Goal: Information Seeking & Learning: Compare options

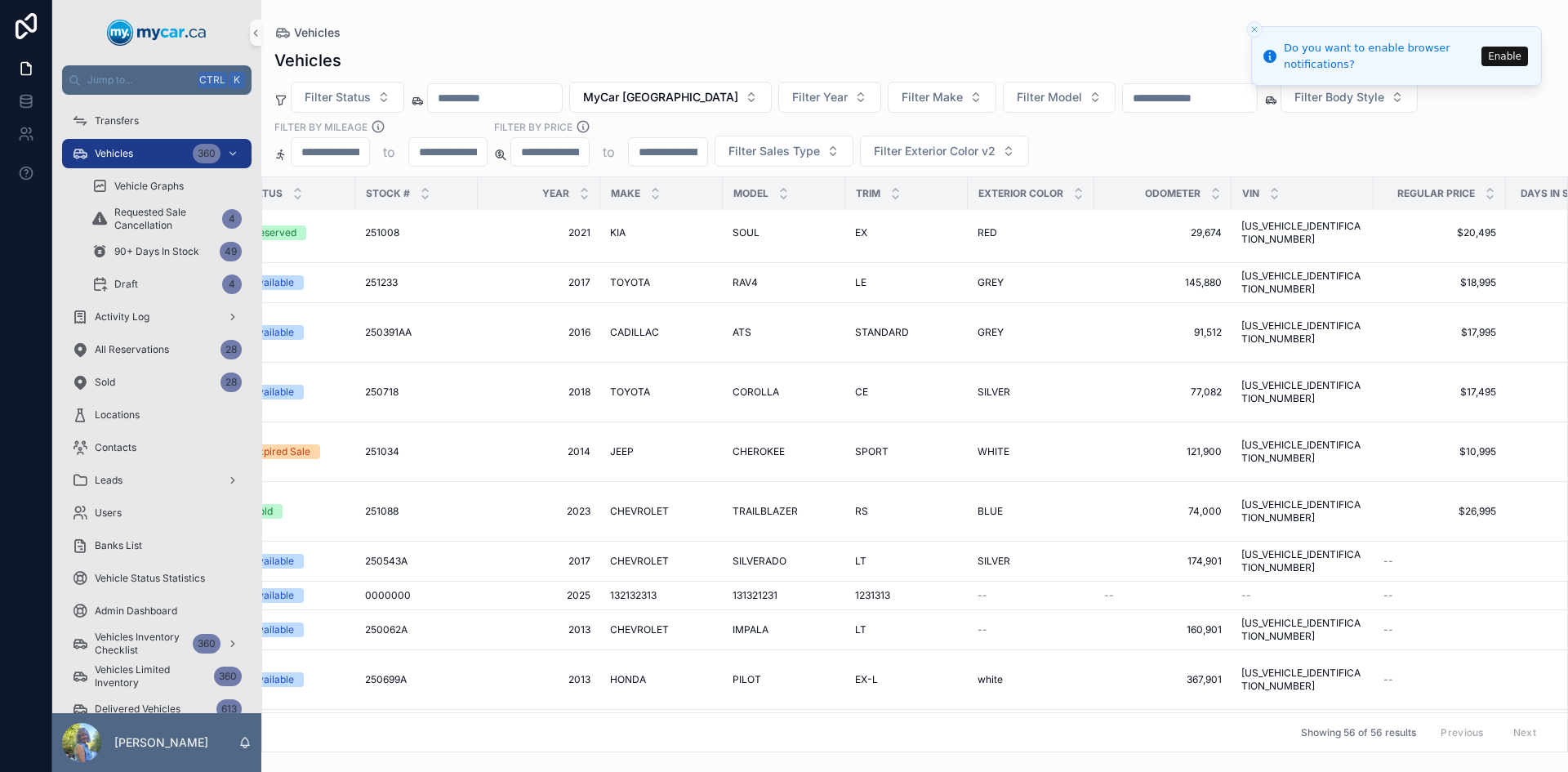
scroll to position [2384, 358]
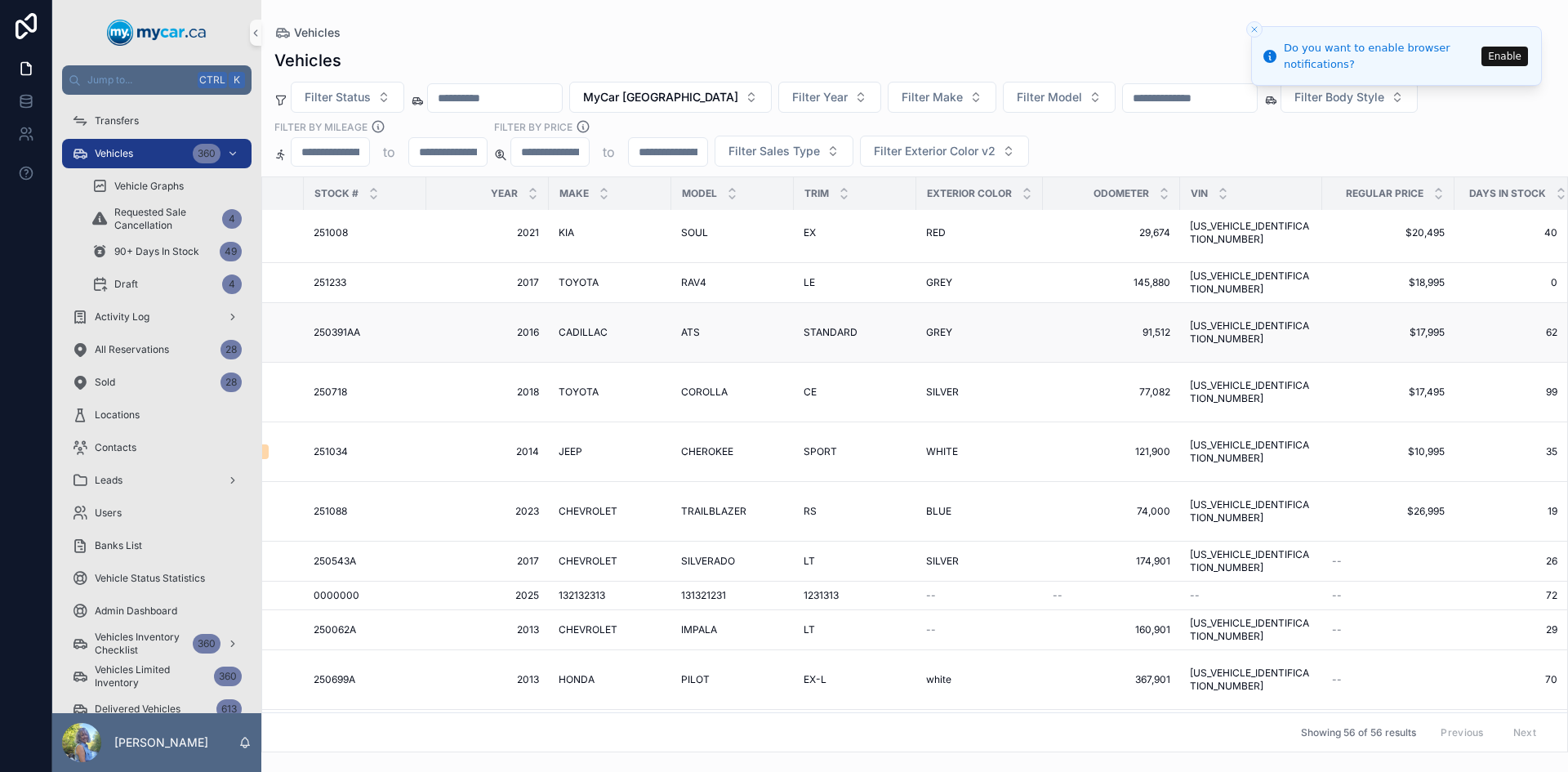
click at [321, 326] on span "250391AA" at bounding box center [336, 333] width 47 height 13
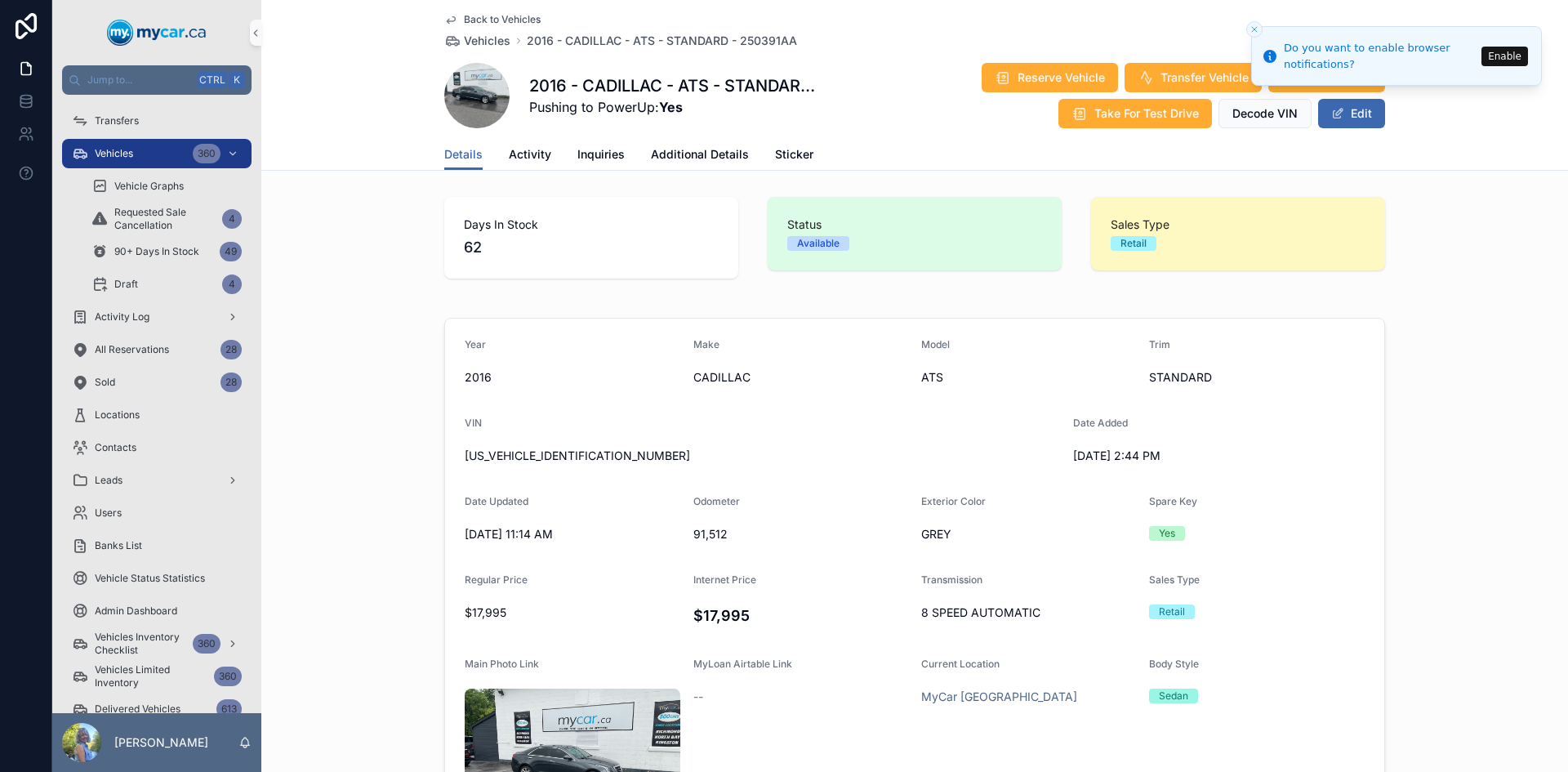
click at [1093, 454] on span "7/3/2025 2:44 PM" at bounding box center [1181, 456] width 215 height 16
drag, startPoint x: 1065, startPoint y: 451, endPoint x: 1115, endPoint y: 452, distance: 50.0
click at [1115, 452] on form "Year 2016 Make CADILLAC Model ATS Trim STANDARD VIN 1G6AG5RXXG0194479 Date Adde…" at bounding box center [914, 636] width 939 height 635
copy span "7/3/2025"
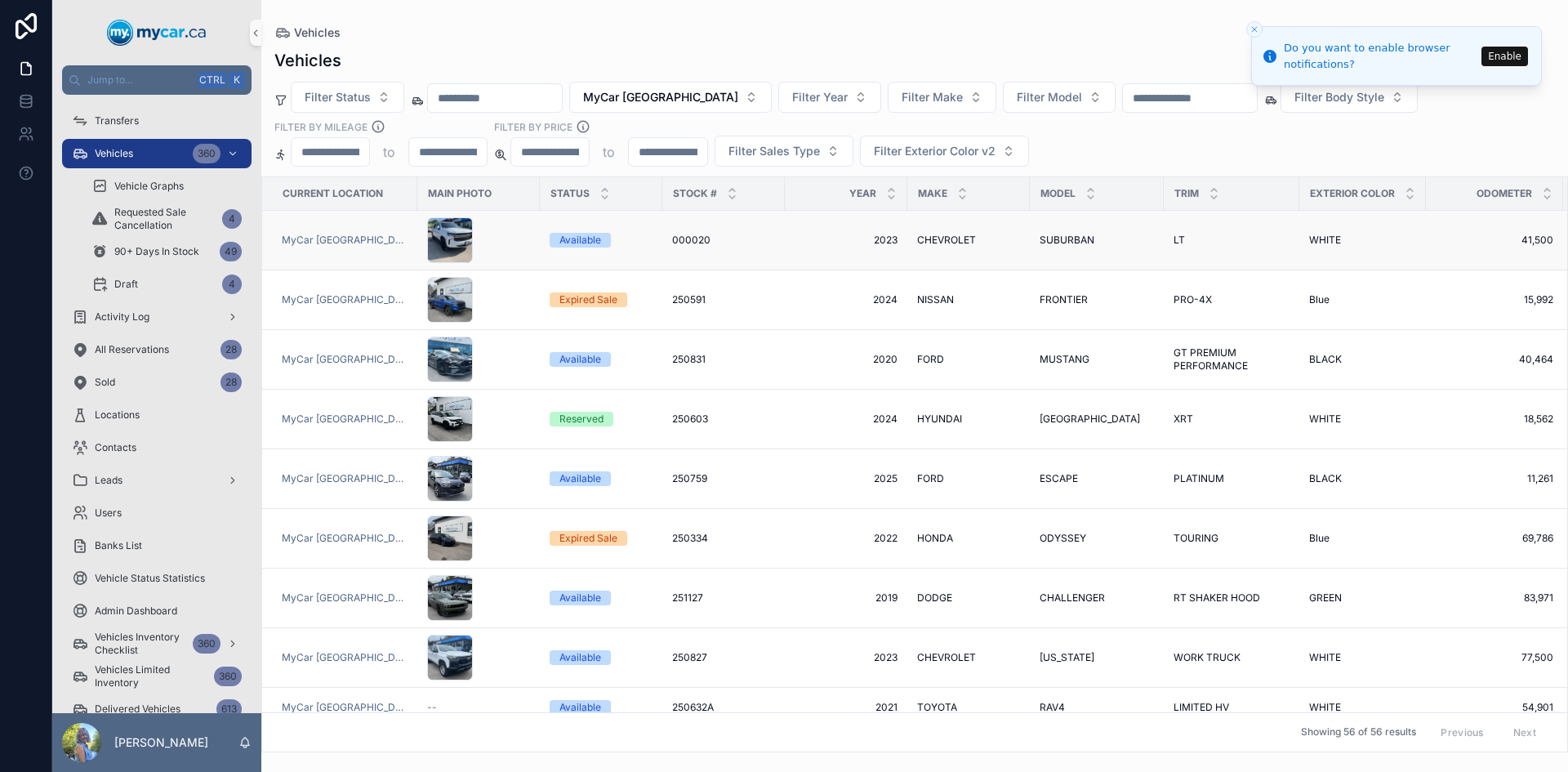
click at [673, 244] on span "000020" at bounding box center [691, 240] width 38 height 13
click at [672, 295] on span "250591" at bounding box center [688, 300] width 33 height 13
click at [672, 356] on span "250831" at bounding box center [688, 359] width 33 height 13
drag, startPoint x: 669, startPoint y: 356, endPoint x: 667, endPoint y: 366, distance: 10.2
click at [672, 356] on span "250831" at bounding box center [688, 359] width 33 height 13
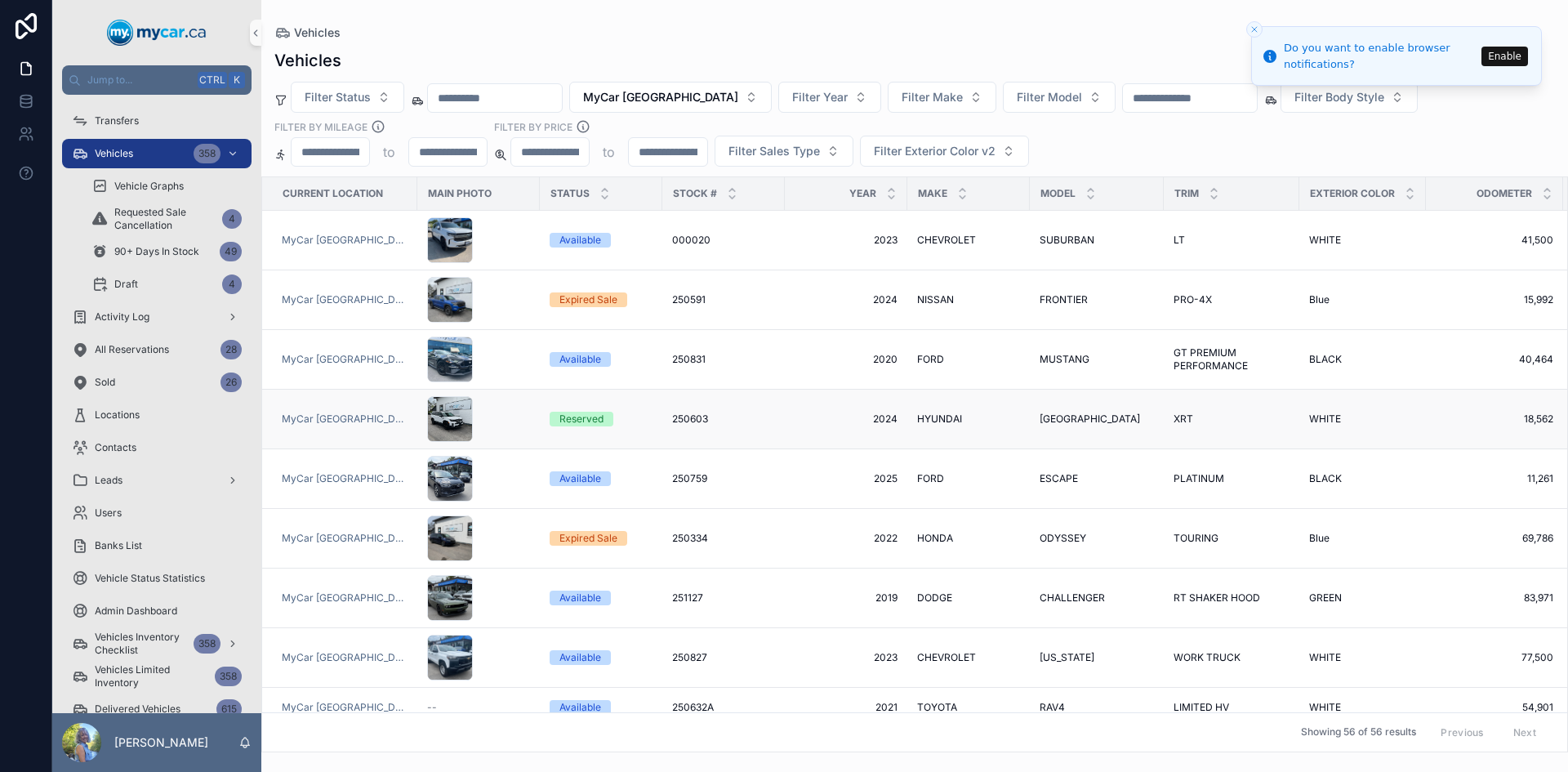
click at [672, 417] on span "250603" at bounding box center [690, 419] width 36 height 13
click at [677, 480] on span "250759" at bounding box center [689, 478] width 35 height 13
click at [680, 532] on span "250334" at bounding box center [690, 538] width 36 height 13
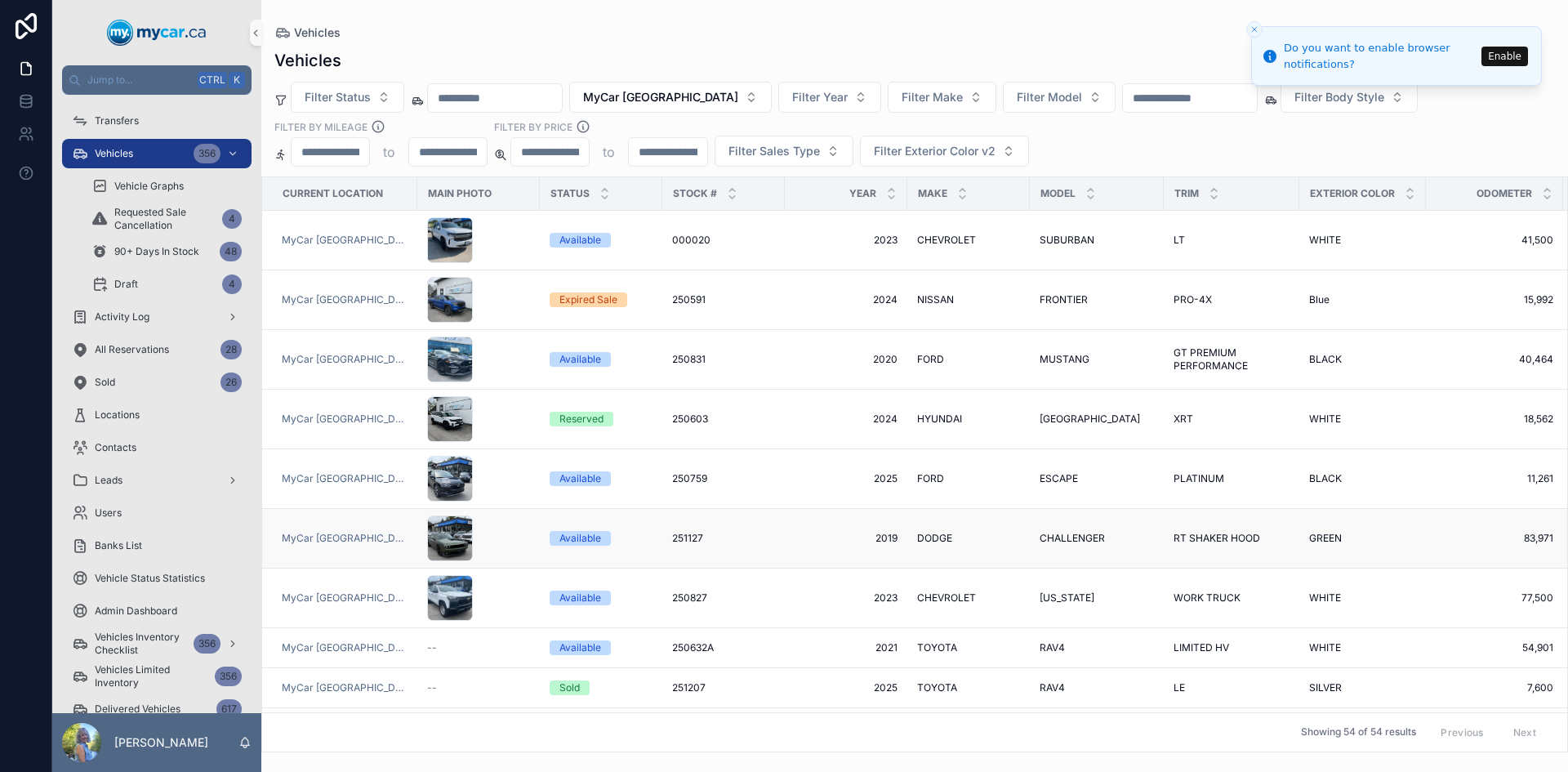
click at [672, 535] on span "251127" at bounding box center [687, 538] width 31 height 13
click at [676, 597] on span "250827" at bounding box center [689, 598] width 35 height 13
click at [672, 642] on span "250632A" at bounding box center [693, 648] width 42 height 13
click at [673, 681] on span "251207" at bounding box center [688, 688] width 33 height 13
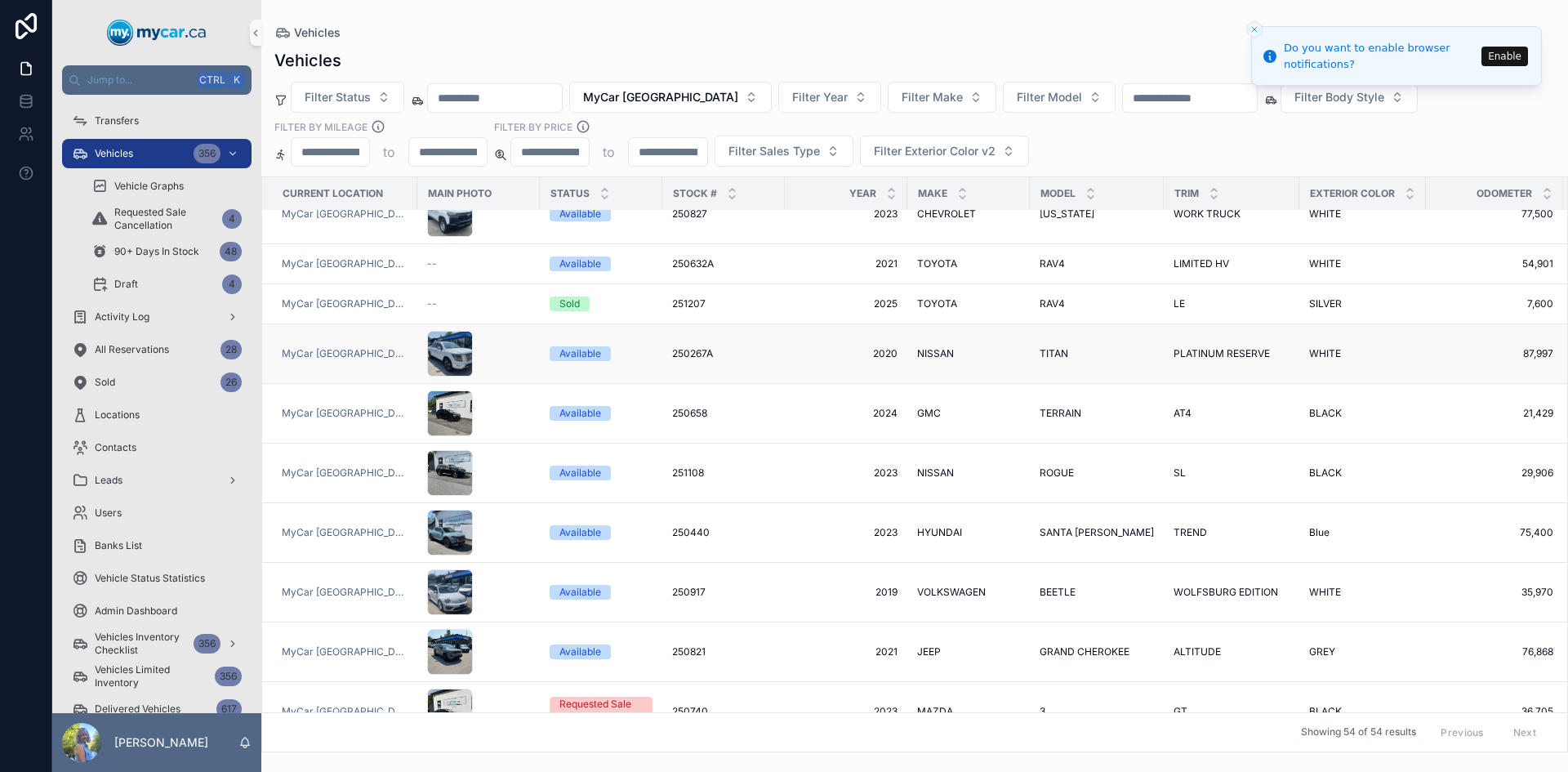
scroll to position [408, 0]
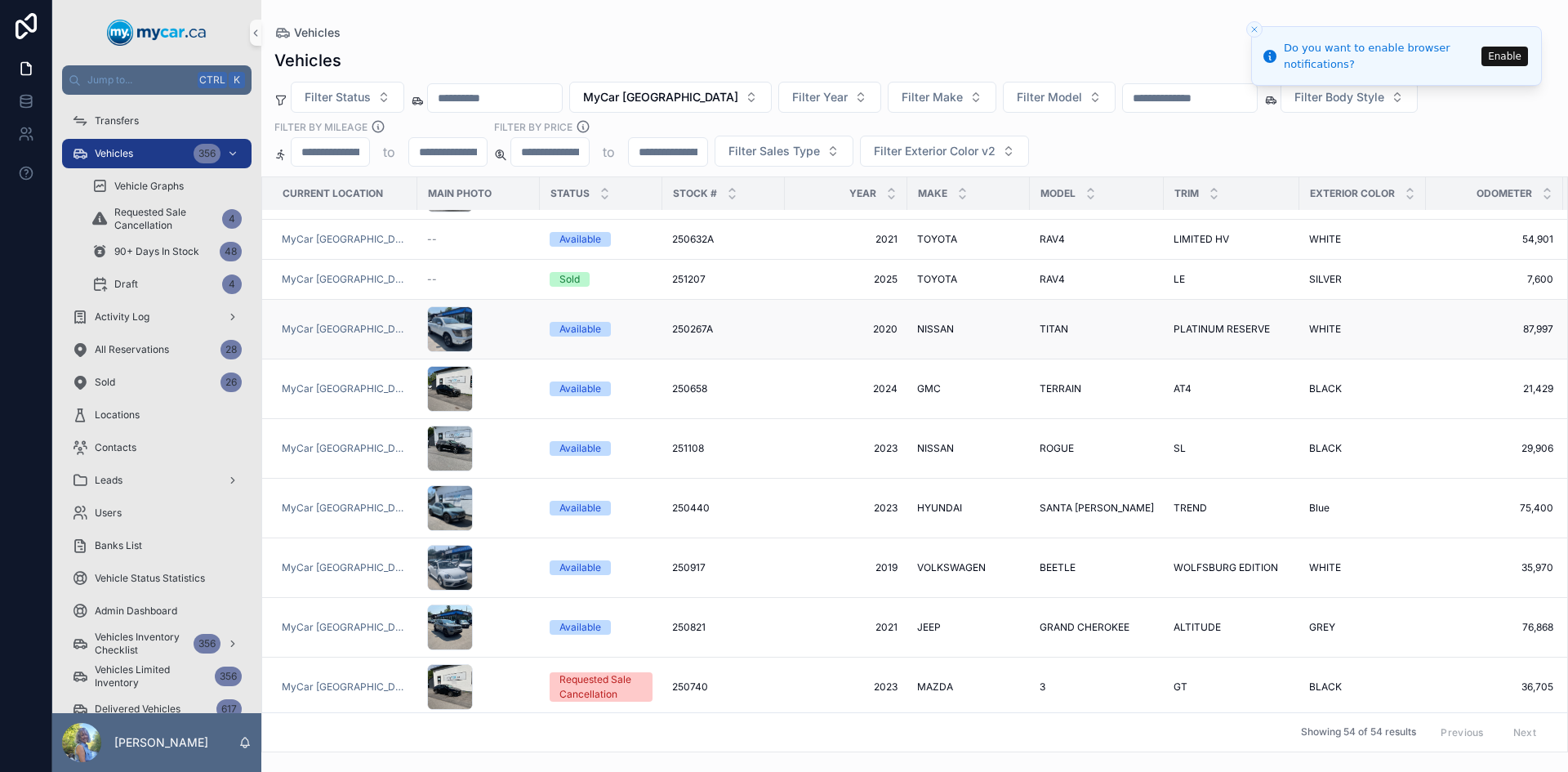
click at [673, 322] on span "250267A" at bounding box center [692, 329] width 41 height 13
click at [675, 382] on span "250658" at bounding box center [689, 389] width 35 height 13
click at [675, 442] on span "251108" at bounding box center [687, 449] width 31 height 13
click at [672, 501] on span "250440" at bounding box center [690, 508] width 37 height 13
click at [672, 561] on span "250917" at bounding box center [688, 568] width 33 height 13
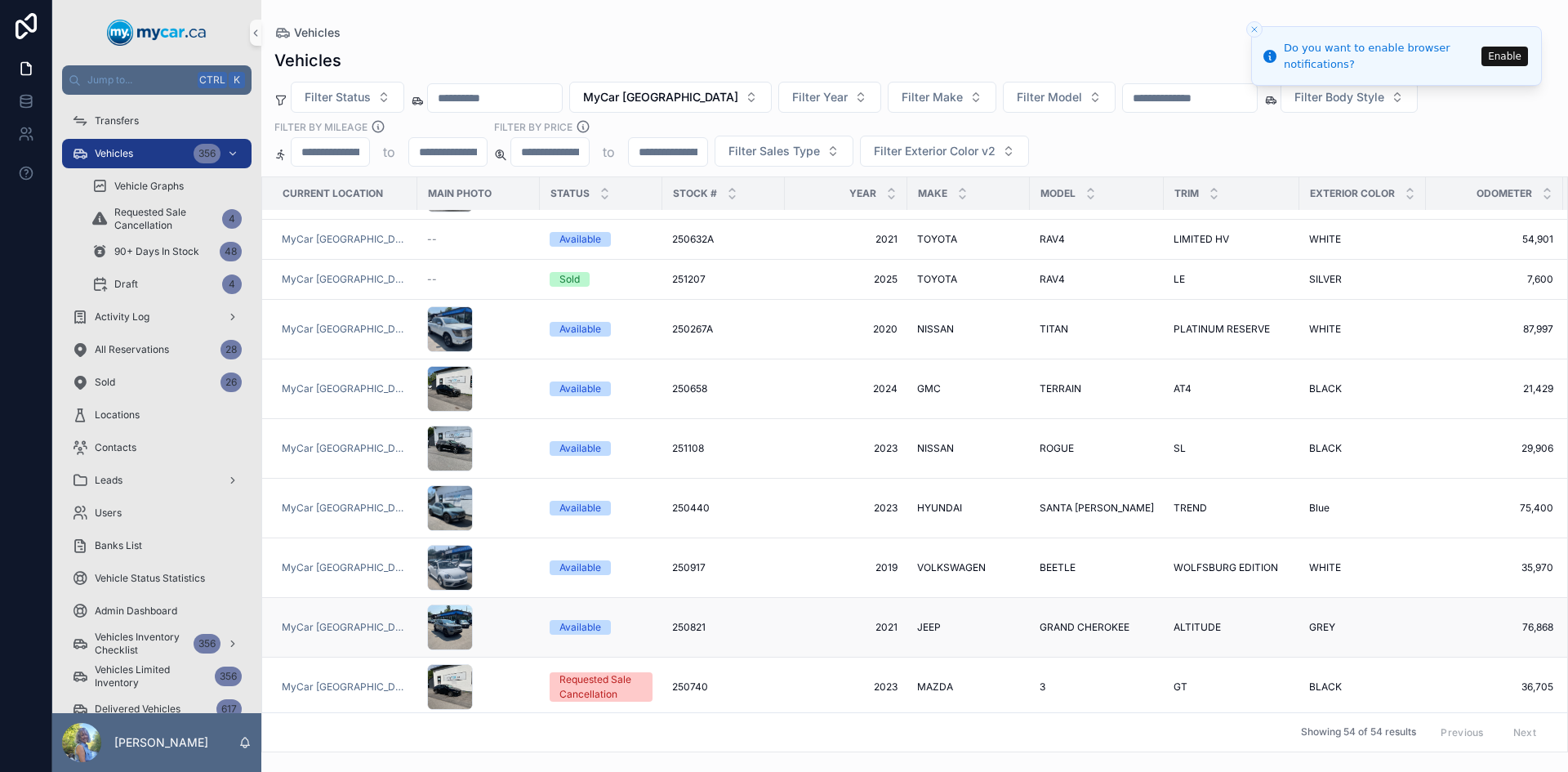
click at [677, 620] on span "250821" at bounding box center [688, 627] width 33 height 13
click at [681, 681] on span "250740" at bounding box center [690, 687] width 36 height 13
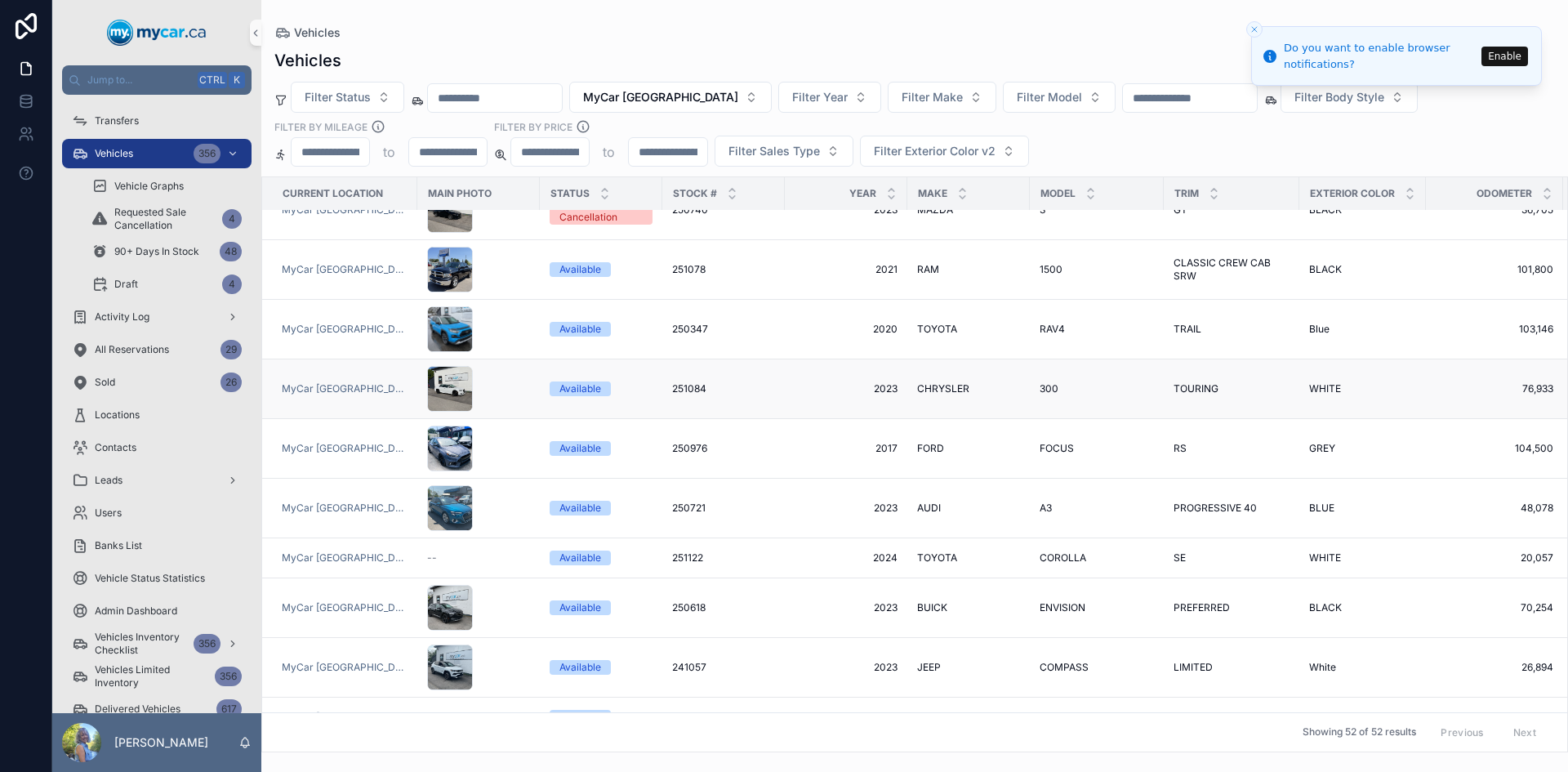
scroll to position [785, 0]
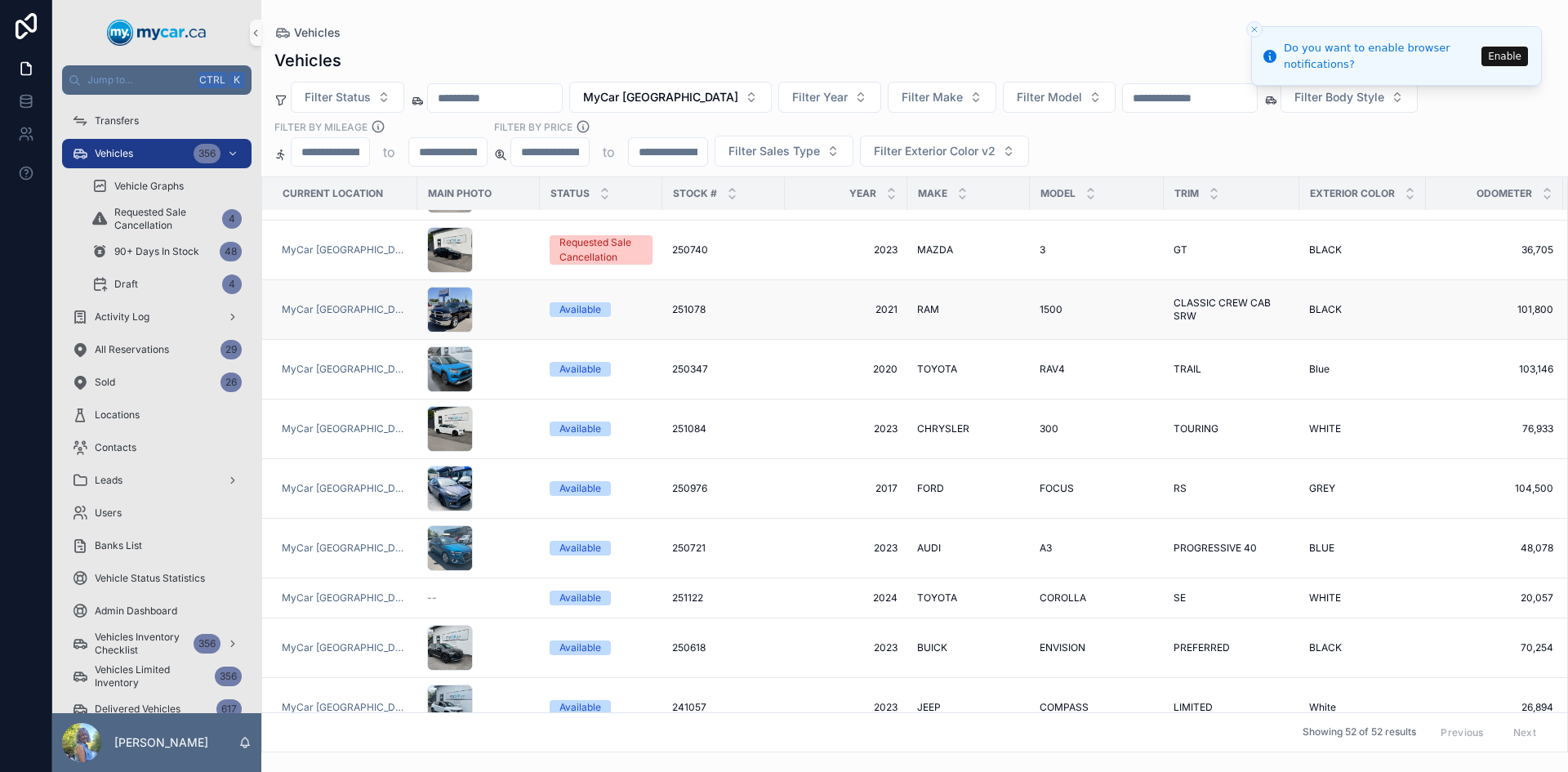
click at [676, 303] on span "251078" at bounding box center [688, 310] width 33 height 13
click at [679, 362] on span "250347" at bounding box center [690, 369] width 36 height 13
click at [677, 422] on span "251084" at bounding box center [689, 429] width 34 height 13
click at [673, 482] on span "250976" at bounding box center [689, 489] width 35 height 13
click at [672, 541] on span "250721" at bounding box center [688, 548] width 33 height 13
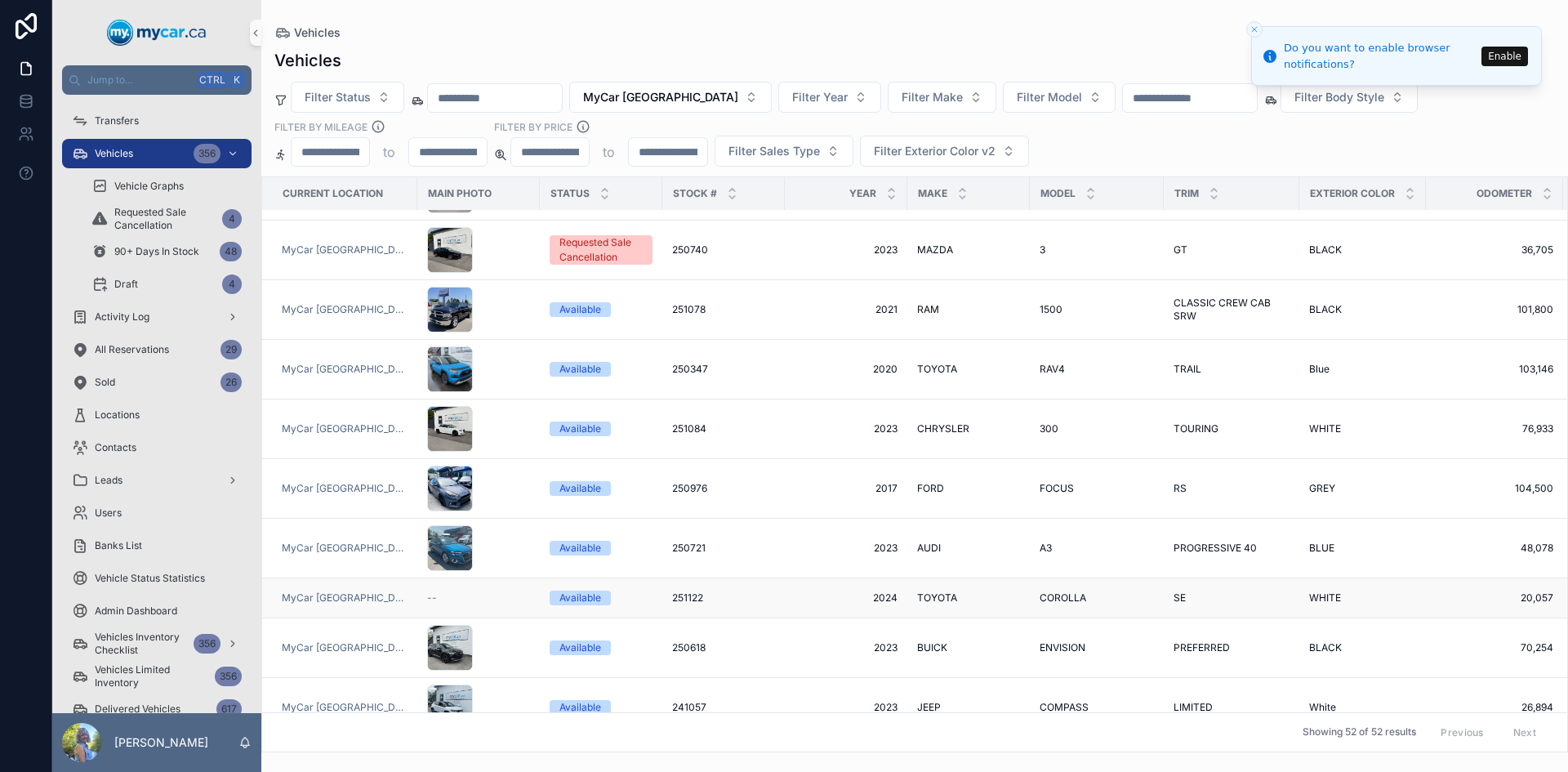
click at [681, 591] on span "251122" at bounding box center [687, 598] width 31 height 13
click at [677, 641] on span "250618" at bounding box center [688, 648] width 33 height 13
click at [673, 701] on span "241057" at bounding box center [689, 707] width 34 height 13
drag, startPoint x: 654, startPoint y: 672, endPoint x: 701, endPoint y: 669, distance: 47.1
click at [701, 678] on td "241057 241057" at bounding box center [723, 707] width 123 height 60
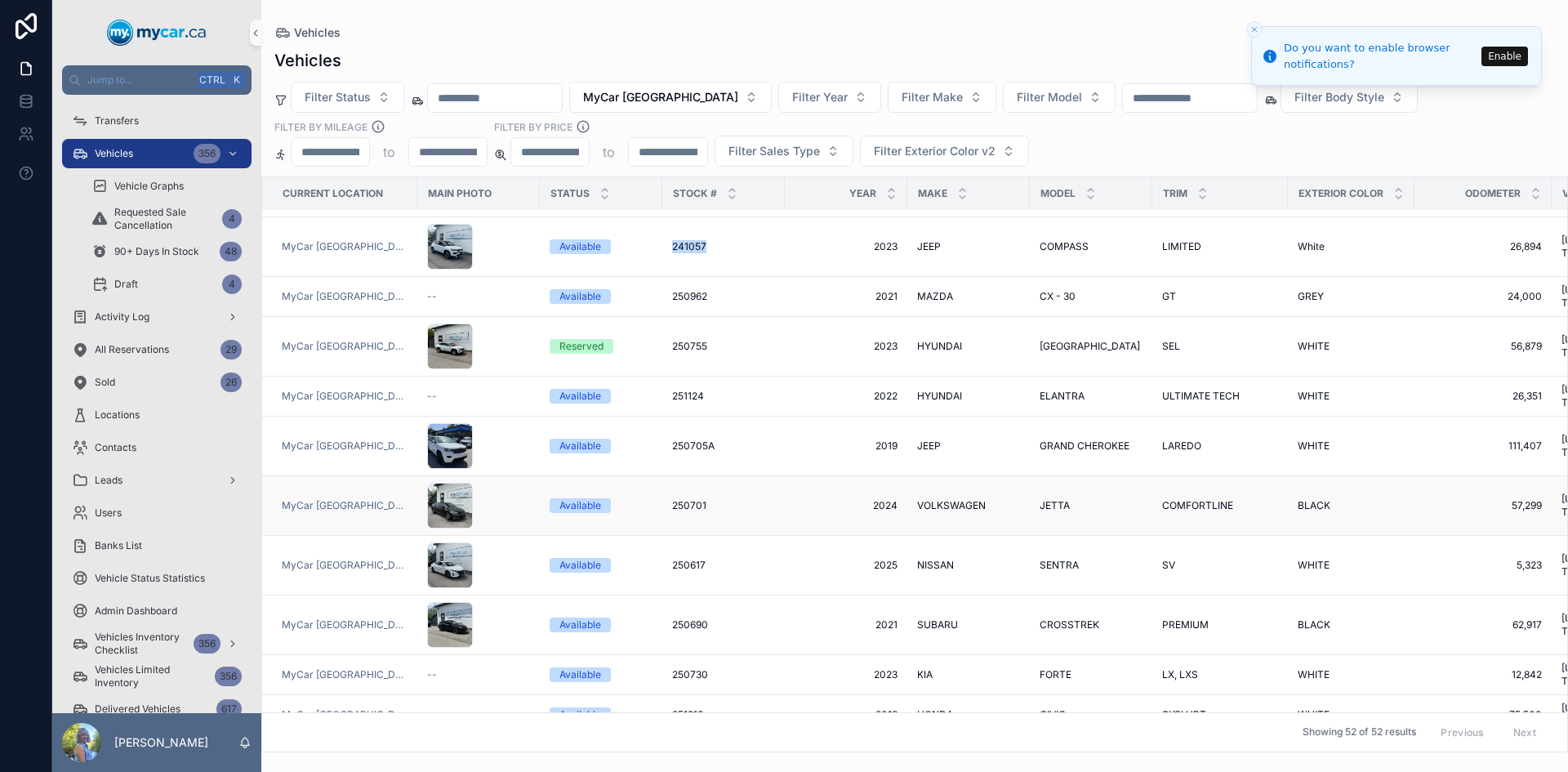
scroll to position [1276, 0]
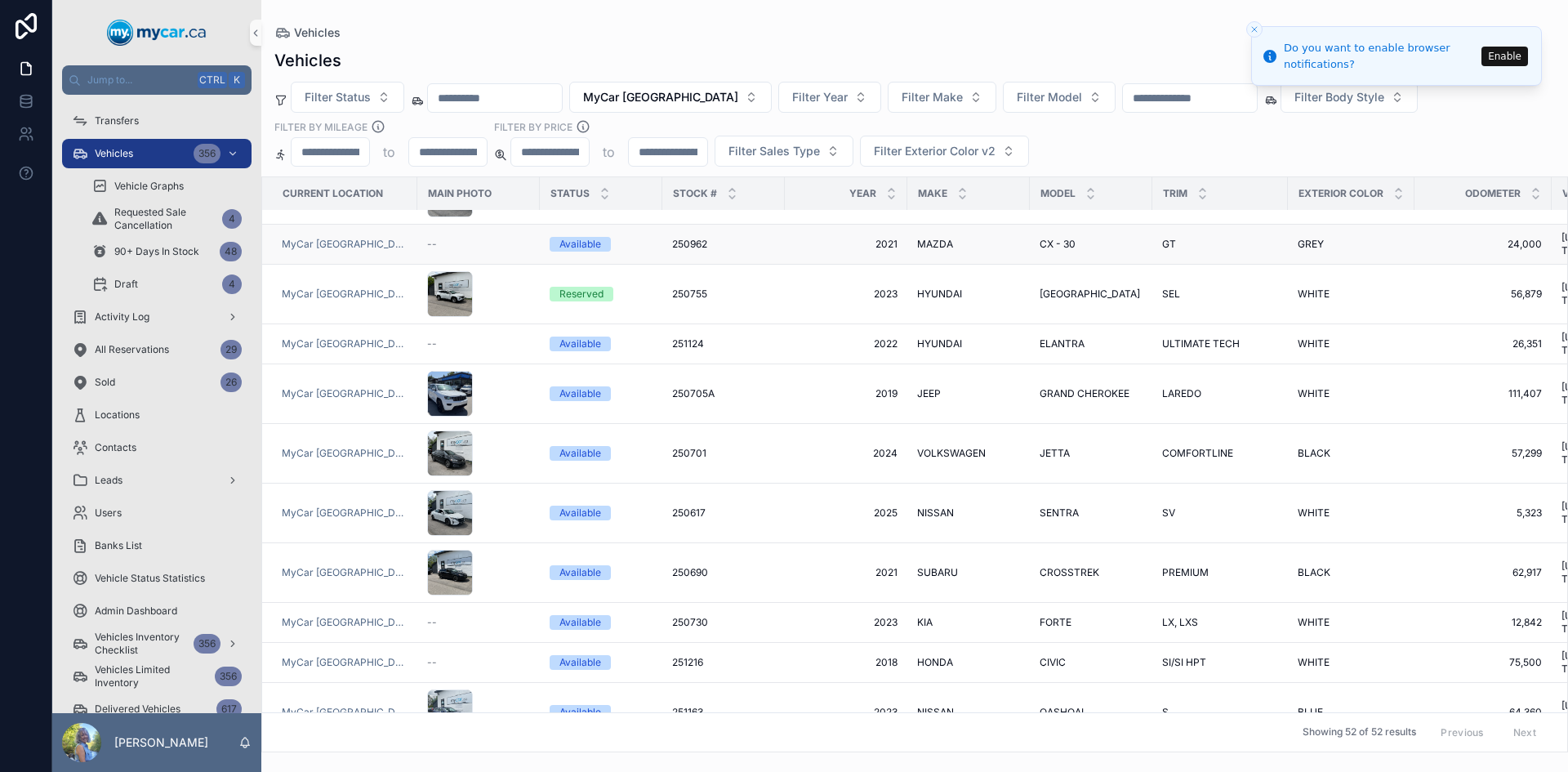
click at [672, 237] on span "250962" at bounding box center [689, 244] width 35 height 13
click at [679, 288] on span "250755" at bounding box center [689, 295] width 35 height 13
click at [675, 337] on span "251124" at bounding box center [687, 344] width 31 height 13
click at [674, 387] on span "250705A" at bounding box center [693, 394] width 43 height 13
click at [672, 447] on span "250701" at bounding box center [689, 454] width 34 height 13
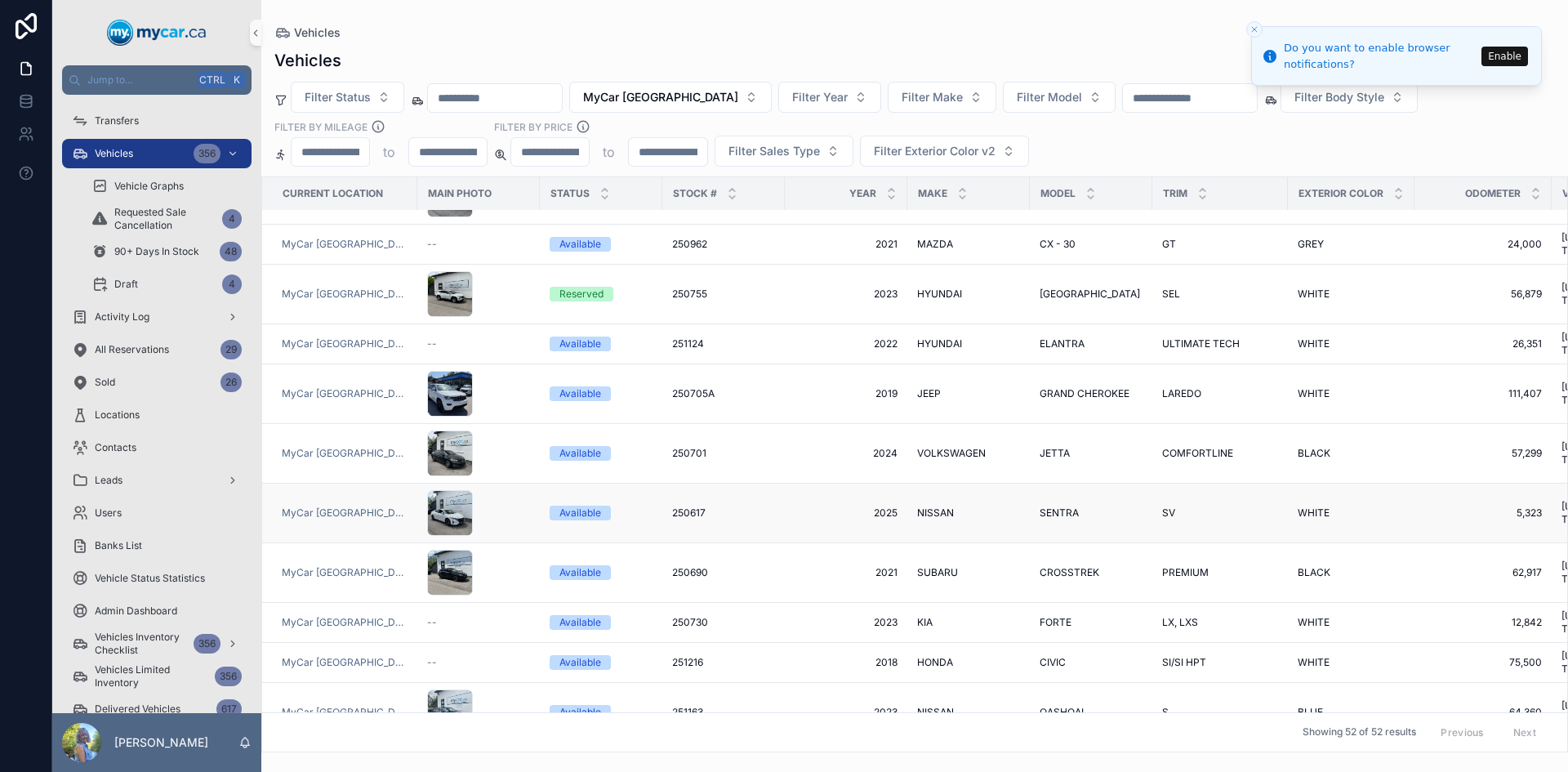
click at [672, 506] on span "250617" at bounding box center [688, 513] width 33 height 13
click at [682, 566] on span "250690" at bounding box center [690, 573] width 36 height 13
click at [672, 616] on span "250730" at bounding box center [690, 622] width 36 height 13
click at [677, 656] on span "251216" at bounding box center [687, 662] width 31 height 13
click at [672, 705] on span "251163" at bounding box center [687, 712] width 31 height 13
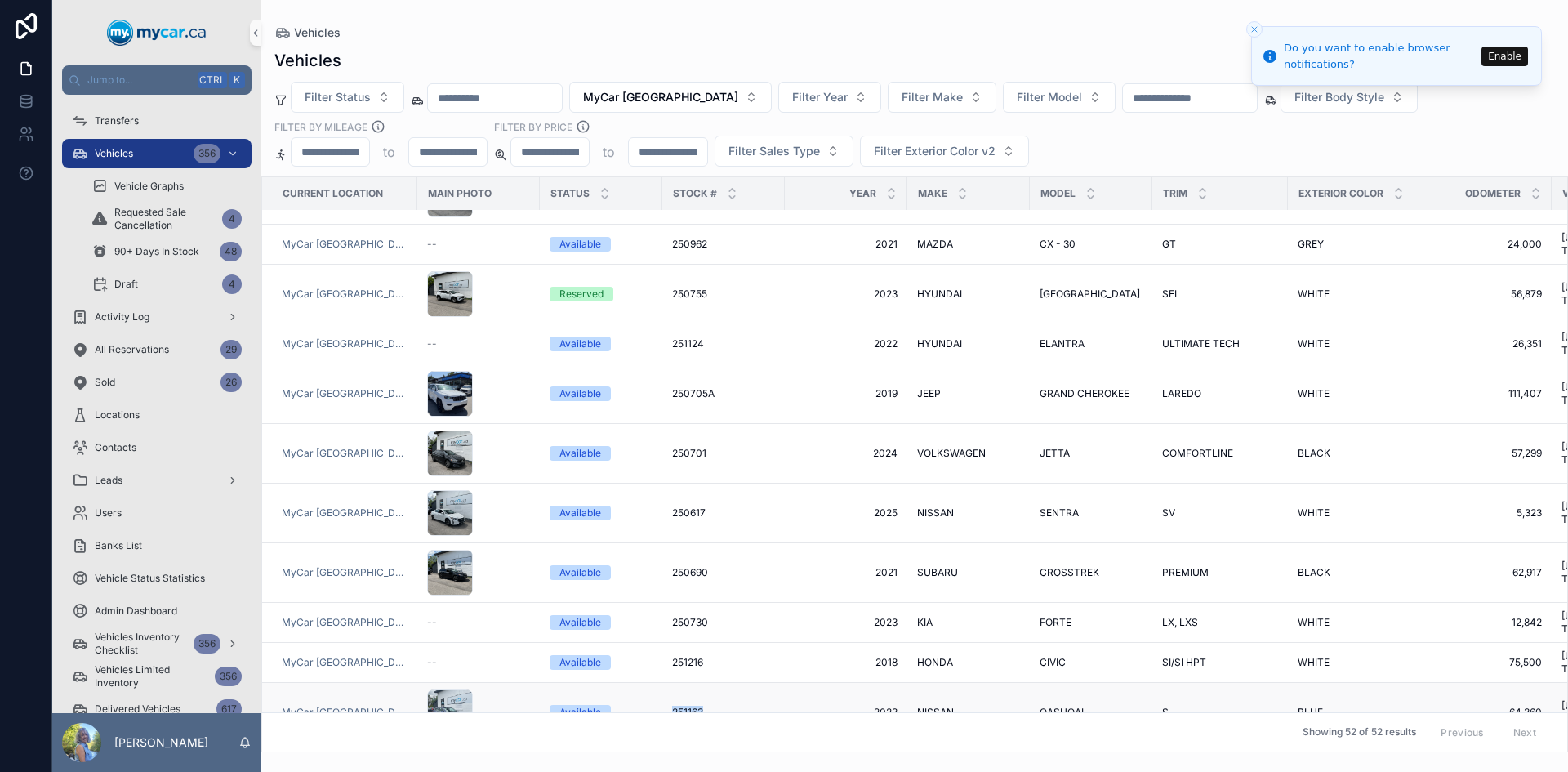
drag, startPoint x: 646, startPoint y: 657, endPoint x: 695, endPoint y: 655, distance: 49.0
click at [695, 682] on tr "MyCar North Bay Available 251163 251163 2023 2023 NISSAN NISSAN QASHQAI QASHQAI…" at bounding box center [1106, 712] width 1688 height 60
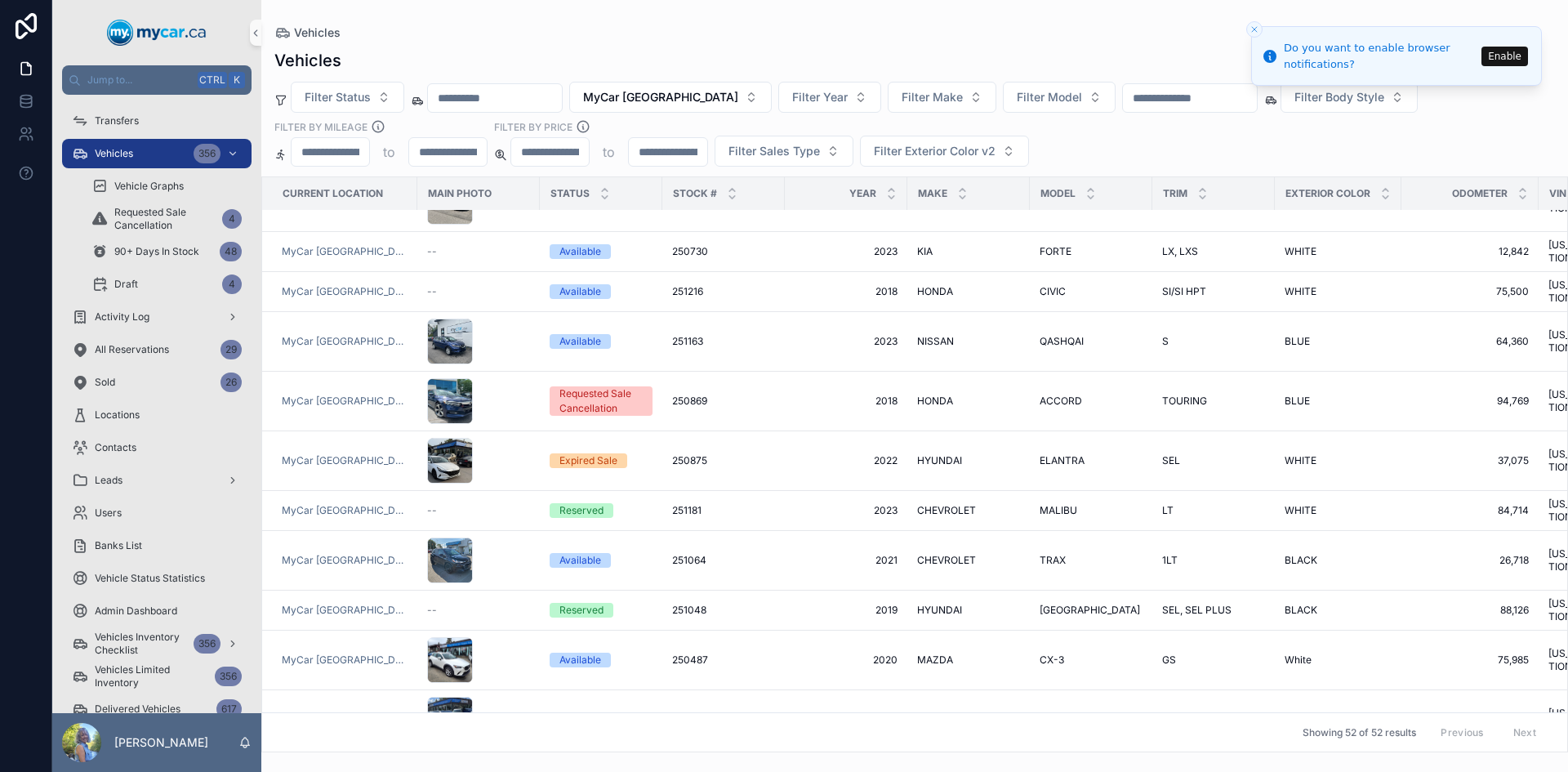
scroll to position [1717, 0]
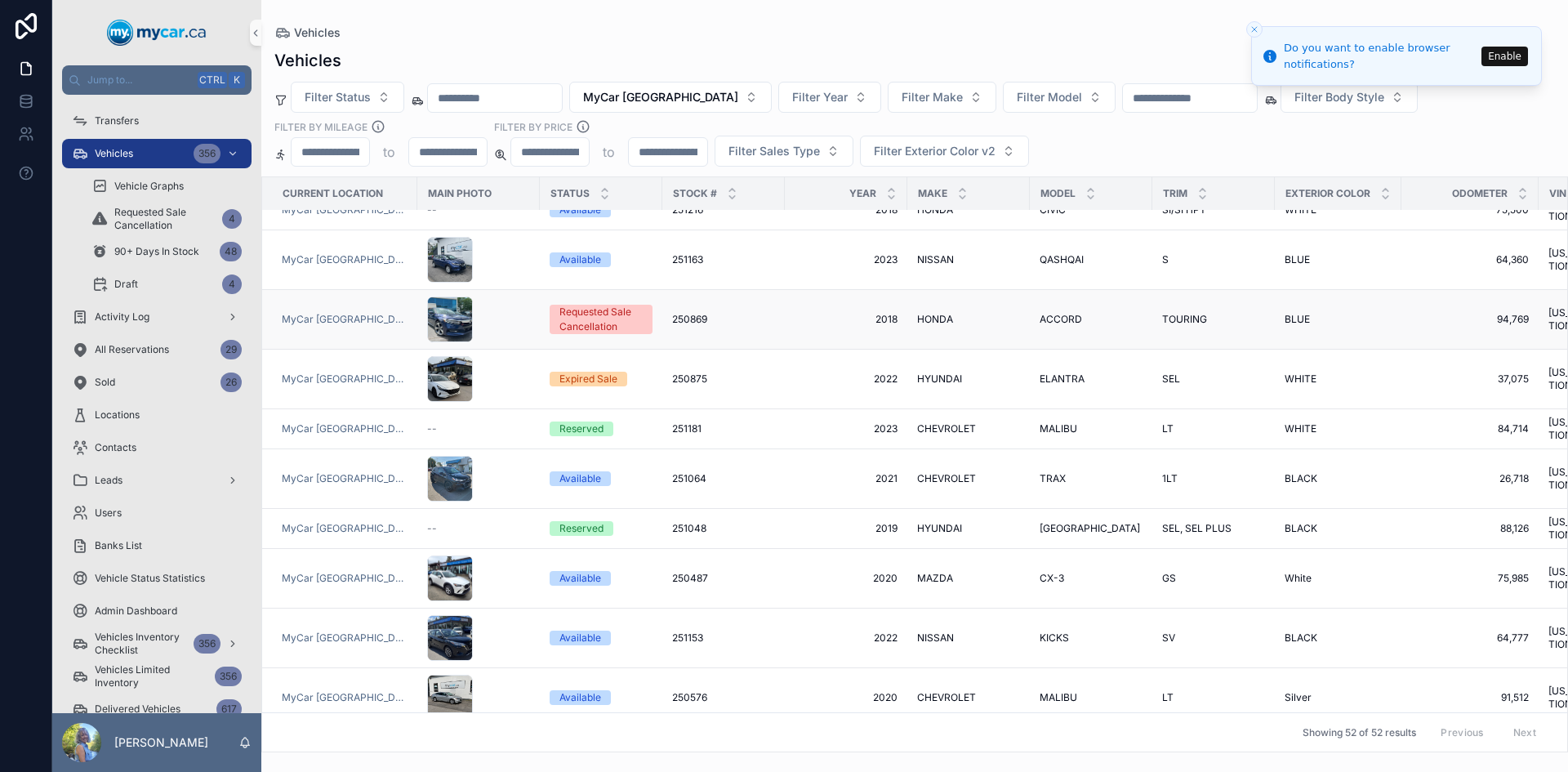
drag, startPoint x: 668, startPoint y: 276, endPoint x: 673, endPoint y: 288, distance: 13.0
click at [672, 313] on span "250869" at bounding box center [689, 319] width 35 height 13
click at [682, 373] on span "250875" at bounding box center [689, 379] width 35 height 13
click at [678, 422] on span "251181" at bounding box center [686, 429] width 30 height 13
click at [676, 472] on span "251064" at bounding box center [689, 478] width 34 height 13
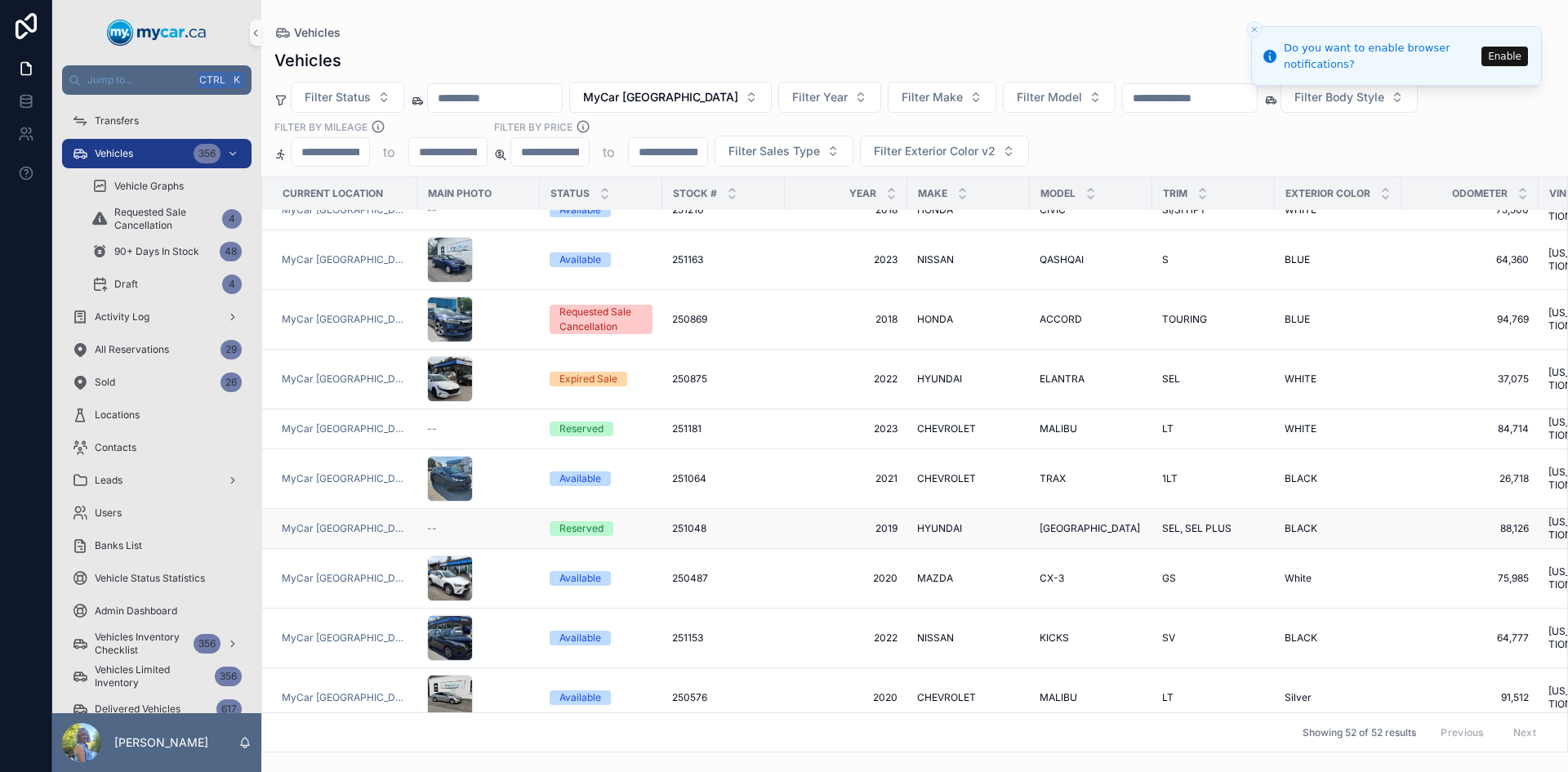
click at [676, 522] on span "251048" at bounding box center [689, 529] width 34 height 13
click at [675, 572] on span "250487" at bounding box center [690, 579] width 36 height 13
click at [678, 631] on span "251153" at bounding box center [687, 638] width 31 height 13
click at [675, 691] on span "250576" at bounding box center [689, 698] width 35 height 13
click at [672, 751] on span "251008" at bounding box center [689, 758] width 34 height 13
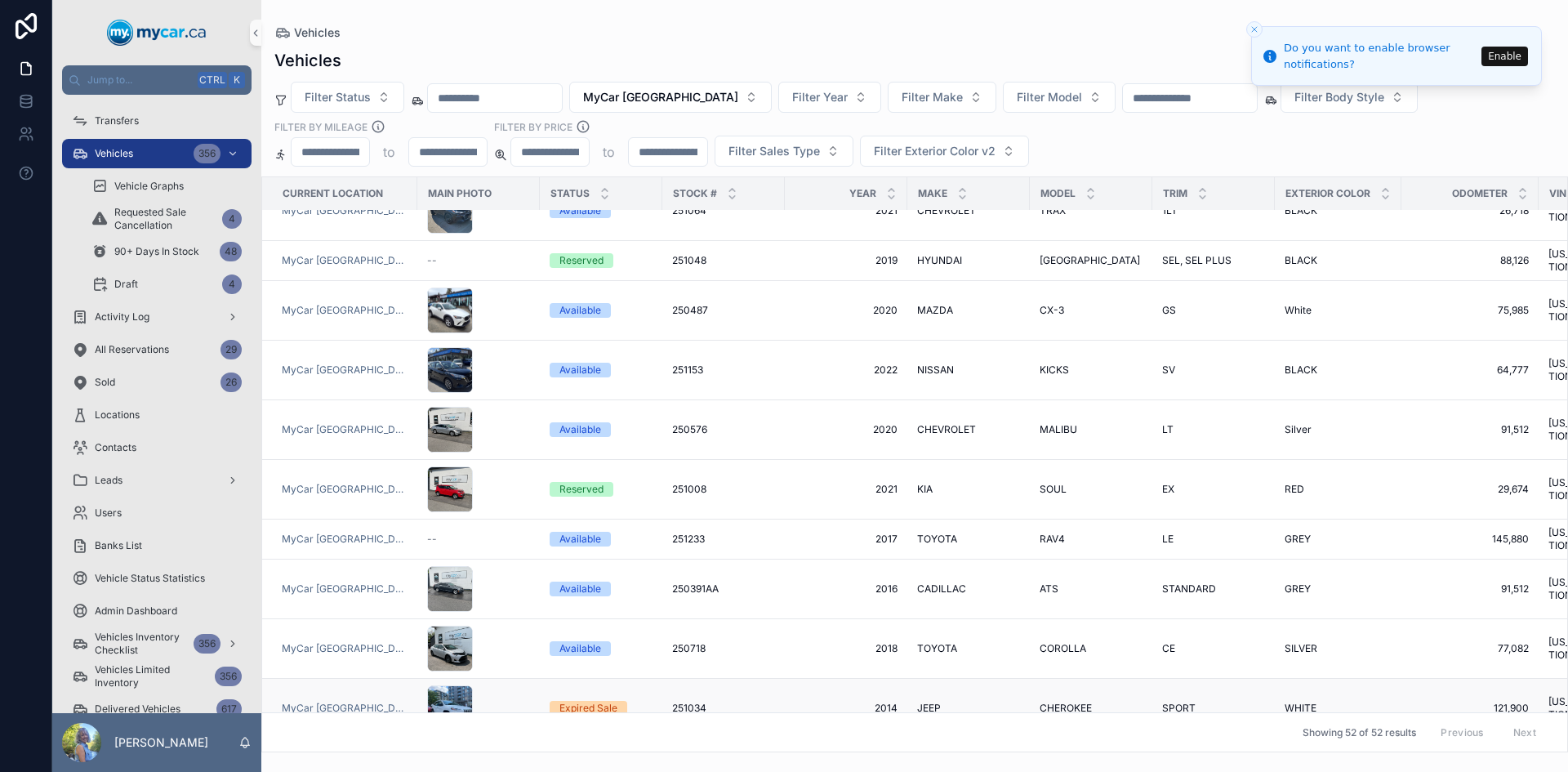
scroll to position [2125, 0]
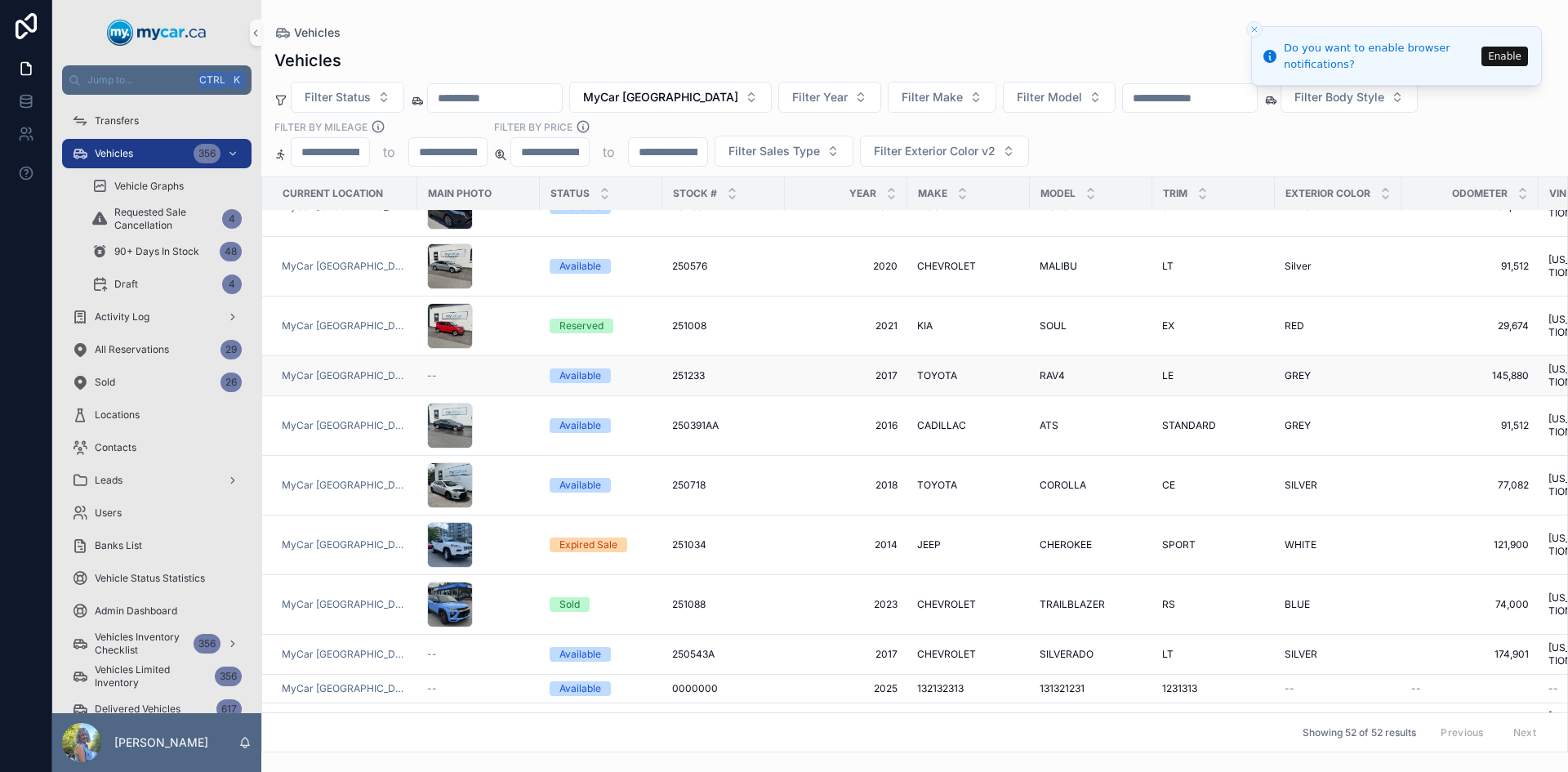
click at [688, 369] on span "251233" at bounding box center [688, 376] width 32 height 13
click at [682, 419] on span "250391AA" at bounding box center [695, 426] width 47 height 13
click at [679, 478] on span "250718" at bounding box center [688, 485] width 33 height 13
click at [672, 538] on span "251034" at bounding box center [689, 545] width 34 height 13
click at [672, 598] on span "251088" at bounding box center [688, 604] width 33 height 13
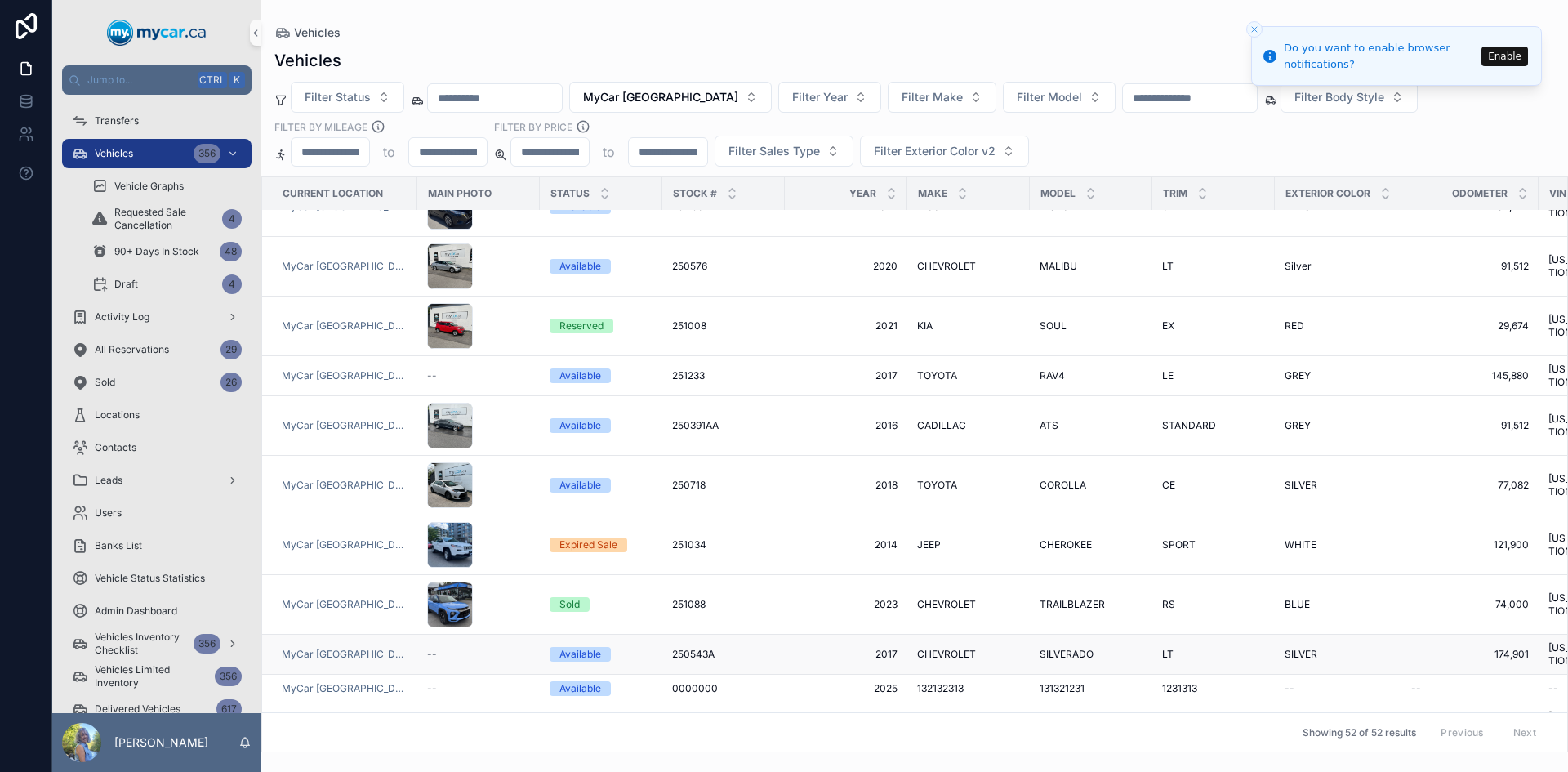
click at [682, 648] on span "250543A" at bounding box center [693, 655] width 43 height 13
click at [688, 682] on span "0000000" at bounding box center [695, 689] width 46 height 13
click at [687, 717] on span "250062A" at bounding box center [693, 723] width 43 height 13
click at [678, 766] on span "250699A" at bounding box center [693, 773] width 42 height 13
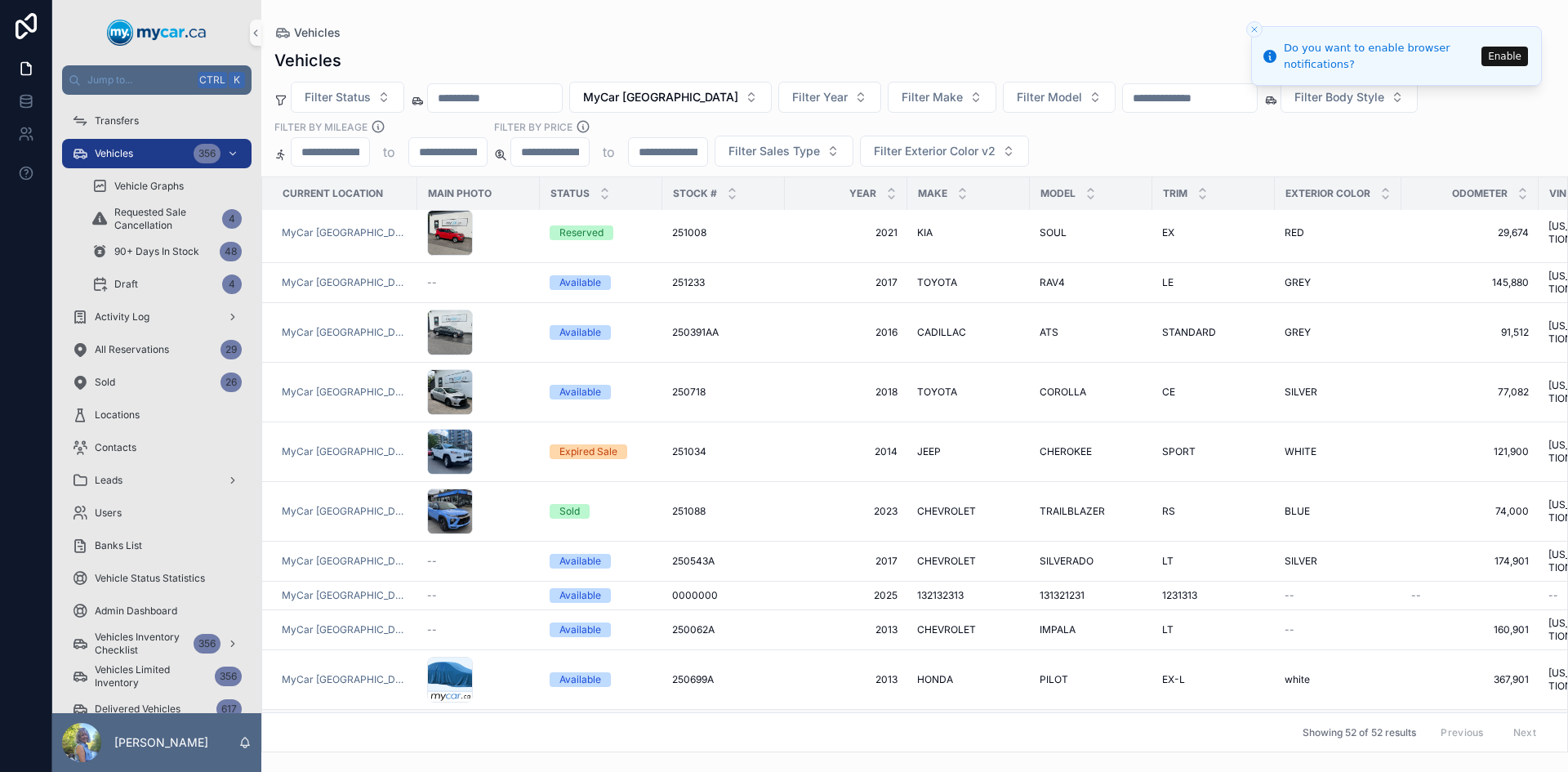
click at [681, 733] on span "250414" at bounding box center [689, 740] width 35 height 13
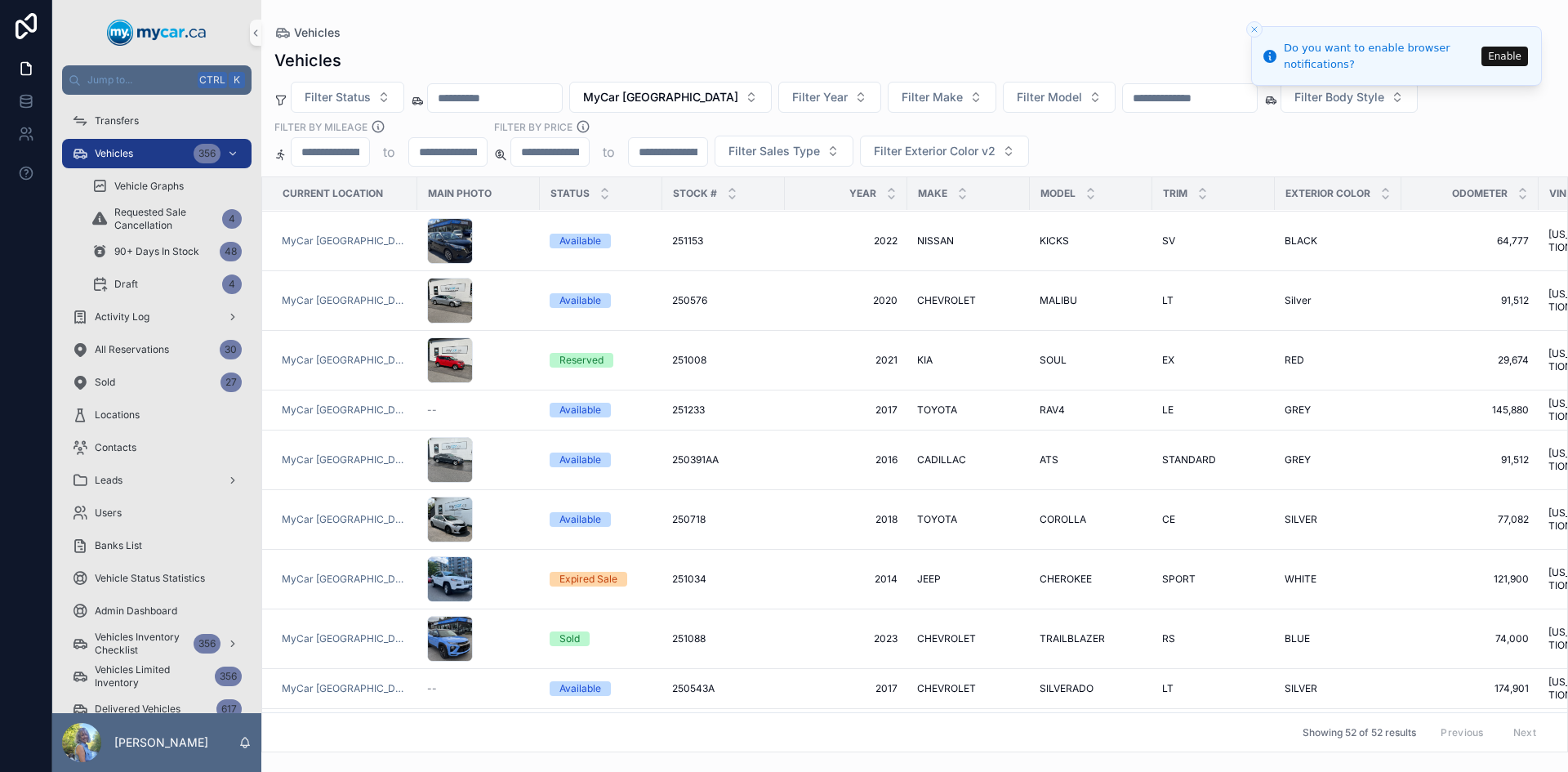
scroll to position [1635, 0]
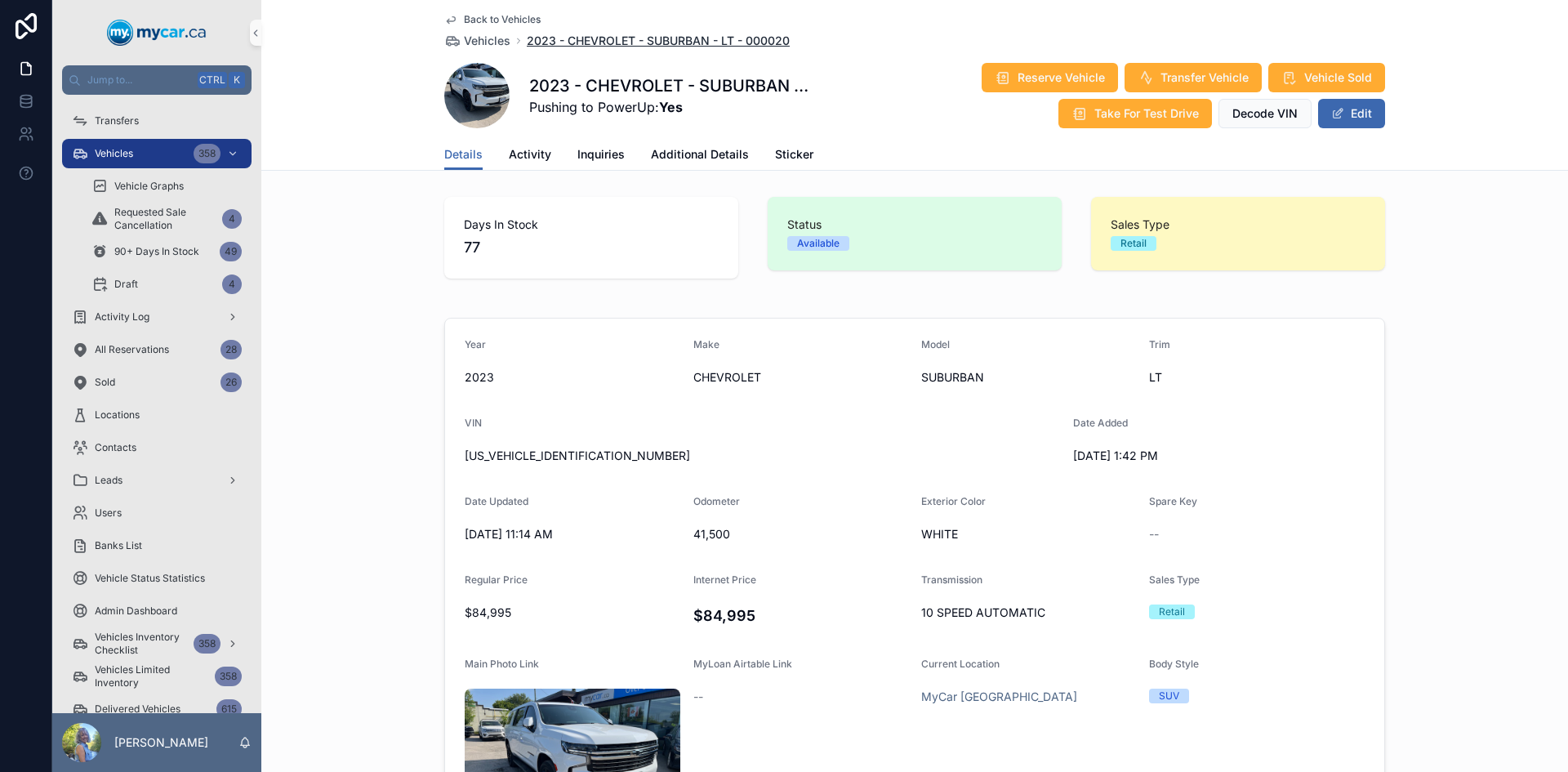
click at [756, 40] on span "2023 - CHEVROLET - SUBURBAN - LT - 000020" at bounding box center [659, 40] width 263 height 16
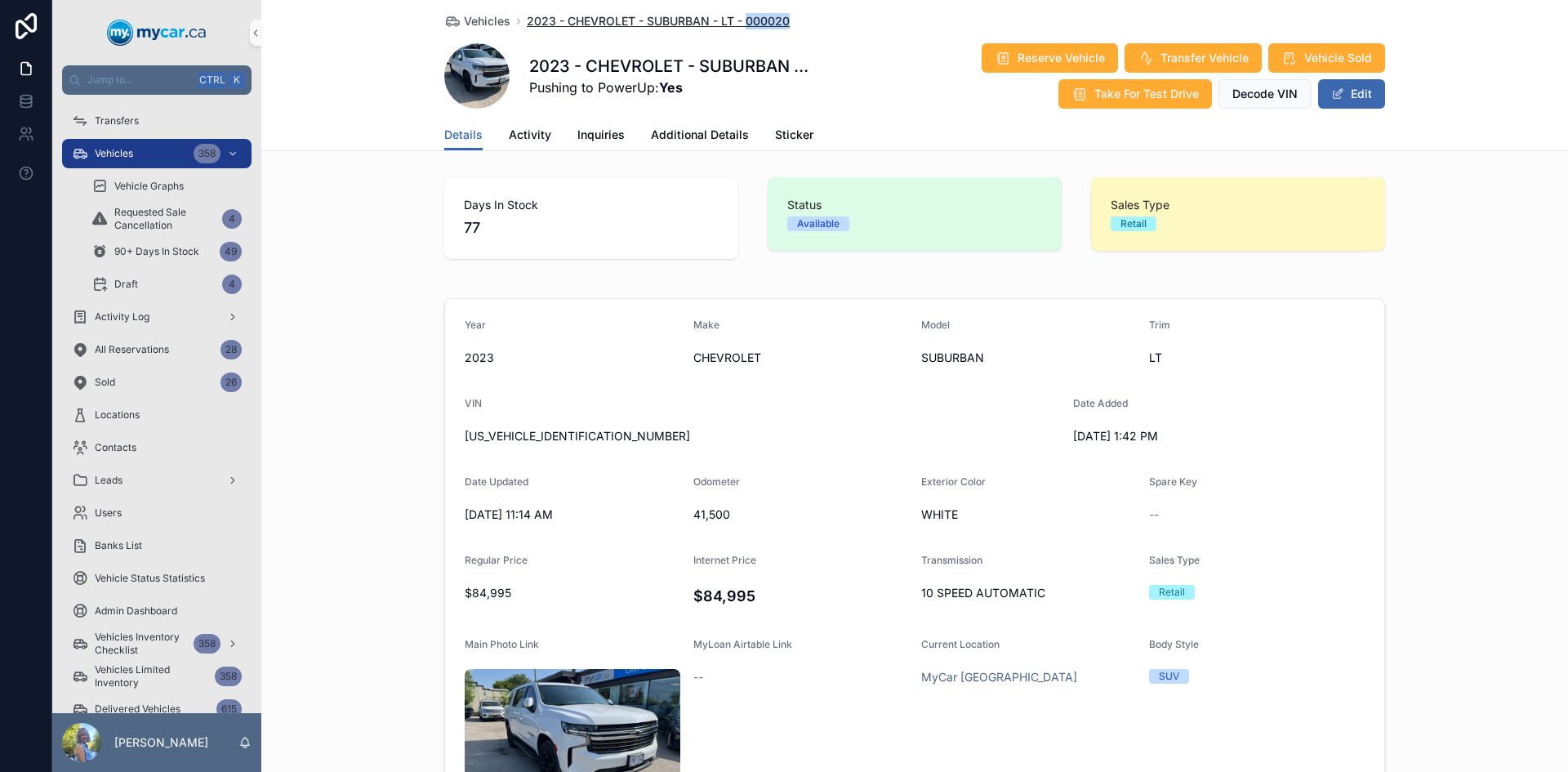
drag, startPoint x: 793, startPoint y: 27, endPoint x: 740, endPoint y: 23, distance: 53.2
click at [740, 23] on div "Vehicles 2023 - CHEVROLET - SUBURBAN - LT - 000020" at bounding box center [914, 21] width 941 height 16
copy span "000020"
click at [540, 438] on span "[US_VEHICLE_IDENTIFICATION_NUMBER]" at bounding box center [763, 436] width 596 height 16
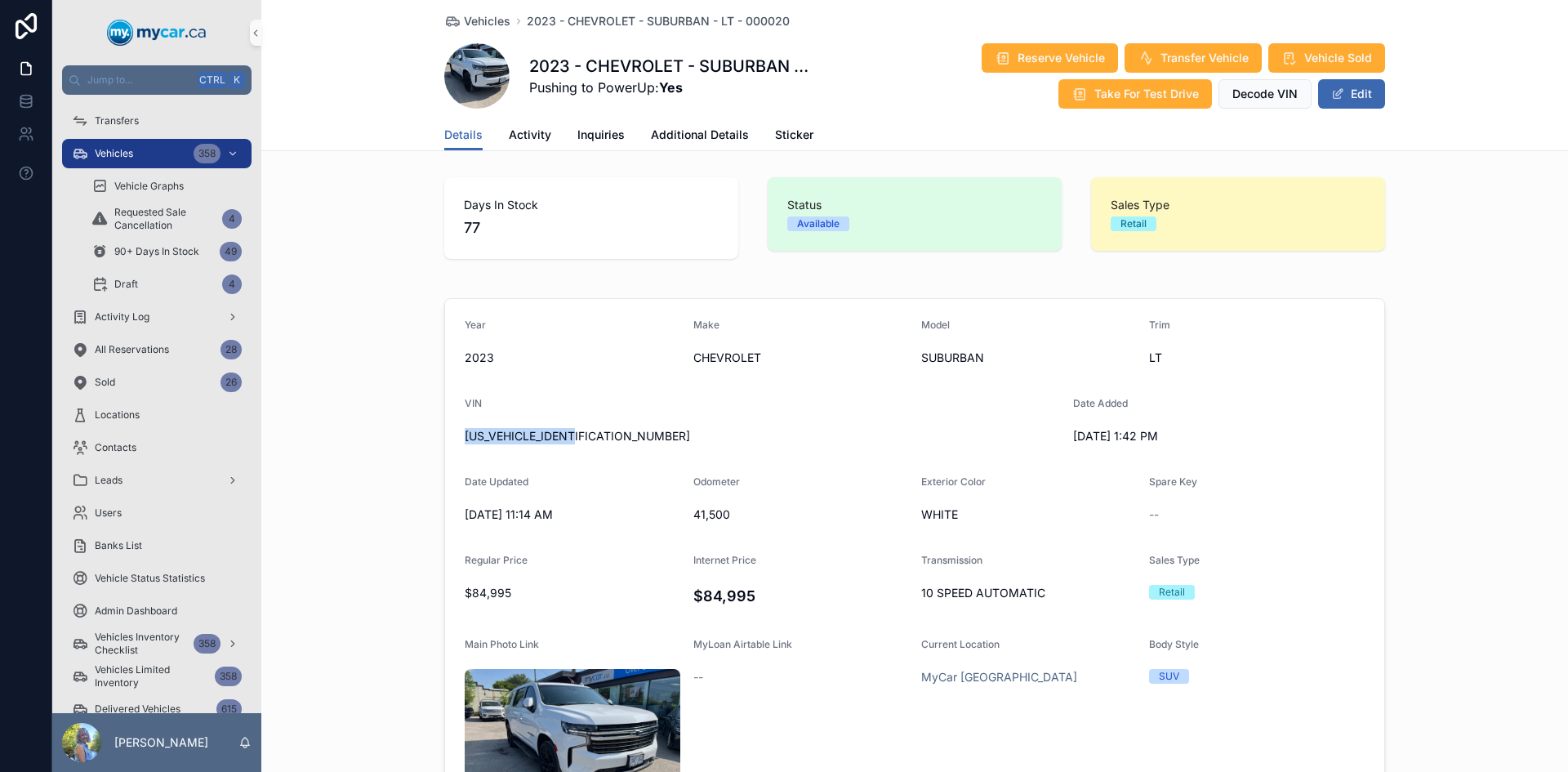
copy span "[US_VEHICLE_IDENTIFICATION_NUMBER]"
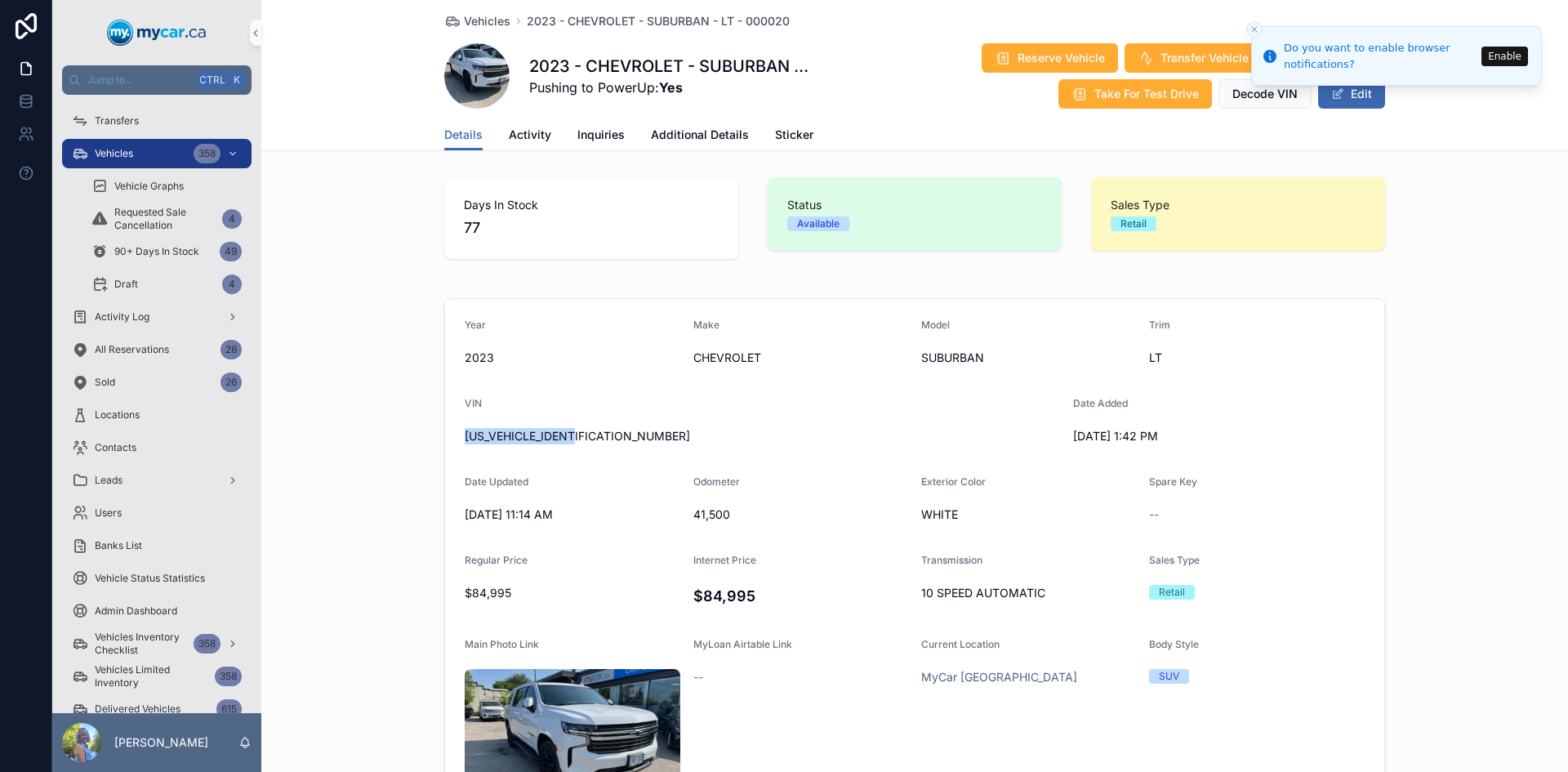
copy span "[US_VEHICLE_IDENTIFICATION_NUMBER]"
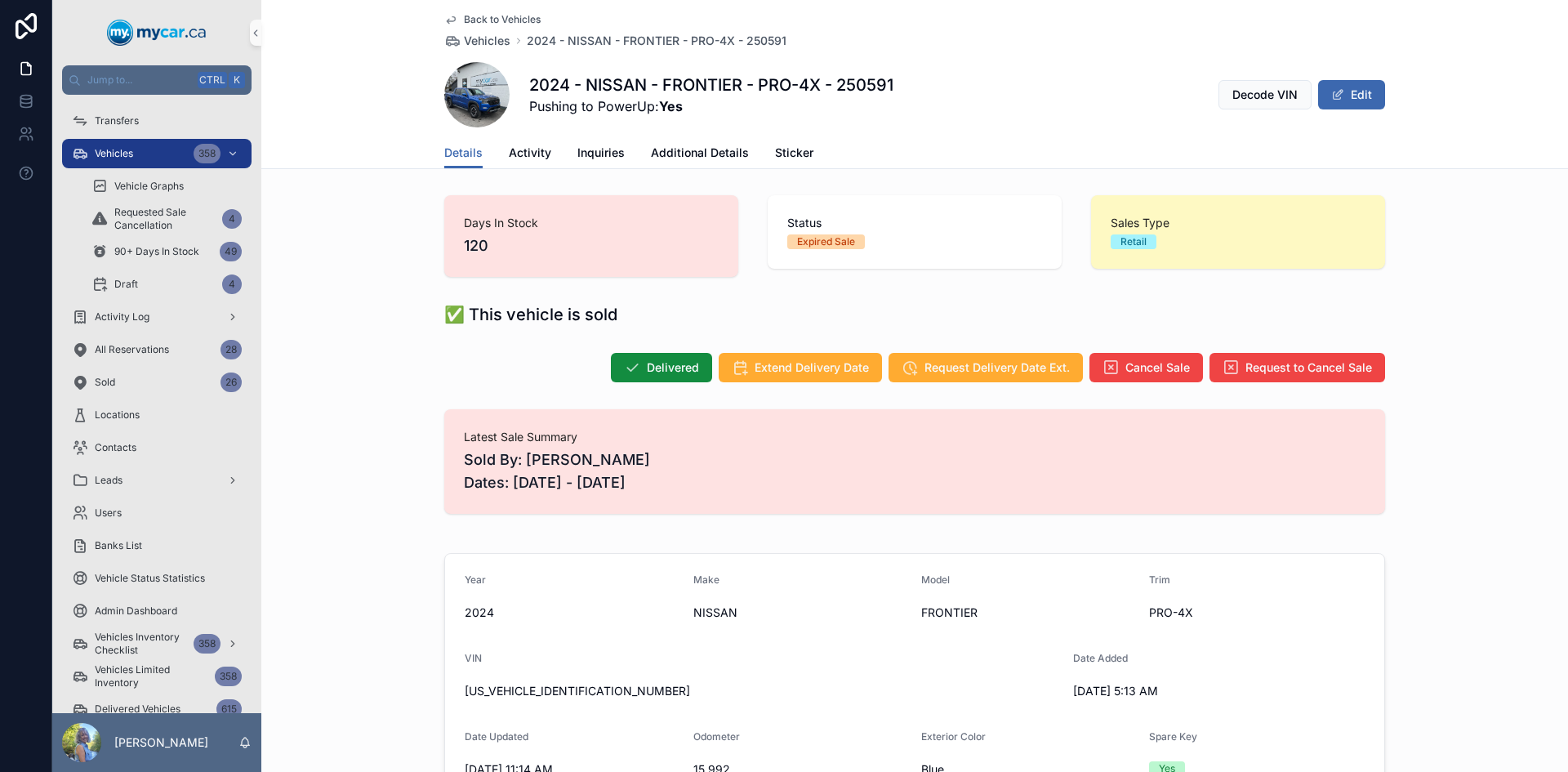
scroll to position [82, 0]
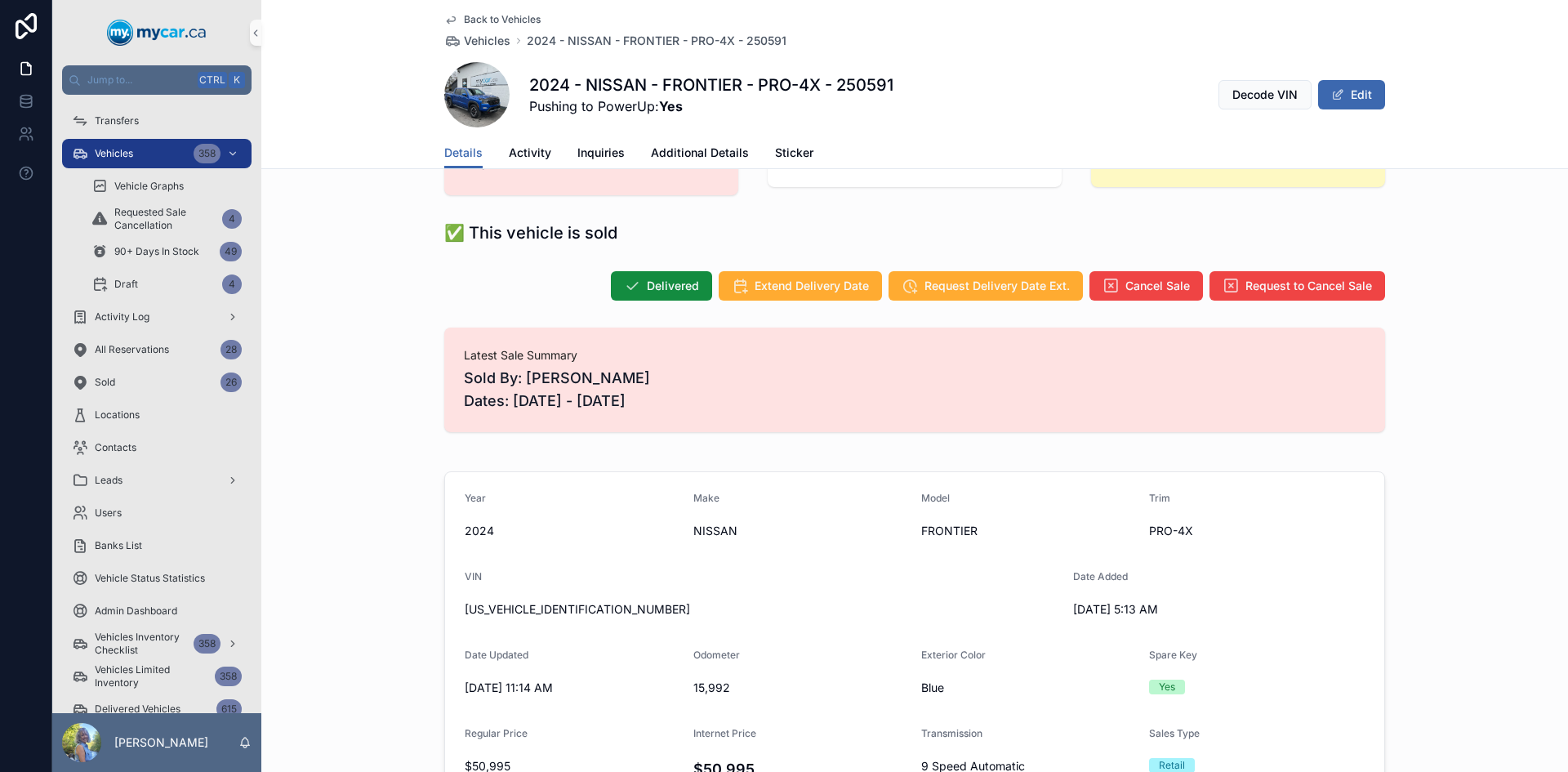
click at [535, 613] on span "[US_VEHICLE_IDENTIFICATION_NUMBER]" at bounding box center [763, 609] width 596 height 16
copy span "[US_VEHICLE_IDENTIFICATION_NUMBER]"
click at [697, 691] on span "15,992" at bounding box center [802, 687] width 215 height 16
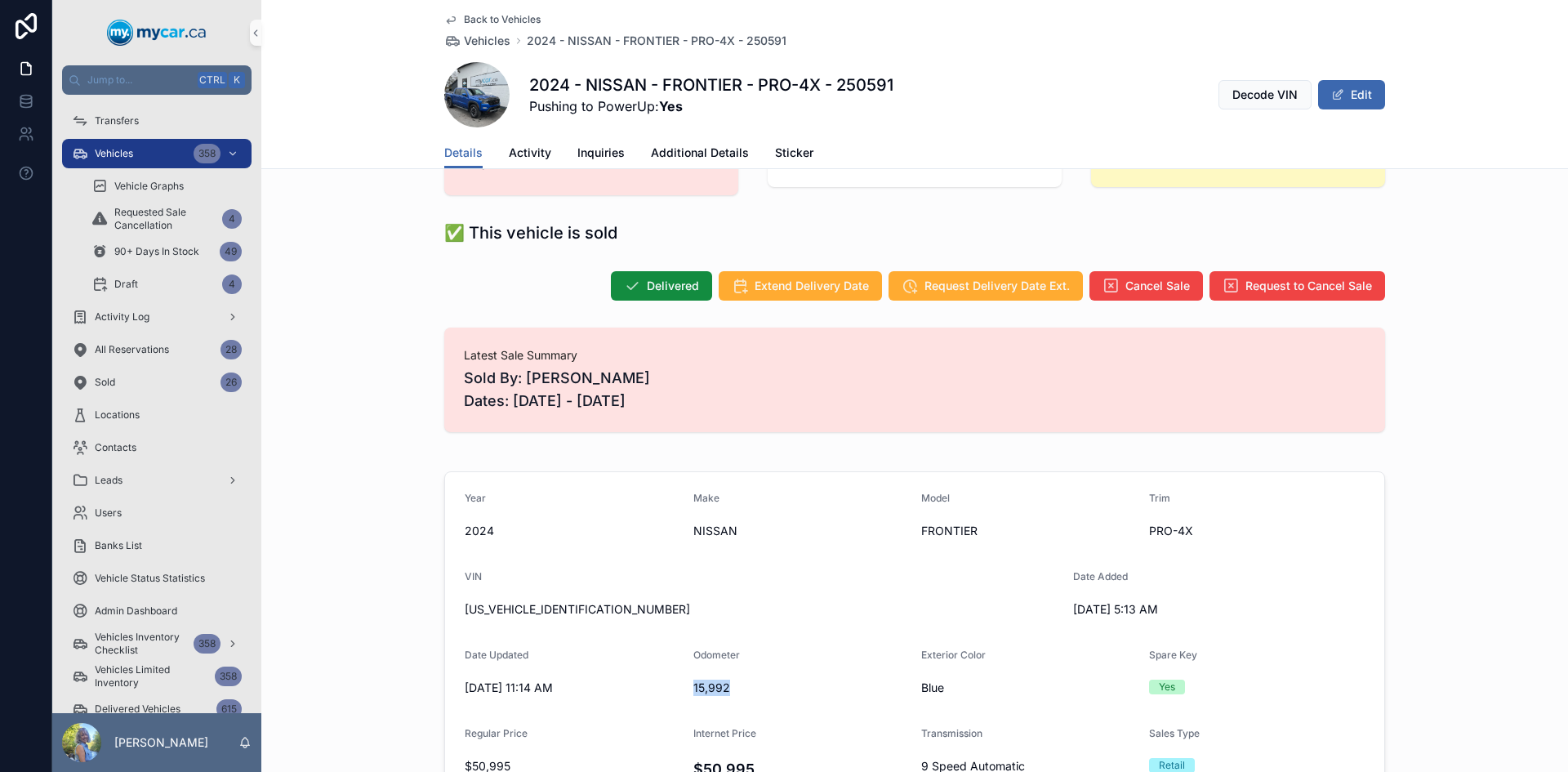
copy span "15,992"
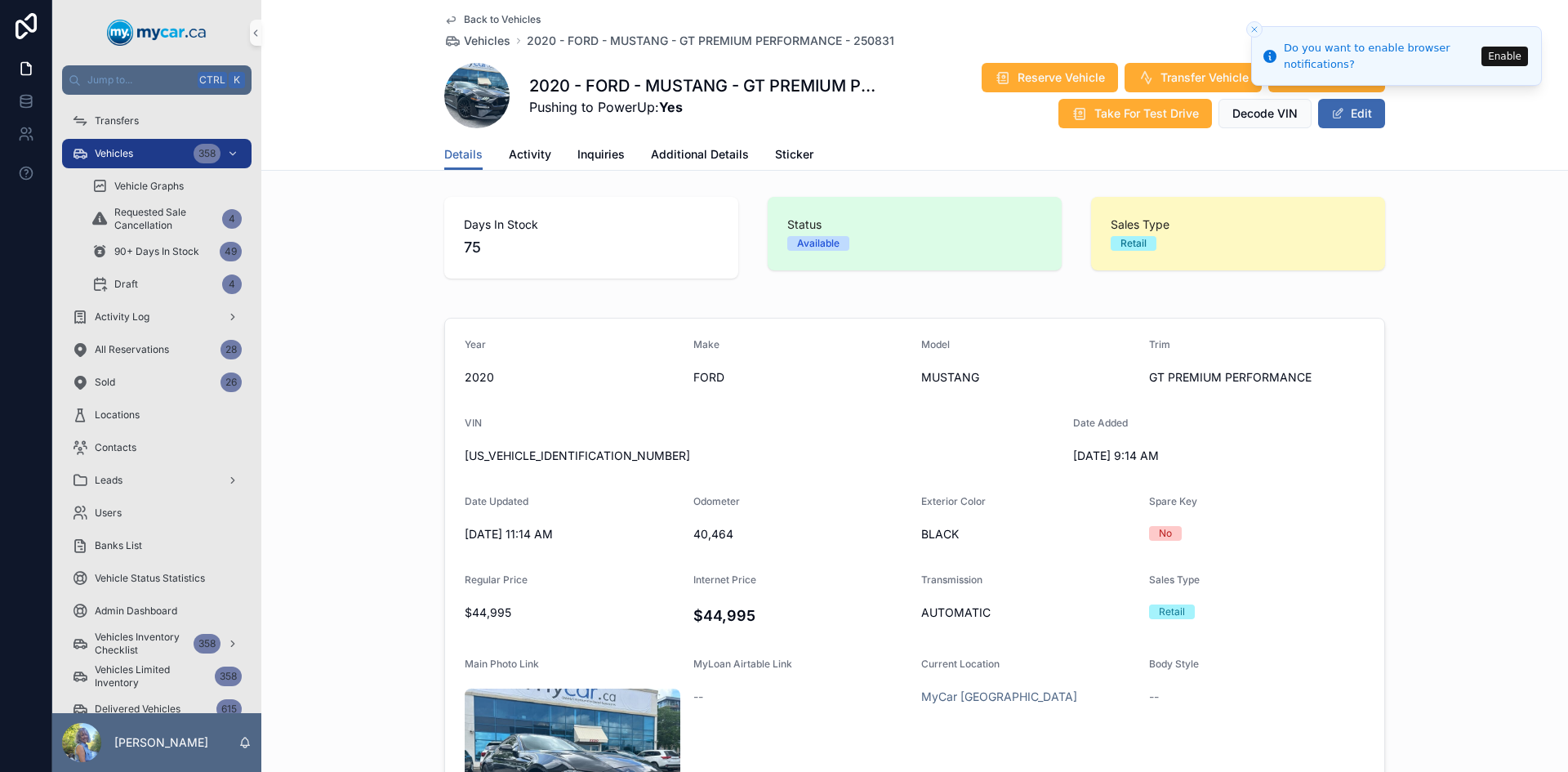
click at [550, 448] on span "1FA6P8CF7L5143903" at bounding box center [763, 456] width 596 height 16
click at [550, 448] on span "[US_VEHICLE_IDENTIFICATION_NUMBER]" at bounding box center [763, 456] width 596 height 16
copy span "[US_VEHICLE_IDENTIFICATION_NUMBER]"
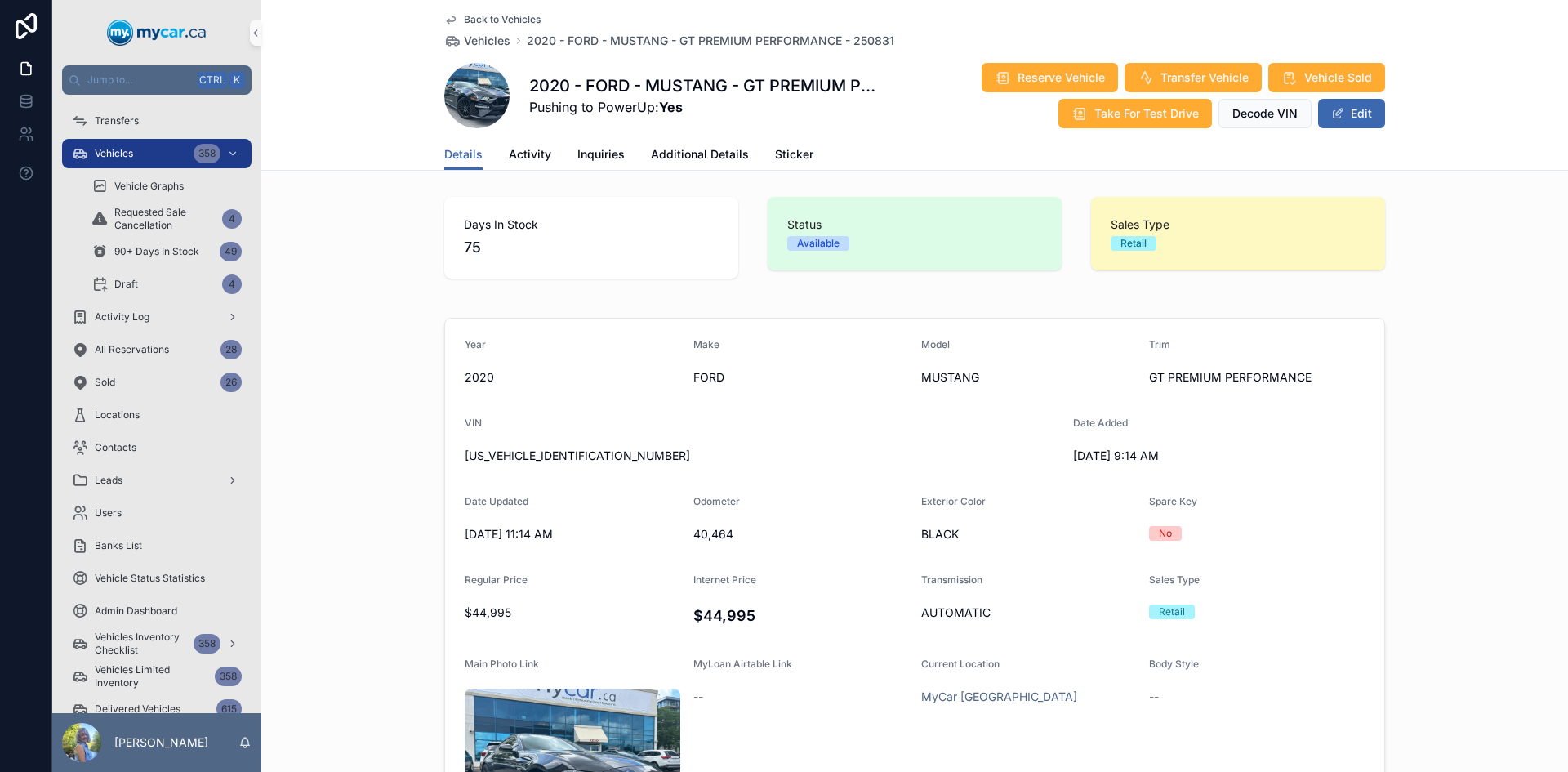
click at [534, 458] on span "1FA6P8CF7L5143903" at bounding box center [763, 456] width 596 height 16
copy span "1FA6P8CF7L5143903"
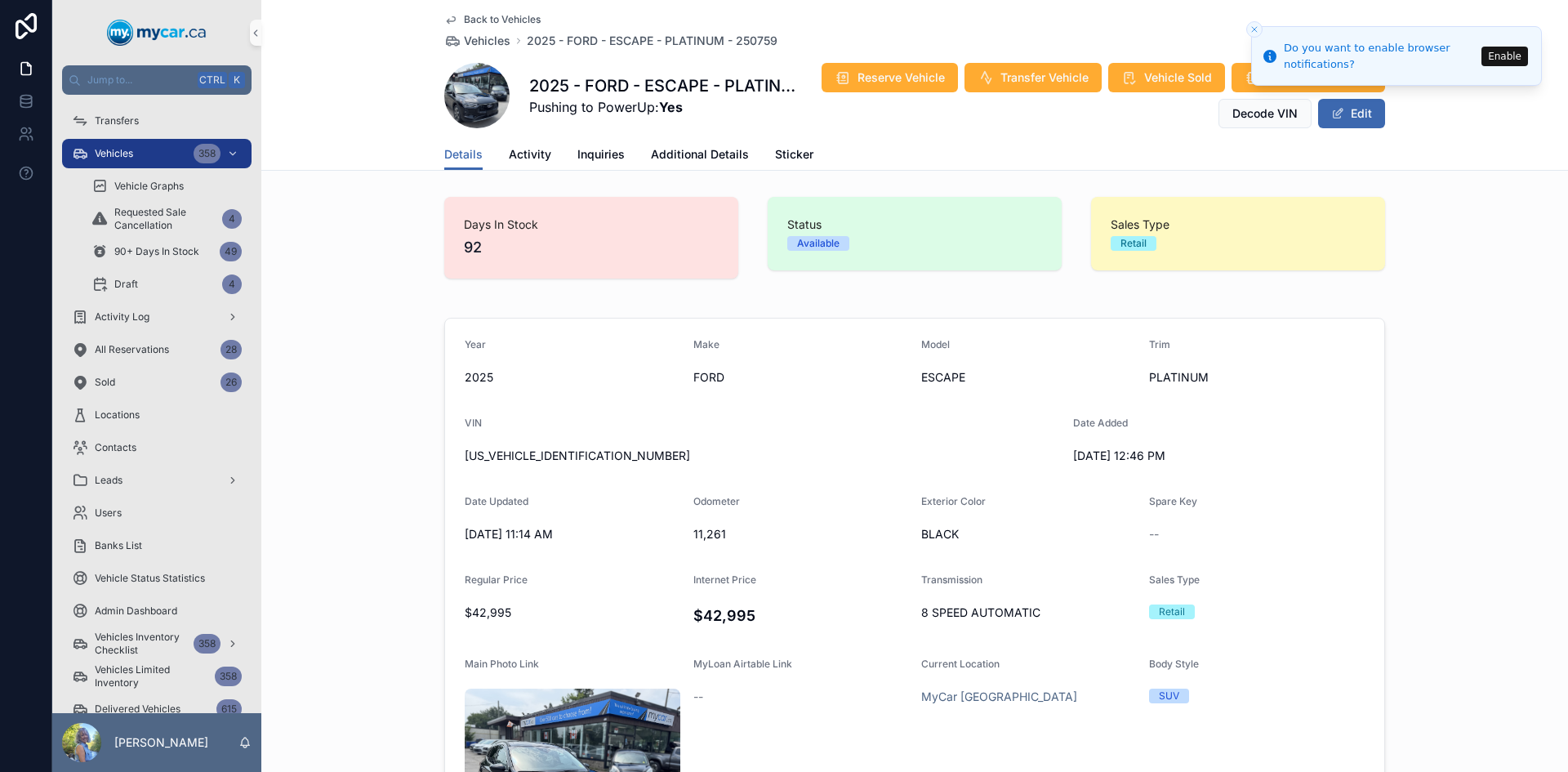
click at [533, 450] on span "1FMCU9JA3SUA38858" at bounding box center [763, 456] width 596 height 16
copy span "1FMCU9JA3SUA38858"
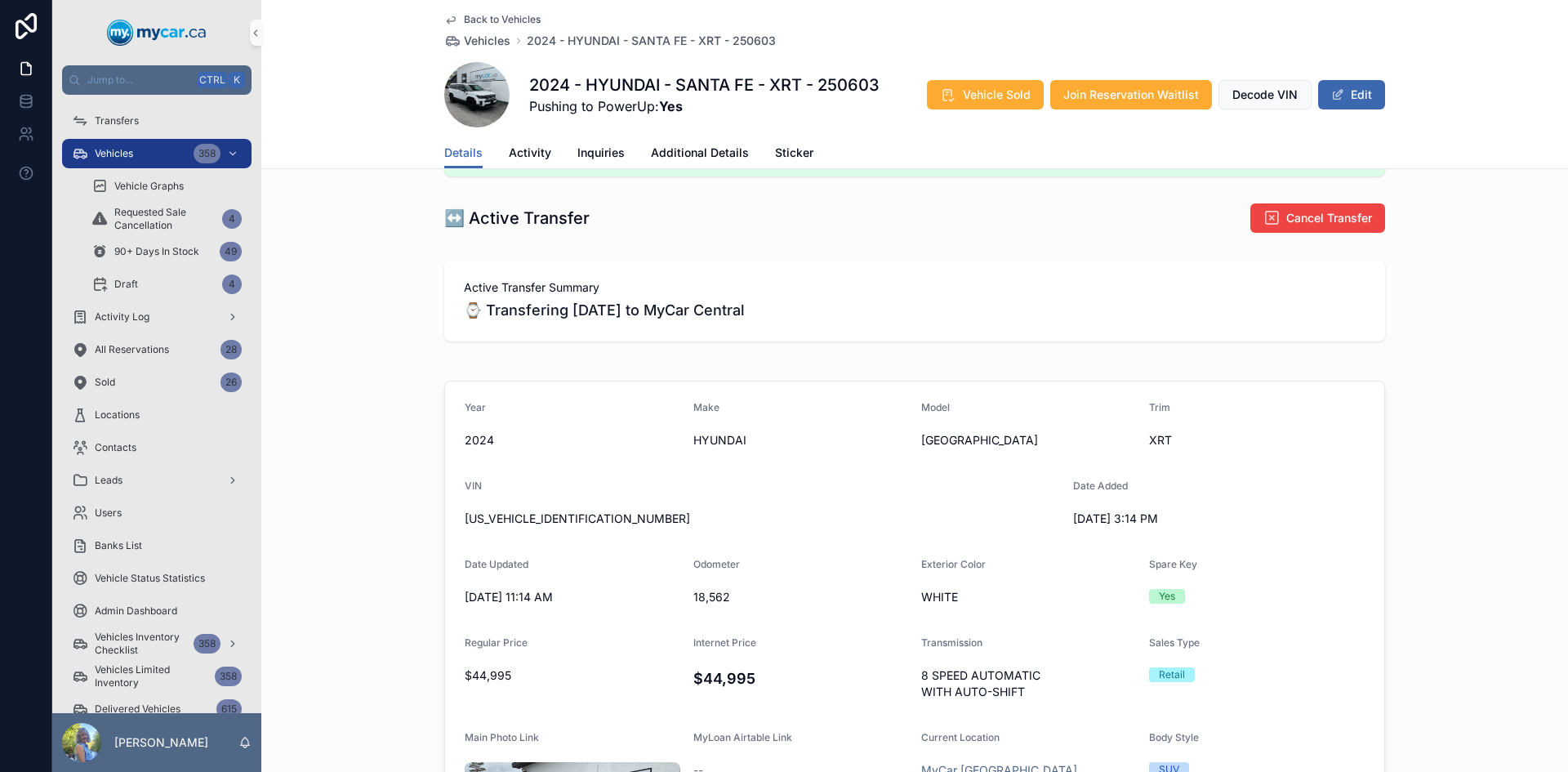
scroll to position [654, 0]
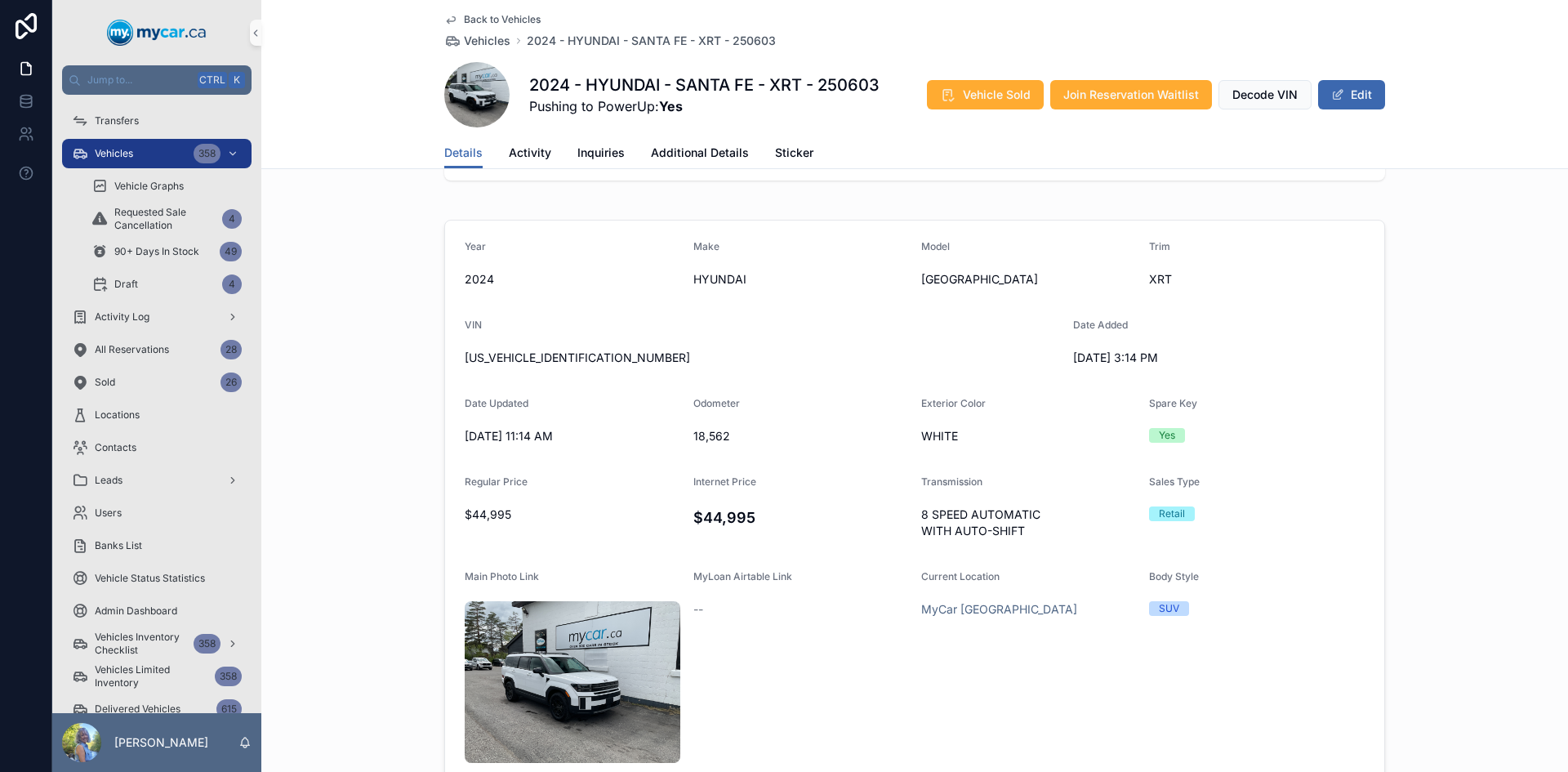
click at [534, 360] on span "5NMP3DGL0RH063027" at bounding box center [763, 357] width 596 height 16
copy span "5NMP3DGL0RH063027"
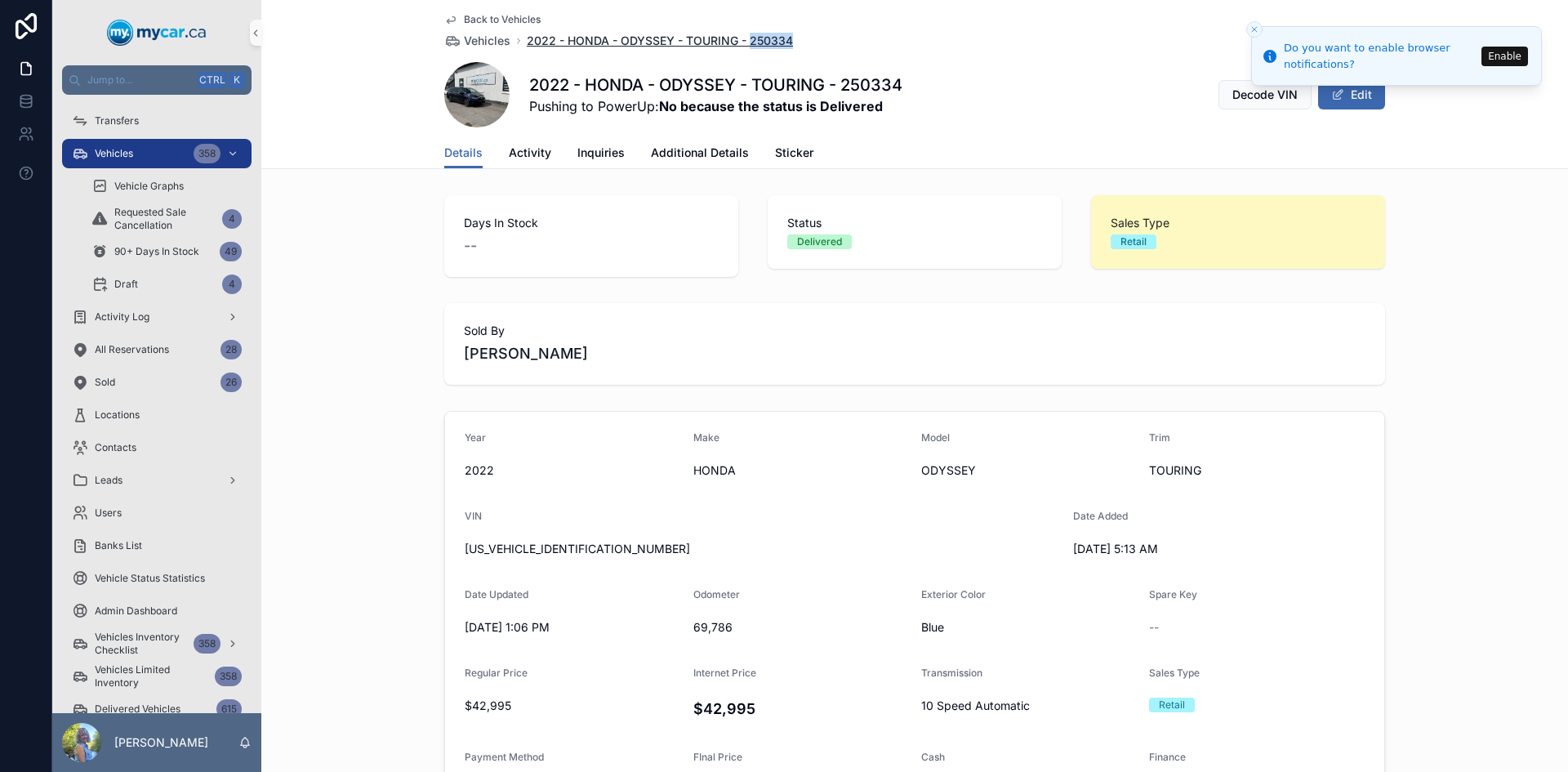
drag, startPoint x: 799, startPoint y: 36, endPoint x: 743, endPoint y: 32, distance: 56.1
click at [743, 33] on div "Back to Vehicles Vehicles 2022 - HONDA - ODYSSEY - TOURING - 250334" at bounding box center [914, 31] width 941 height 36
copy span "250334"
click at [520, 545] on span "5FNRL6H88NB500816" at bounding box center [763, 548] width 596 height 16
click at [519, 545] on span "5FNRL6H88NB500816" at bounding box center [763, 548] width 596 height 16
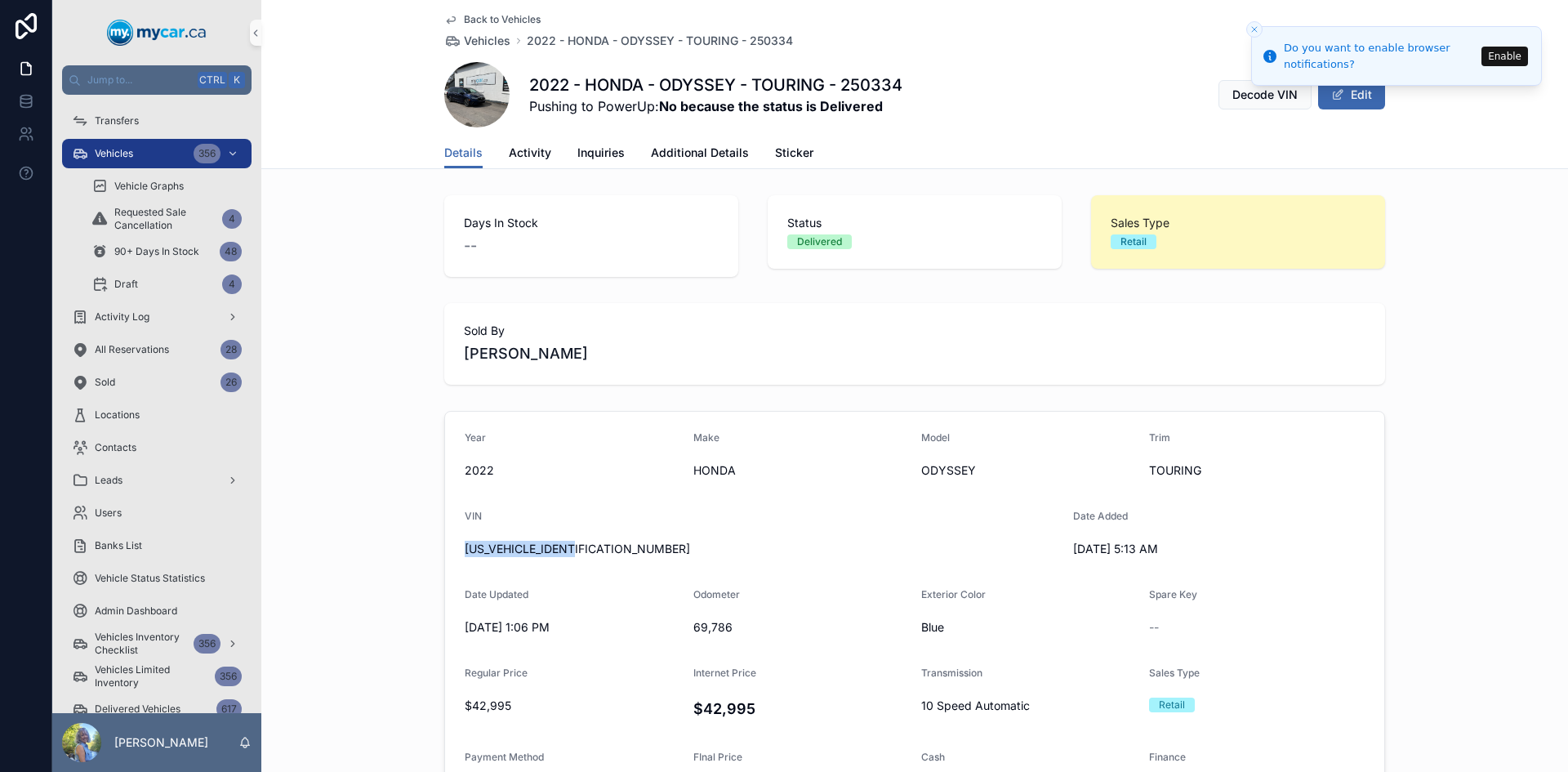
copy span "5FNRL6H88NB500816"
drag, startPoint x: 581, startPoint y: 84, endPoint x: 705, endPoint y: 84, distance: 124.0
click at [705, 84] on h1 "2022 - HONDA - ODYSSEY - TOURING - 250334" at bounding box center [716, 85] width 374 height 23
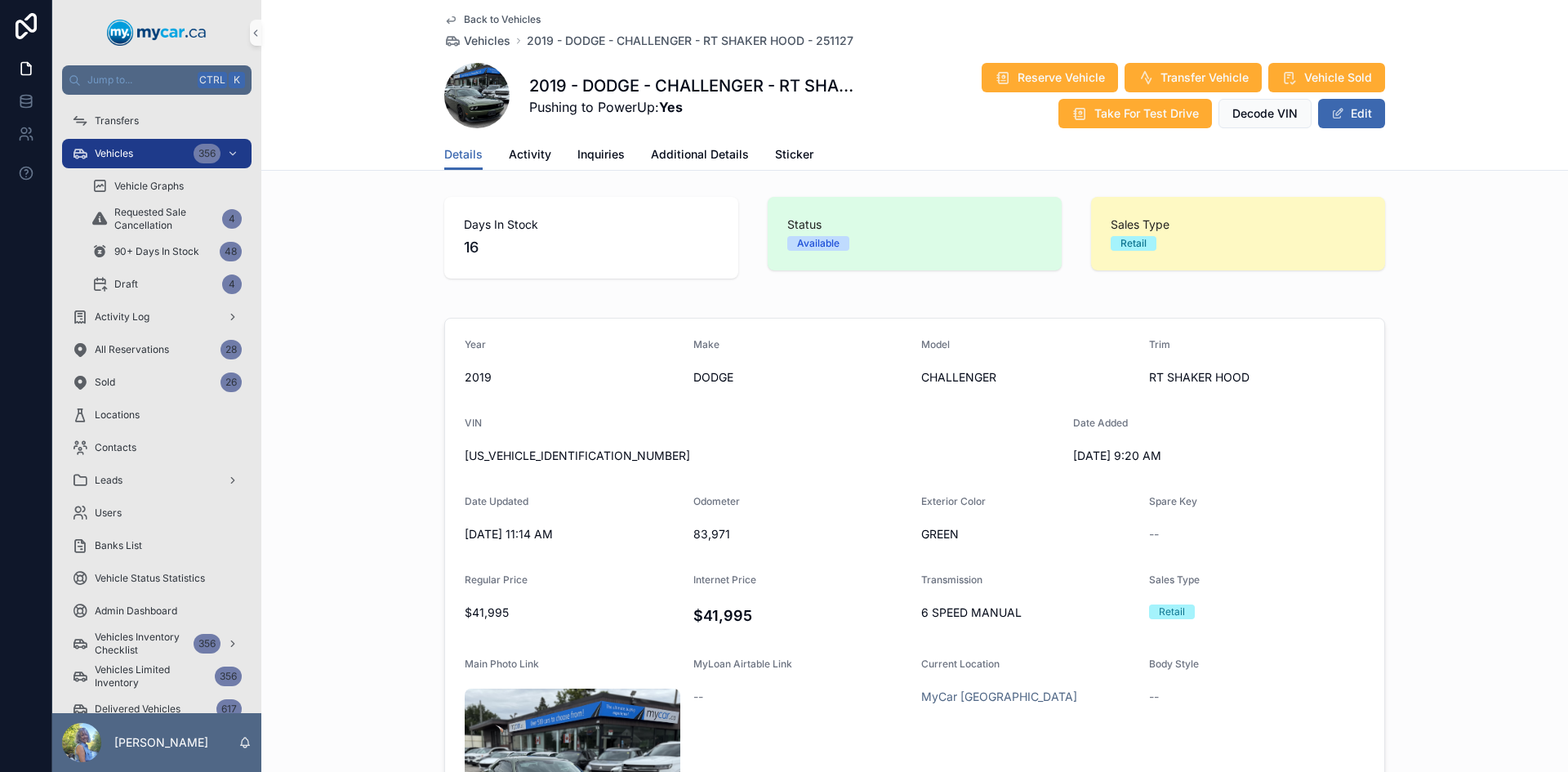
click at [530, 448] on span "[US_VEHICLE_IDENTIFICATION_NUMBER]" at bounding box center [763, 456] width 596 height 16
copy span "[US_VEHICLE_IDENTIFICATION_NUMBER]"
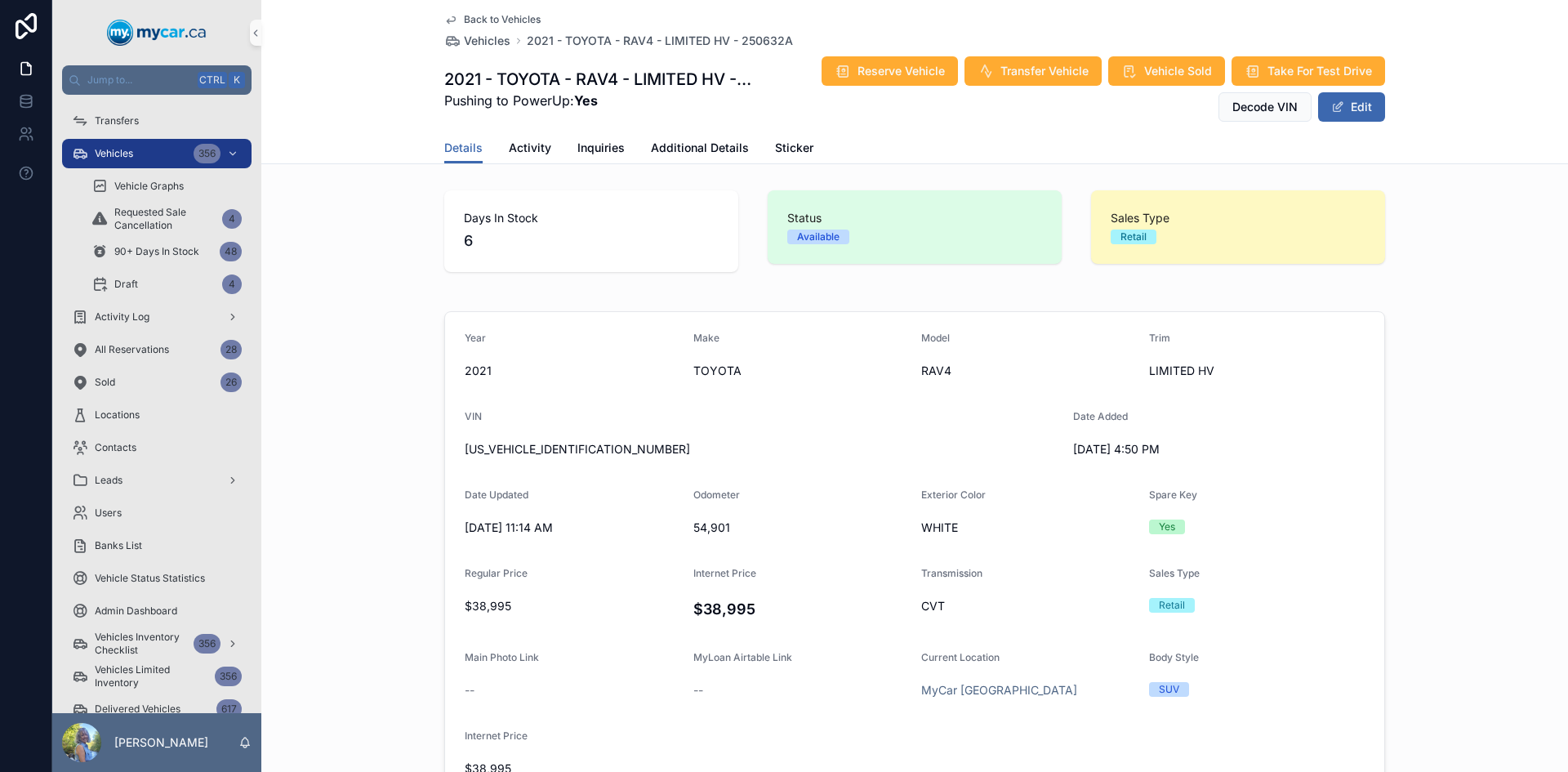
click at [555, 454] on span "[US_VEHICLE_IDENTIFICATION_NUMBER]" at bounding box center [763, 449] width 596 height 16
copy span "[US_VEHICLE_IDENTIFICATION_NUMBER]"
click at [722, 606] on h4 "$38,995" at bounding box center [802, 608] width 215 height 22
click at [723, 606] on h4 "$38,995" at bounding box center [802, 608] width 215 height 22
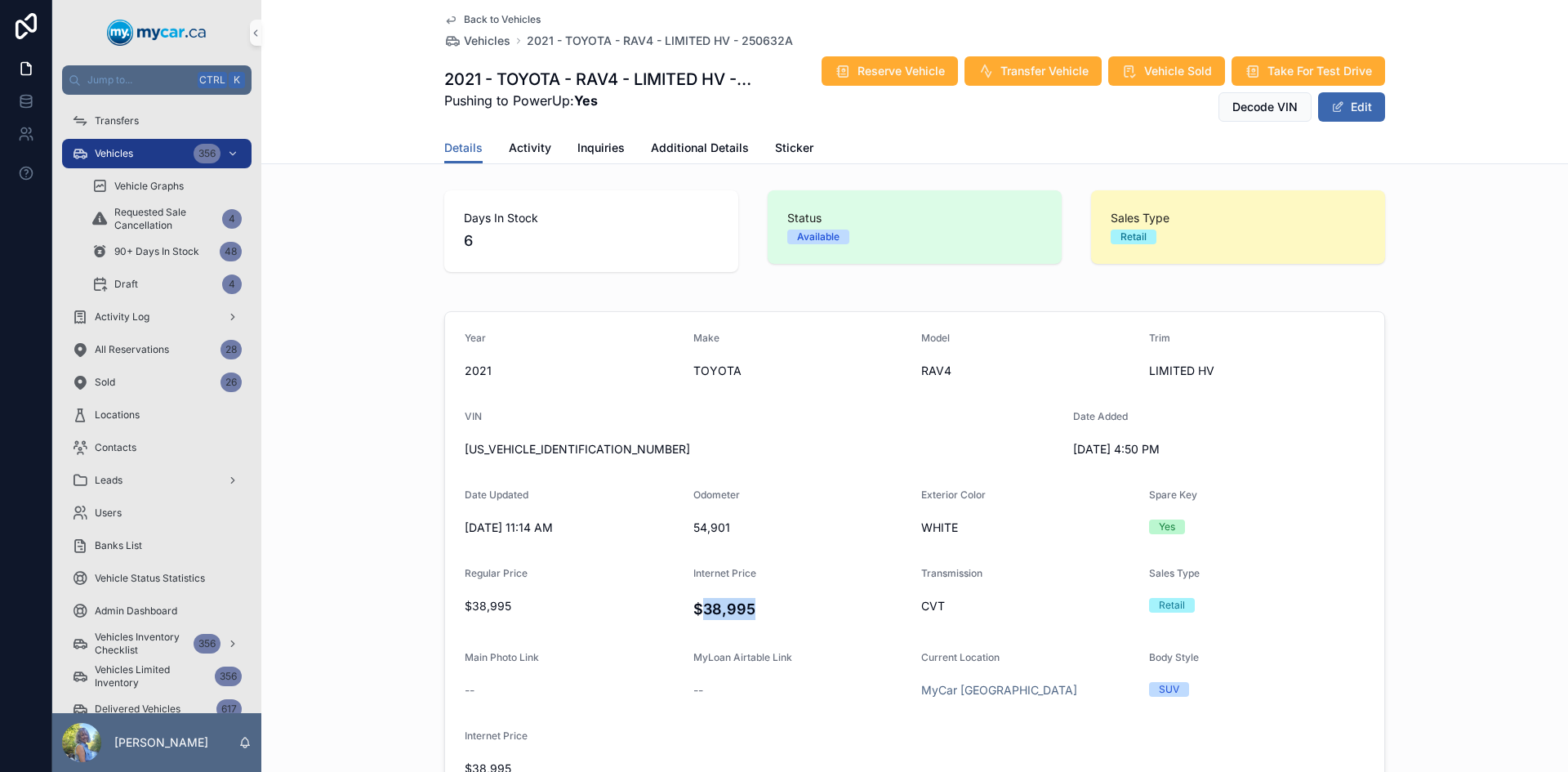
copy h4 "38,995"
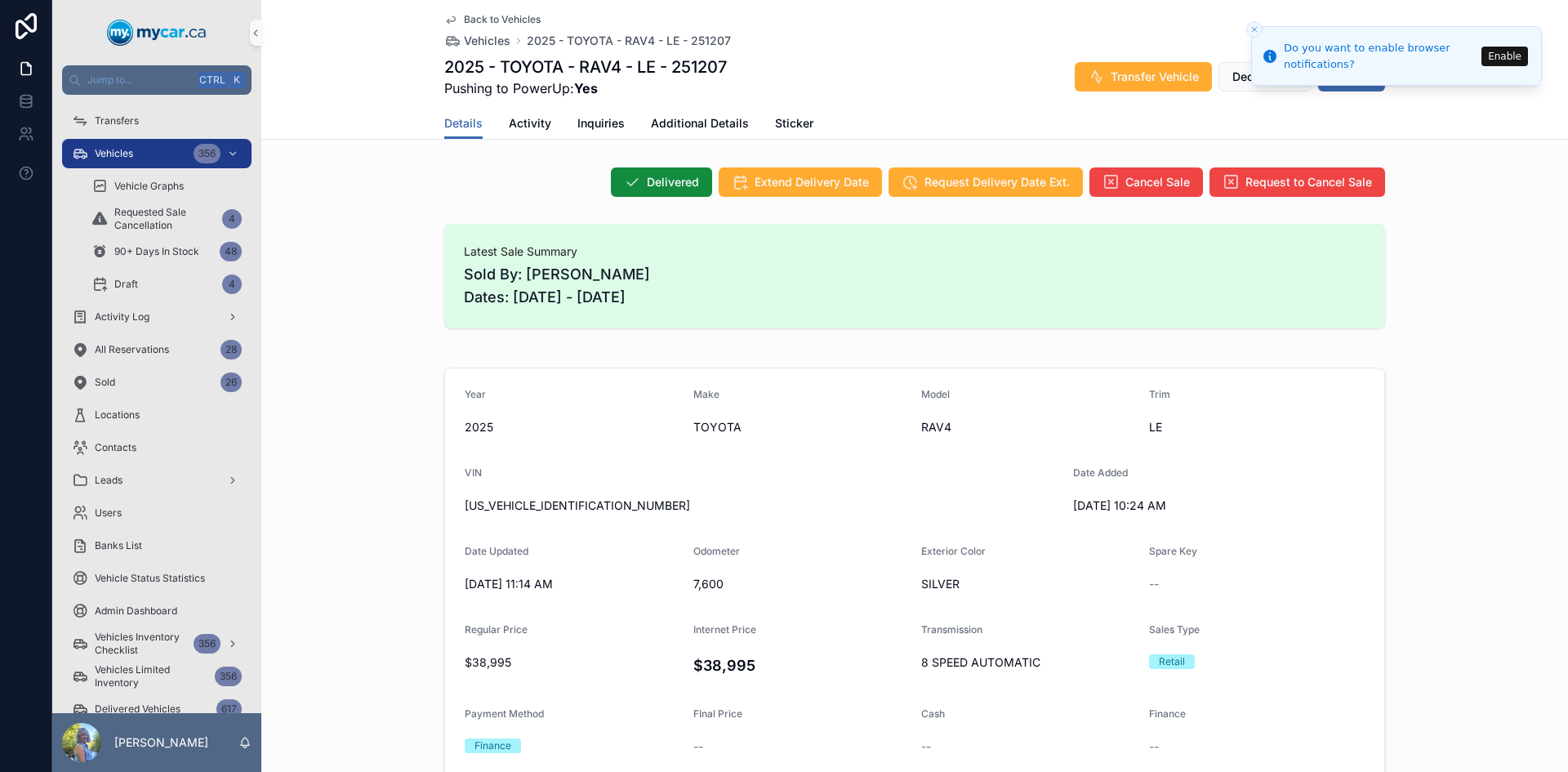
scroll to position [245, 0]
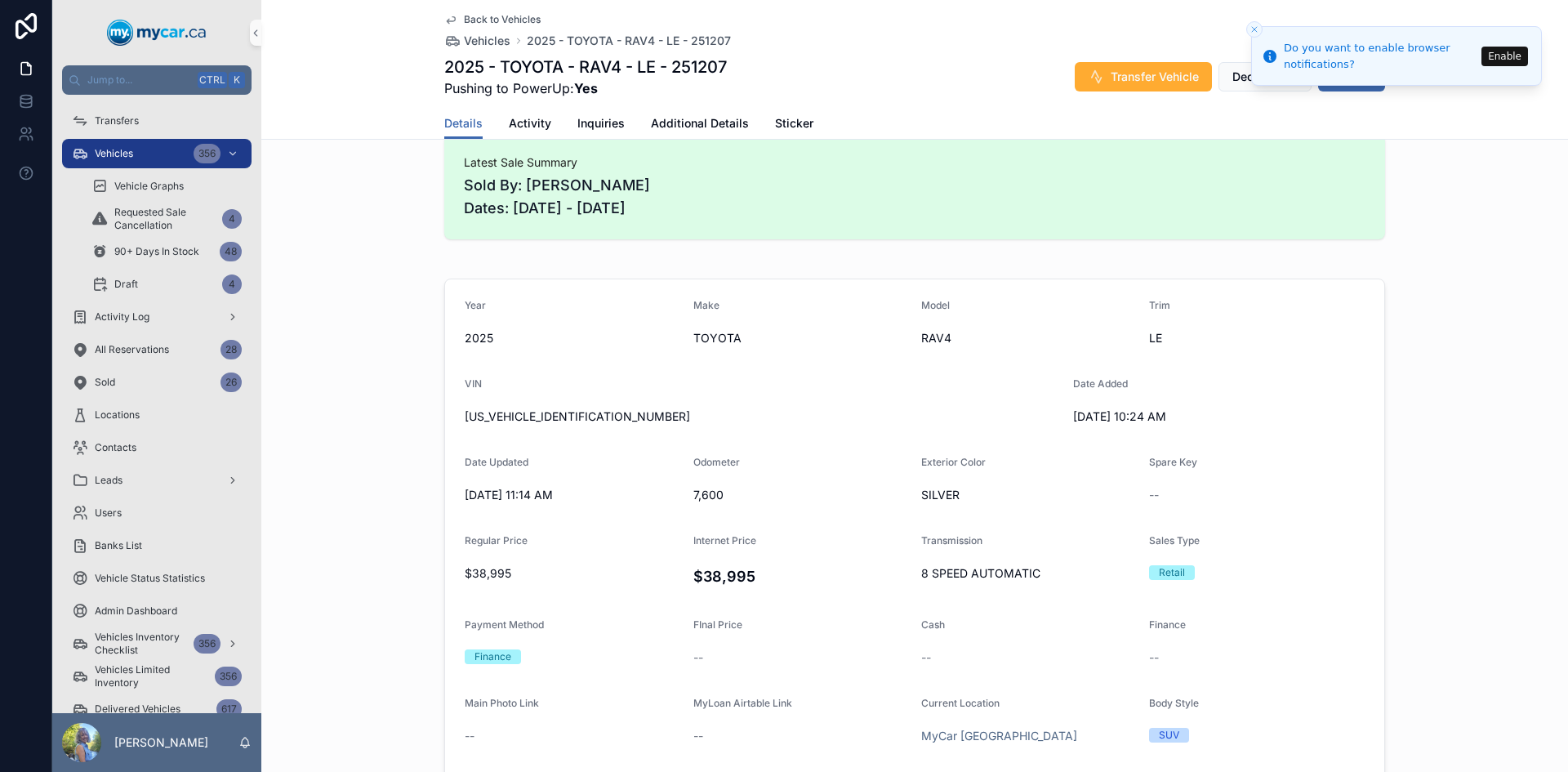
click at [511, 414] on span "2T3B1RFV1SC500066" at bounding box center [763, 416] width 596 height 16
copy span "2T3B1RFV1SC500066"
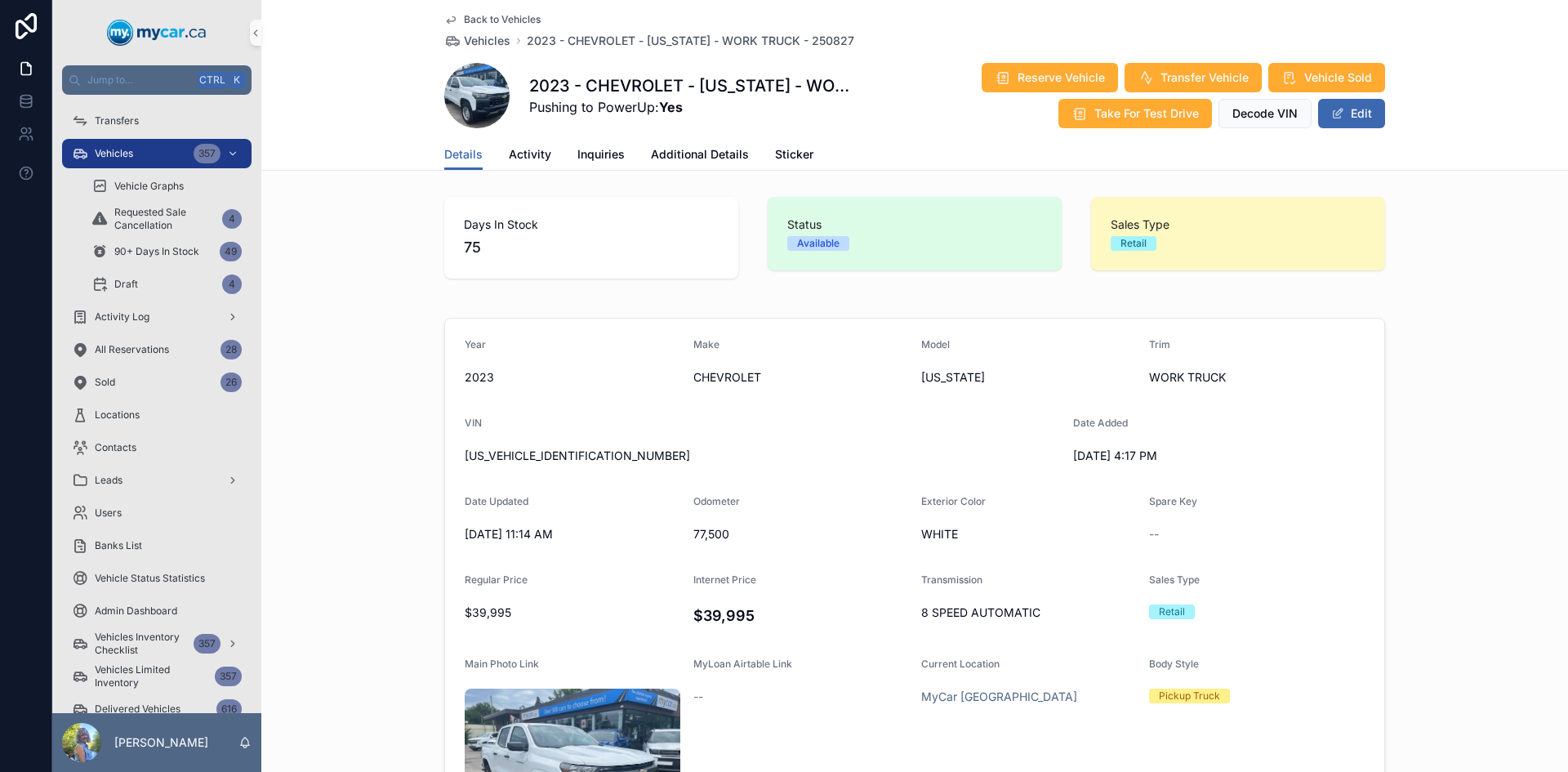
click at [533, 447] on div "1GCPTBEK3P1193941" at bounding box center [763, 455] width 596 height 26
copy span "1GCPTBEK3P1193941"
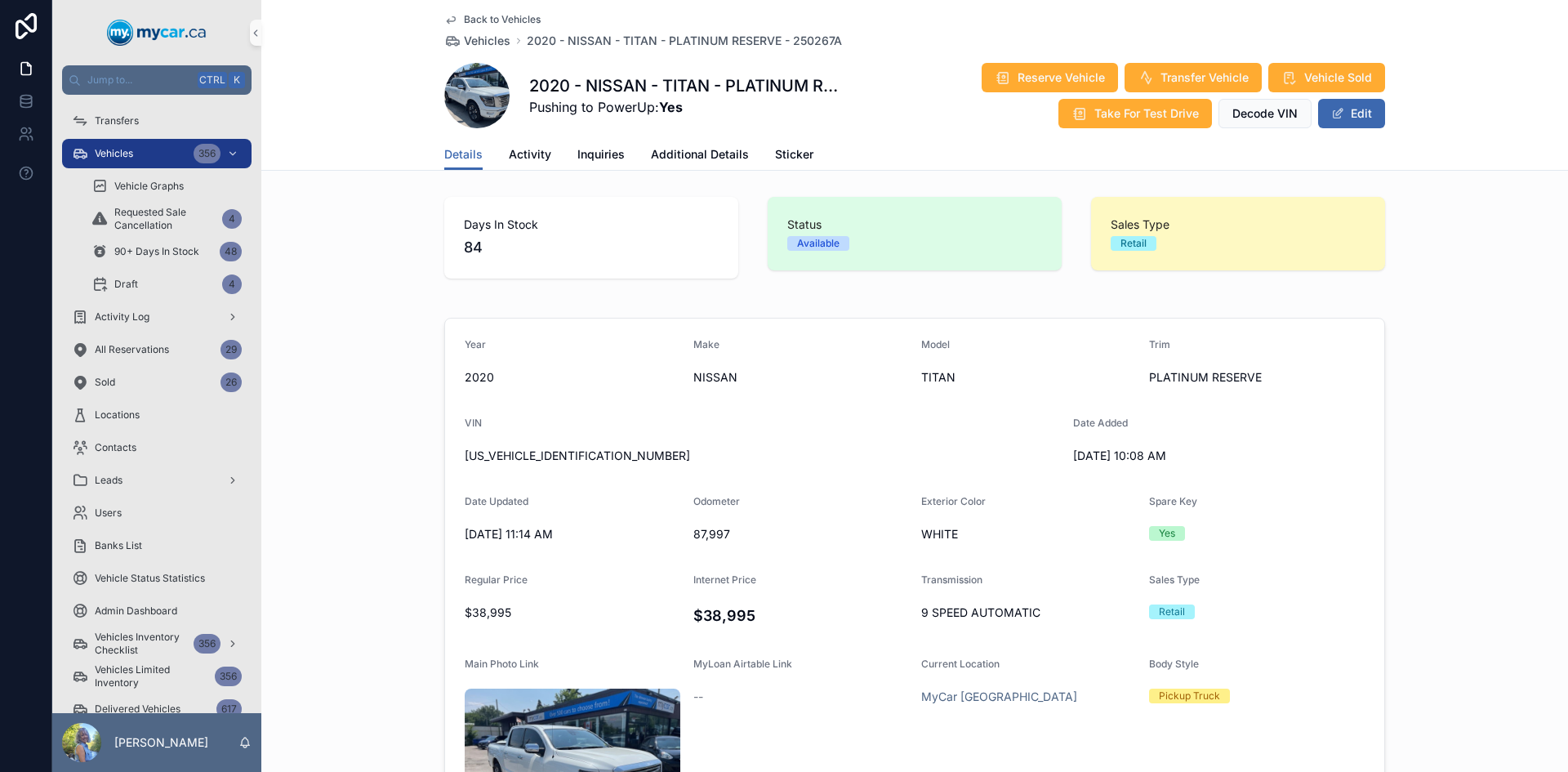
click at [534, 450] on span "[US_VEHICLE_IDENTIFICATION_NUMBER]" at bounding box center [763, 456] width 596 height 16
copy span "[US_VEHICLE_IDENTIFICATION_NUMBER]"
click at [694, 528] on span "87,997" at bounding box center [802, 534] width 215 height 16
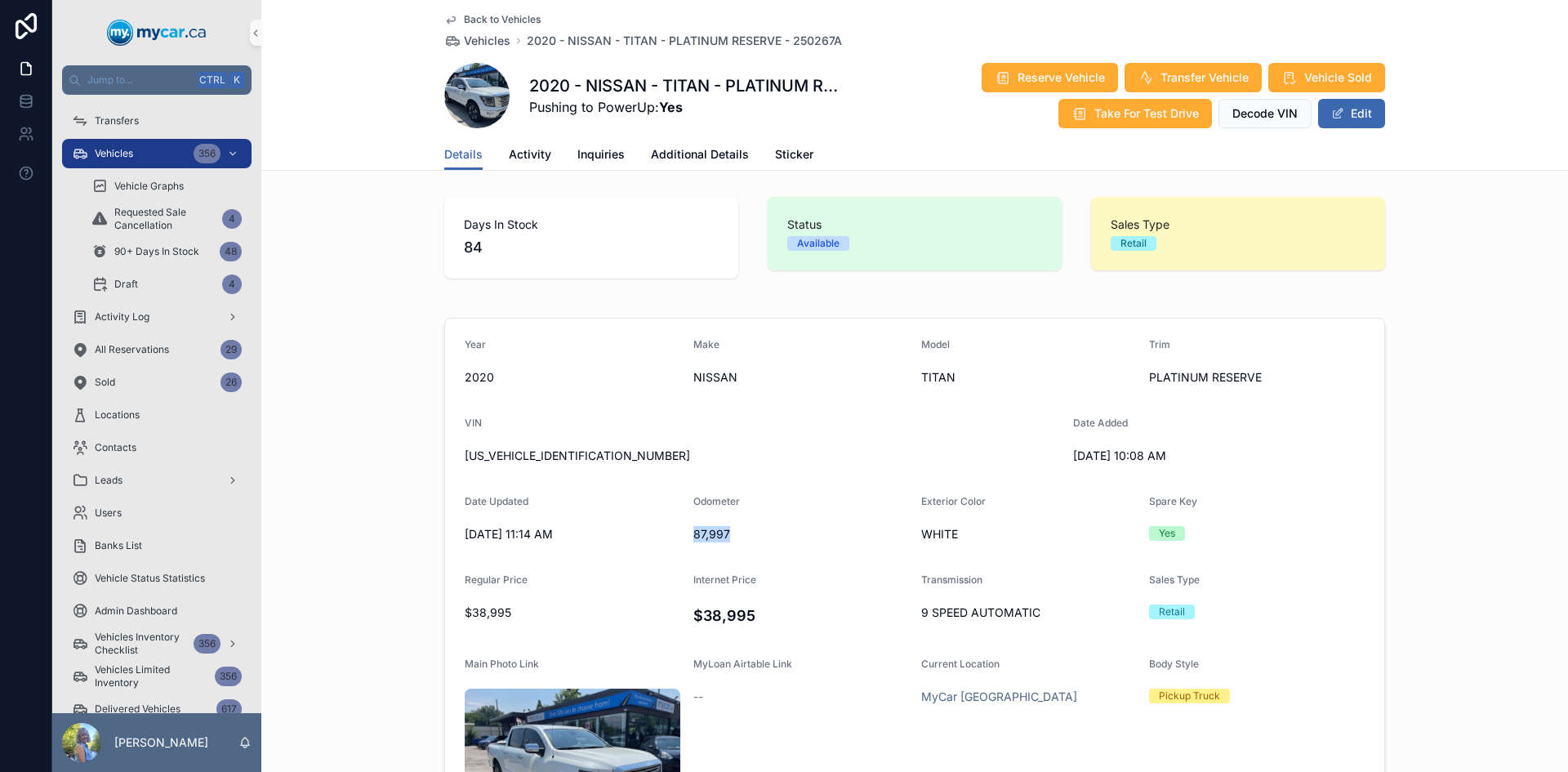
copy span "87,997"
click at [728, 613] on h4 "$38,995" at bounding box center [802, 615] width 215 height 22
copy h4 "38,995"
drag, startPoint x: 511, startPoint y: 534, endPoint x: 453, endPoint y: 530, distance: 58.1
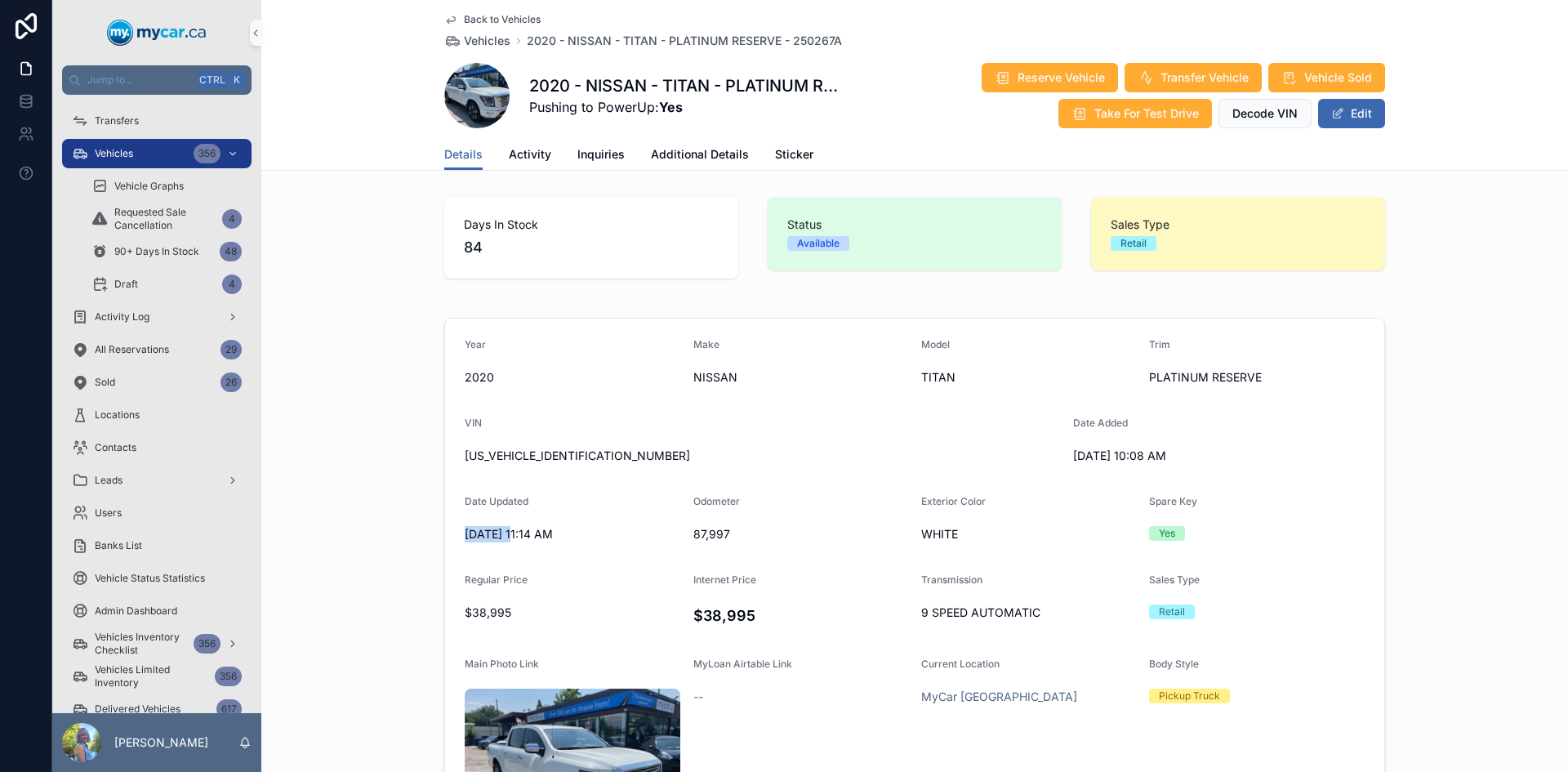
click at [453, 530] on form "Year 2020 Make NISSAN Model TITAN Trim PLATINUM RESERVE VIN 1N6AA1ED3LN501276 D…" at bounding box center [914, 636] width 939 height 635
copy span "9/4/2025"
drag, startPoint x: 1123, startPoint y: 457, endPoint x: 1065, endPoint y: 457, distance: 58.0
click at [1065, 457] on form "Year 2020 Make NISSAN Model TITAN Trim PLATINUM RESERVE VIN 1N6AA1ED3LN501276 D…" at bounding box center [914, 636] width 939 height 635
copy span "6/12/2025"
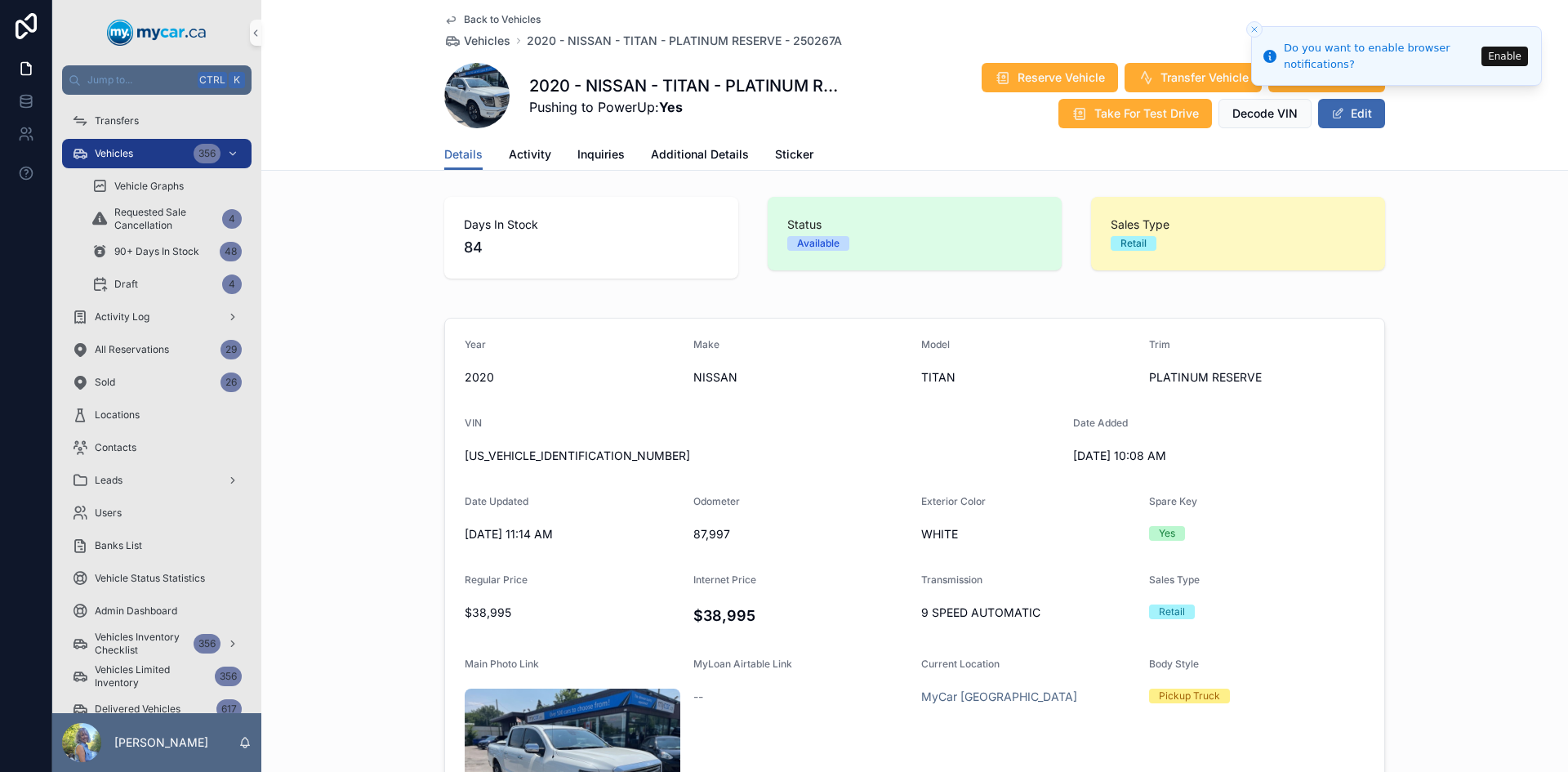
click at [550, 454] on span "1N6AA1ED3LN501276" at bounding box center [763, 456] width 596 height 16
copy span "1N6AA1ED3LN501276"
drag, startPoint x: 1120, startPoint y: 456, endPoint x: 1069, endPoint y: 456, distance: 51.0
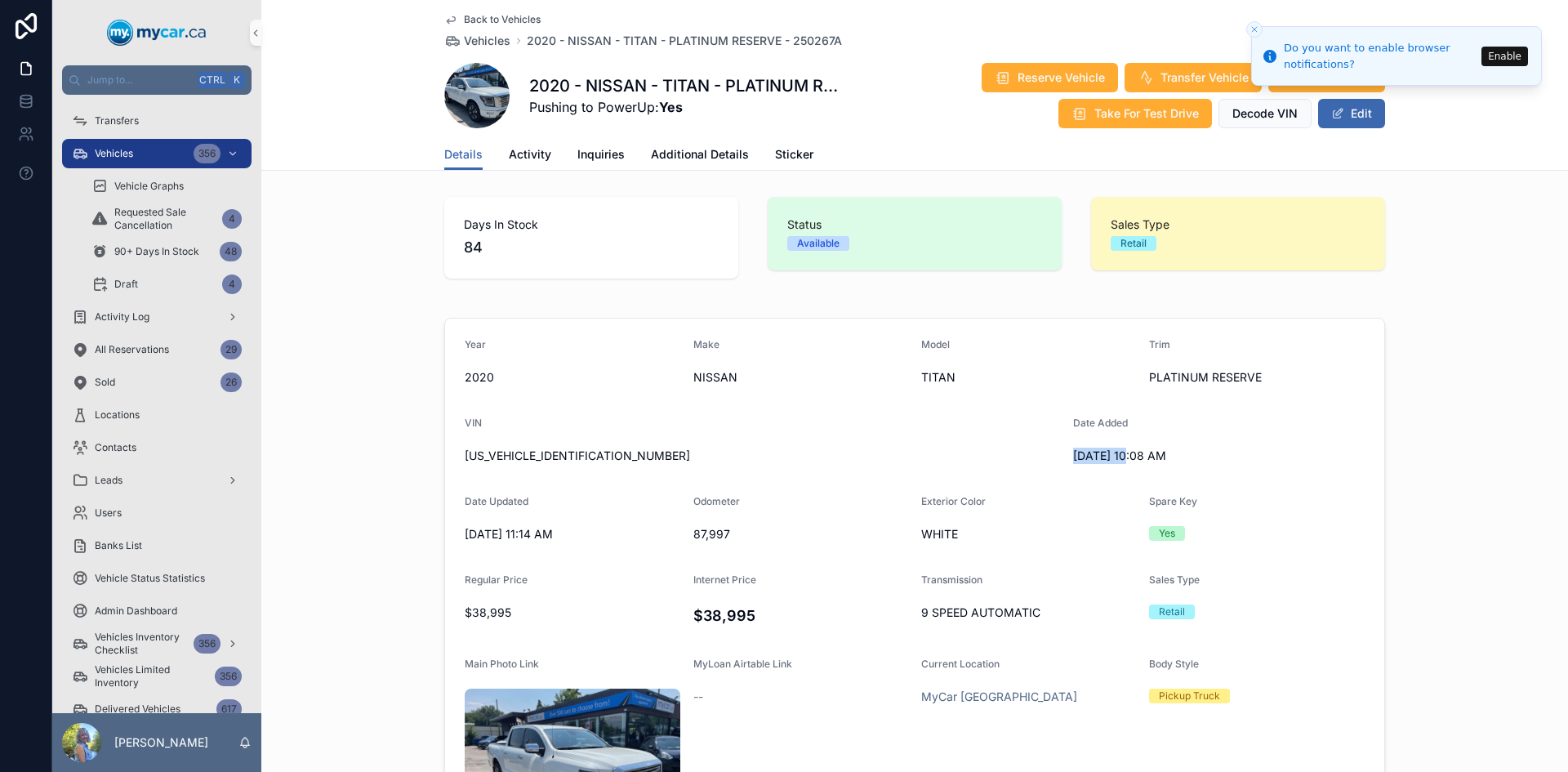
click at [1073, 456] on span "6/12/2025 10:08 AM" at bounding box center [1181, 456] width 215 height 16
copy span "6/12/2025"
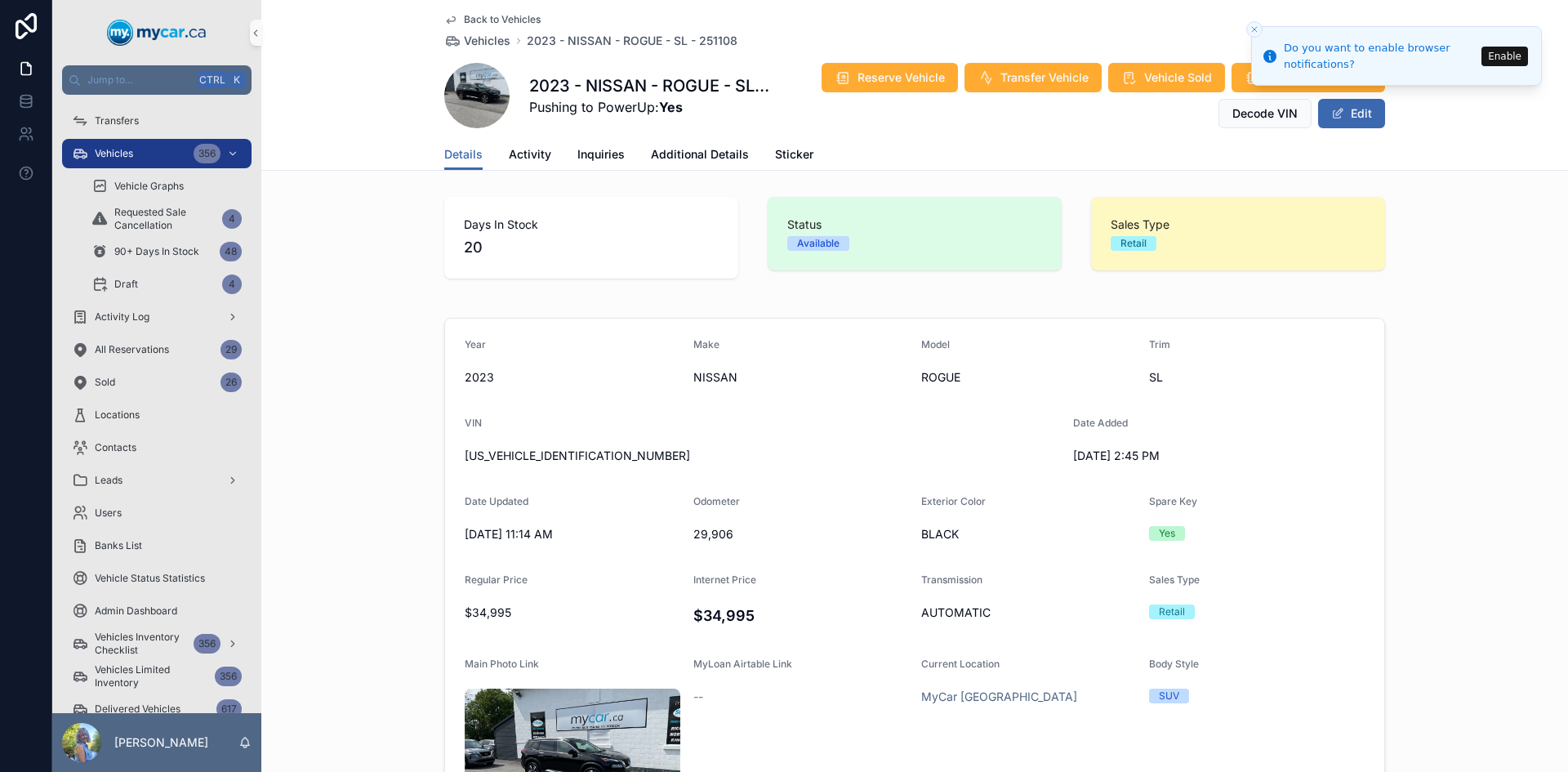
click at [553, 449] on span "JN8BT3CB0PW190943" at bounding box center [763, 456] width 596 height 16
copy span "JN8BT3CB0PW190943"
drag, startPoint x: 1123, startPoint y: 452, endPoint x: 1066, endPoint y: 452, distance: 57.0
click at [1066, 452] on form "Year 2023 Make NISSAN Model ROGUE Trim SL VIN JN8BT3CB0PW190943 Date Added 8/14…" at bounding box center [914, 636] width 939 height 635
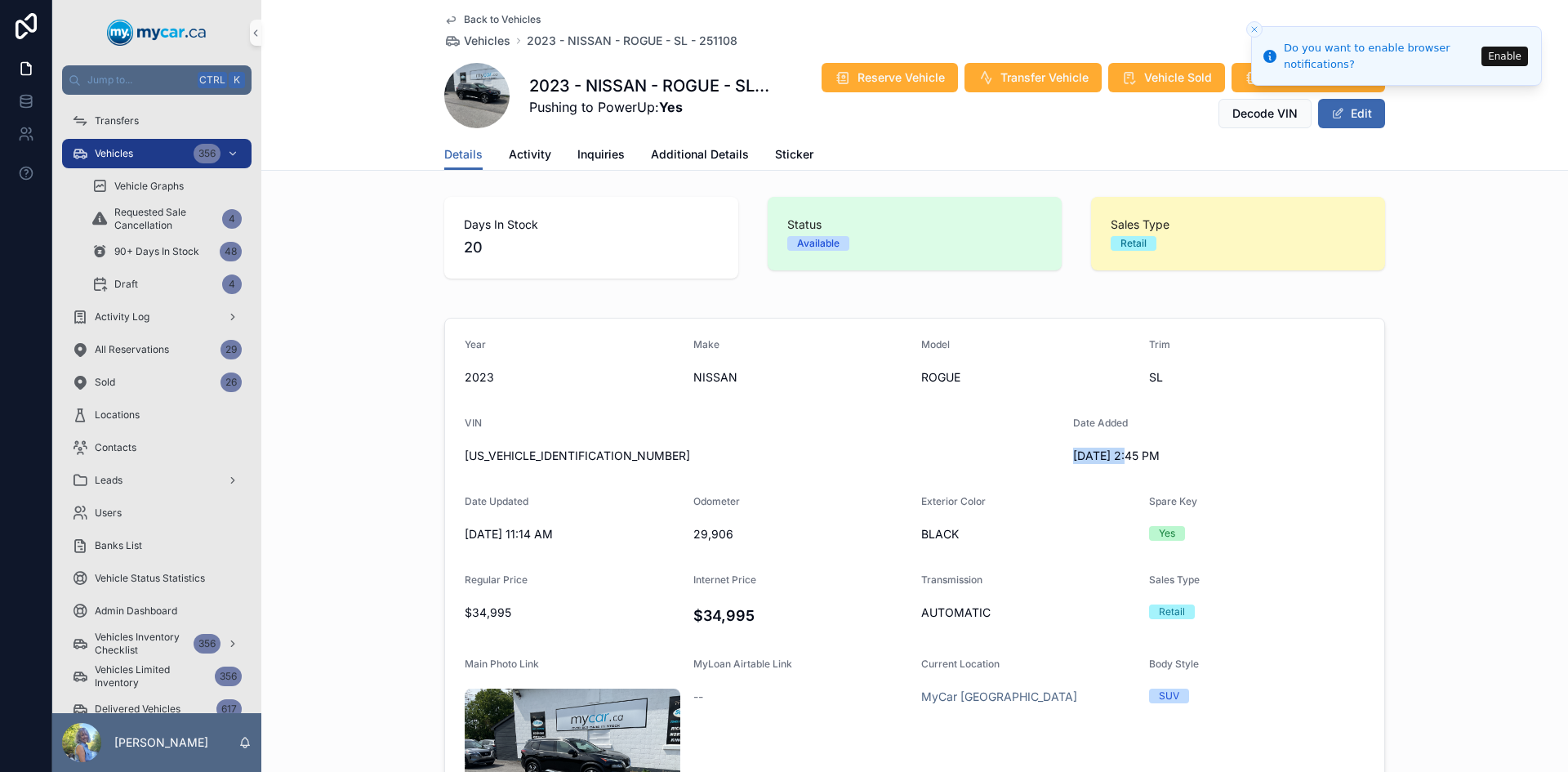
copy span "8/14/2025"
click at [707, 536] on span "29,906" at bounding box center [802, 534] width 215 height 16
copy span "29,906"
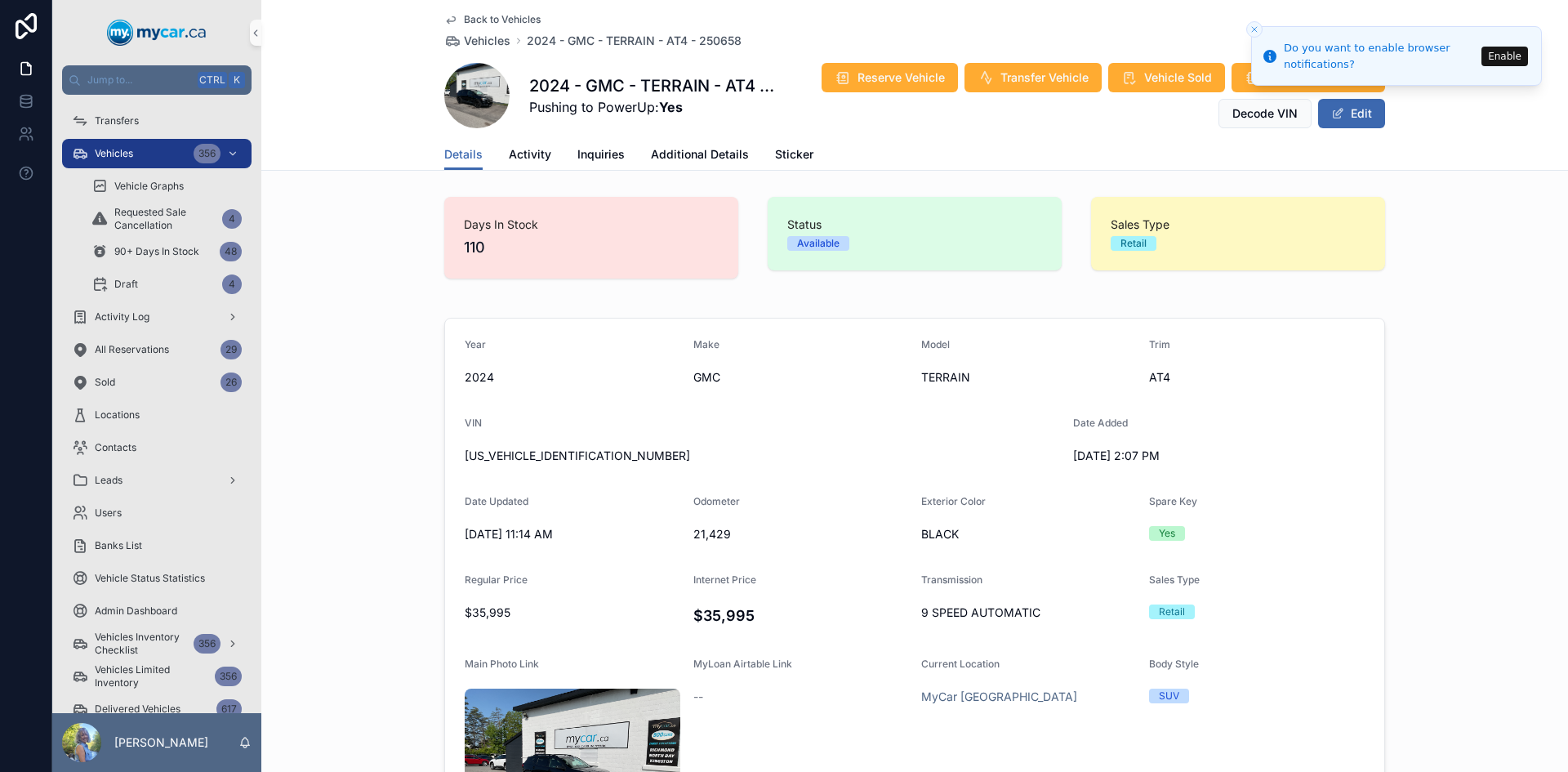
click at [499, 454] on span "[US_VEHICLE_IDENTIFICATION_NUMBER]" at bounding box center [763, 456] width 596 height 16
copy span "[US_VEHICLE_IDENTIFICATION_NUMBER]"
click at [706, 532] on span "21,429" at bounding box center [802, 534] width 215 height 16
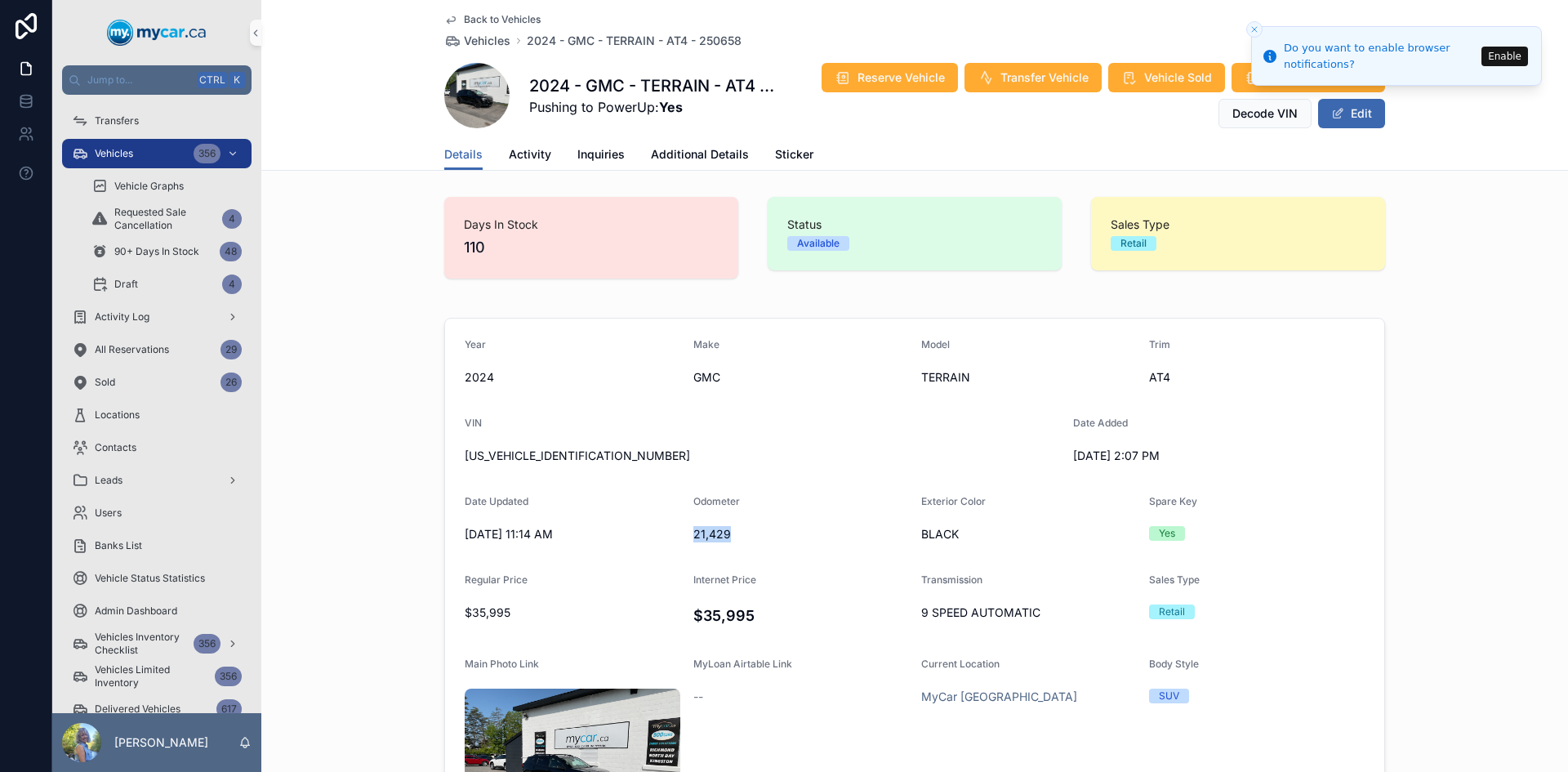
copy span "21,429"
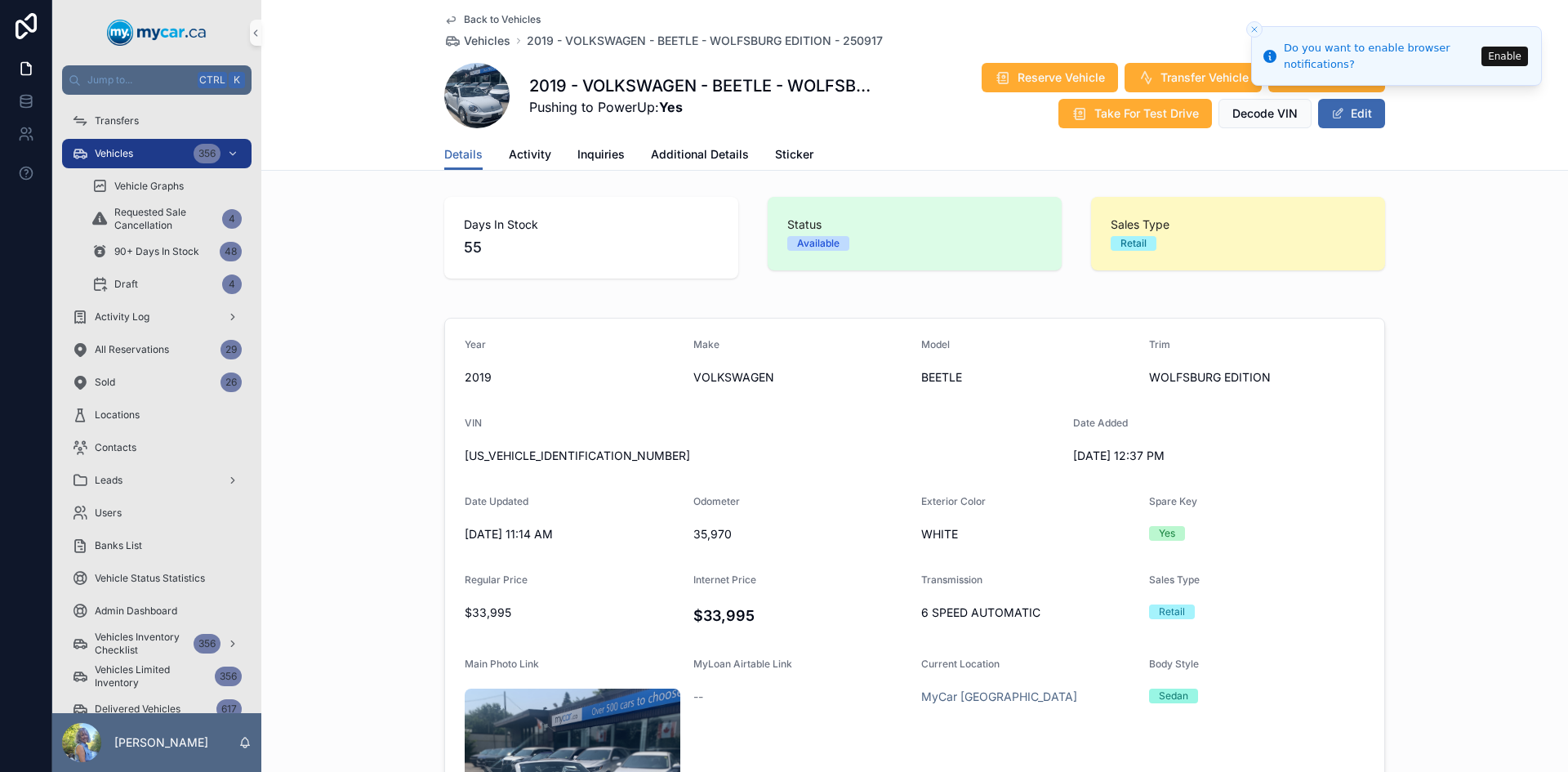
click at [548, 452] on span "3VW5DAAT7KM504079" at bounding box center [763, 456] width 596 height 16
copy span "3VW5DAAT7KM504079"
click at [703, 540] on span "35,970" at bounding box center [802, 534] width 215 height 16
click at [701, 535] on span "35,970" at bounding box center [802, 534] width 215 height 16
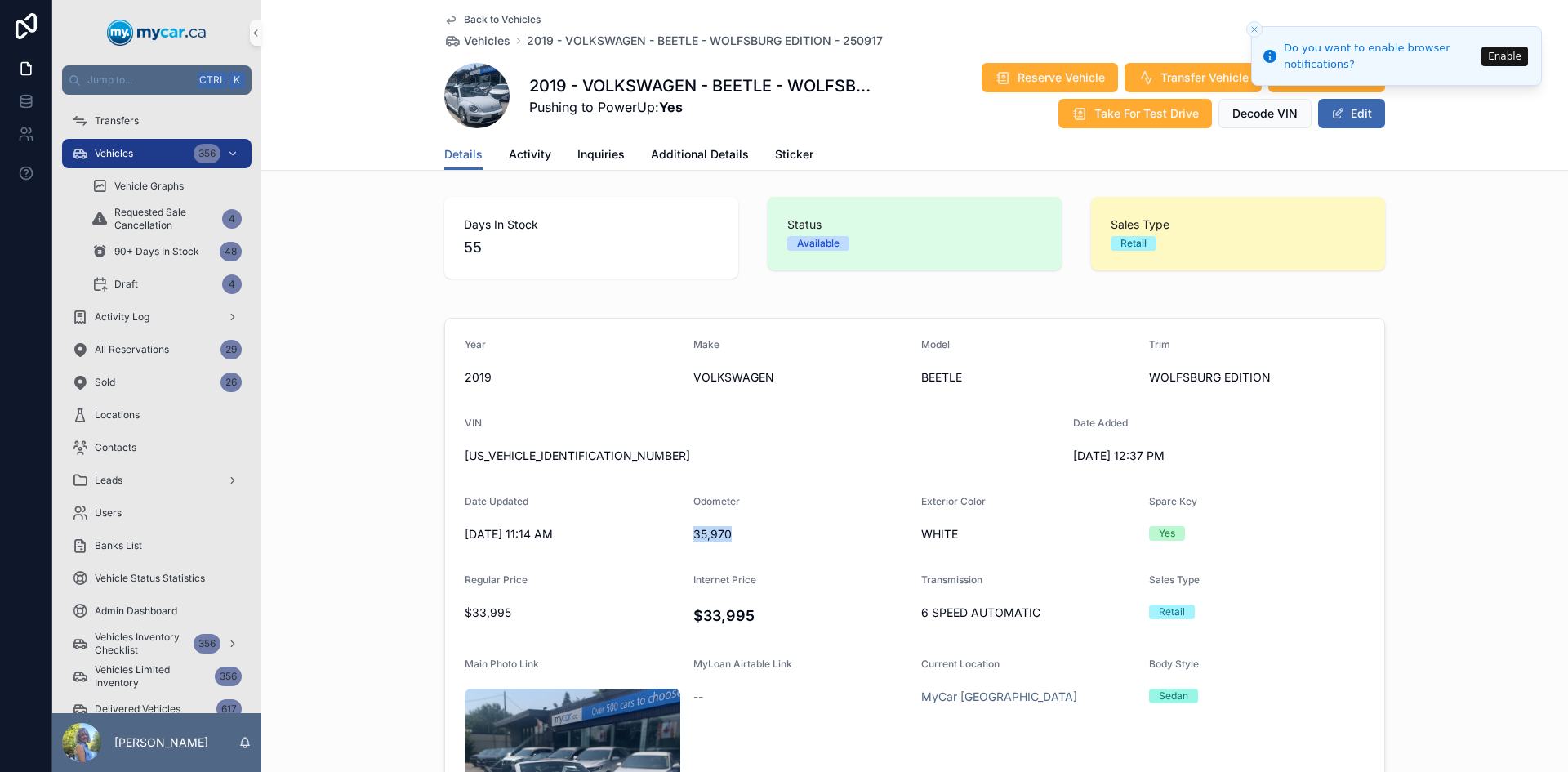
click at [701, 535] on span "35,970" at bounding box center [802, 534] width 215 height 16
copy span "35,970"
click at [725, 613] on h4 "$33,995" at bounding box center [802, 615] width 215 height 22
copy h4 "33,995"
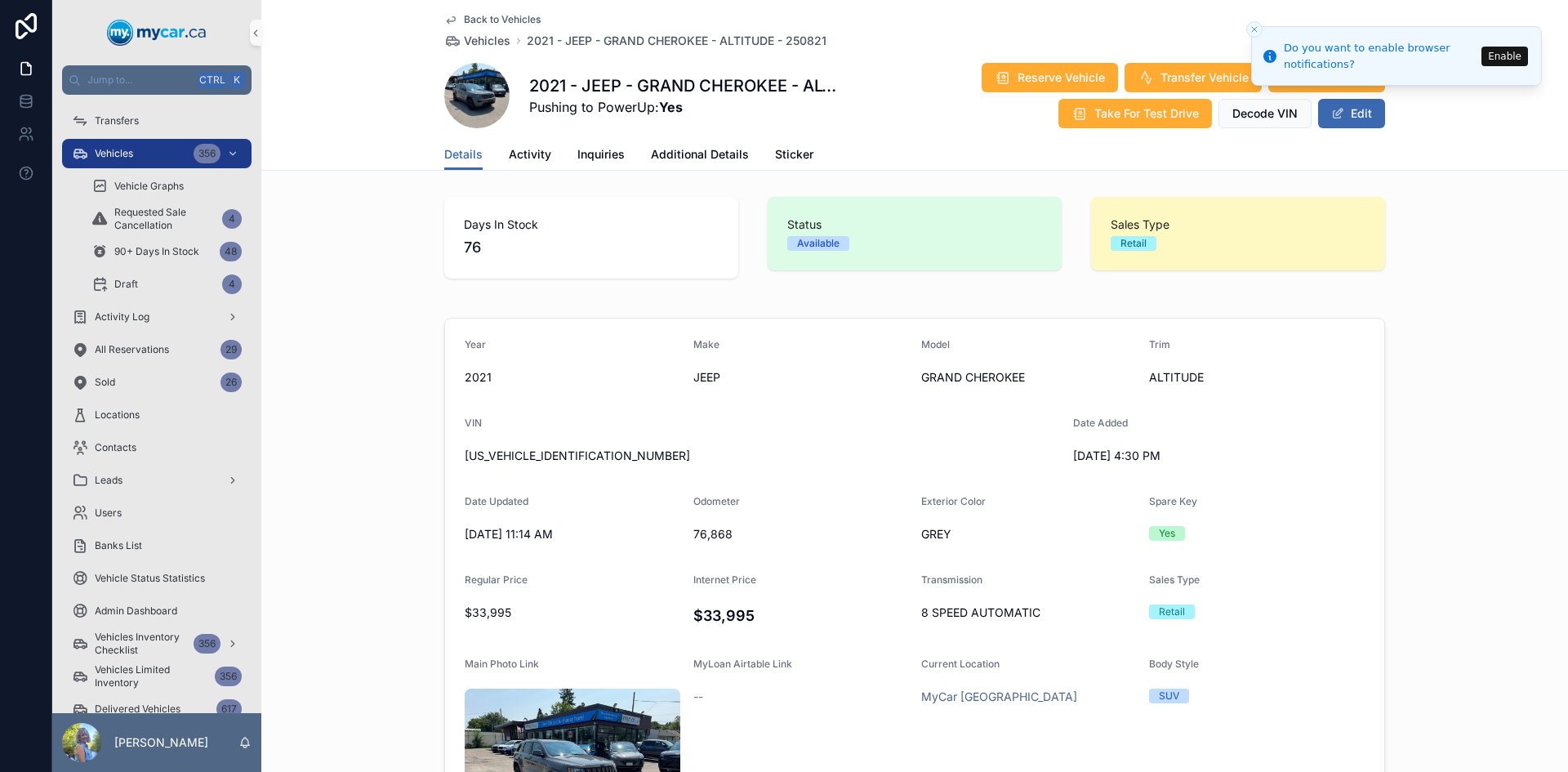
click at [512, 452] on span "[US_VEHICLE_IDENTIFICATION_NUMBER]" at bounding box center [763, 456] width 596 height 16
copy span "[US_VEHICLE_IDENTIFICATION_NUMBER]"
click at [709, 531] on span "76,868" at bounding box center [802, 534] width 215 height 16
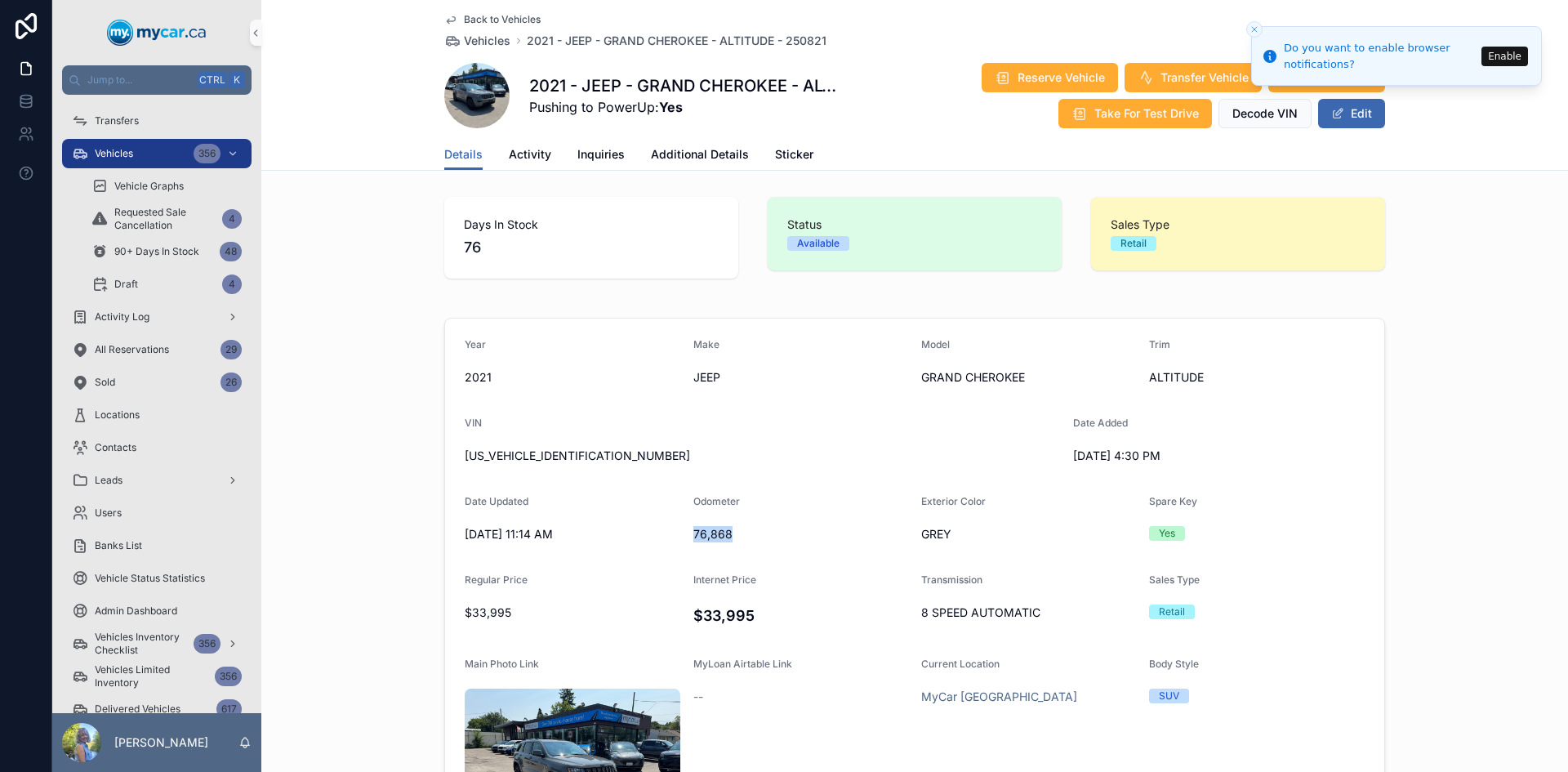
copy span "76,868"
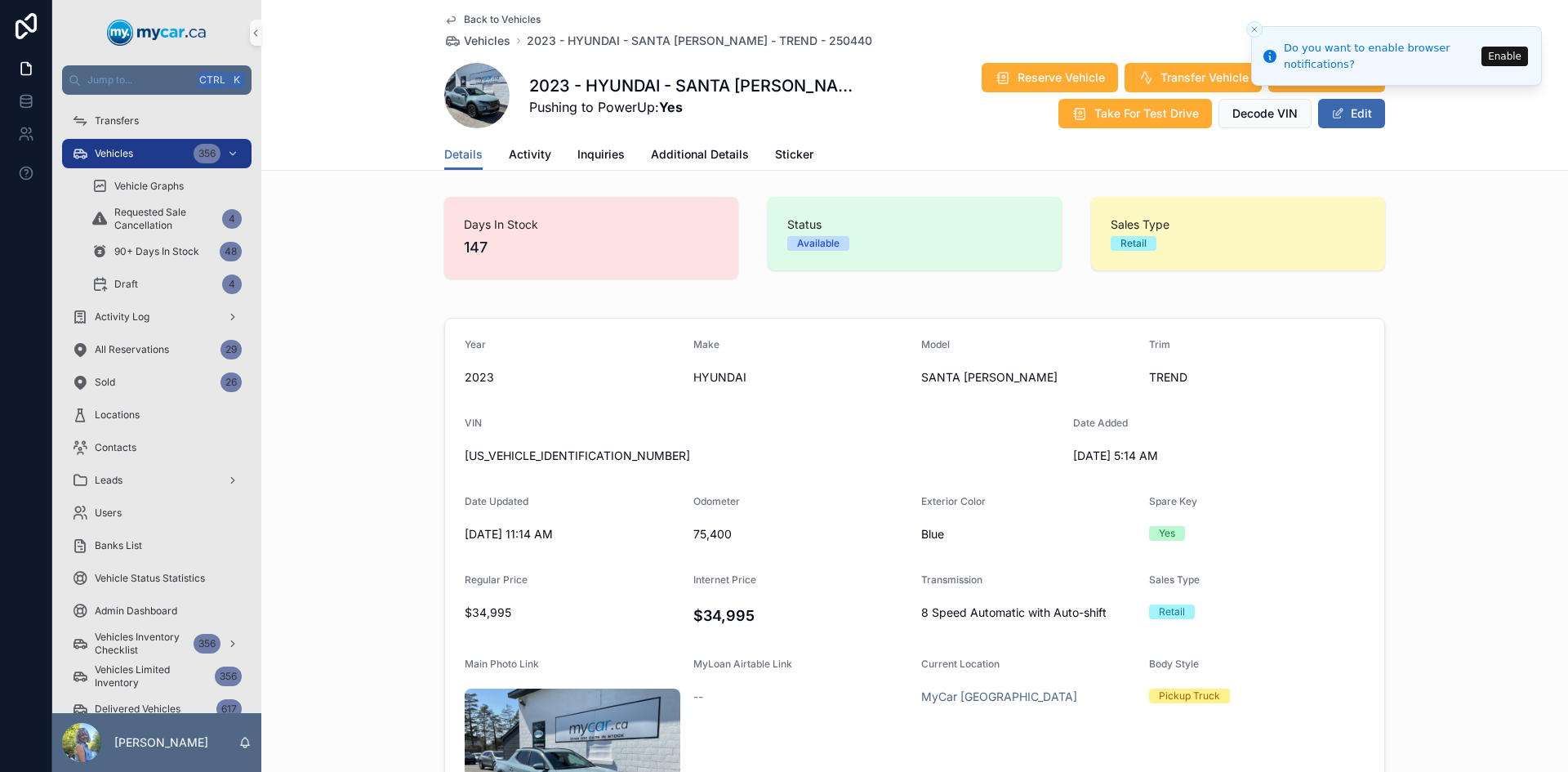
click at [523, 455] on span "[US_VEHICLE_IDENTIFICATION_NUMBER]" at bounding box center [763, 456] width 596 height 16
copy span "[US_VEHICLE_IDENTIFICATION_NUMBER]"
click at [716, 536] on span "75,400" at bounding box center [802, 534] width 215 height 16
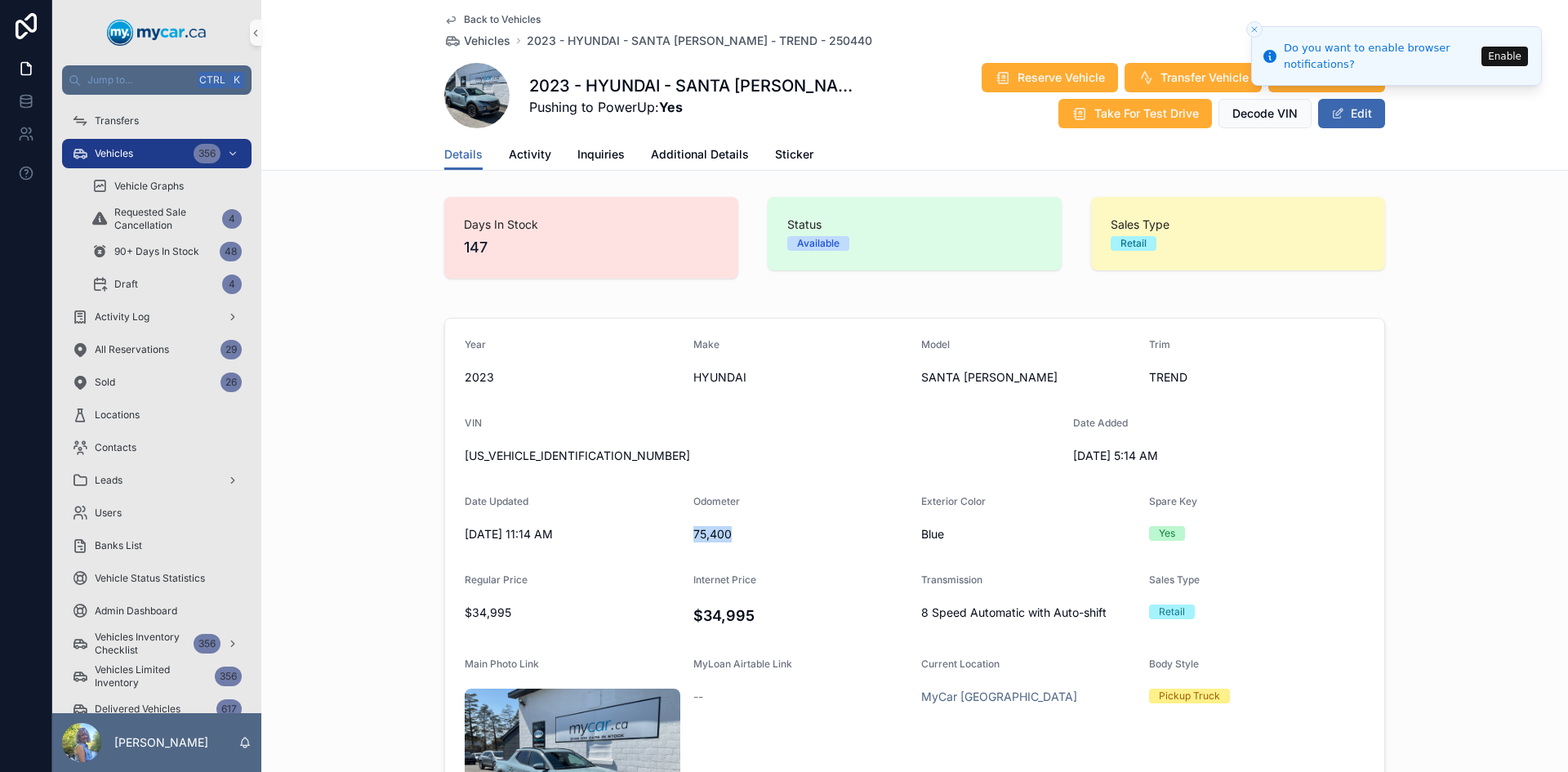
copy span "75,400"
drag, startPoint x: 1121, startPoint y: 455, endPoint x: 1064, endPoint y: 454, distance: 57.0
click at [1064, 454] on form "Year [DATE] Make HYUNDAI Model SANTA [PERSON_NAME] Trim TREND VIN [US_VEHICLE_I…" at bounding box center [914, 636] width 939 height 635
copy span "[DATE]"
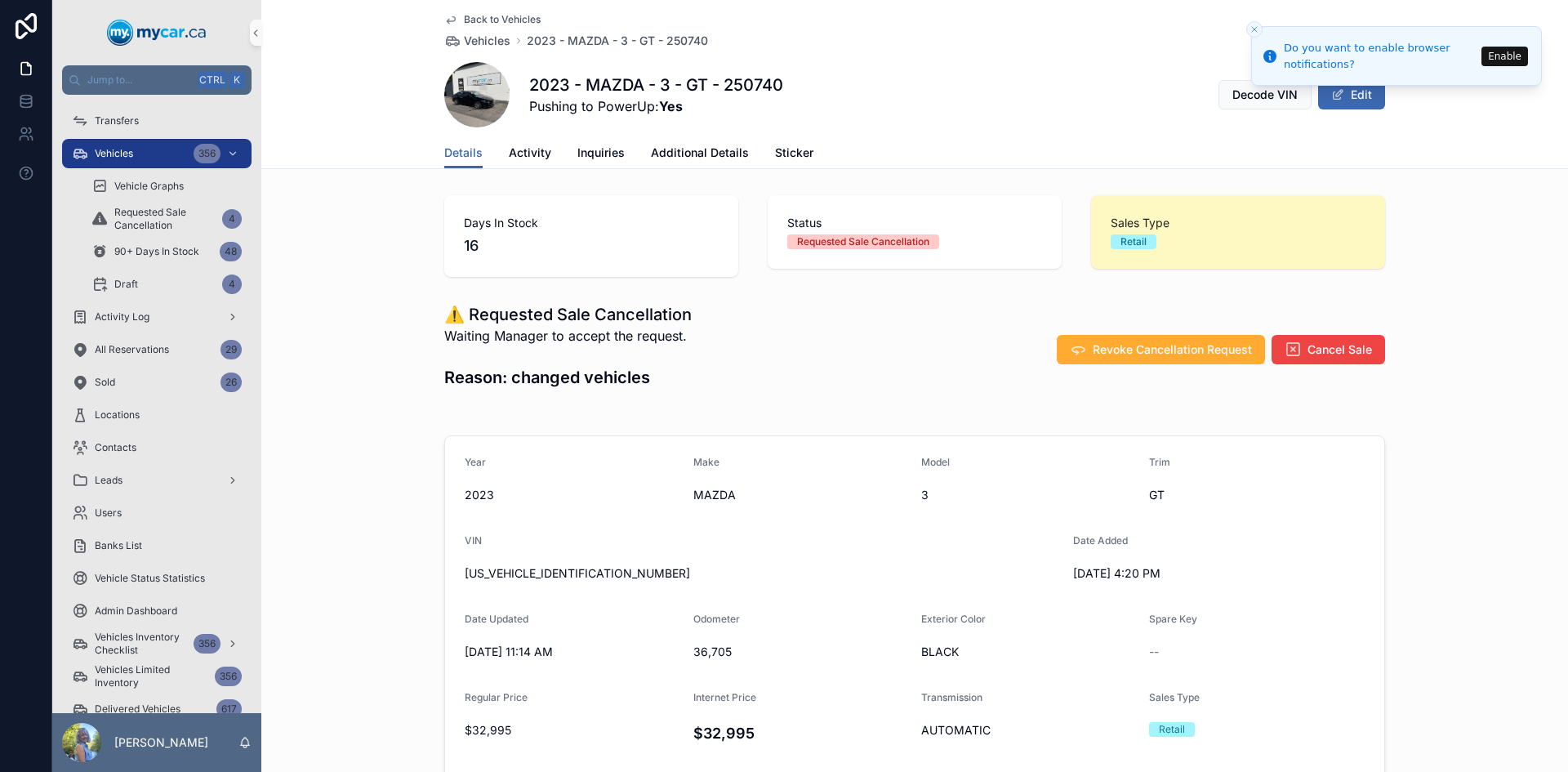
click at [557, 568] on span "[US_VEHICLE_IDENTIFICATION_NUMBER]" at bounding box center [763, 573] width 596 height 16
copy span "[US_VEHICLE_IDENTIFICATION_NUMBER]"
click at [711, 646] on span "36,705" at bounding box center [802, 651] width 215 height 16
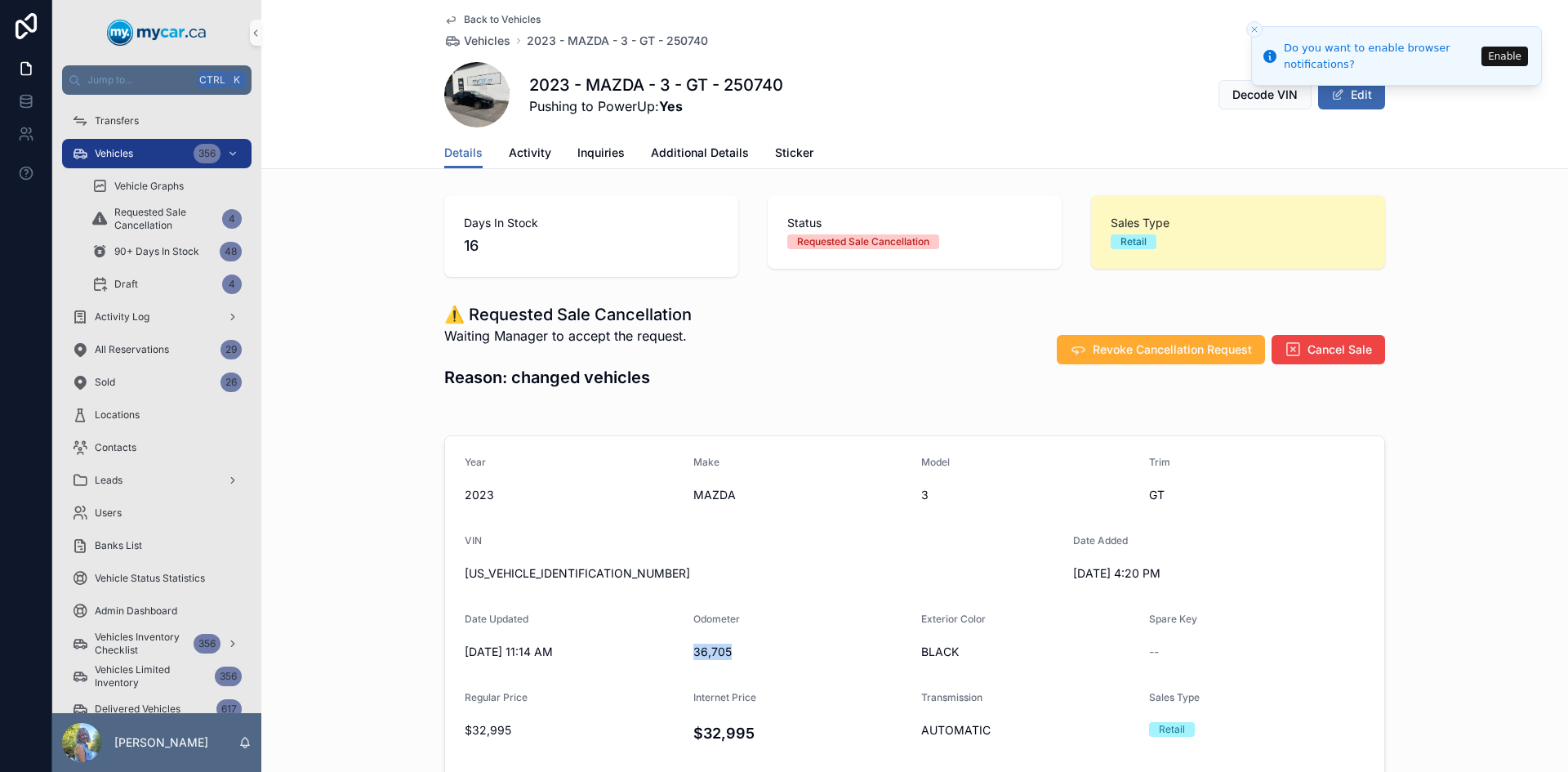
copy span "36,705"
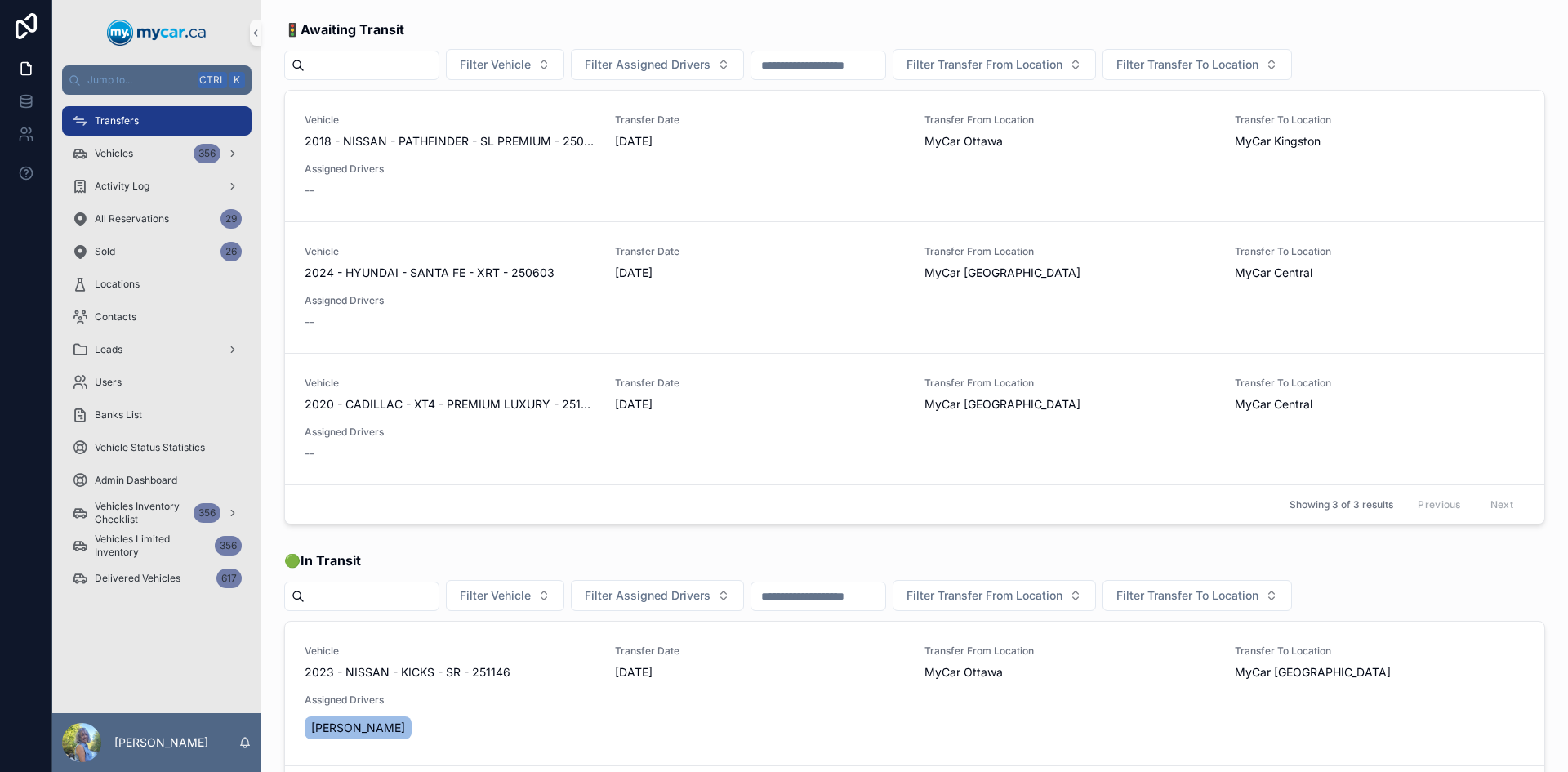
click at [373, 50] on div "Filter Vehicle Filter Assigned Drivers Filter Transfer From Location Filter Tra…" at bounding box center [914, 64] width 1261 height 31
click at [370, 71] on input "scrollable content" at bounding box center [372, 66] width 134 height 23
paste input "**********"
type input "**********"
click at [140, 150] on div "Vehicles 356" at bounding box center [156, 152] width 170 height 26
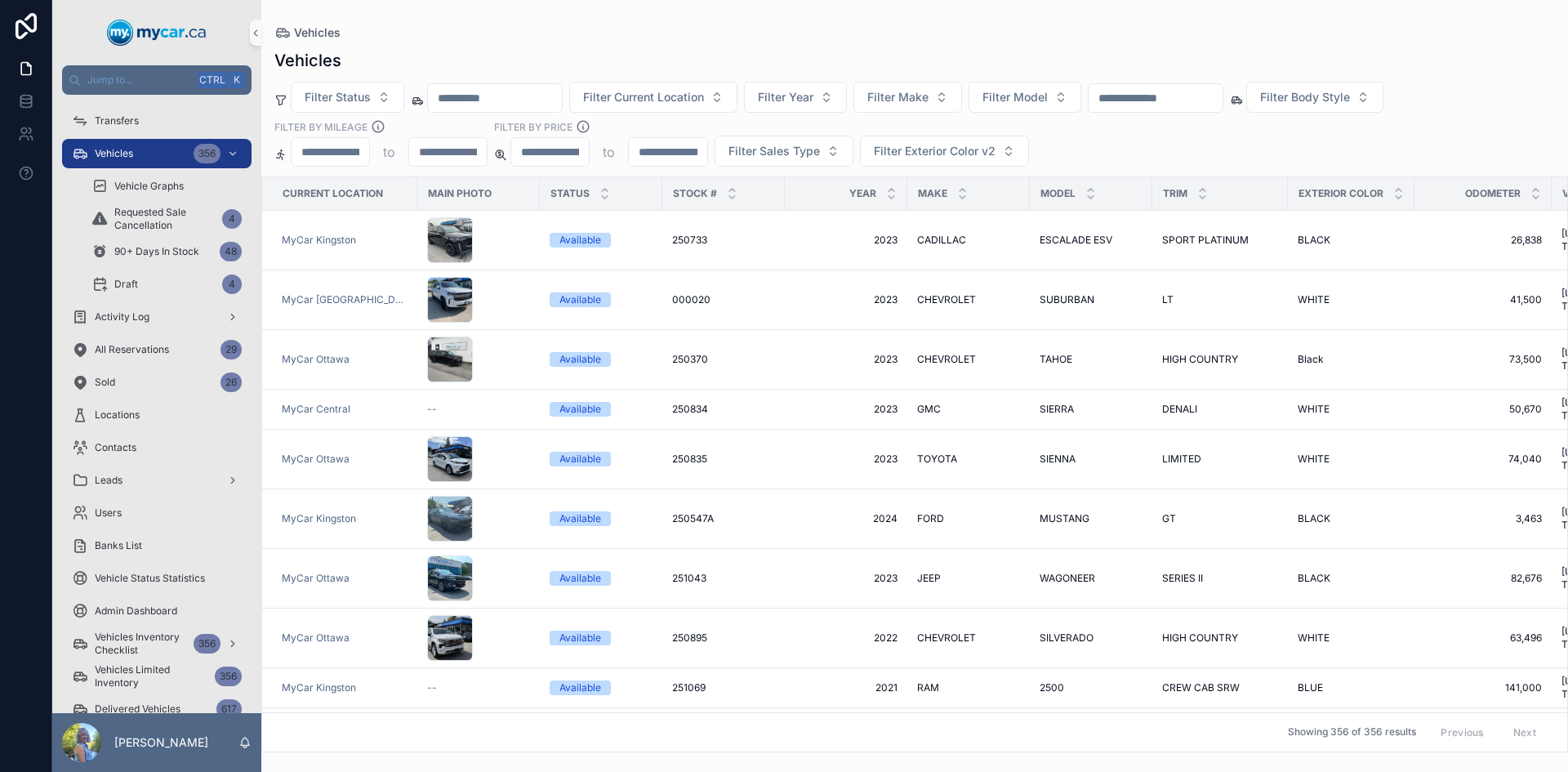
click at [505, 103] on input "scrollable content" at bounding box center [495, 98] width 134 height 23
paste input "**********"
type input "**********"
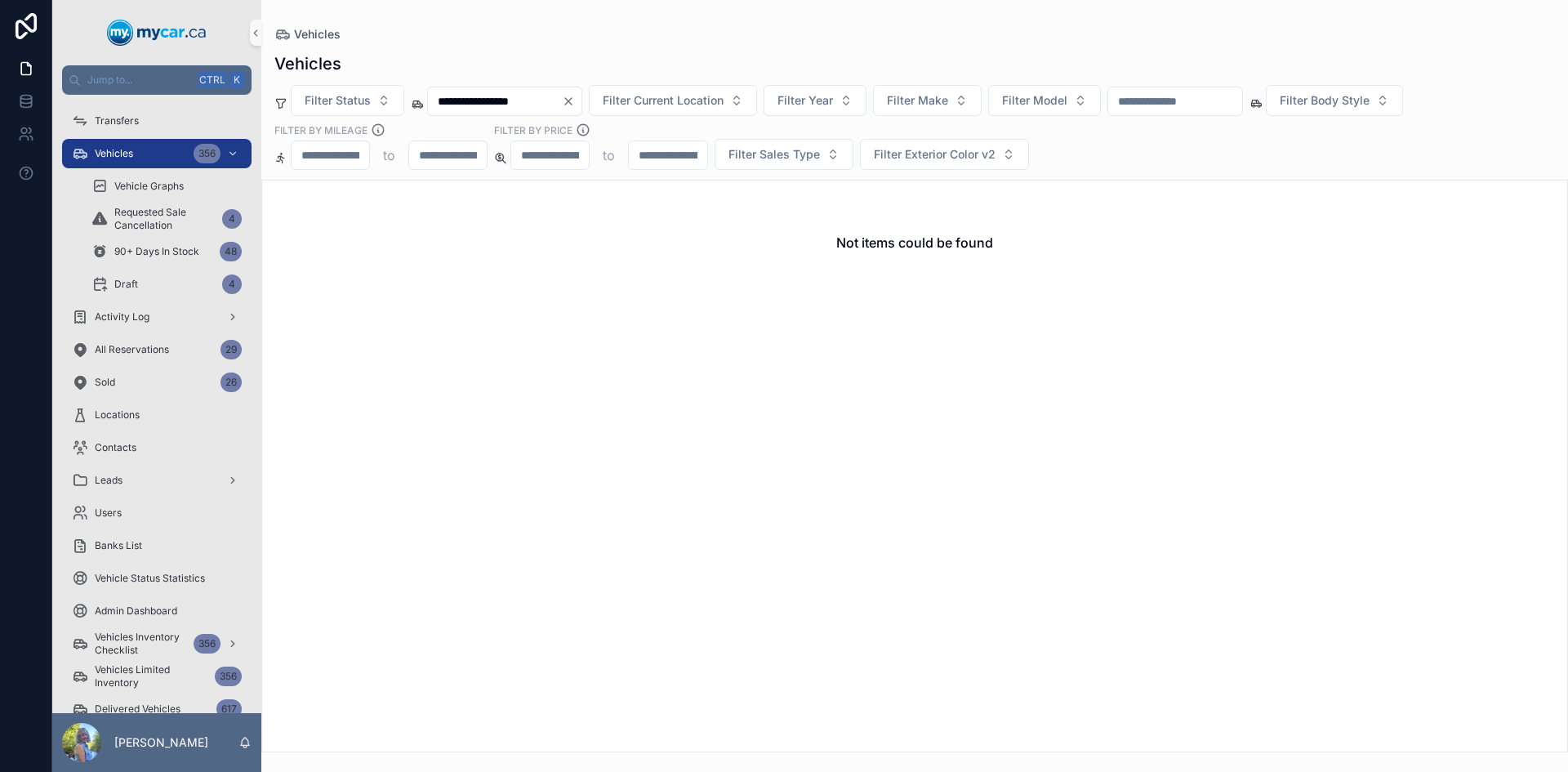
click at [575, 99] on icon "Clear" at bounding box center [569, 101] width 13 height 13
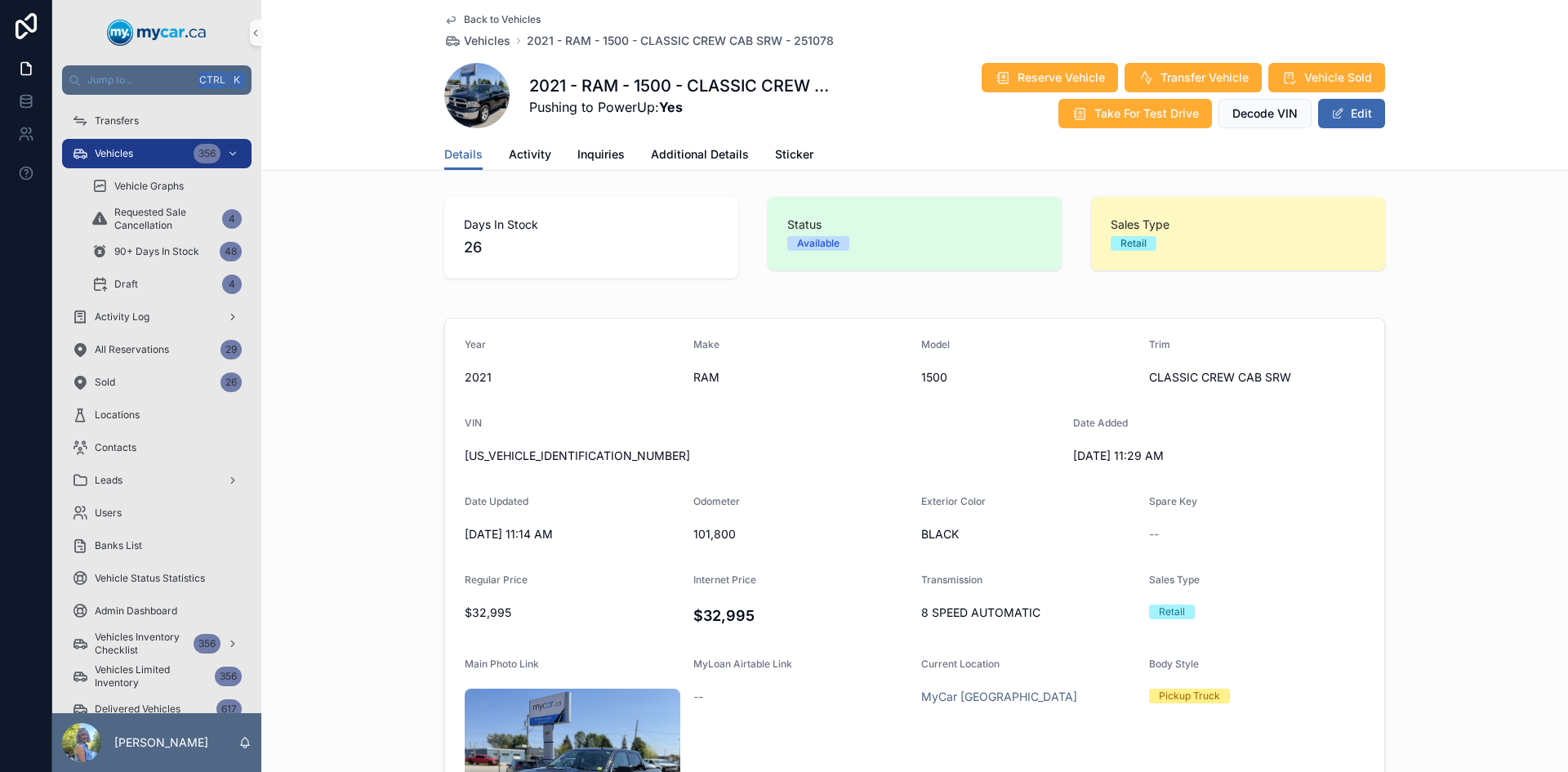
click at [526, 458] on span "[US_VEHICLE_IDENTIFICATION_NUMBER]" at bounding box center [763, 456] width 596 height 16
copy span "[US_VEHICLE_IDENTIFICATION_NUMBER]"
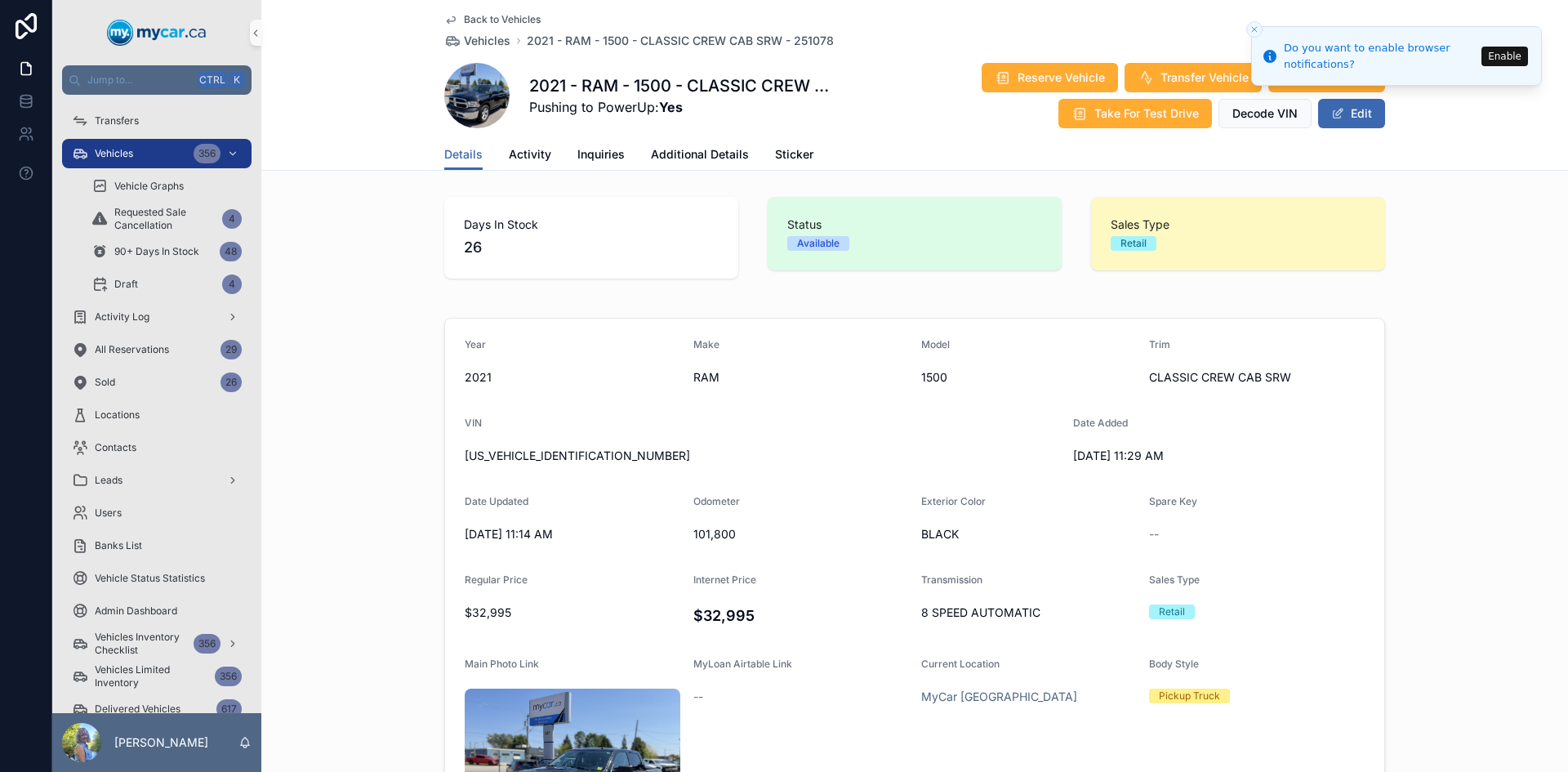
click at [718, 529] on span "101,800" at bounding box center [802, 534] width 215 height 16
copy span "101,800"
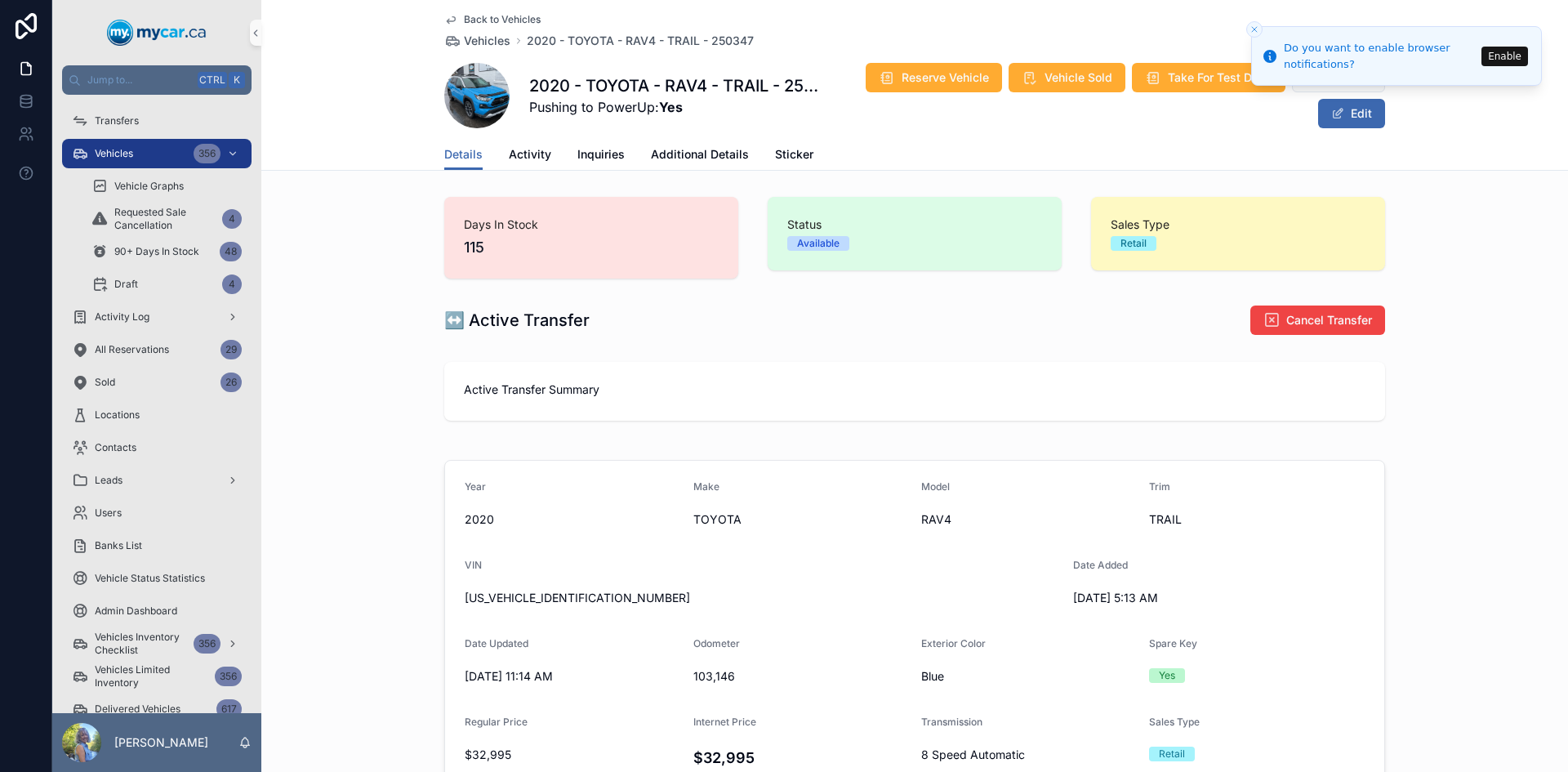
click at [544, 599] on span "2T3J1RFV4LW125785" at bounding box center [763, 598] width 596 height 16
copy span "2T3J1RFV4LW125785"
click at [525, 152] on span "Activity" at bounding box center [530, 153] width 43 height 16
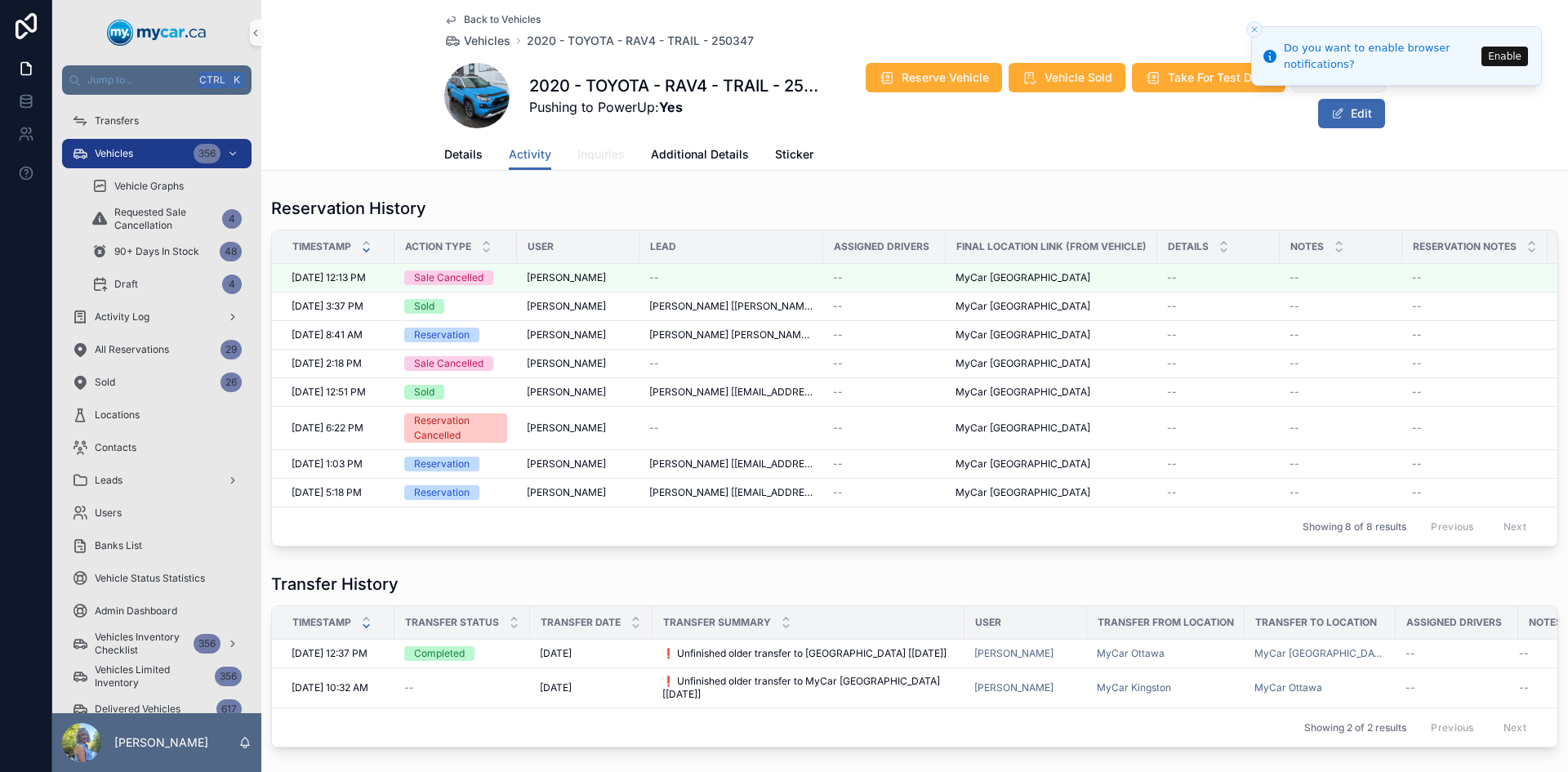
click at [602, 155] on span "Inquiries" at bounding box center [601, 153] width 48 height 16
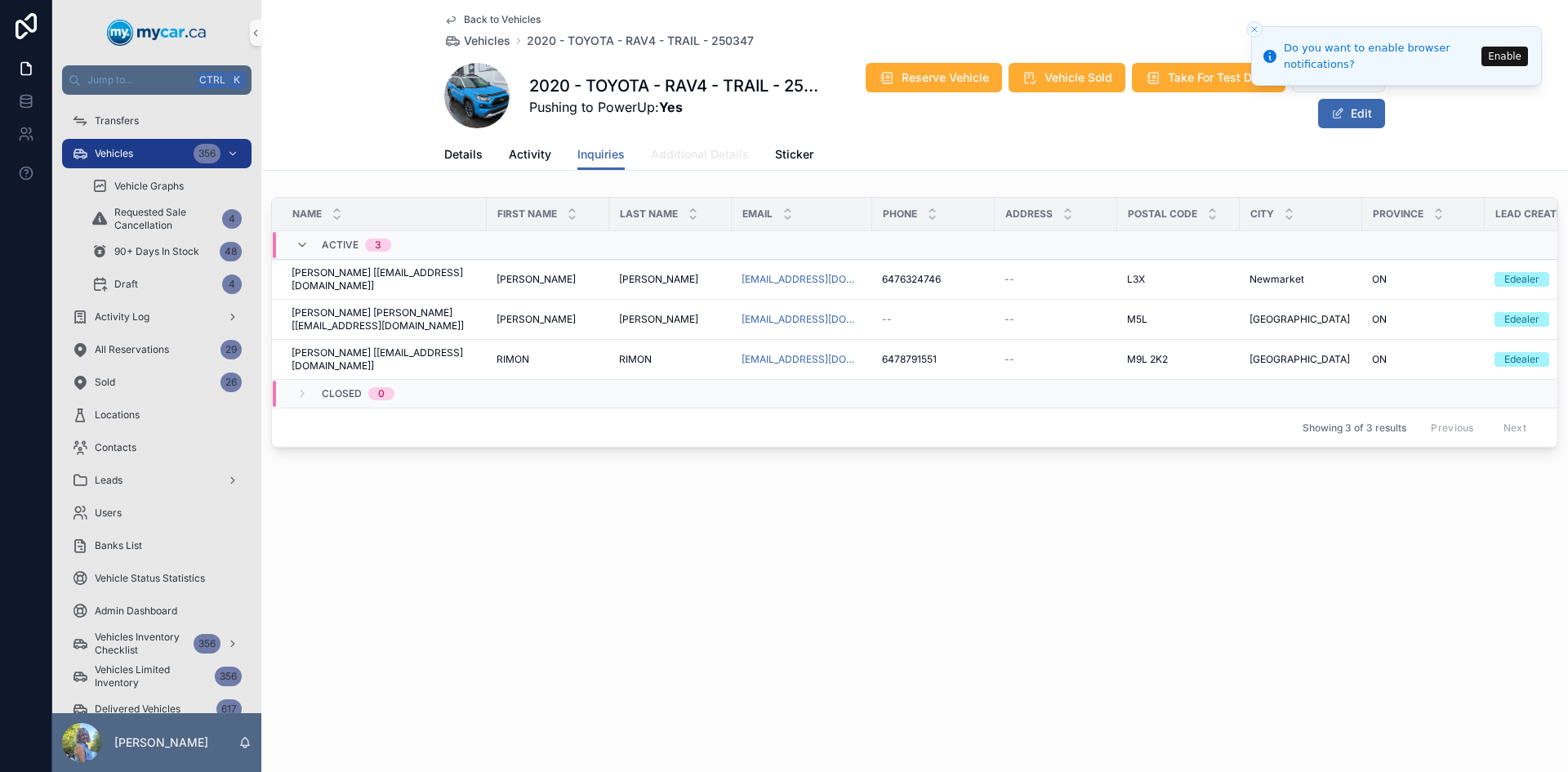
click at [663, 157] on span "Additional Details" at bounding box center [700, 153] width 98 height 16
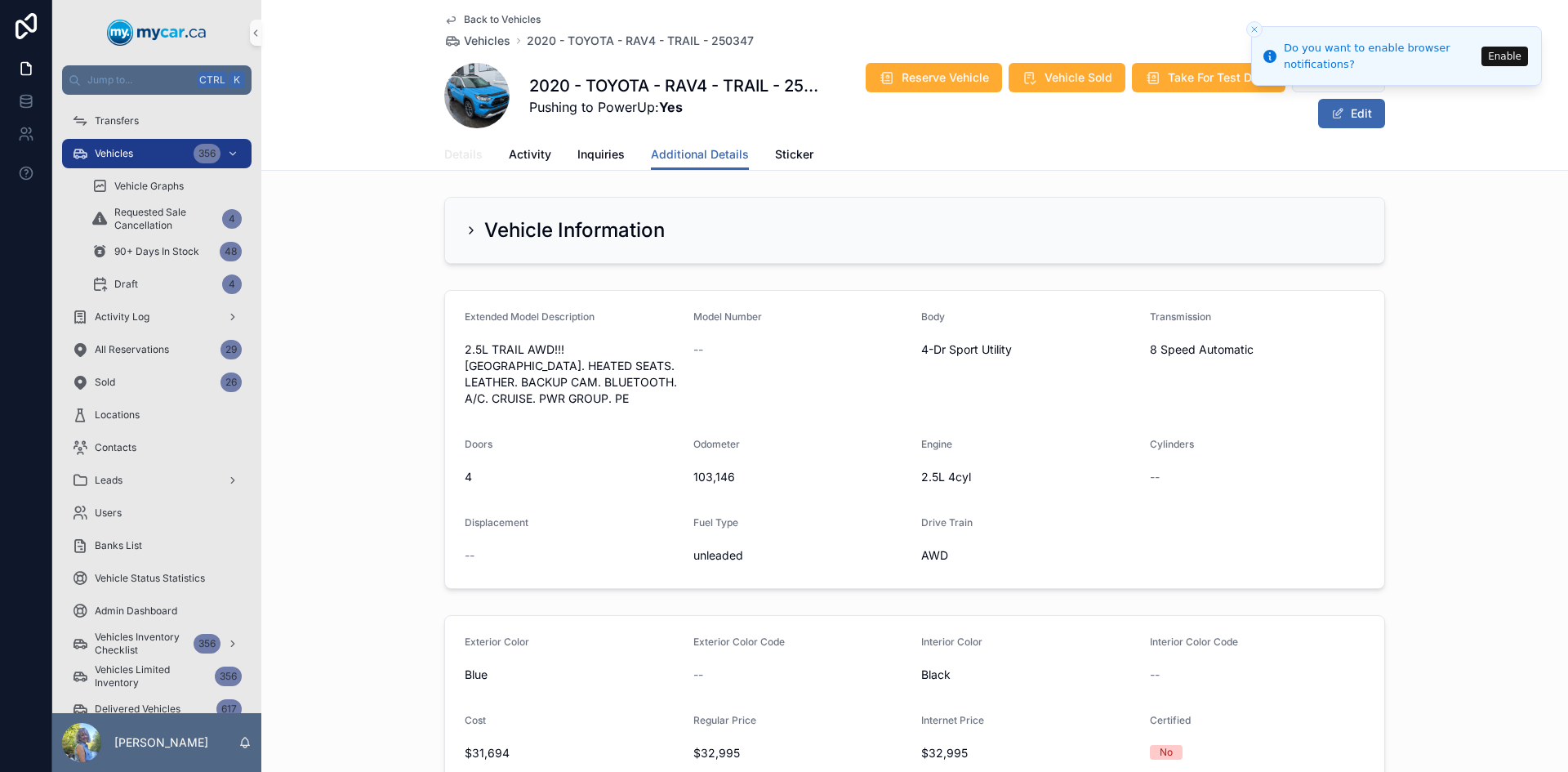
click at [444, 152] on span "Details" at bounding box center [463, 153] width 38 height 16
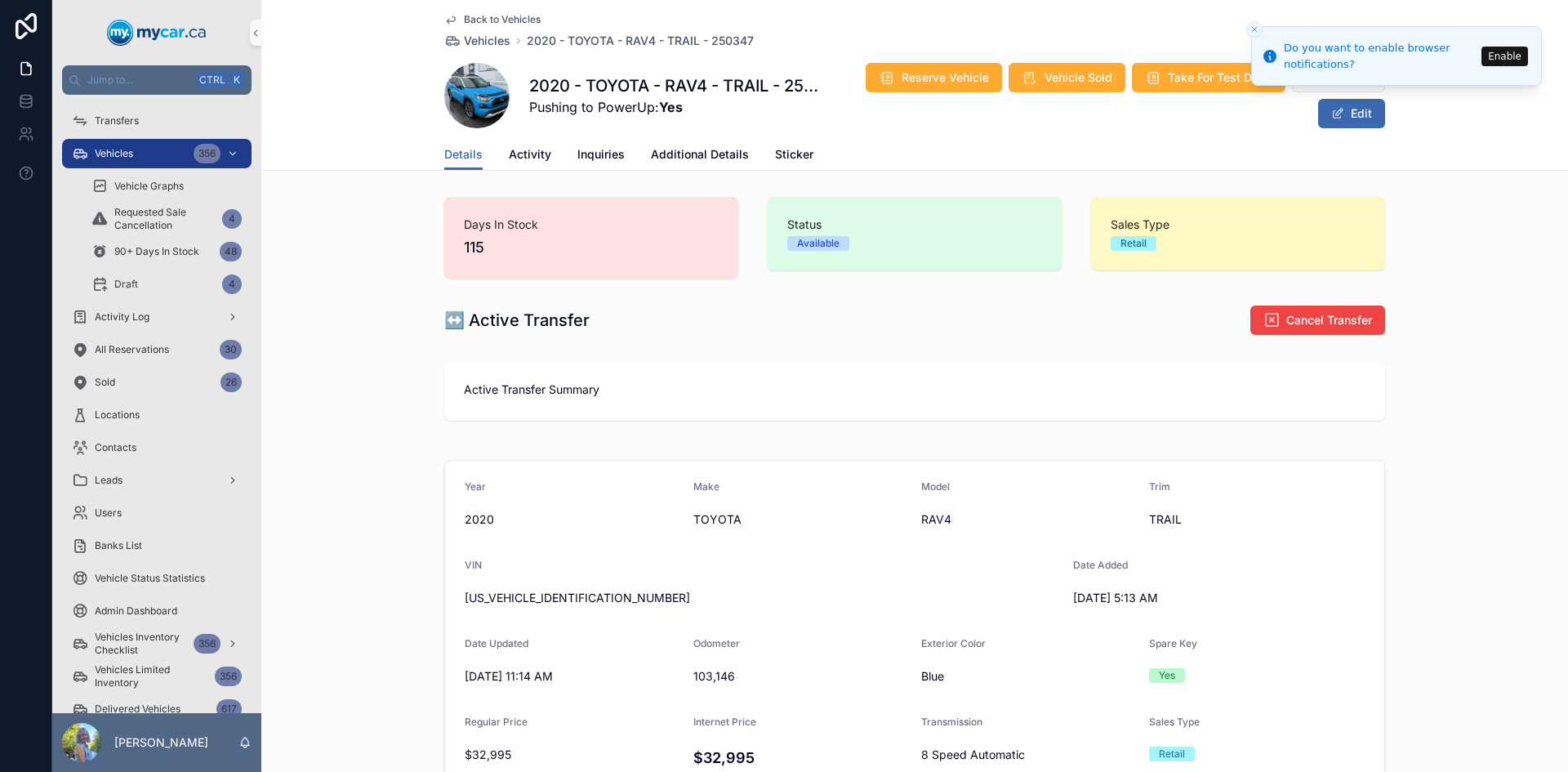
click at [537, 600] on span "2T3J1RFV4LW125785" at bounding box center [763, 598] width 596 height 16
copy span "2T3J1RFV4LW125785"
click at [721, 668] on span "103,146" at bounding box center [802, 676] width 215 height 16
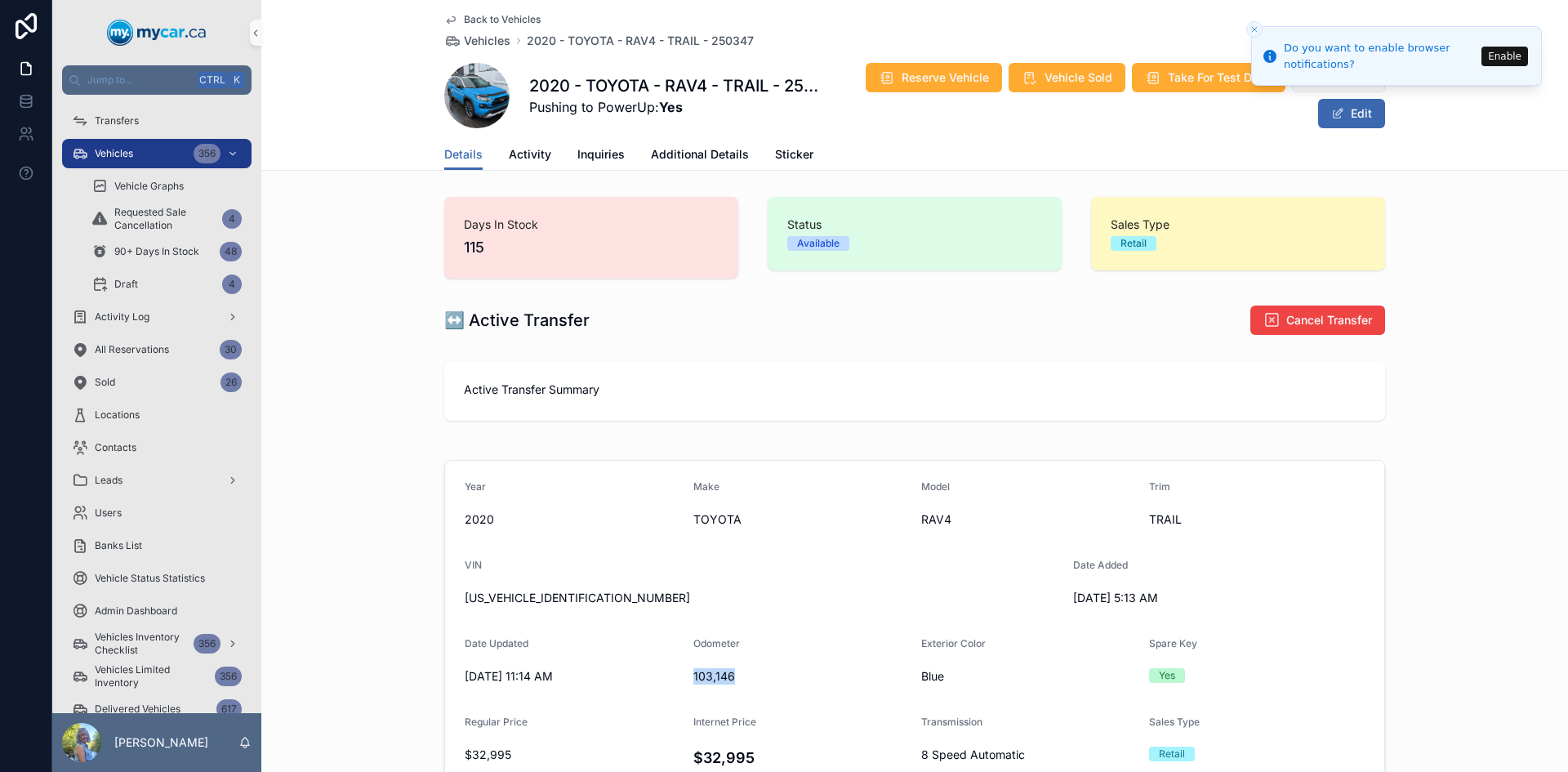
copy span "103,146"
drag, startPoint x: 1123, startPoint y: 597, endPoint x: 1069, endPoint y: 595, distance: 54.0
click at [1073, 595] on span "5/12/2025 5:13 AM" at bounding box center [1181, 598] width 215 height 16
copy span "5/12/2025"
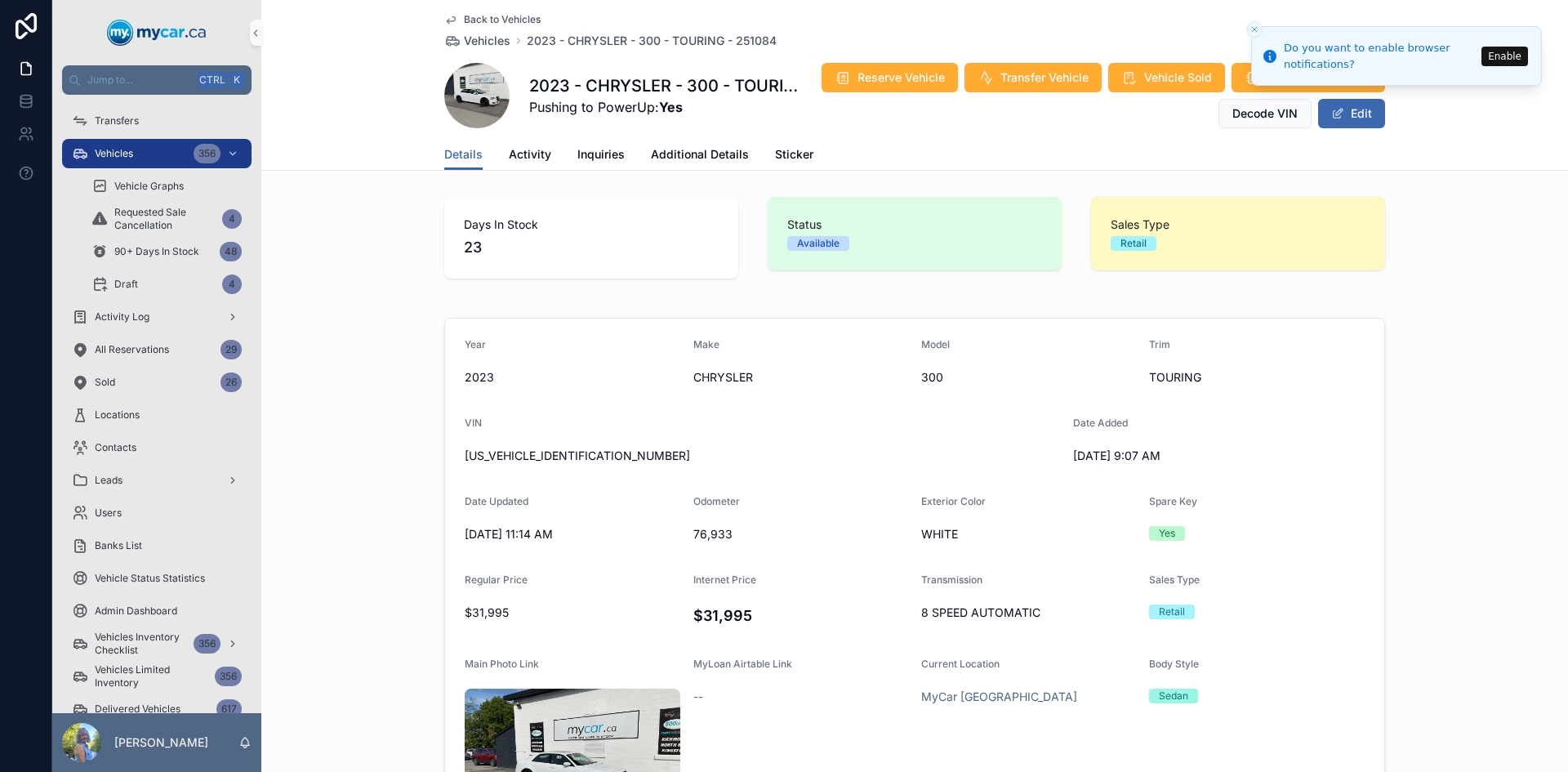
click at [512, 449] on span "[US_VEHICLE_IDENTIFICATION_NUMBER]" at bounding box center [763, 456] width 596 height 16
copy span "[US_VEHICLE_IDENTIFICATION_NUMBER]"
click at [707, 539] on span "76,933" at bounding box center [802, 534] width 215 height 16
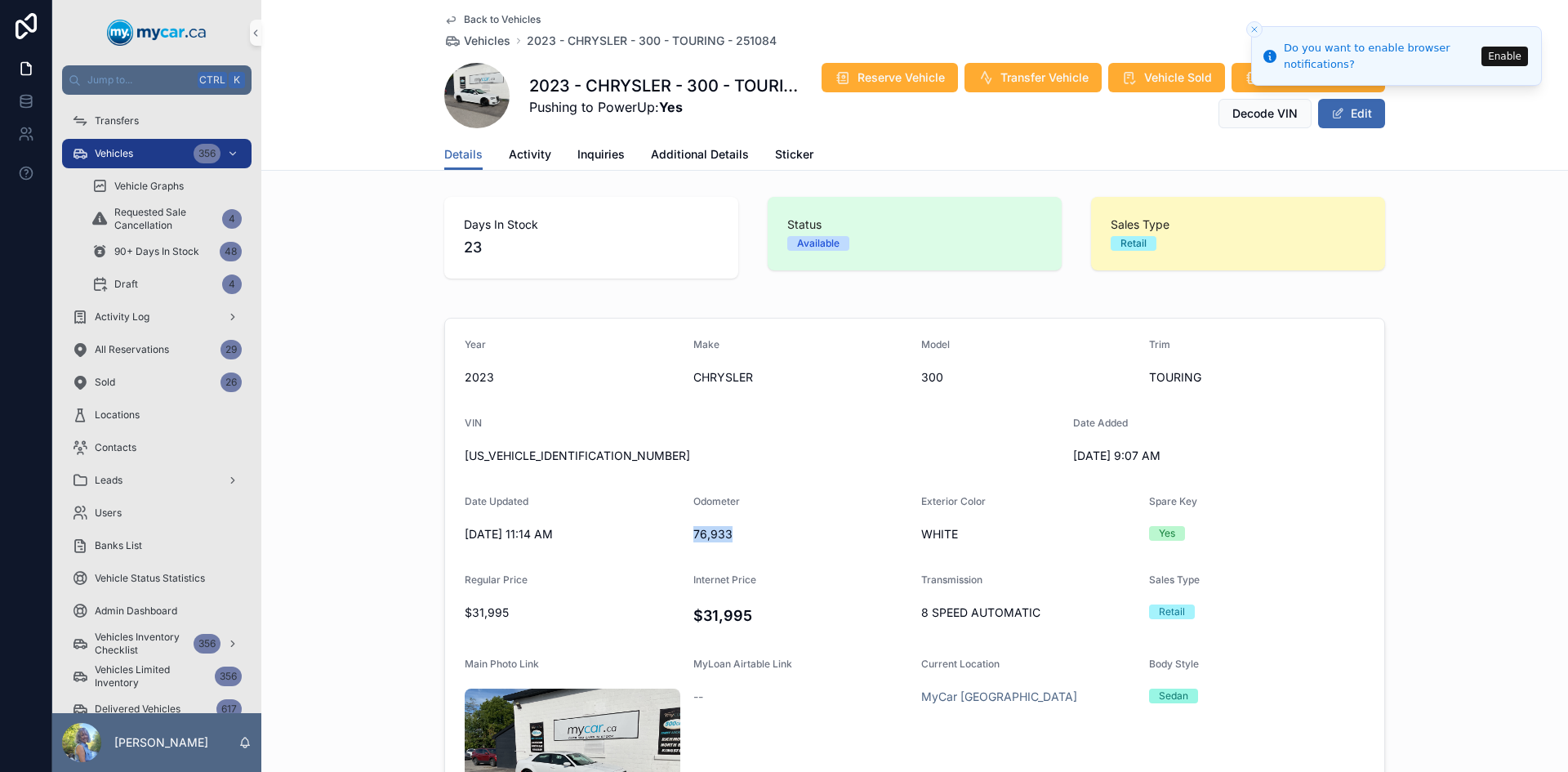
copy span "76,933"
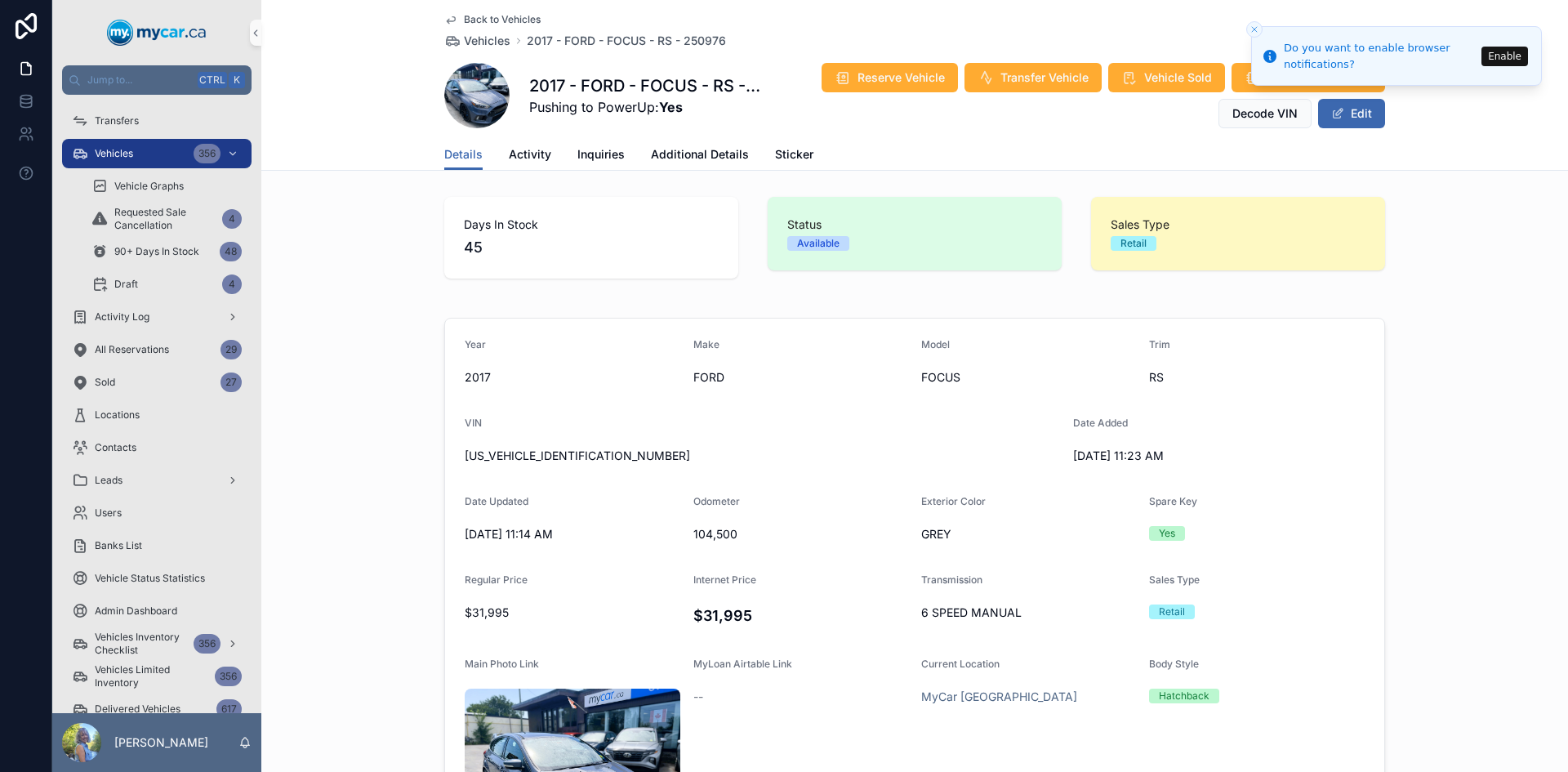
click at [541, 456] on span "[US_VEHICLE_IDENTIFICATION_NUMBER]" at bounding box center [763, 456] width 596 height 16
click at [541, 456] on span "WF0DP3TH8H4125944" at bounding box center [763, 456] width 596 height 16
copy span "WF0DP3TH8H4125944"
click at [721, 533] on span "104,500" at bounding box center [802, 534] width 215 height 16
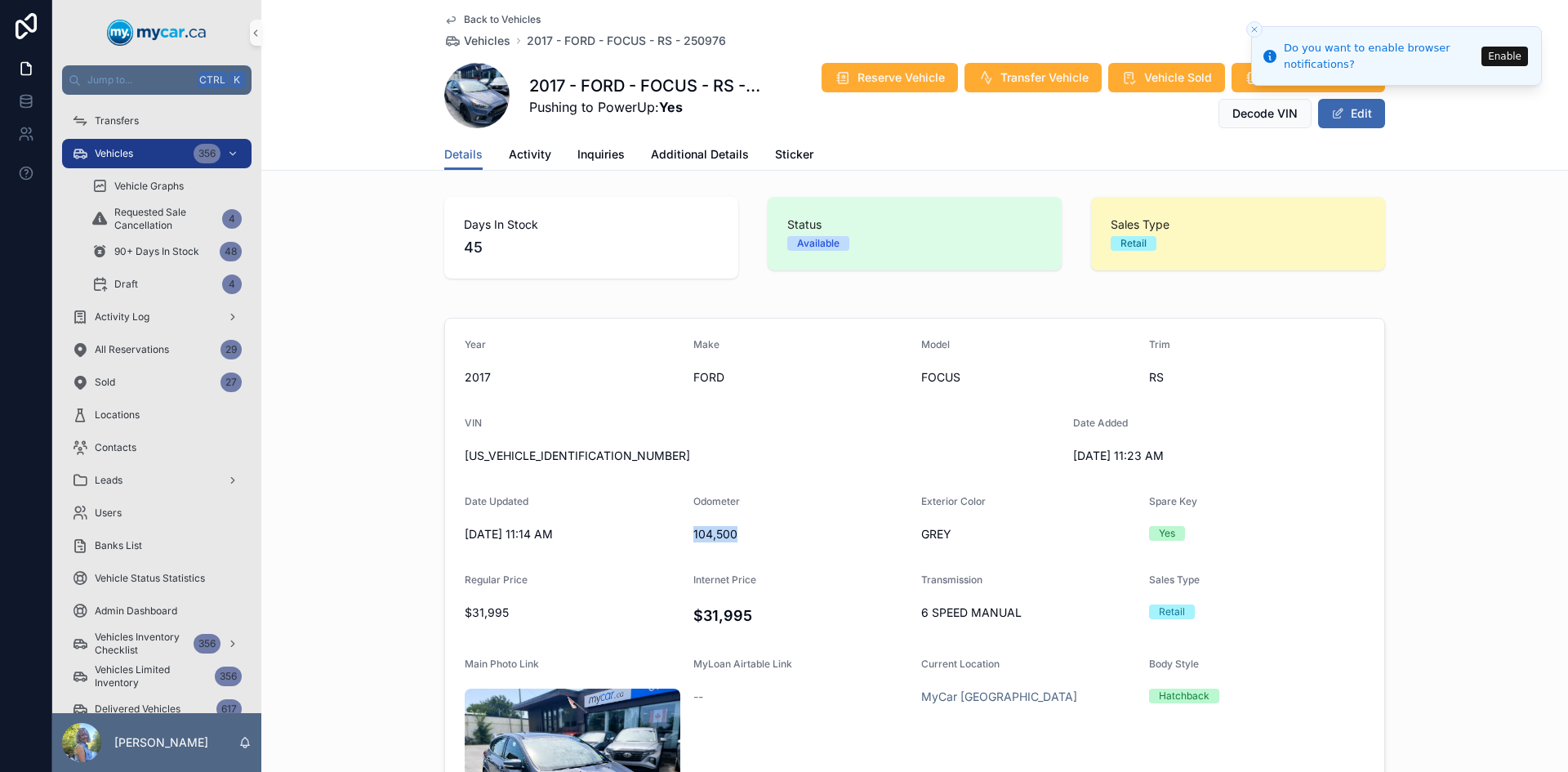
copy span "104,500"
drag, startPoint x: 1123, startPoint y: 455, endPoint x: 1057, endPoint y: 454, distance: 66.0
click at [1057, 454] on form "Year 2017 Make FORD Model FOCUS Trim RS VIN WF0DP3TH8H4125944 Date Added 7/21/2…" at bounding box center [914, 644] width 939 height 653
click at [1130, 457] on span "7/21/2025 11:23 AM" at bounding box center [1181, 456] width 215 height 16
drag, startPoint x: 1122, startPoint y: 454, endPoint x: 1061, endPoint y: 452, distance: 61.0
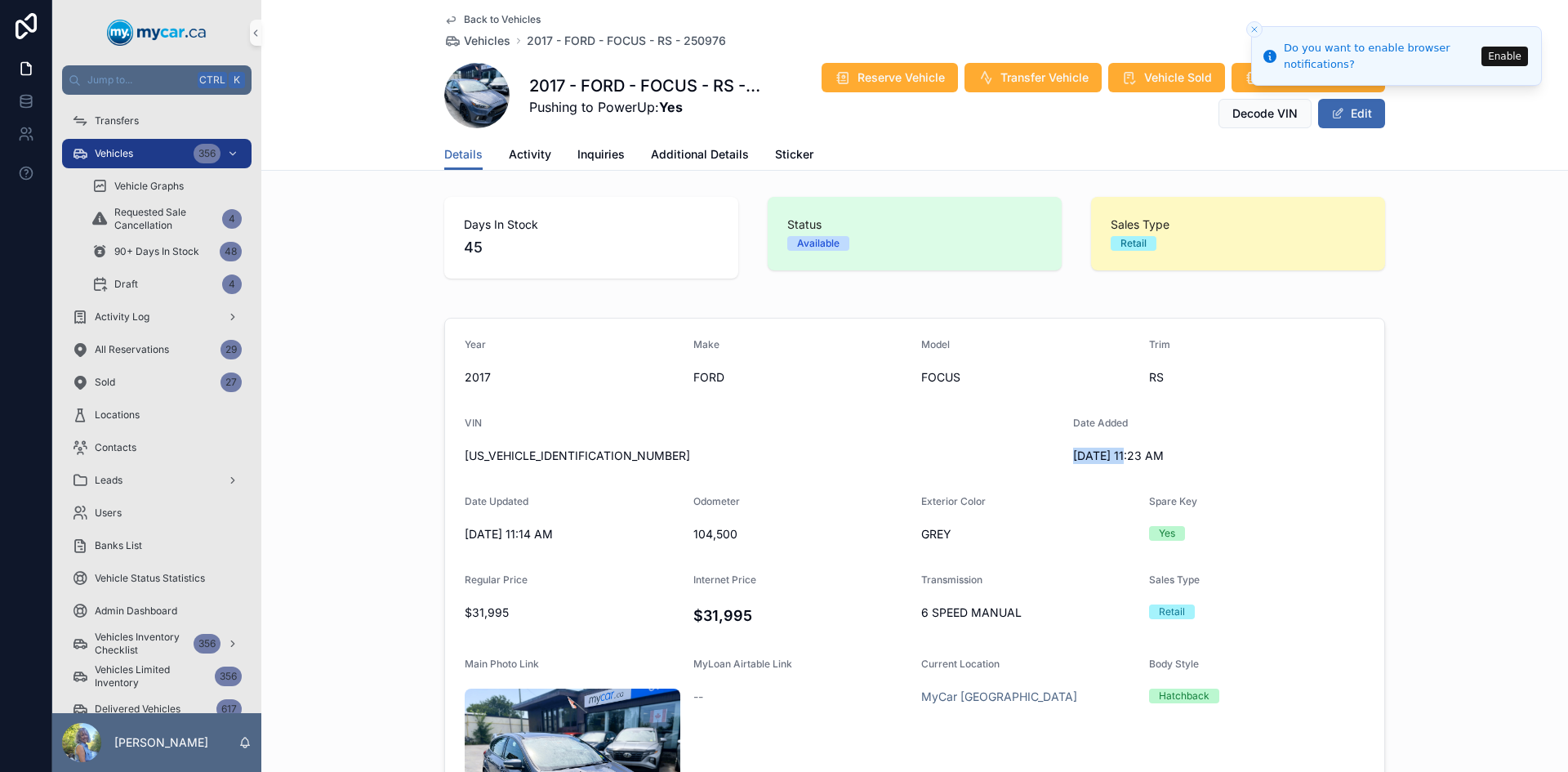
click at [1061, 452] on form "Year 2017 Make FORD Model FOCUS Trim RS VIN WF0DP3TH8H4125944 Date Added 7/21/2…" at bounding box center [914, 644] width 939 height 653
copy span "7/21/2025"
click at [528, 462] on span "WF0DP3TH8H4125944" at bounding box center [763, 456] width 596 height 16
copy span "WF0DP3TH8H4125944"
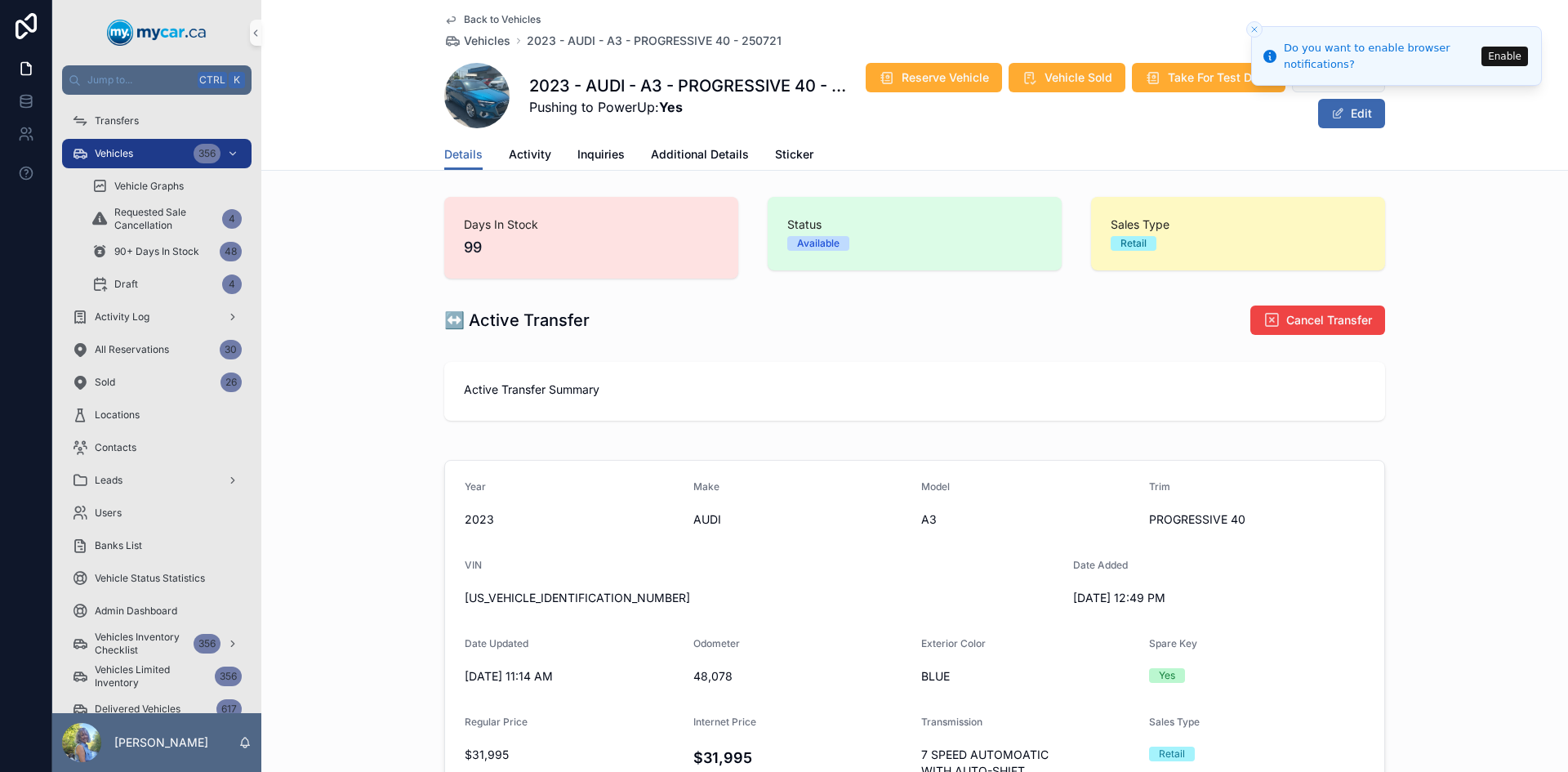
click at [511, 599] on span "[US_VEHICLE_IDENTIFICATION_NUMBER]" at bounding box center [763, 598] width 596 height 16
copy span "[US_VEHICLE_IDENTIFICATION_NUMBER]"
click at [703, 668] on span "48,078" at bounding box center [802, 676] width 215 height 16
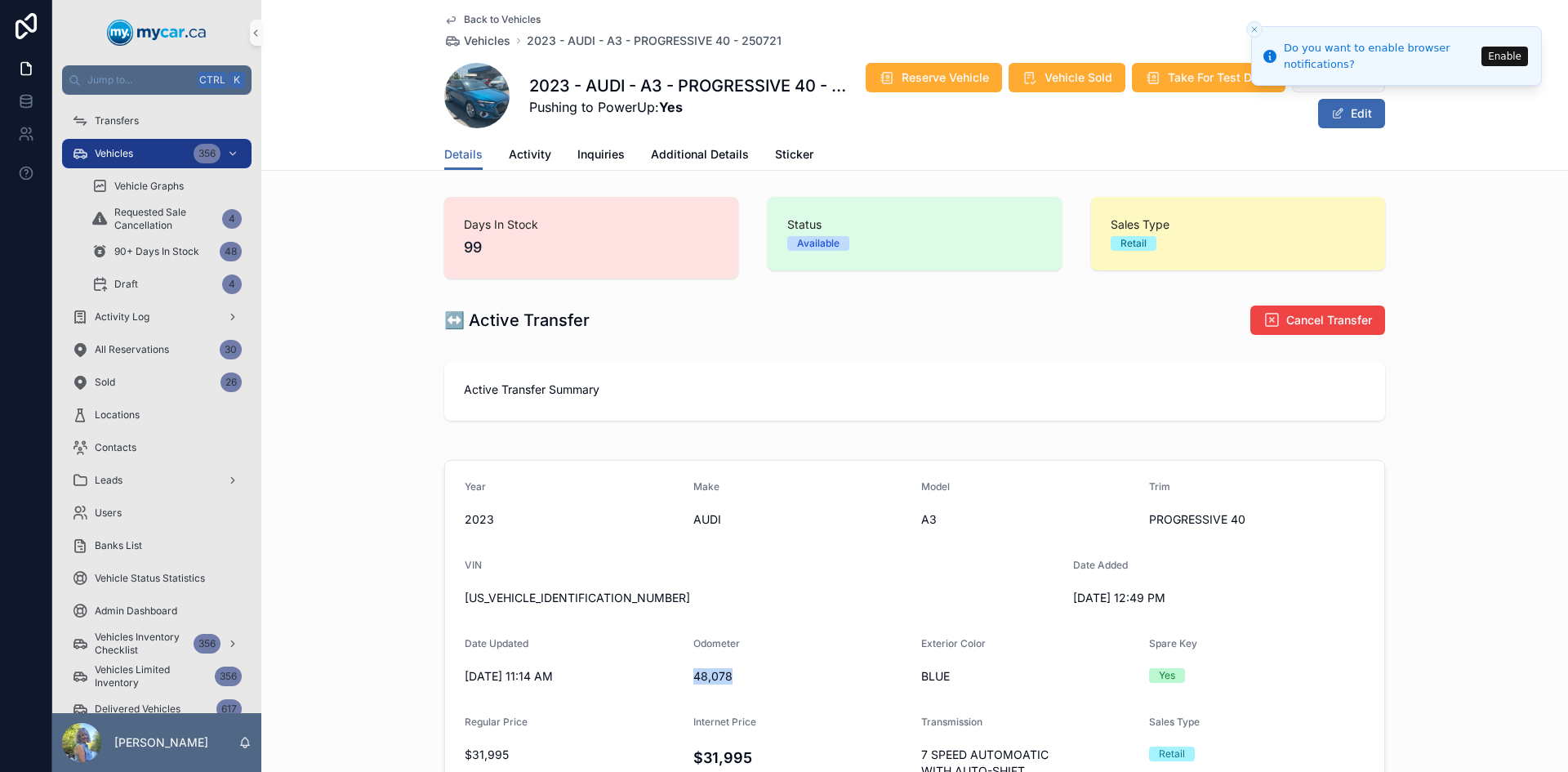
copy span "48,078"
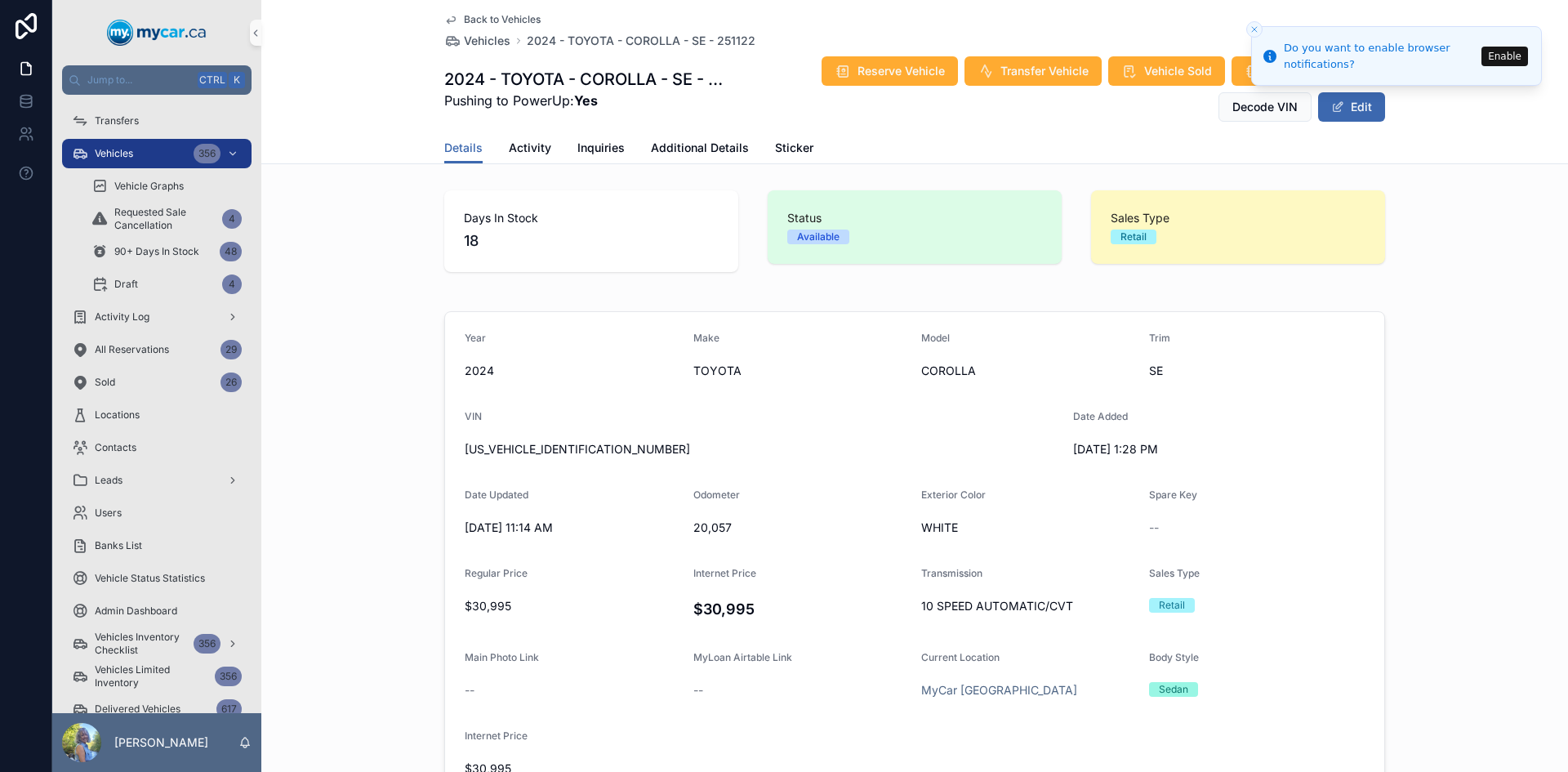
click at [529, 445] on span "5YFB4MBE7RP191254" at bounding box center [763, 449] width 596 height 16
copy span "5YFB4MBE7RP191254"
click at [730, 603] on h4 "$30,995" at bounding box center [802, 608] width 215 height 22
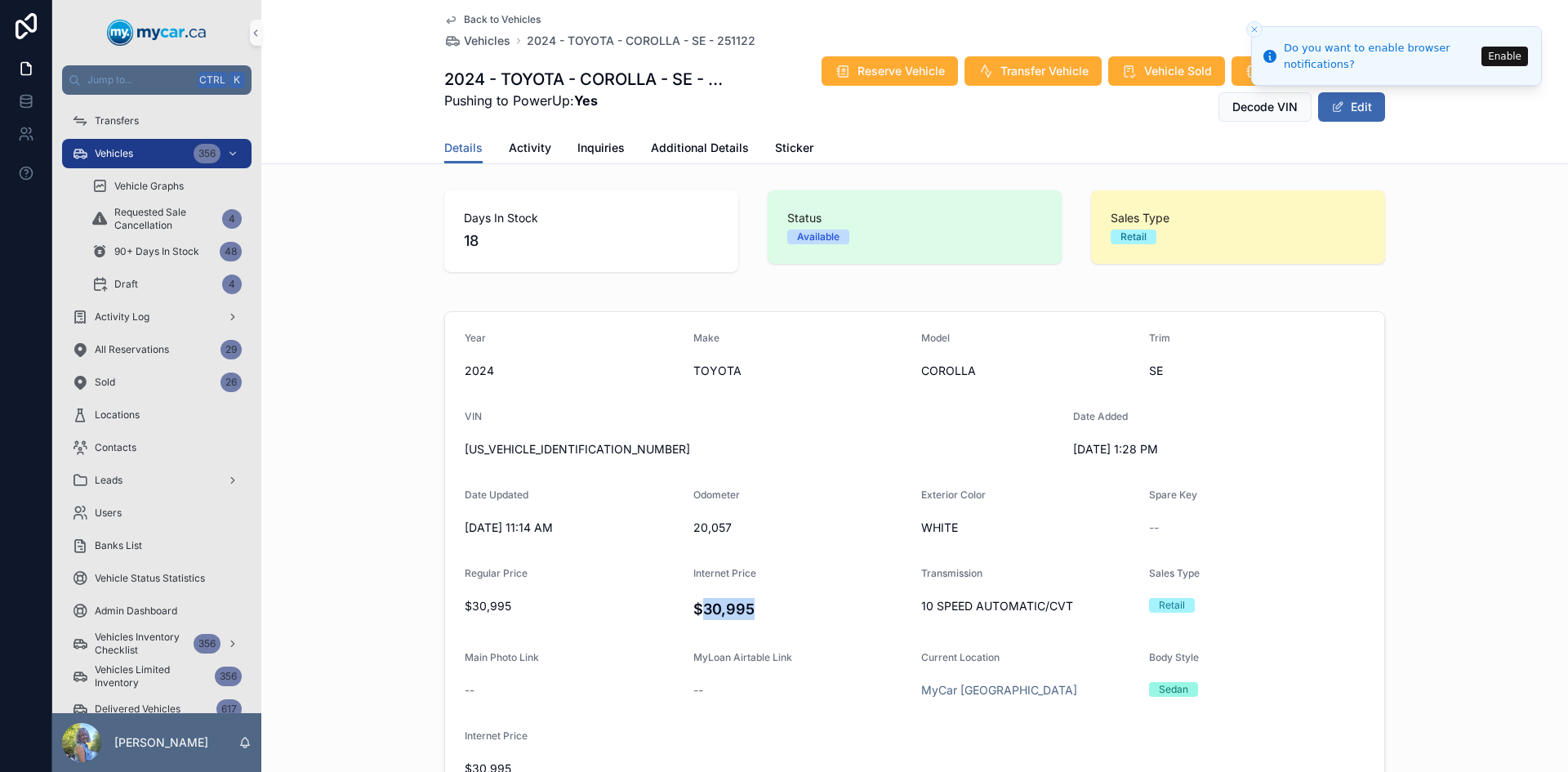
copy h4 "30,995"
click at [705, 527] on span "20,057" at bounding box center [802, 527] width 215 height 16
copy span "20,057"
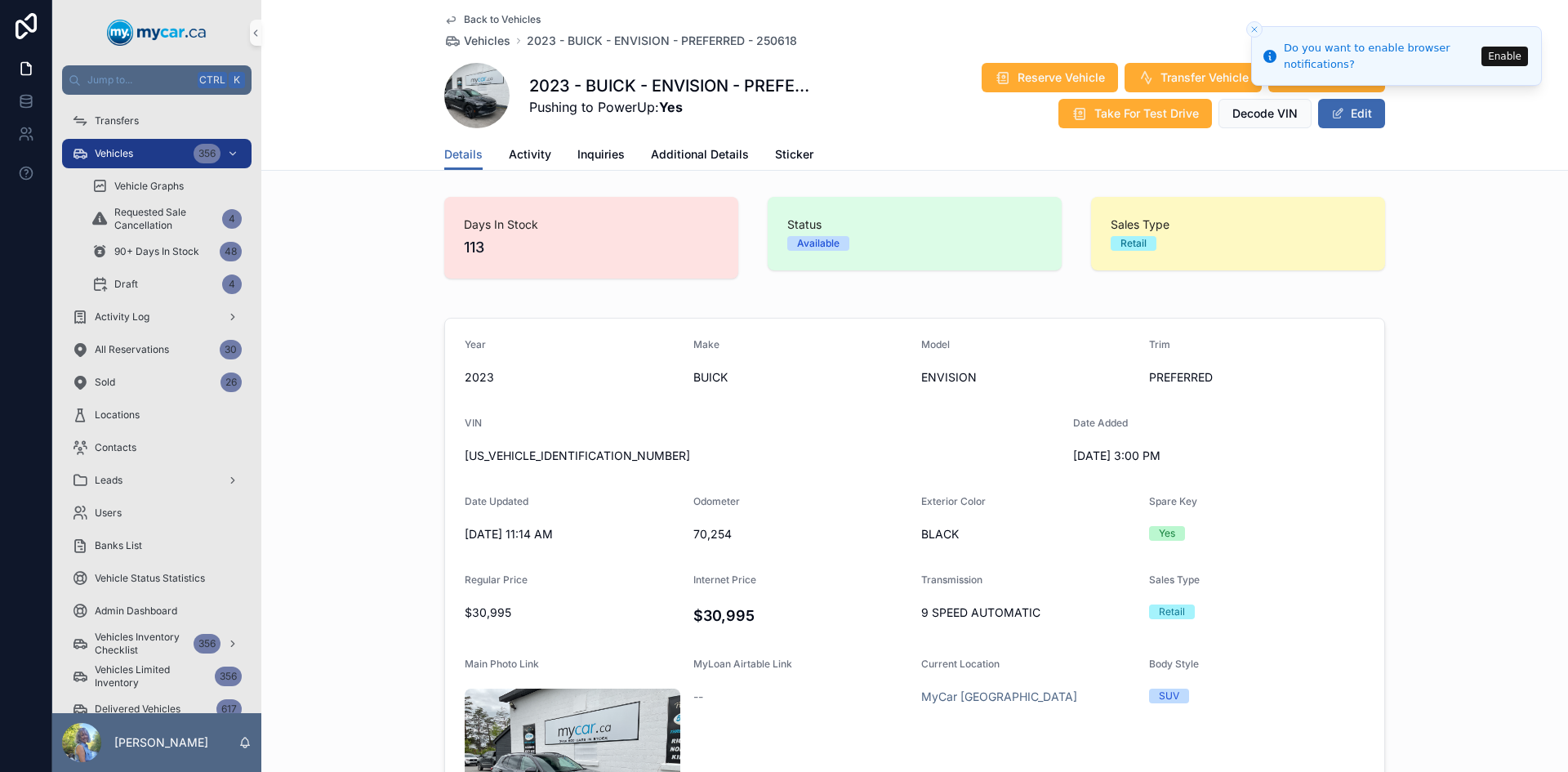
click at [516, 450] on span "[US_VEHICLE_IDENTIFICATION_NUMBER]" at bounding box center [763, 456] width 596 height 16
copy span "[US_VEHICLE_IDENTIFICATION_NUMBER]"
click at [716, 540] on span "70,254" at bounding box center [802, 534] width 215 height 16
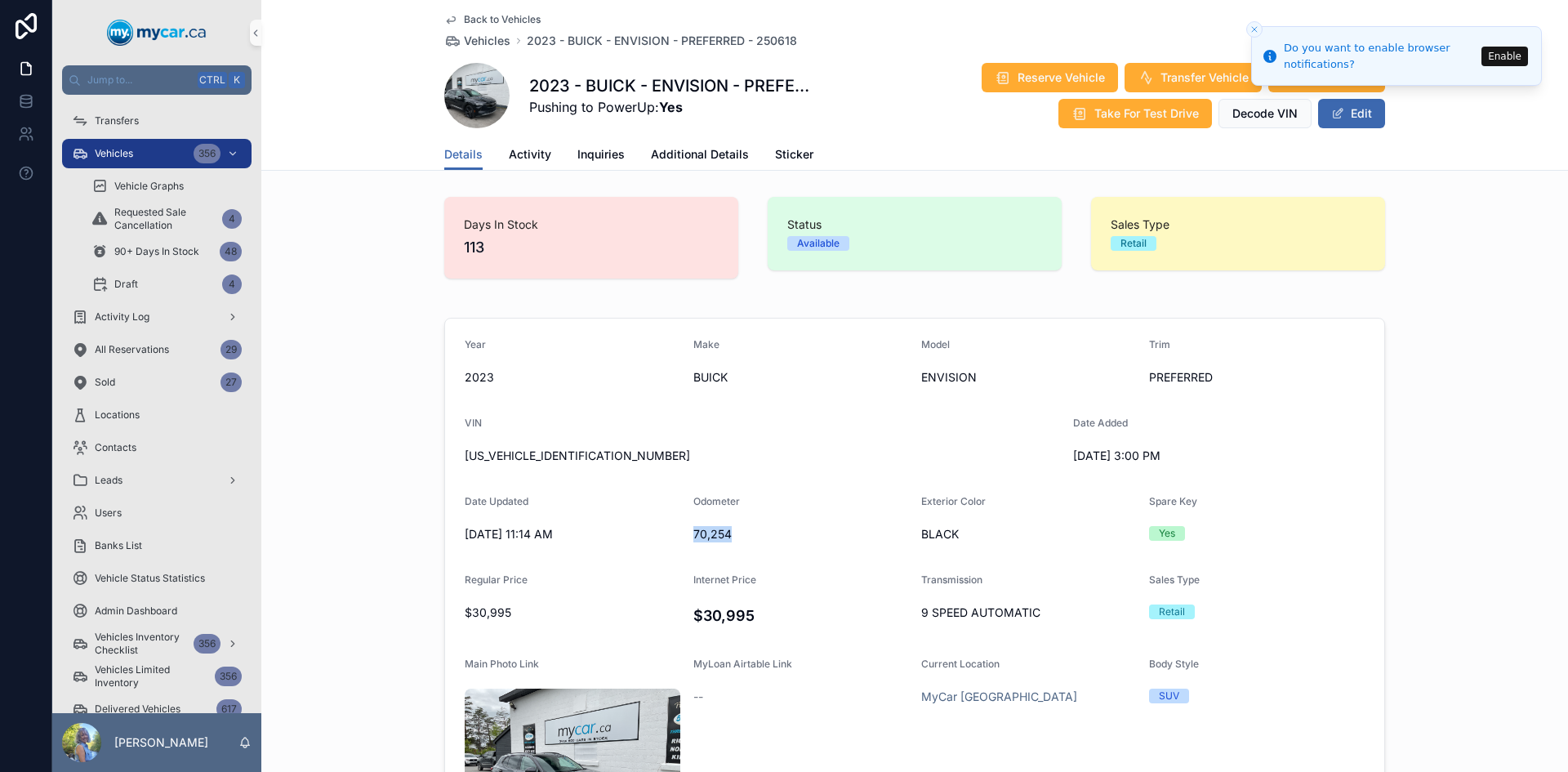
copy span "70,254"
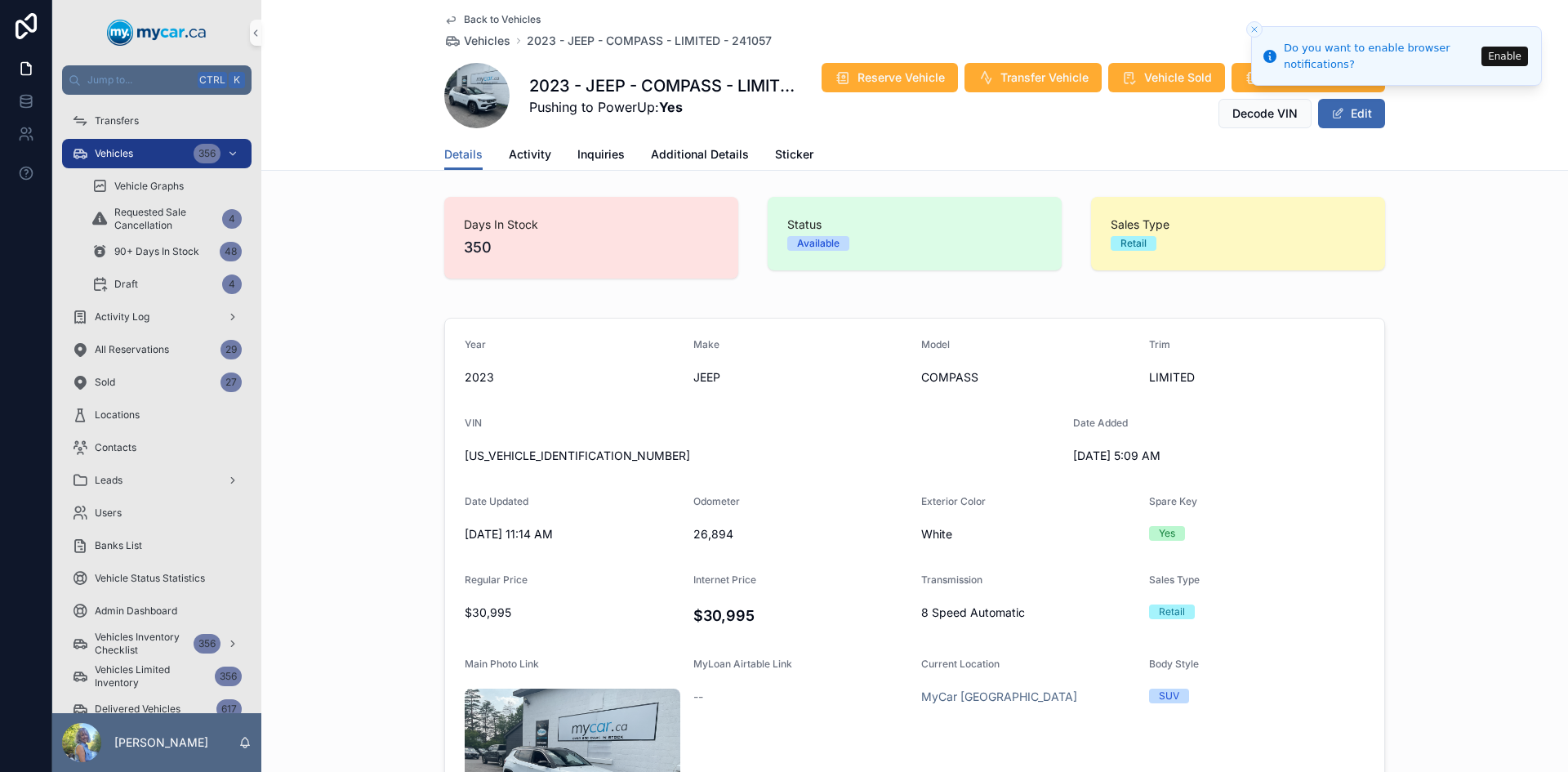
click at [556, 448] on span "[US_VEHICLE_IDENTIFICATION_NUMBER]" at bounding box center [763, 456] width 596 height 16
click at [556, 448] on span "3C4NJDCN3PT567477" at bounding box center [763, 456] width 596 height 16
copy span "3C4NJDCN3PT567477"
click at [697, 534] on span "26,894" at bounding box center [802, 534] width 215 height 16
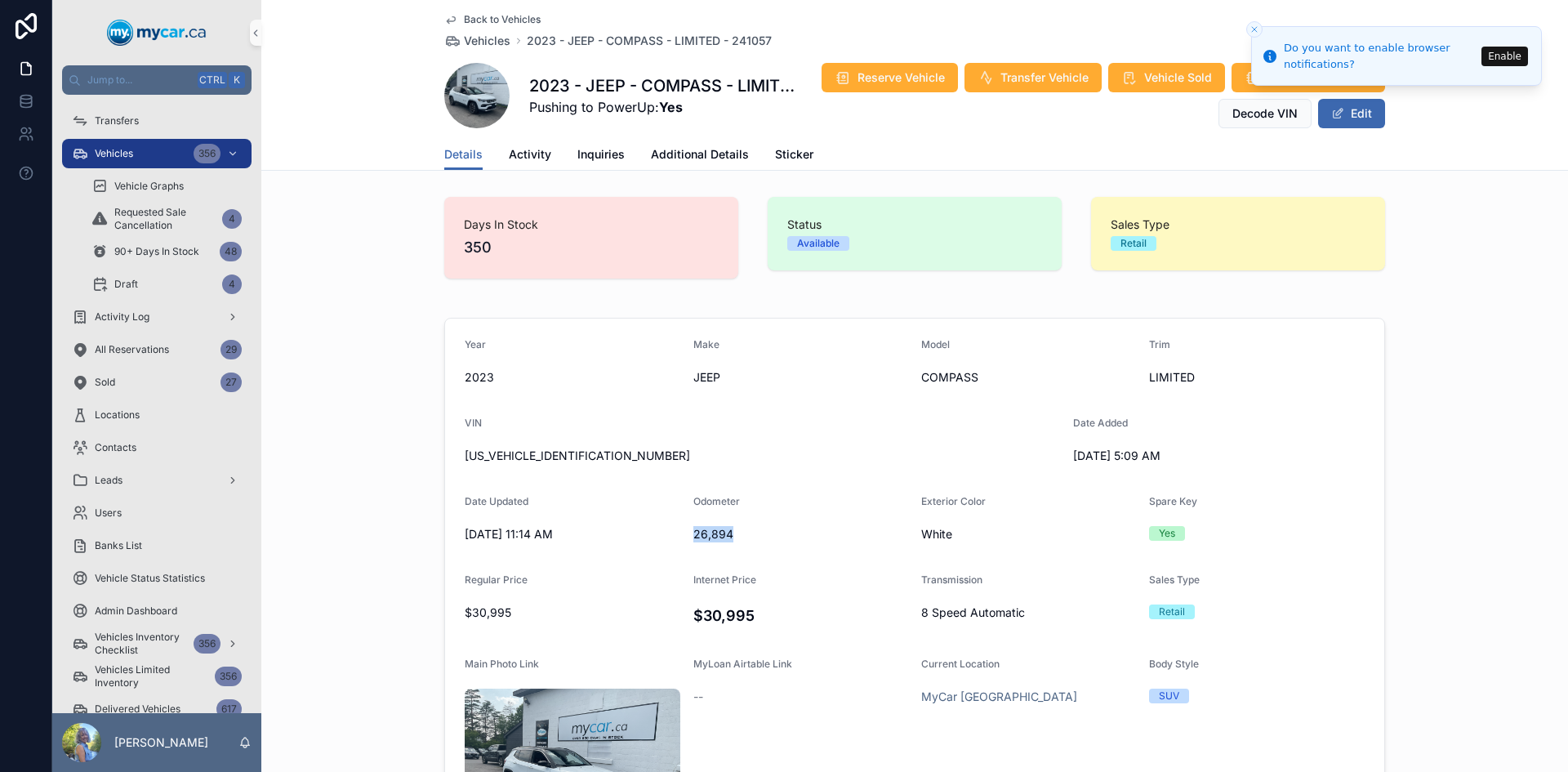
copy span "26,894"
click at [488, 461] on span "3C4NJDCN3PT567477" at bounding box center [763, 456] width 596 height 16
copy span "3C4NJDCN3PT567477"
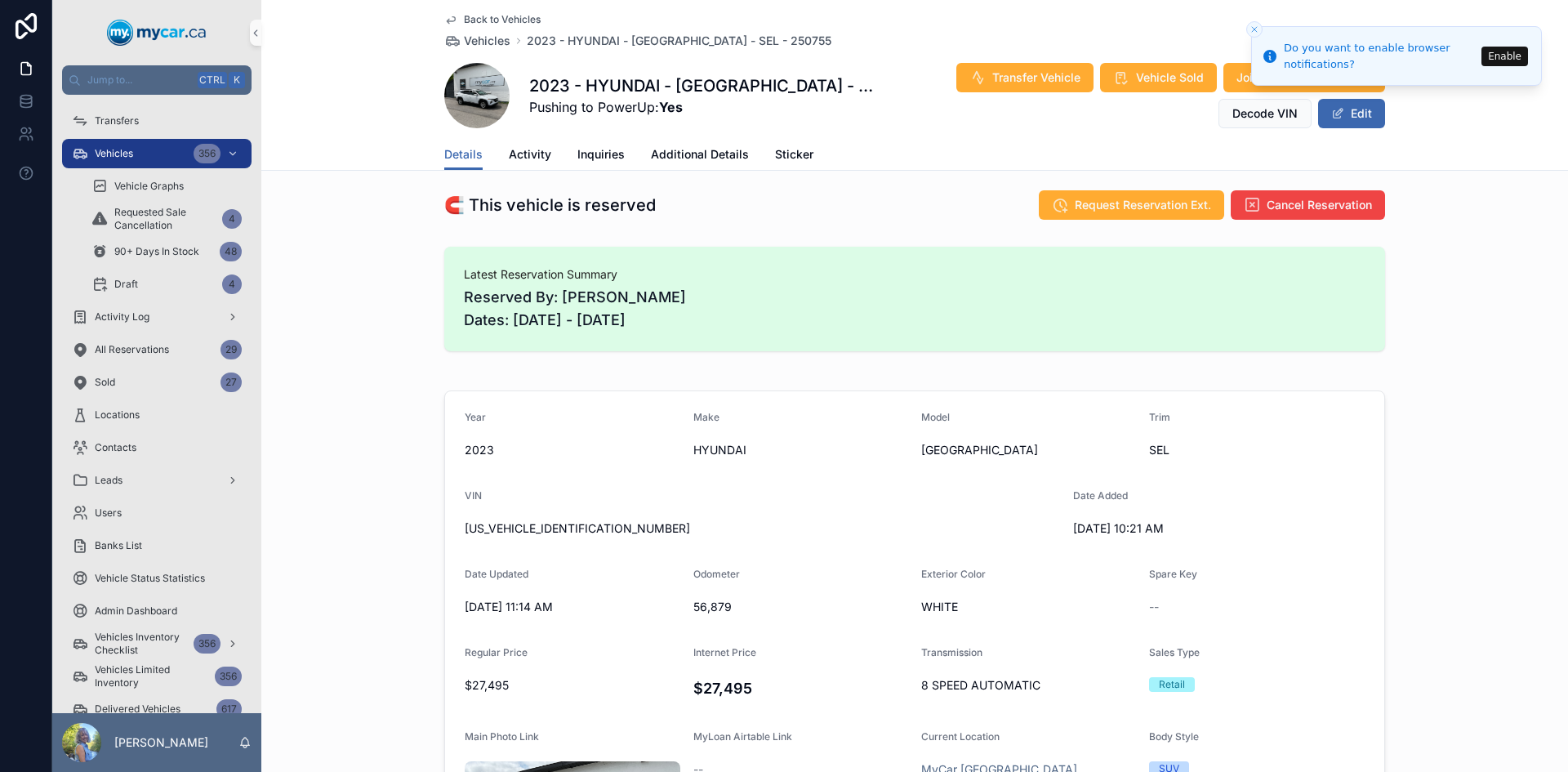
scroll to position [408, 0]
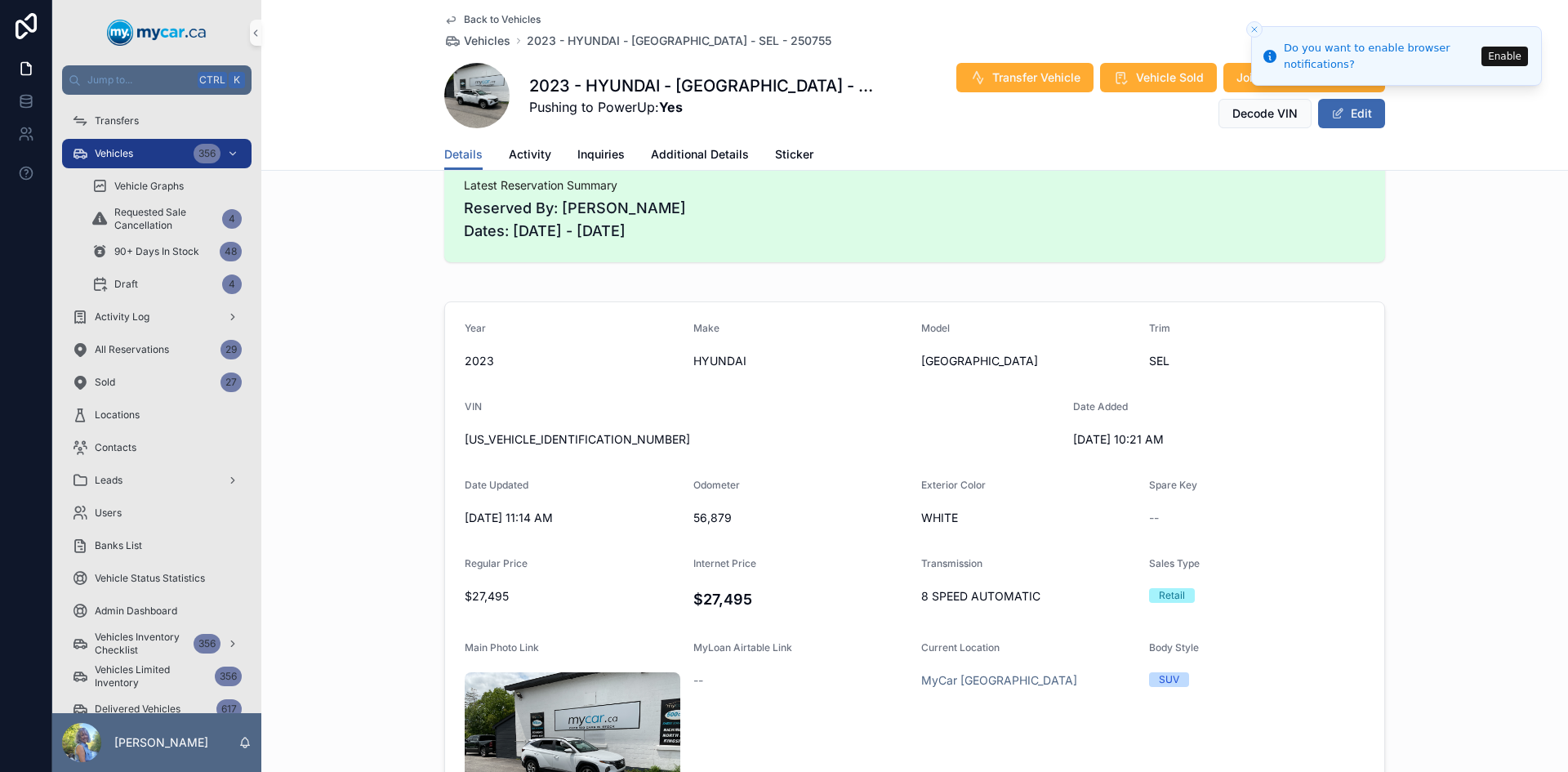
click at [545, 437] on span "[US_VEHICLE_IDENTIFICATION_NUMBER]" at bounding box center [763, 438] width 596 height 16
copy span "[US_VEHICLE_IDENTIFICATION_NUMBER]"
click at [705, 517] on span "56,879" at bounding box center [802, 518] width 215 height 16
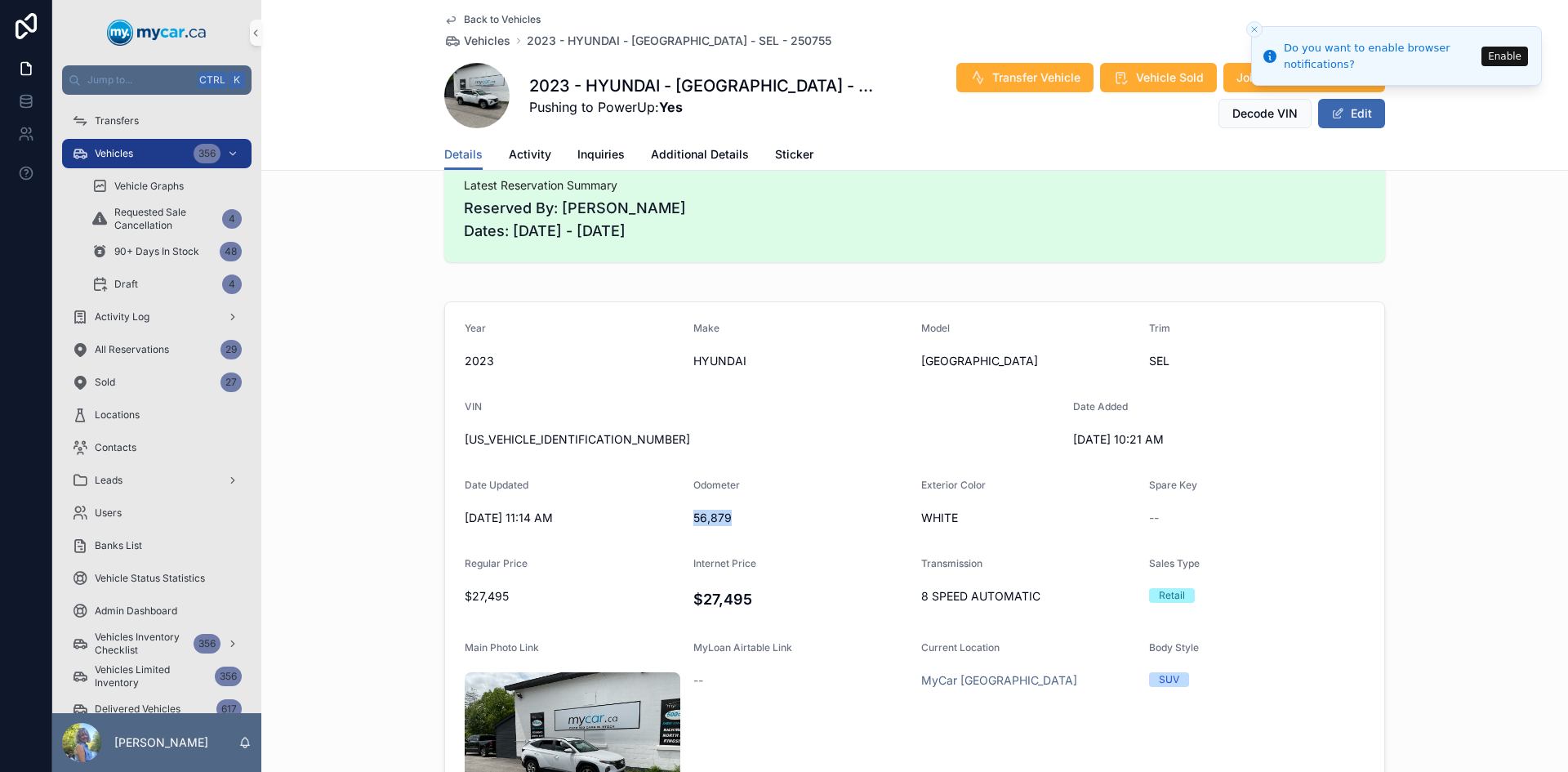
copy span "56,879"
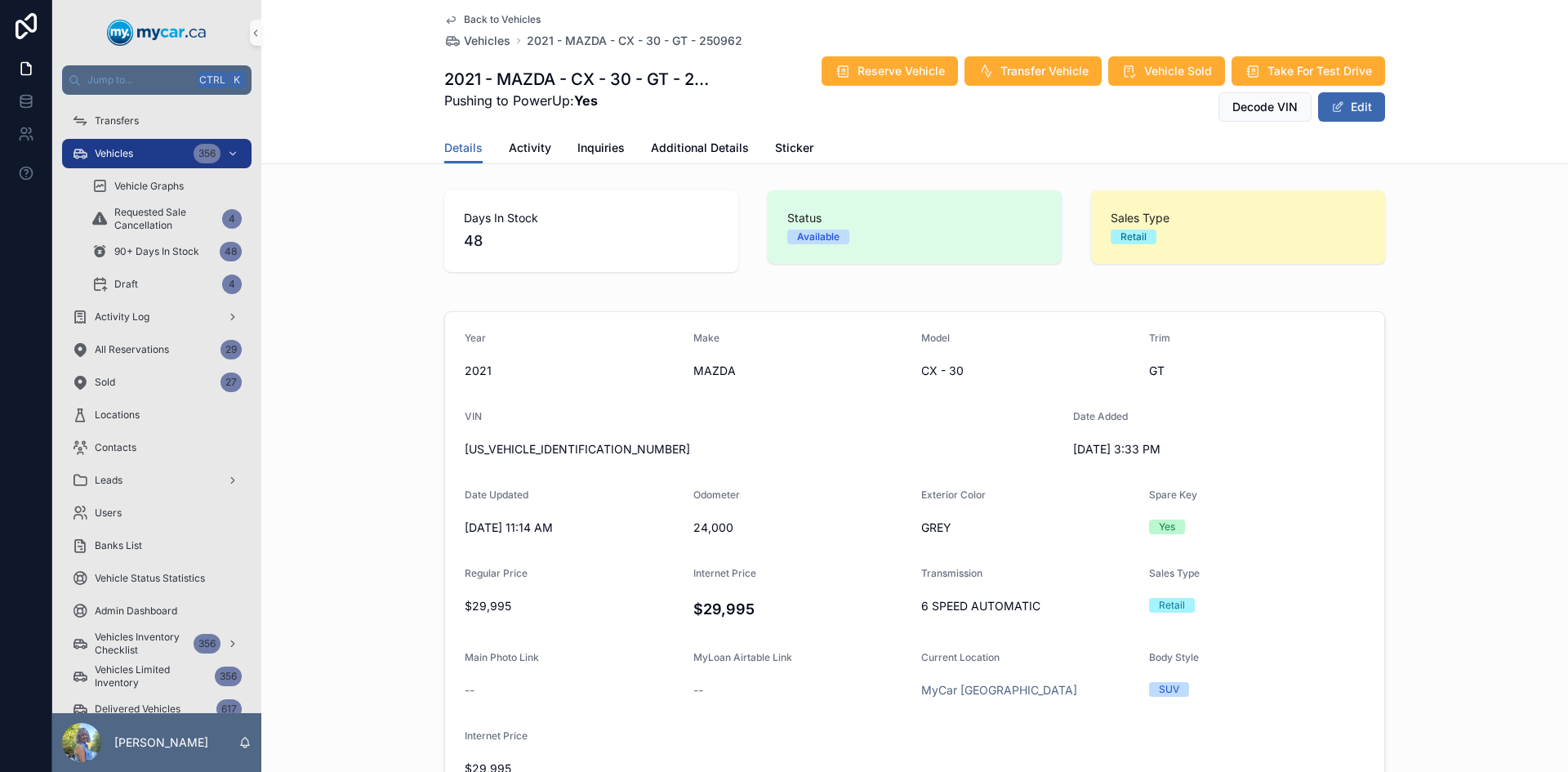
click at [675, 65] on div "Back to Vehicles Vehicles 2021 - MAZDA - CX - 30 - GT - 250962 2021 - MAZDA - C…" at bounding box center [914, 66] width 941 height 132
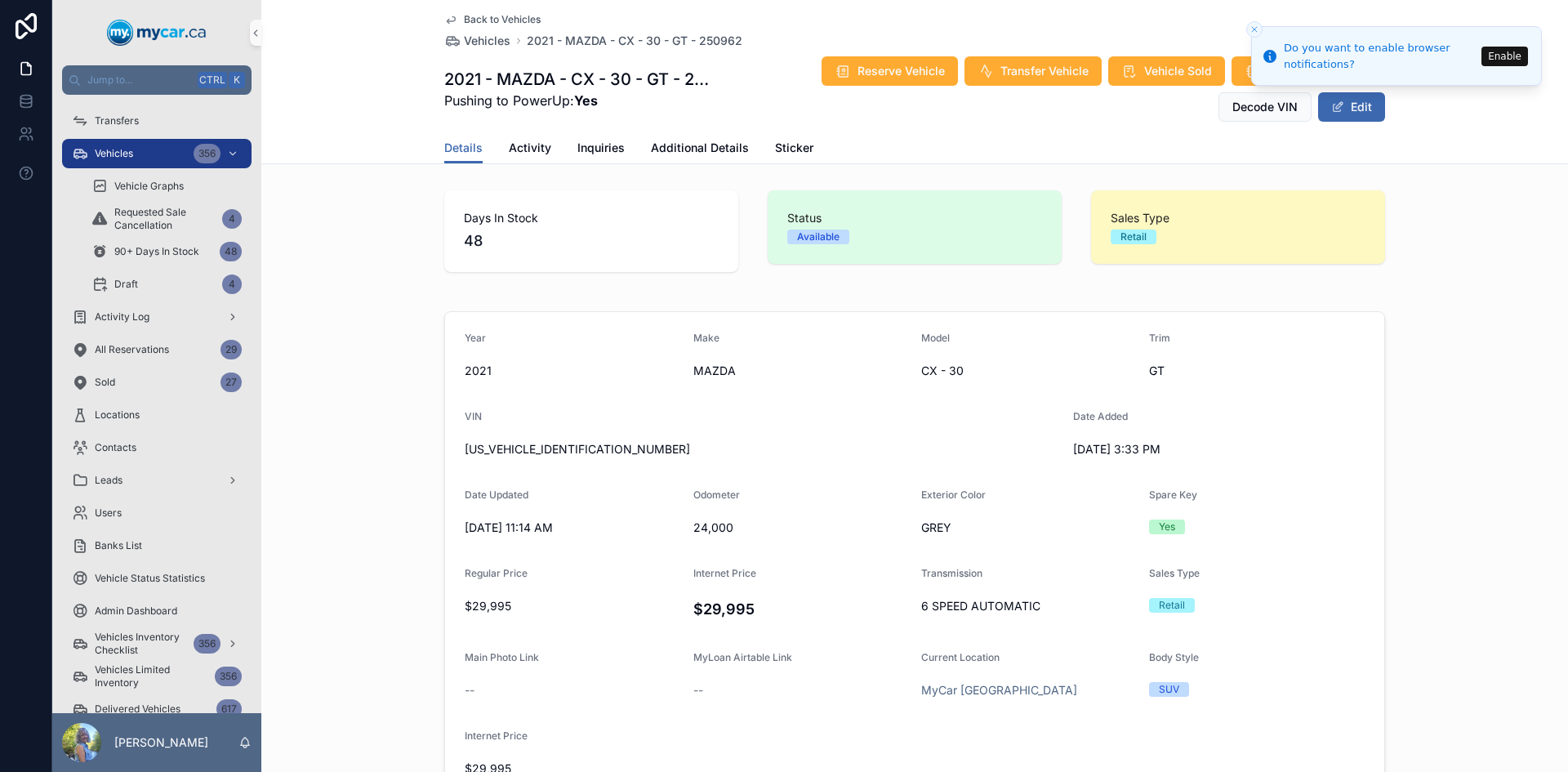
click at [557, 446] on span "3MVDMBDLXMM208412" at bounding box center [763, 449] width 596 height 16
copy span "3MVDMBDLXMM208412"
click at [711, 522] on span "24,000" at bounding box center [802, 527] width 215 height 16
click at [710, 522] on span "24,000" at bounding box center [802, 527] width 215 height 16
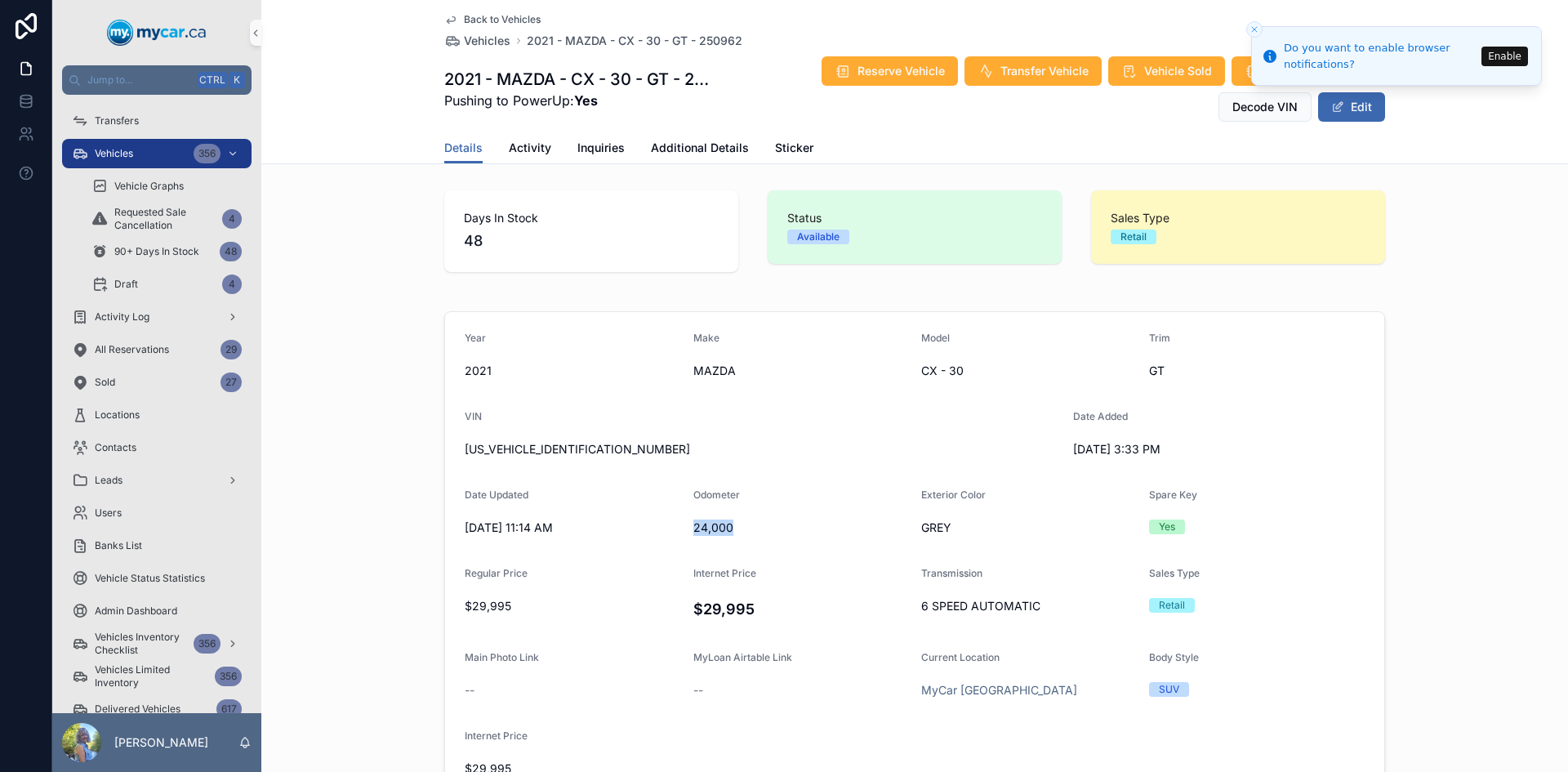
copy span "24,000"
click at [556, 449] on span "[US_VEHICLE_IDENTIFICATION_NUMBER]" at bounding box center [763, 449] width 596 height 16
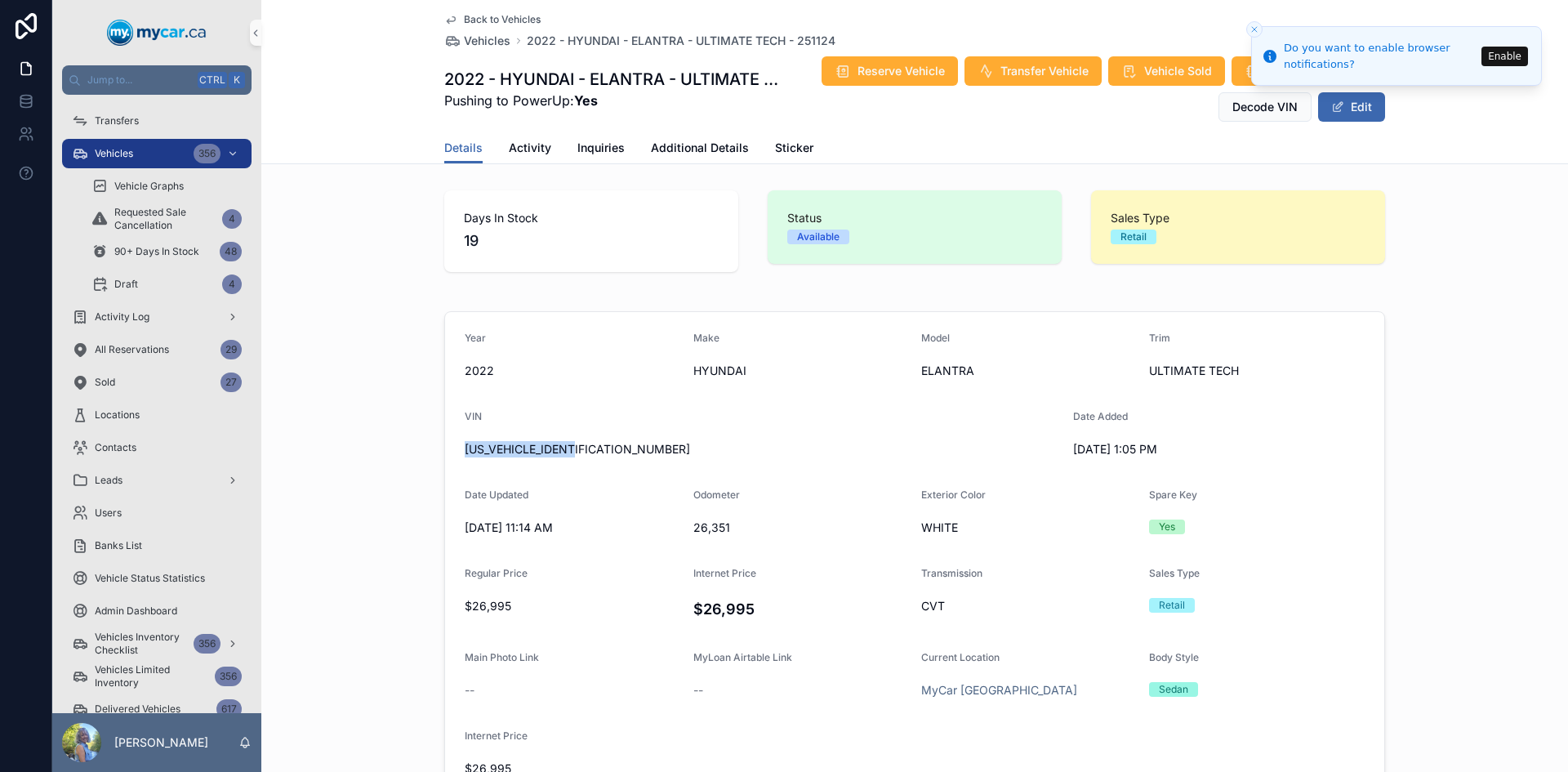
click at [556, 449] on span "[US_VEHICLE_IDENTIFICATION_NUMBER]" at bounding box center [763, 449] width 596 height 16
copy span "[US_VEHICLE_IDENTIFICATION_NUMBER]"
click at [703, 524] on span "26,351" at bounding box center [802, 527] width 215 height 16
copy span "26,351"
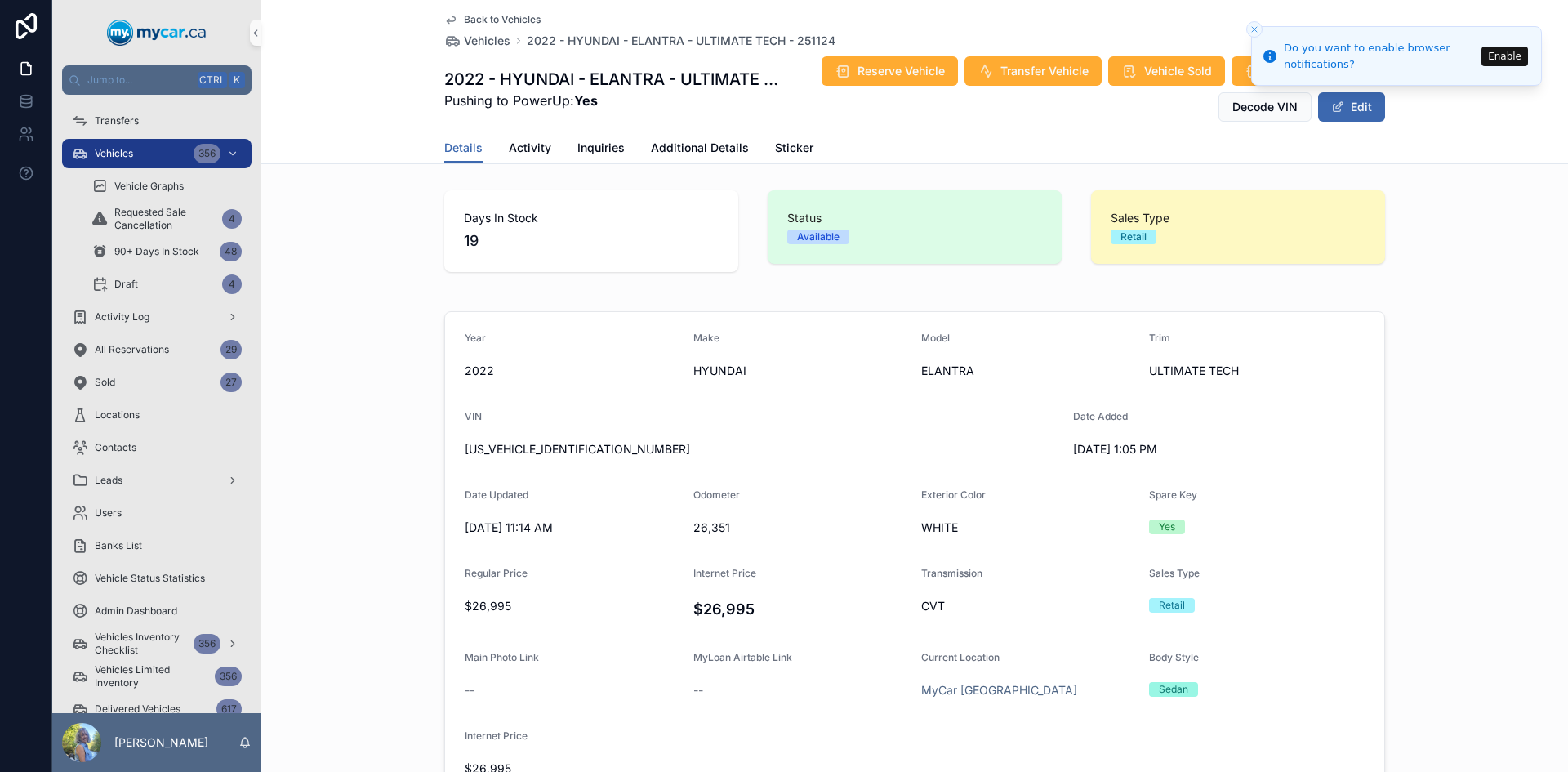
click at [700, 608] on h4 "$26,995" at bounding box center [802, 608] width 215 height 22
copy h4 "26,995"
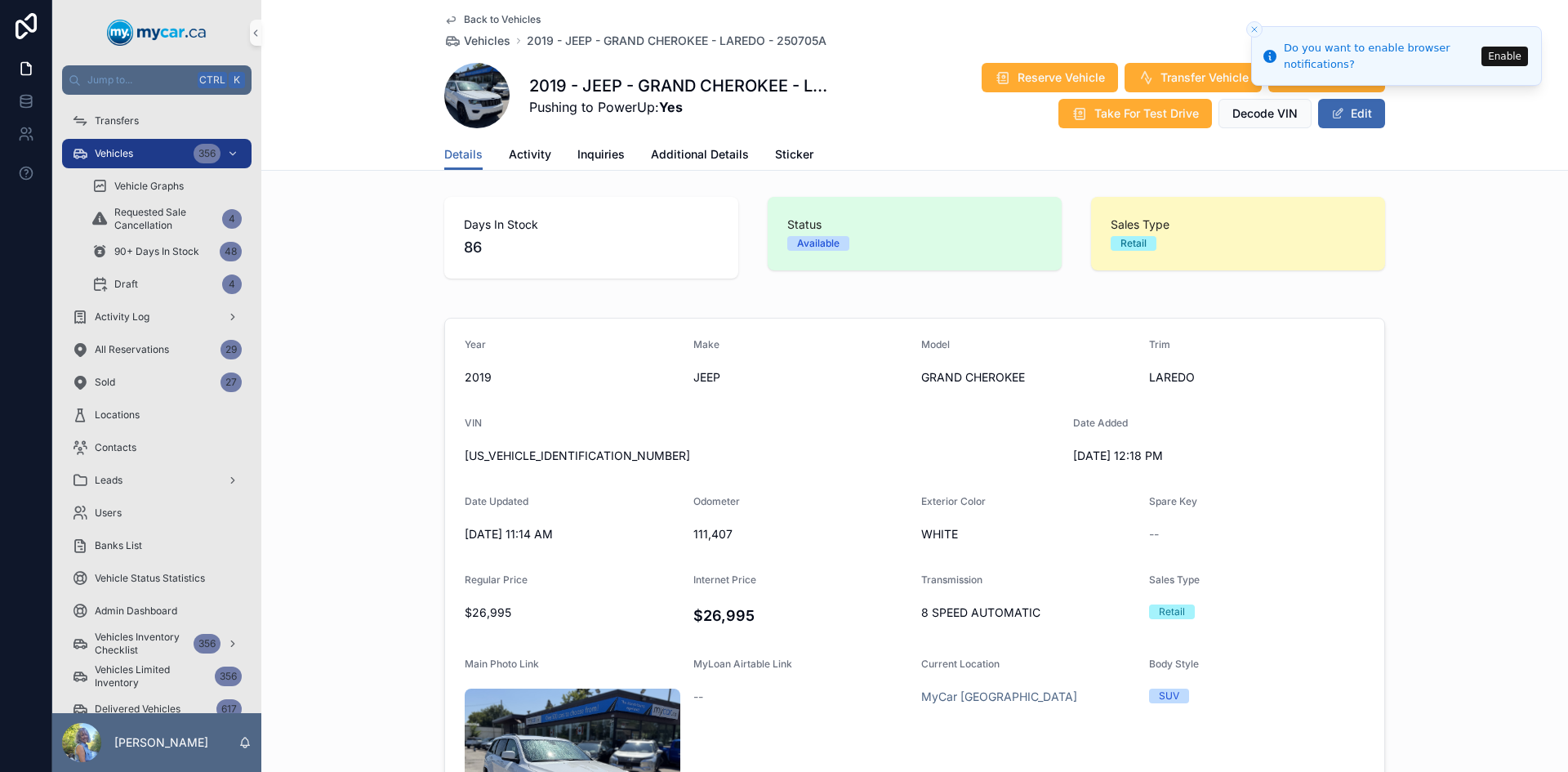
click at [552, 448] on div "[US_VEHICLE_IDENTIFICATION_NUMBER]" at bounding box center [763, 455] width 596 height 26
click at [552, 448] on span "[US_VEHICLE_IDENTIFICATION_NUMBER]" at bounding box center [763, 456] width 596 height 16
copy span "[US_VEHICLE_IDENTIFICATION_NUMBER]"
click at [711, 528] on span "111,407" at bounding box center [802, 534] width 215 height 16
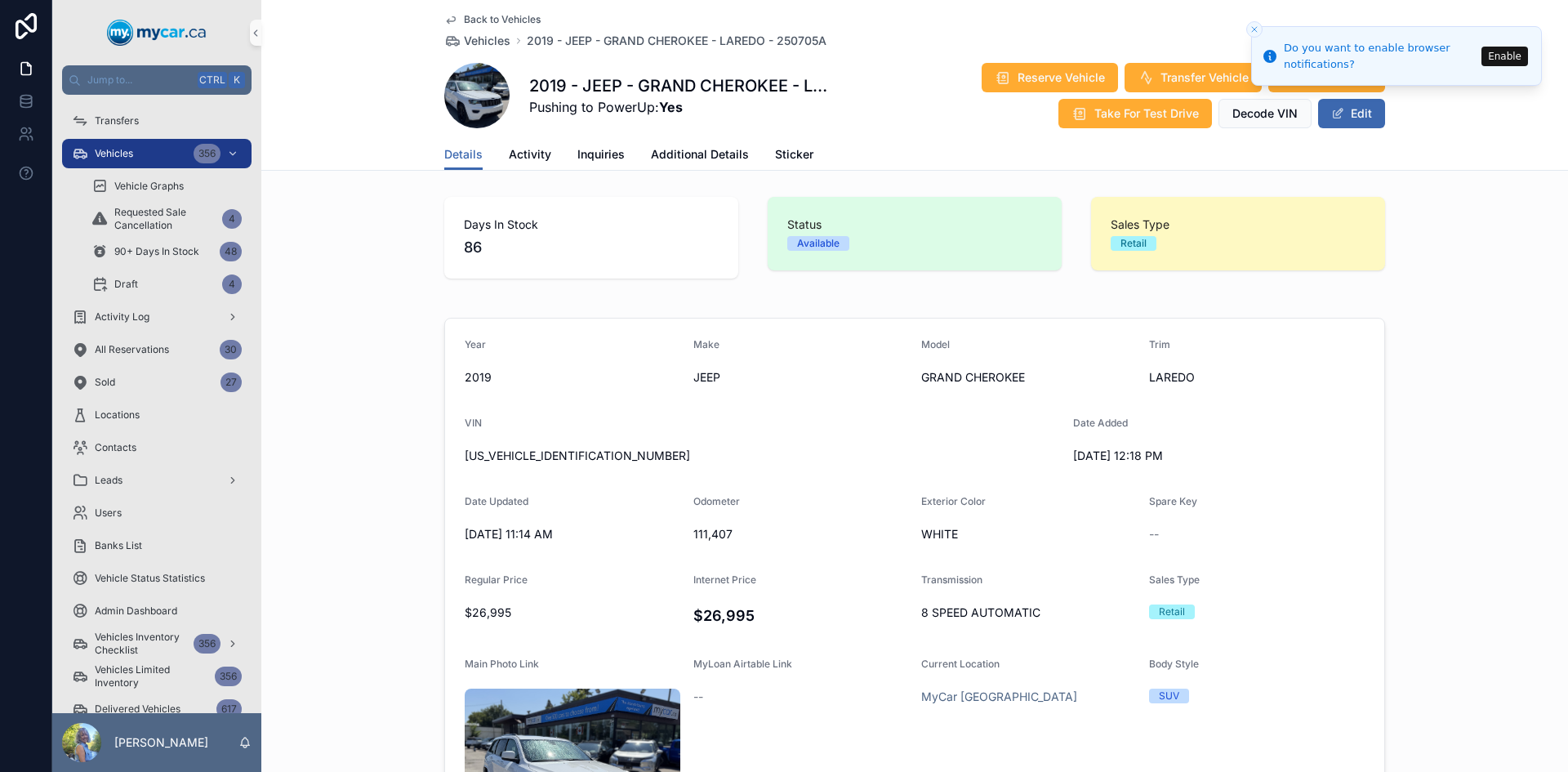
click at [710, 536] on span "111,407" at bounding box center [802, 534] width 215 height 16
copy span "111,407"
click at [714, 606] on h4 "$26,995" at bounding box center [802, 615] width 215 height 22
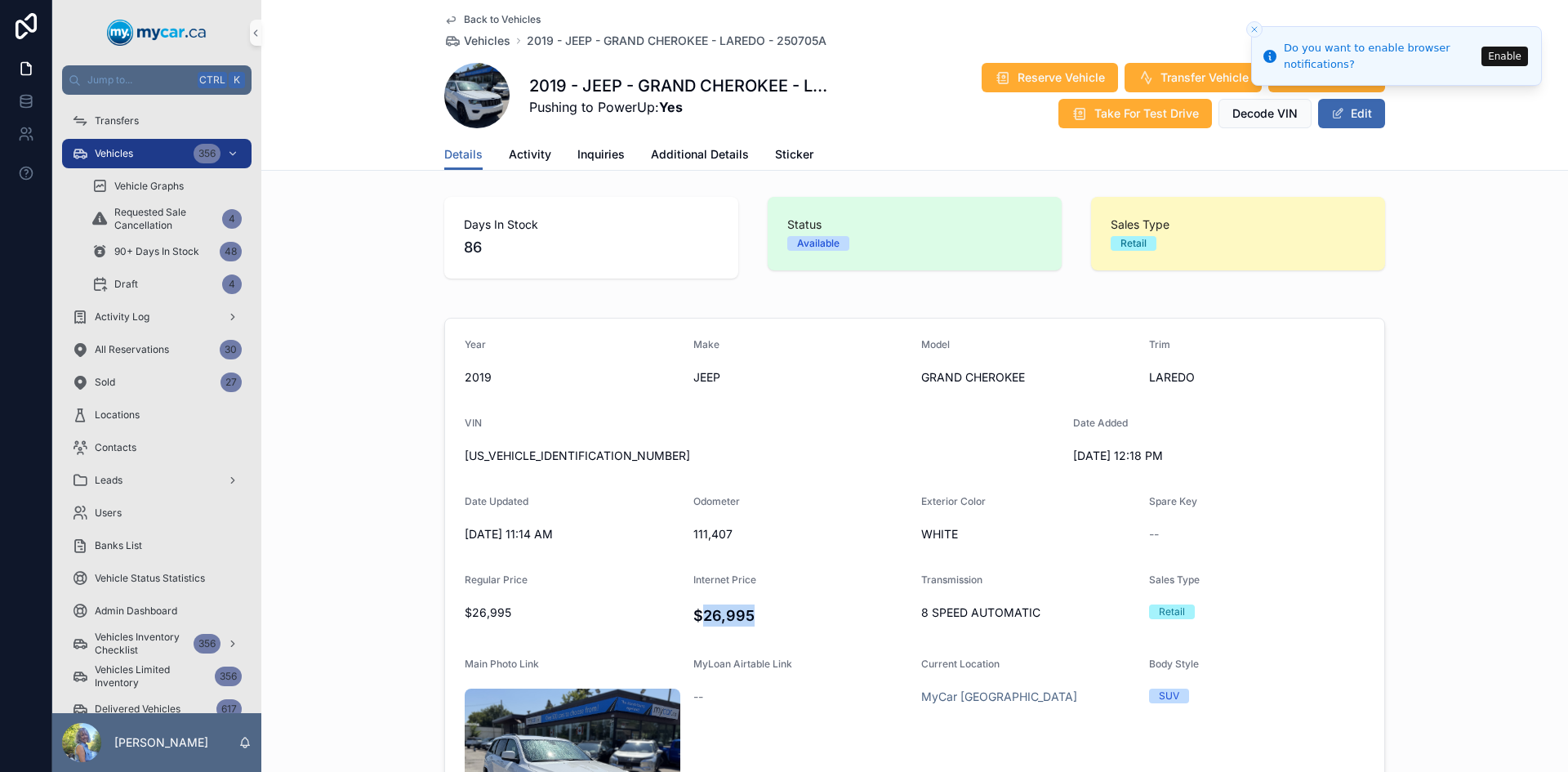
copy h4 "26,995"
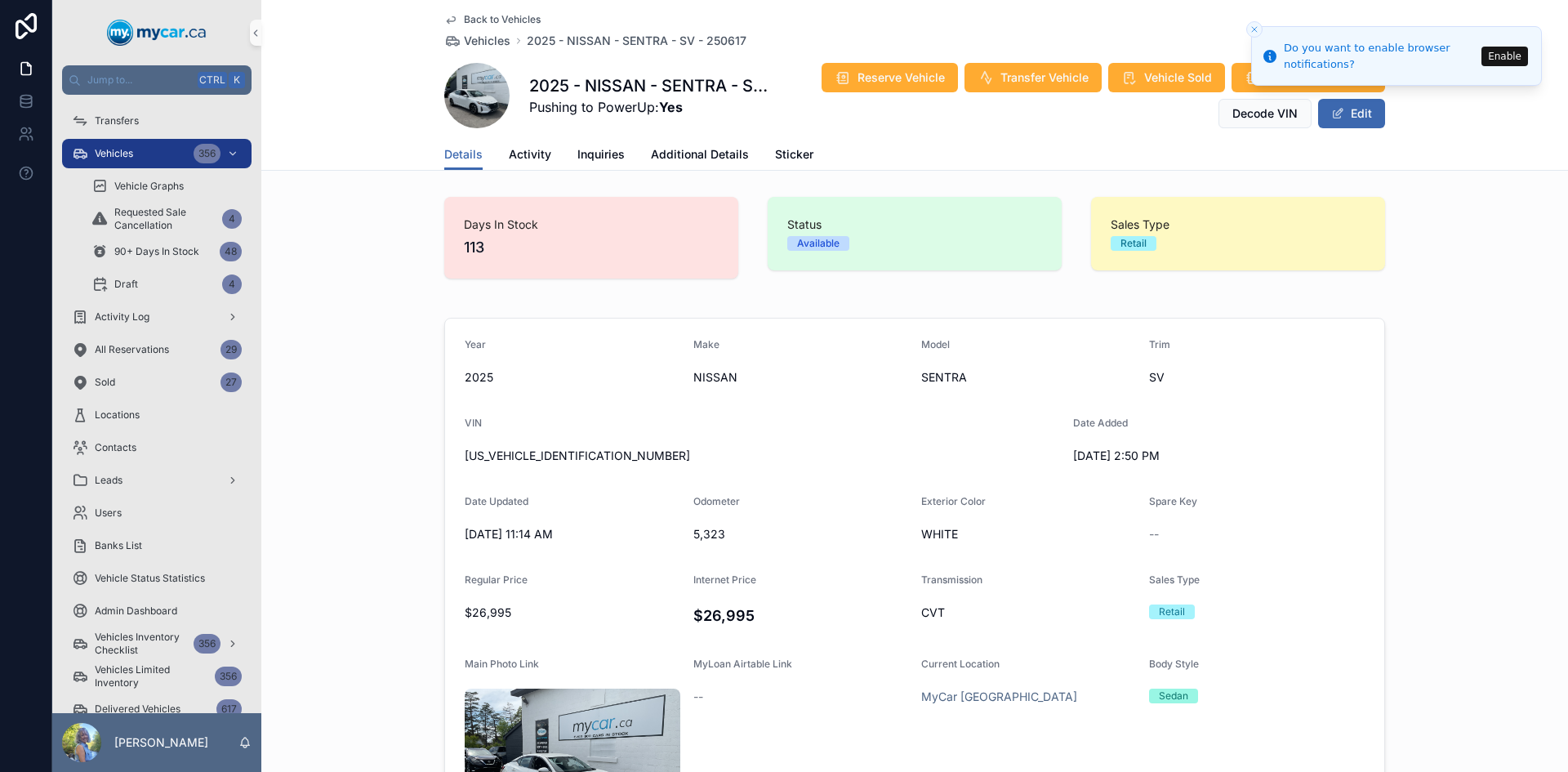
click at [512, 458] on span "[US_VEHICLE_IDENTIFICATION_NUMBER]" at bounding box center [763, 456] width 596 height 16
copy span "[US_VEHICLE_IDENTIFICATION_NUMBER]"
click at [707, 537] on span "5,323" at bounding box center [802, 534] width 215 height 16
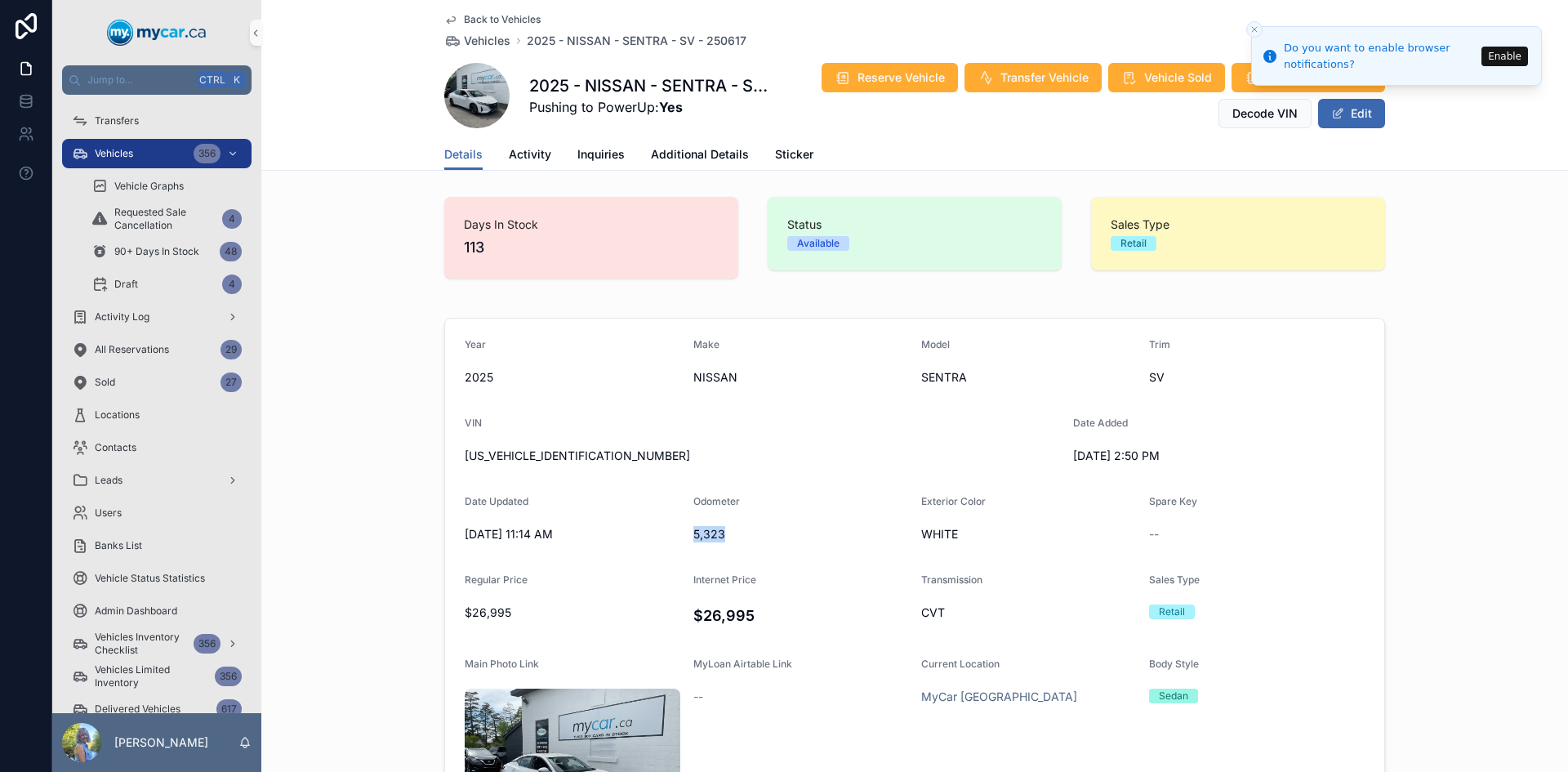
copy span "5,323"
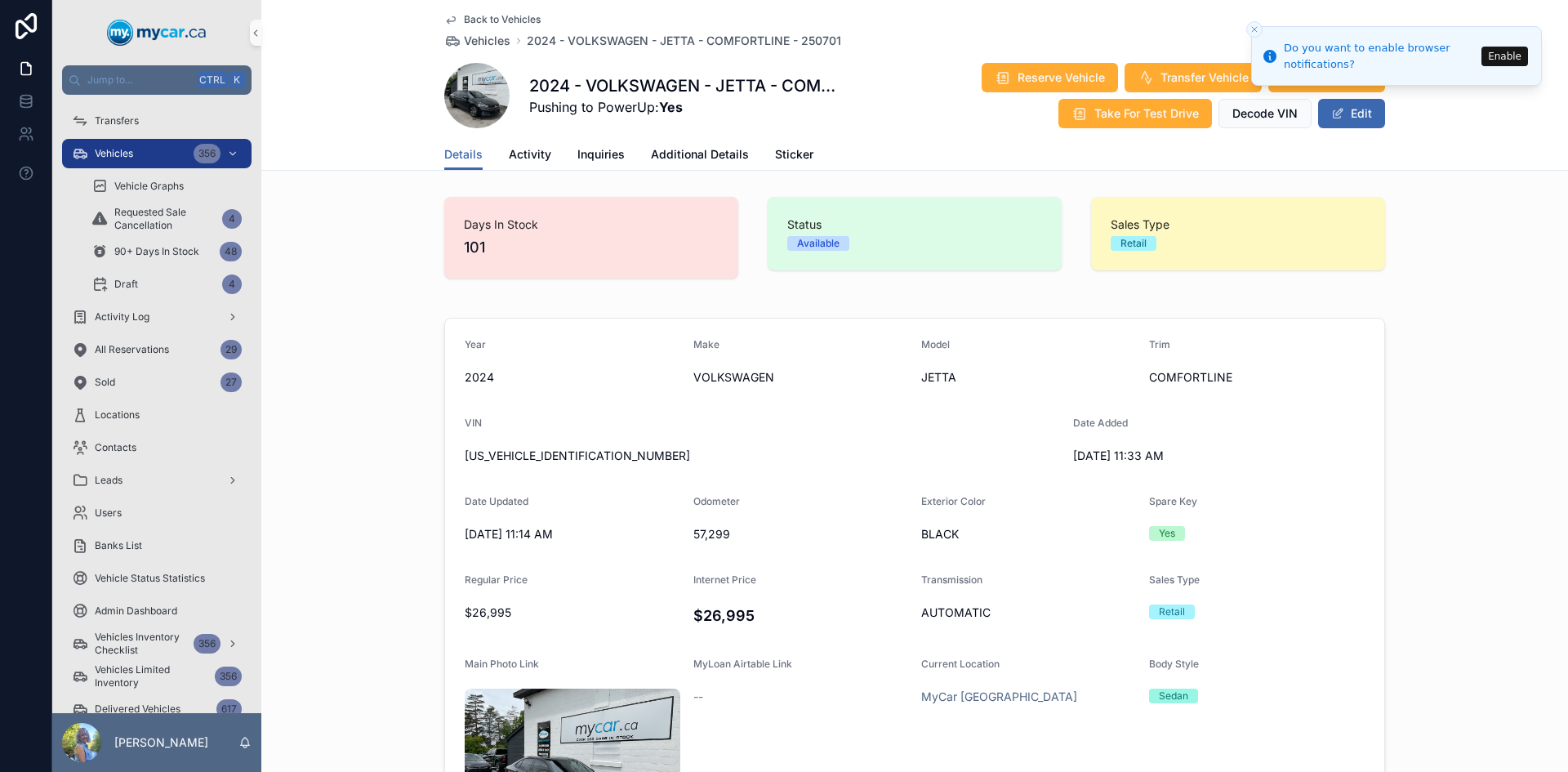
click at [522, 457] on span "3VWSM7BU7RM037625" at bounding box center [763, 456] width 596 height 16
copy span "3VWSM7BU7RM037625"
click at [703, 538] on span "57,299" at bounding box center [802, 534] width 215 height 16
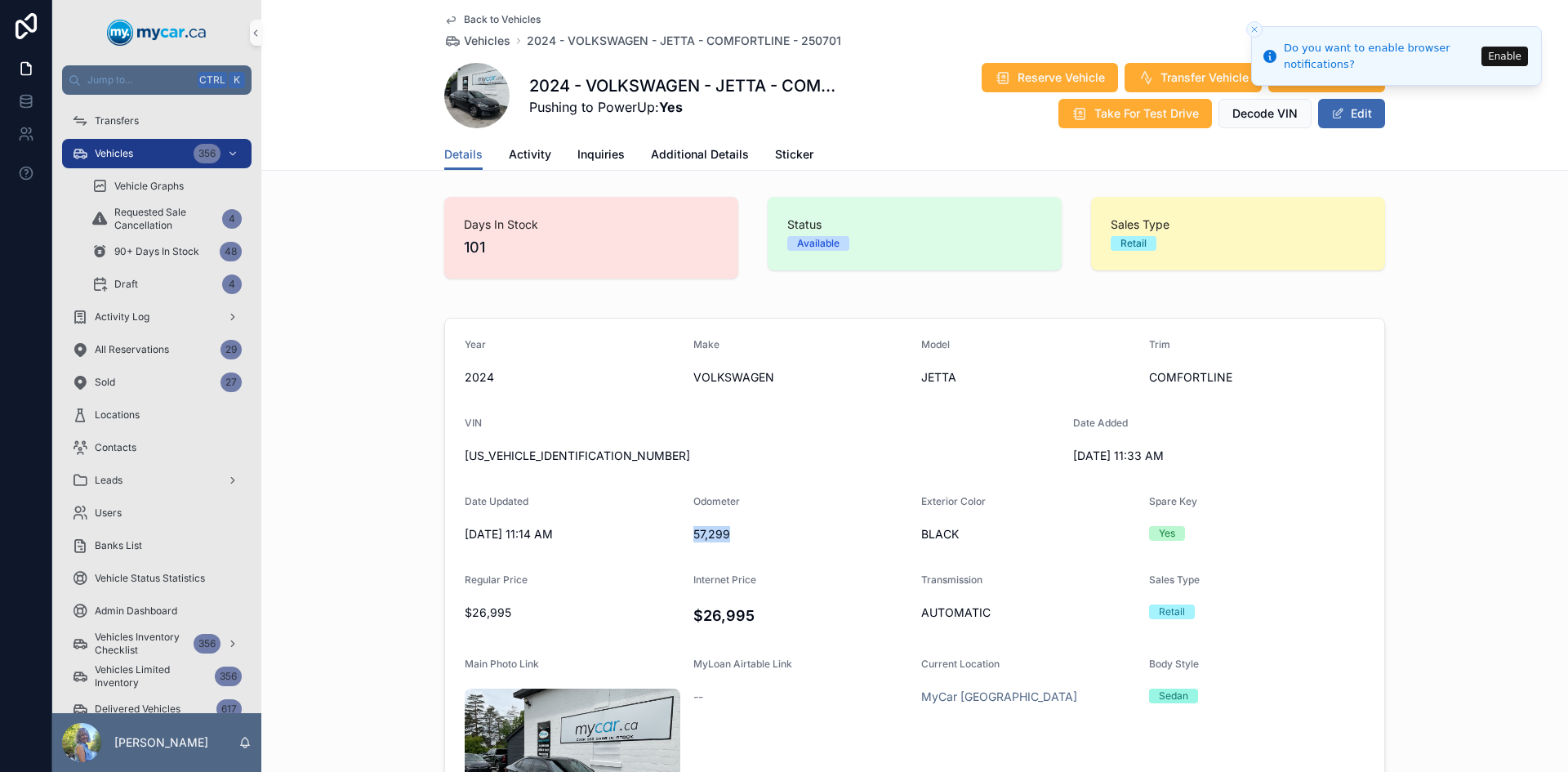
copy span "57,299"
click at [705, 614] on h4 "$26,995" at bounding box center [802, 615] width 215 height 22
copy h4 "26,995"
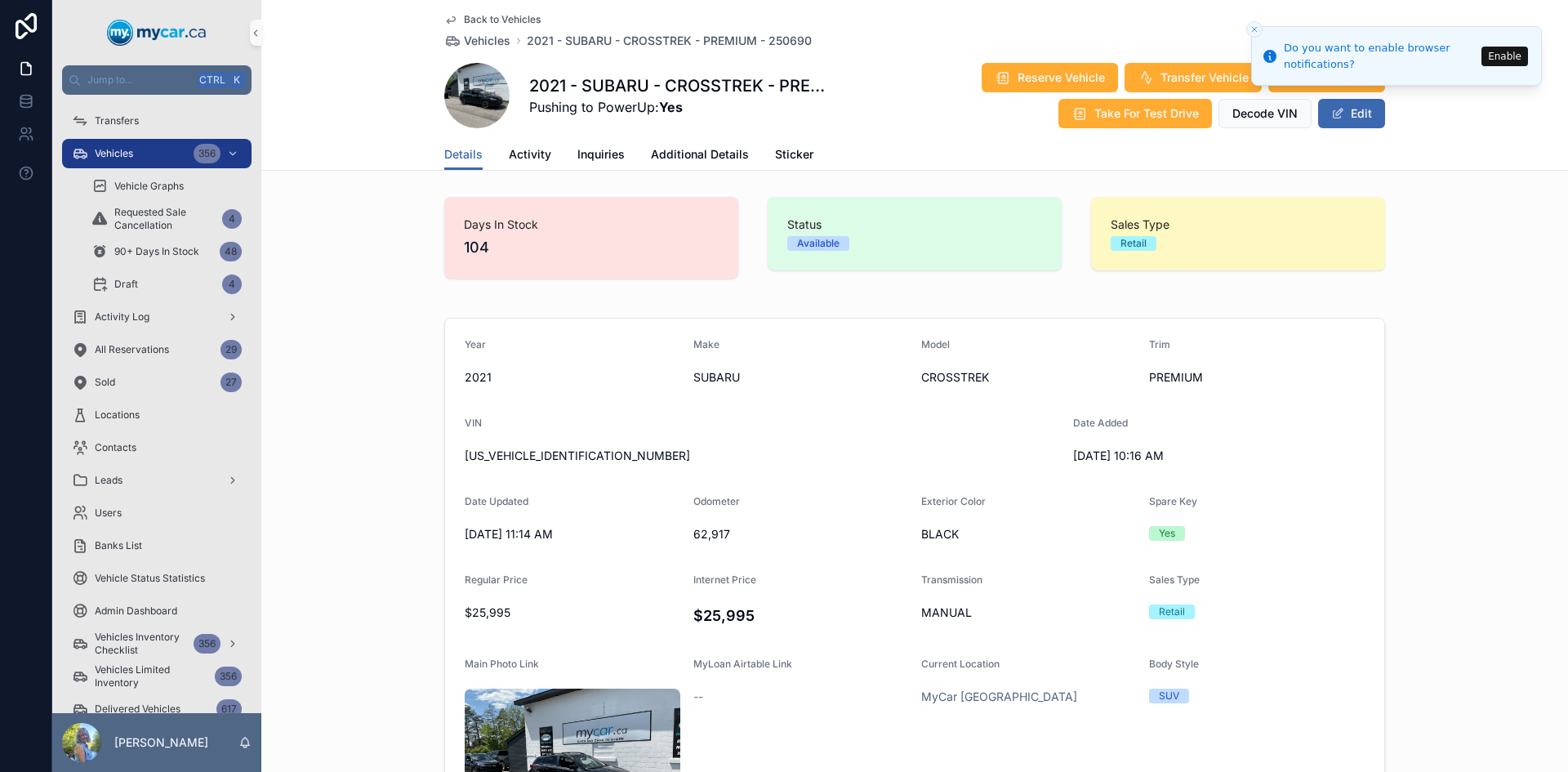
click at [530, 457] on span "[US_VEHICLE_IDENTIFICATION_NUMBER]" at bounding box center [763, 456] width 596 height 16
copy span "[US_VEHICLE_IDENTIFICATION_NUMBER]"
click at [1252, 30] on icon "Close toast" at bounding box center [1254, 30] width 10 height 10
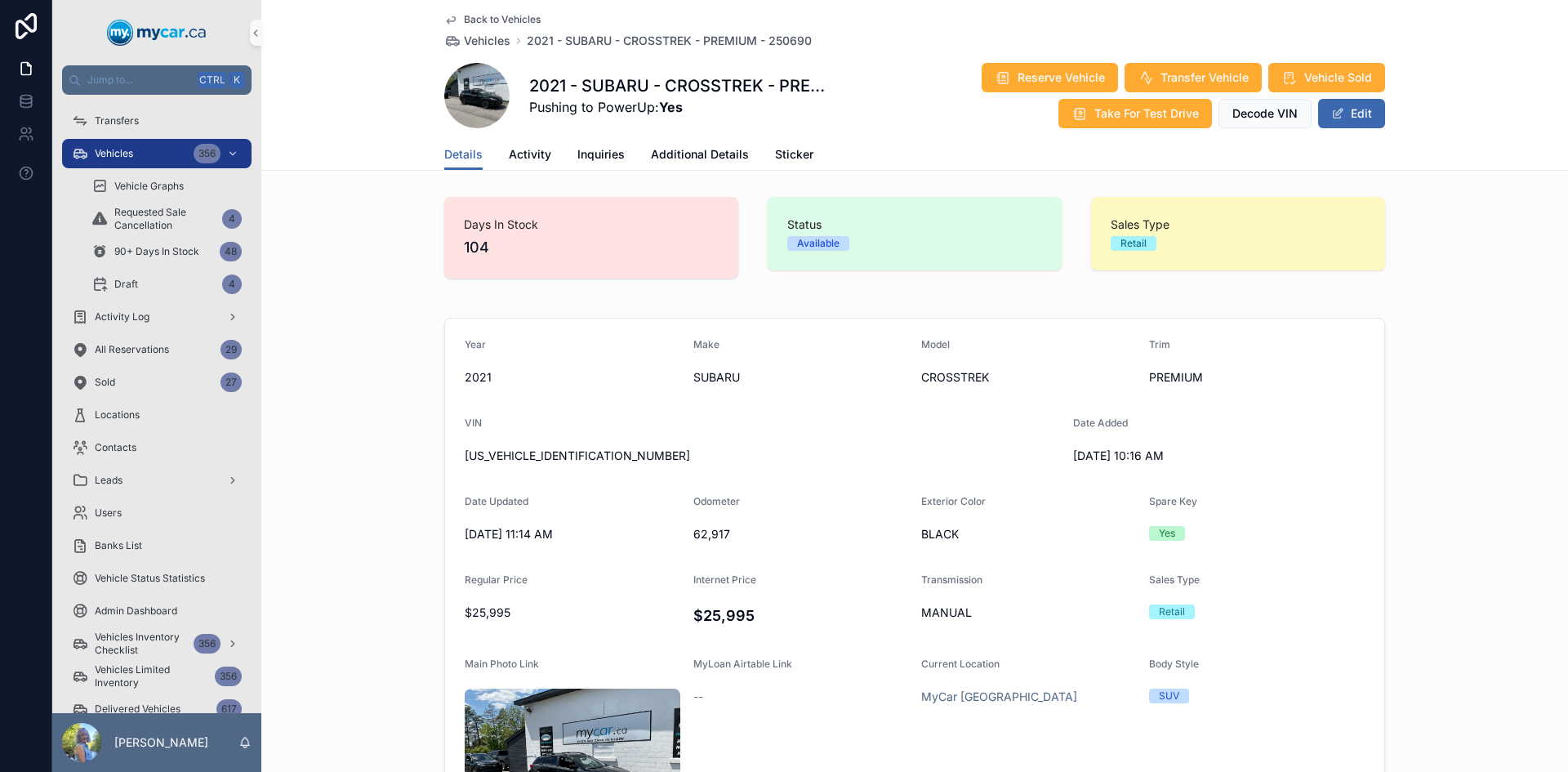
click at [712, 534] on span "62,917" at bounding box center [802, 534] width 215 height 16
copy span "62,917"
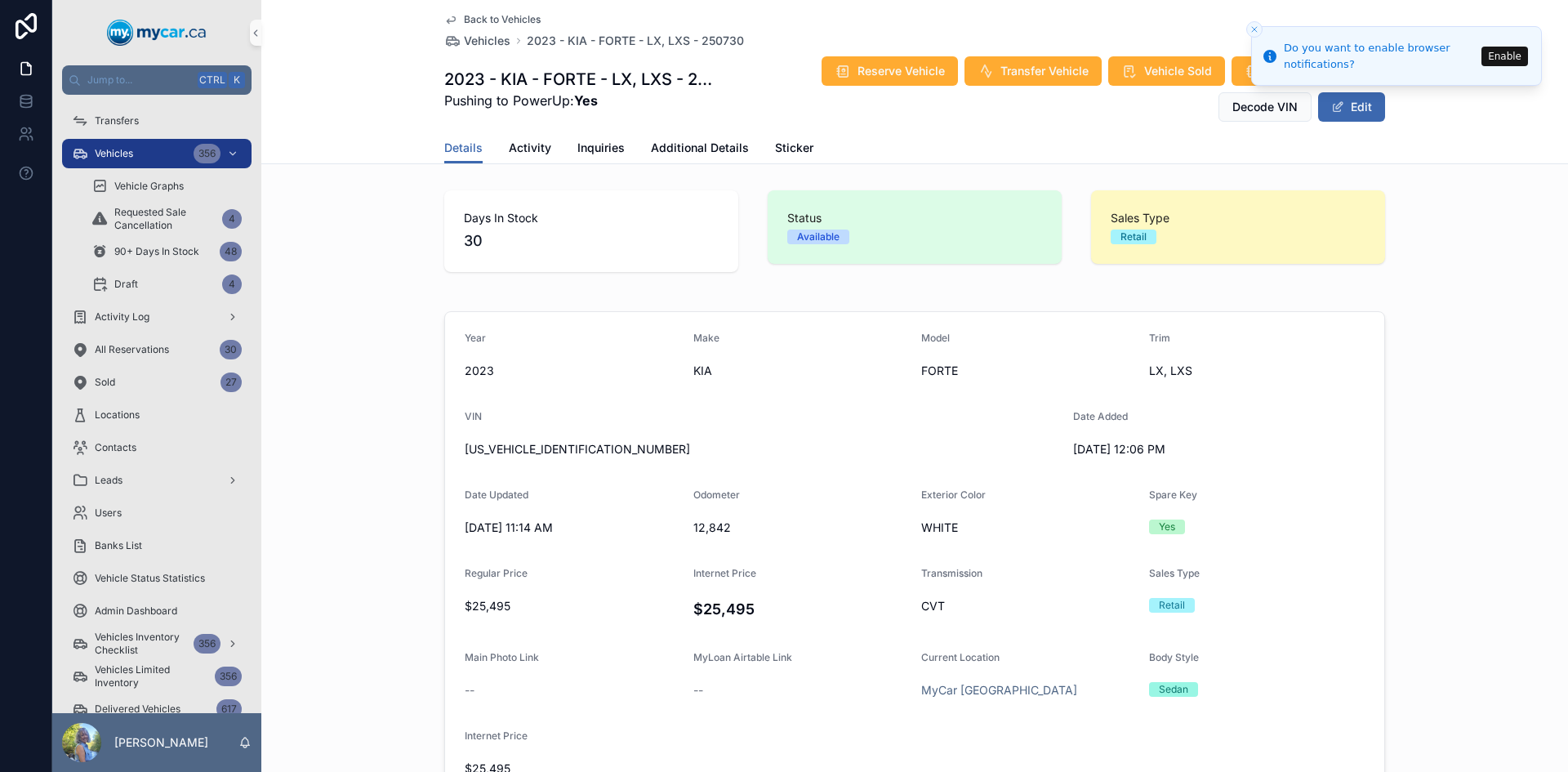
click at [522, 441] on span "[US_VEHICLE_IDENTIFICATION_NUMBER]" at bounding box center [763, 449] width 596 height 16
copy span "3KPF24AD8PE624062"
click at [711, 610] on h4 "$25,495" at bounding box center [802, 608] width 215 height 22
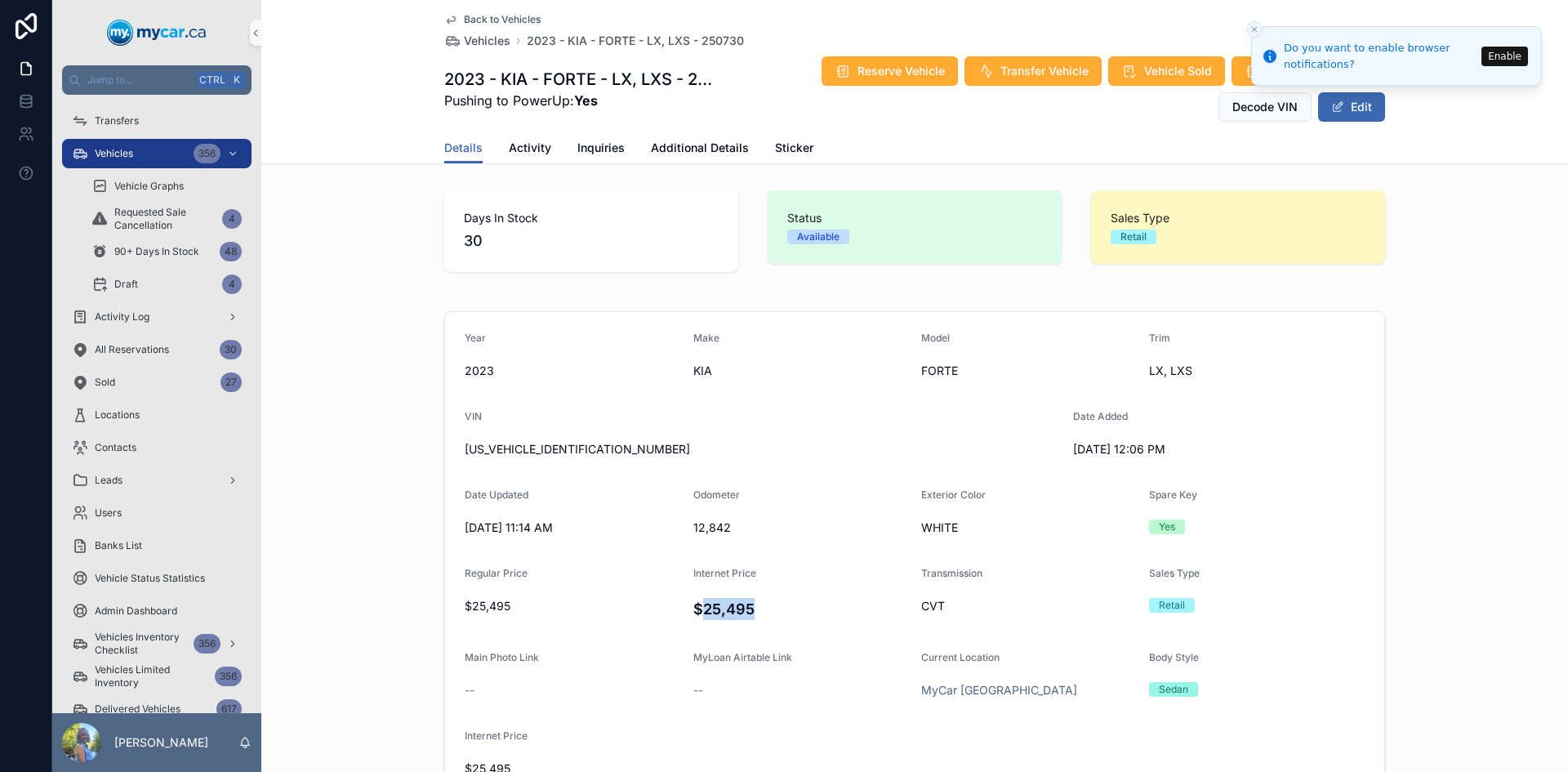
copy h4 "25,495"
click at [705, 531] on span "12,842" at bounding box center [802, 527] width 215 height 16
copy span "12,842"
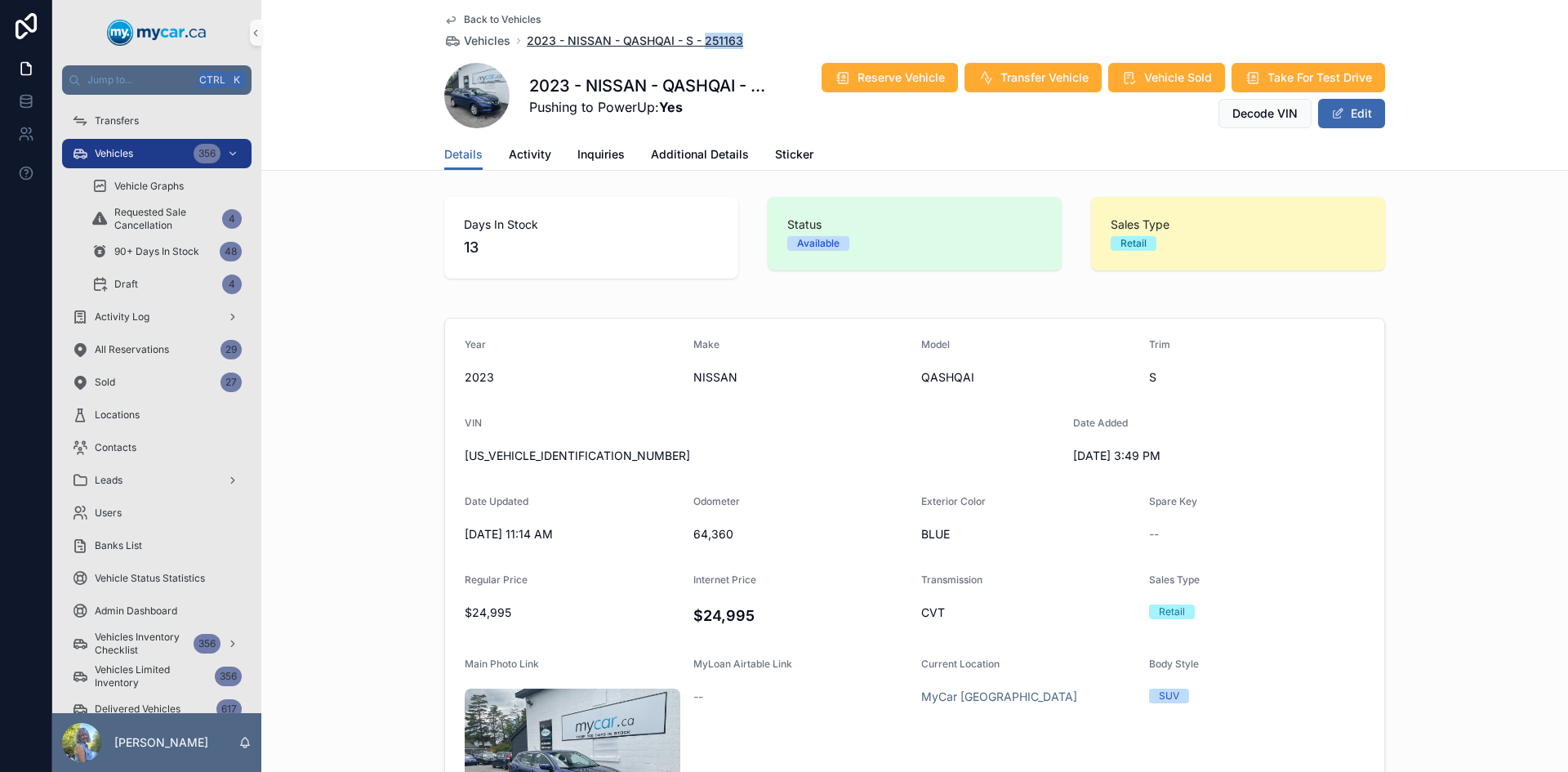
drag, startPoint x: 750, startPoint y: 40, endPoint x: 699, endPoint y: 36, distance: 51.2
click at [699, 36] on div "Back to Vehicles Vehicles 2023 - NISSAN - QASHQAI - S - 251163" at bounding box center [914, 31] width 941 height 36
copy span "251163"
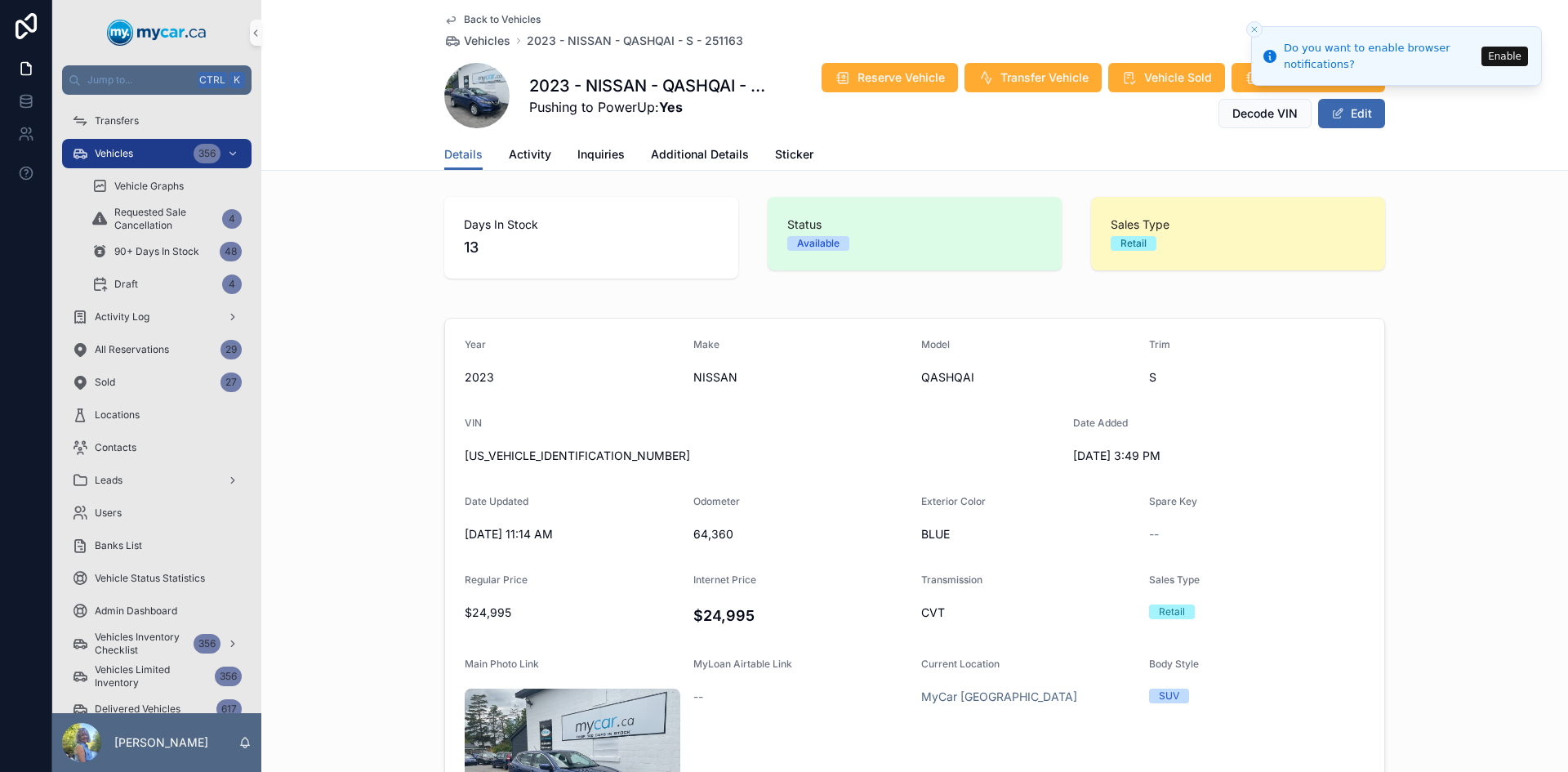
click at [550, 454] on span "[US_VEHICLE_IDENTIFICATION_NUMBER]" at bounding box center [763, 456] width 596 height 16
copy span "[US_VEHICLE_IDENTIFICATION_NUMBER]"
click at [705, 533] on span "64,360" at bounding box center [802, 534] width 215 height 16
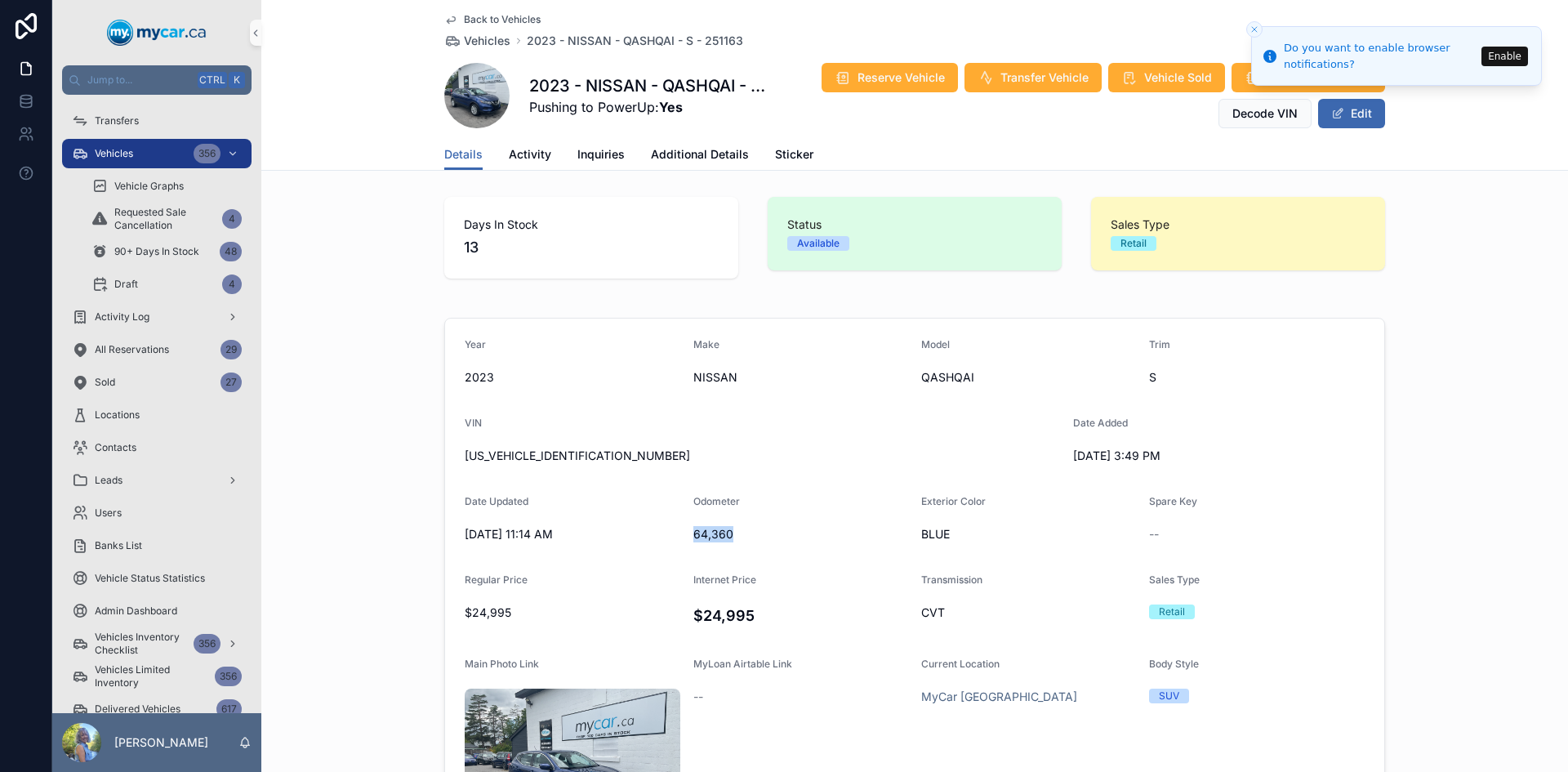
copy span "64,360"
click at [703, 609] on h4 "$24,995" at bounding box center [802, 615] width 215 height 22
copy h4 "24,995"
drag, startPoint x: 1121, startPoint y: 456, endPoint x: 1070, endPoint y: 454, distance: 51.0
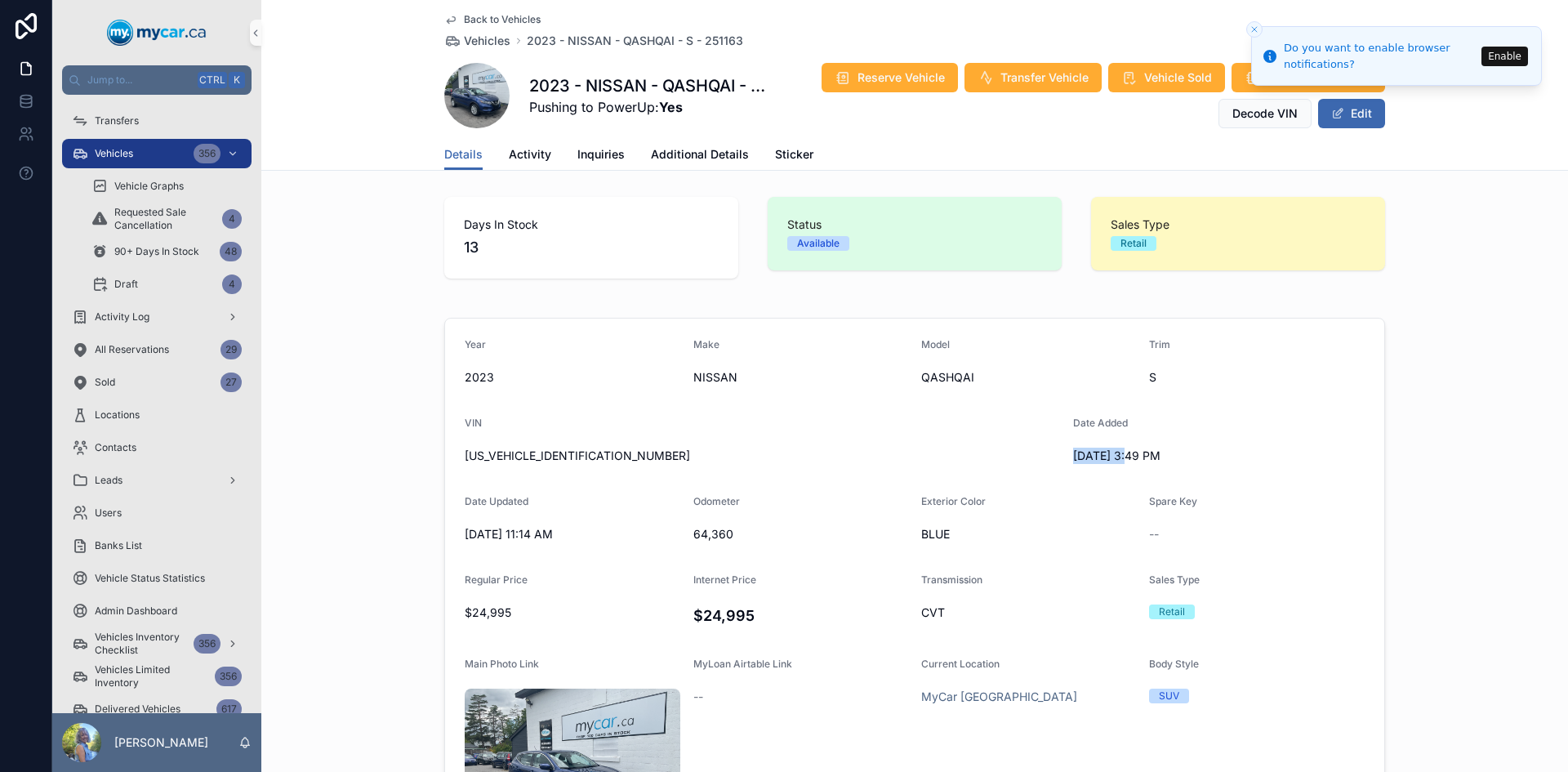
click at [1073, 454] on span "8/21/2025 3:49 PM" at bounding box center [1181, 456] width 215 height 16
copy span "8/21/2025"
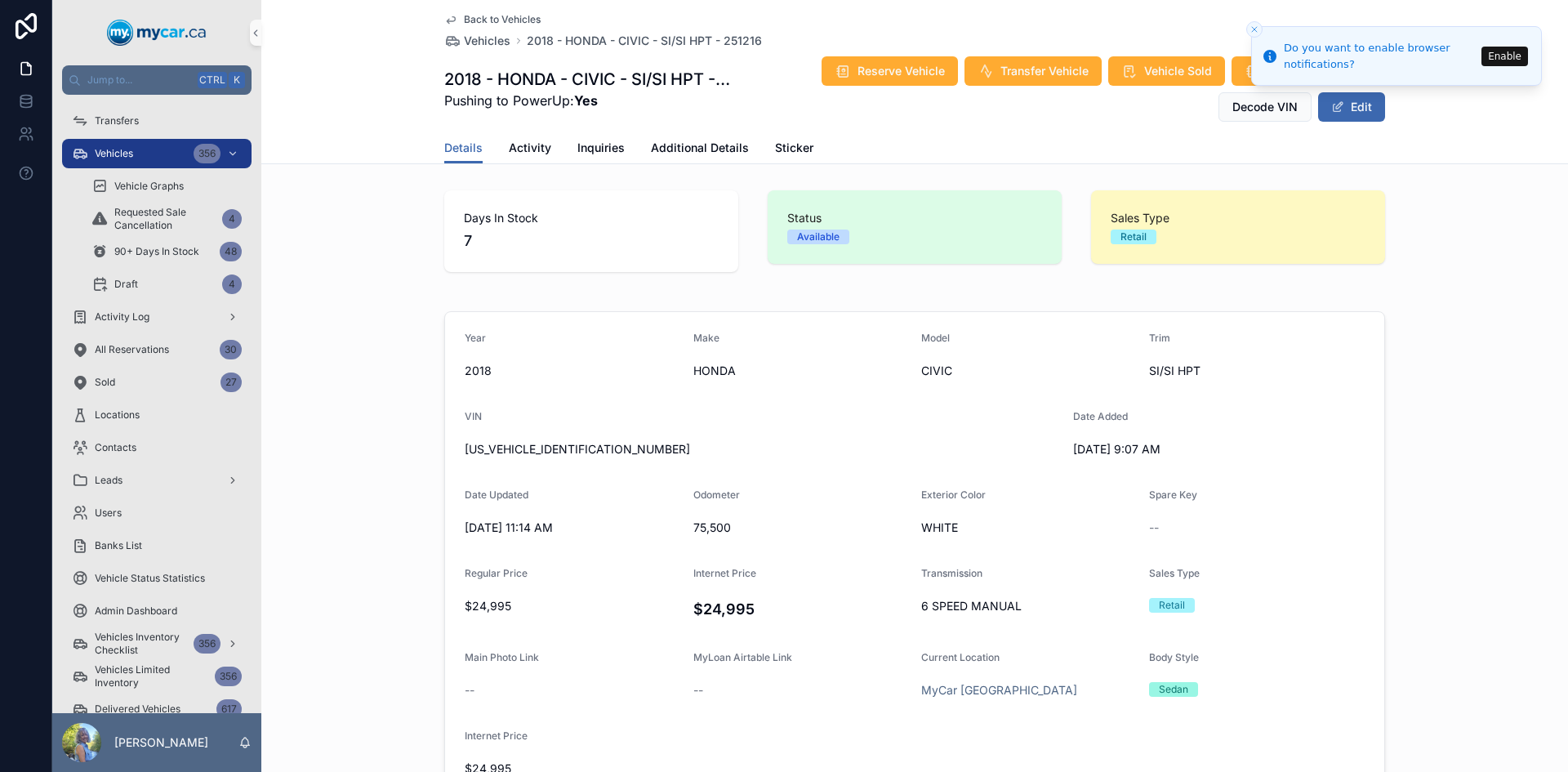
click at [527, 445] on span "[US_VEHICLE_IDENTIFICATION_NUMBER]" at bounding box center [763, 449] width 596 height 16
copy span "[US_VEHICLE_IDENTIFICATION_NUMBER]"
click at [709, 525] on span "75,500" at bounding box center [802, 527] width 215 height 16
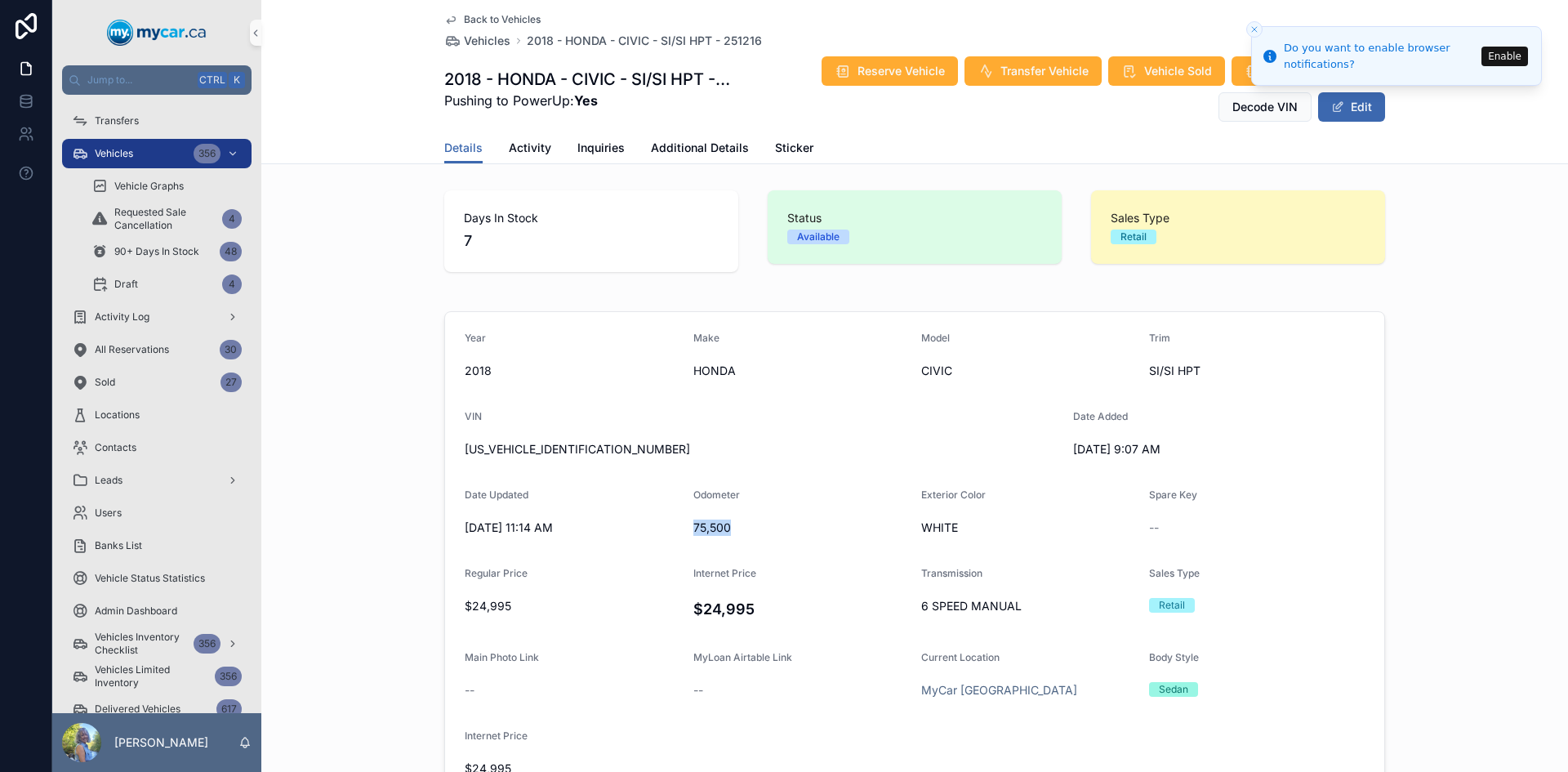
copy span "75,500"
click at [728, 604] on h4 "$24,995" at bounding box center [802, 608] width 215 height 22
copy h4 "24,995"
drag, startPoint x: 1116, startPoint y: 447, endPoint x: 1067, endPoint y: 447, distance: 49.0
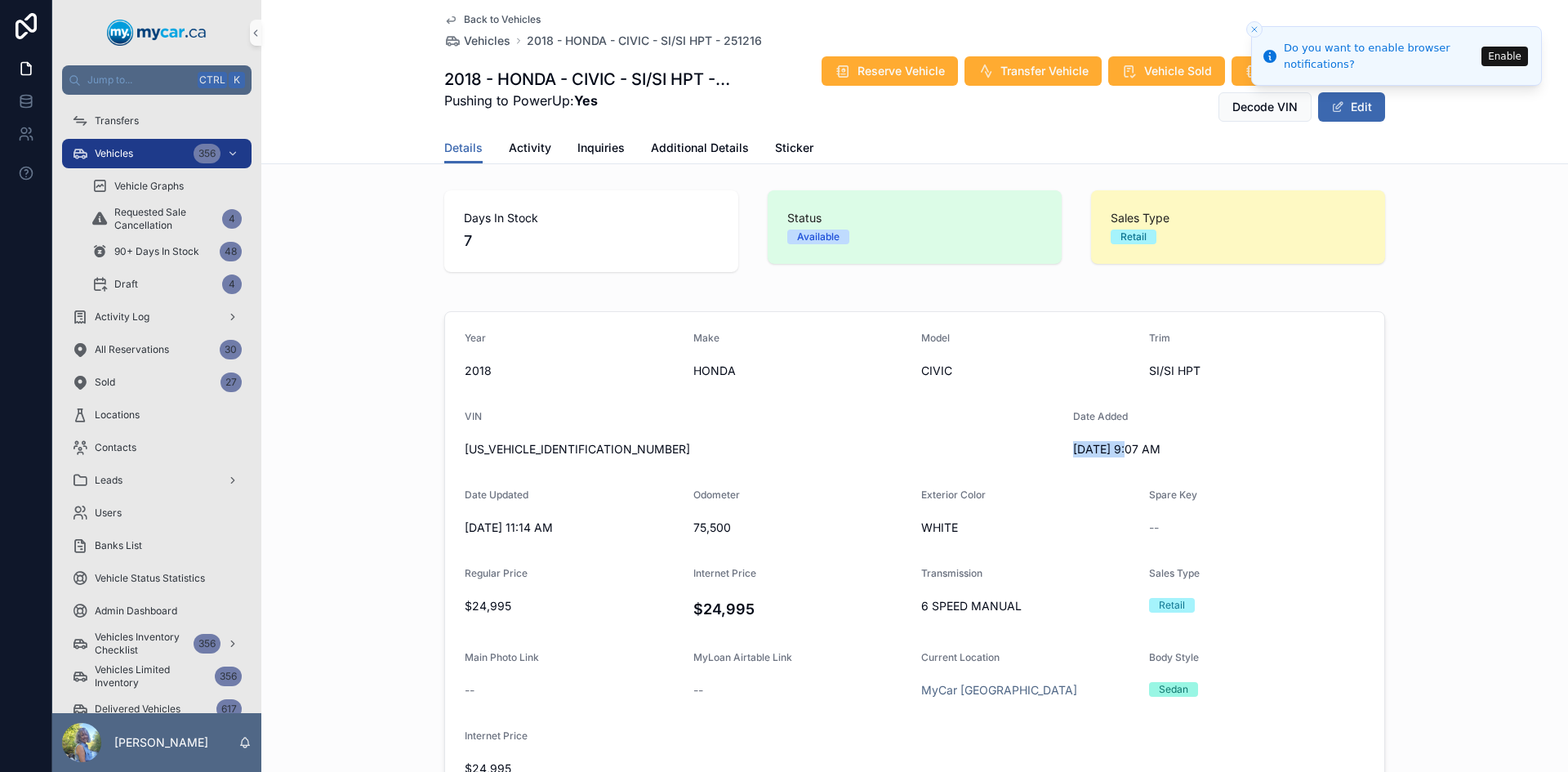
click at [1073, 447] on span "8/28/2025 9:07 AM" at bounding box center [1181, 449] width 215 height 16
copy span "8/28/2025"
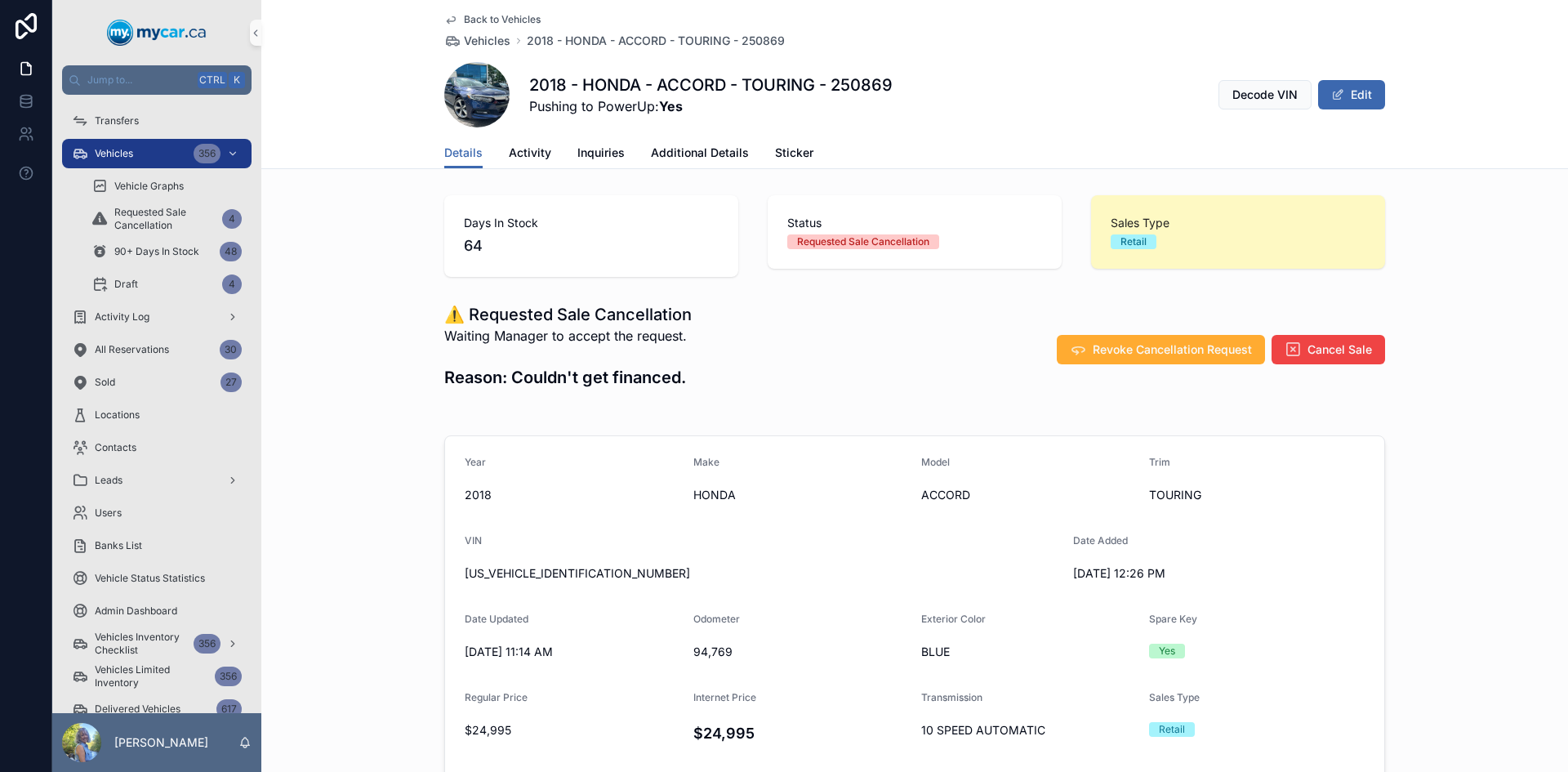
click at [532, 566] on span "1HGCV2F93JA800241" at bounding box center [763, 573] width 596 height 16
copy span "1HGCV2F93JA800241"
click at [715, 649] on span "94,769" at bounding box center [802, 651] width 215 height 16
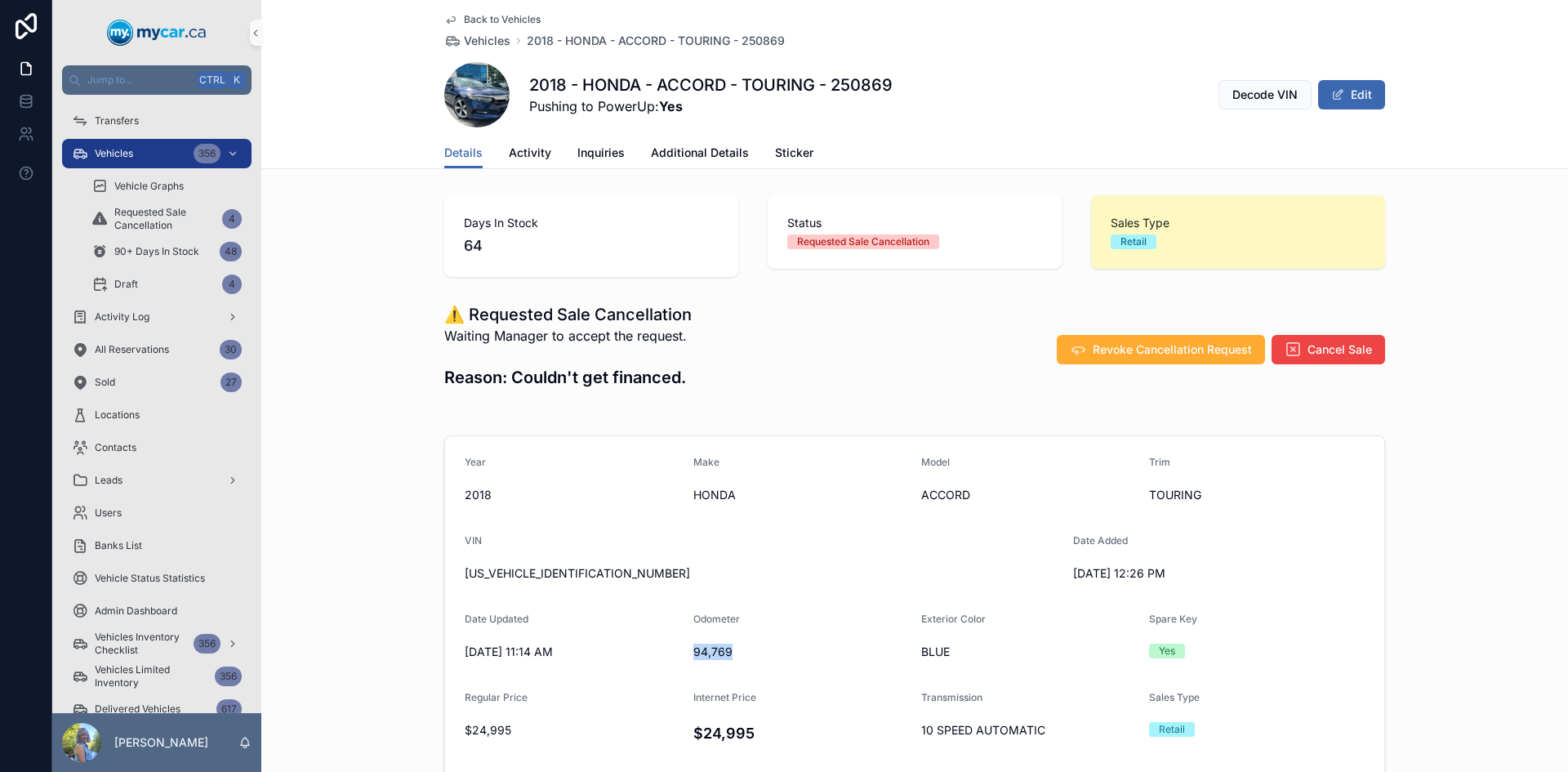
copy span "94,769"
click at [721, 732] on h4 "$24,995" at bounding box center [802, 733] width 215 height 22
copy span "94,769"
click at [724, 728] on h4 "$24,995" at bounding box center [802, 733] width 215 height 22
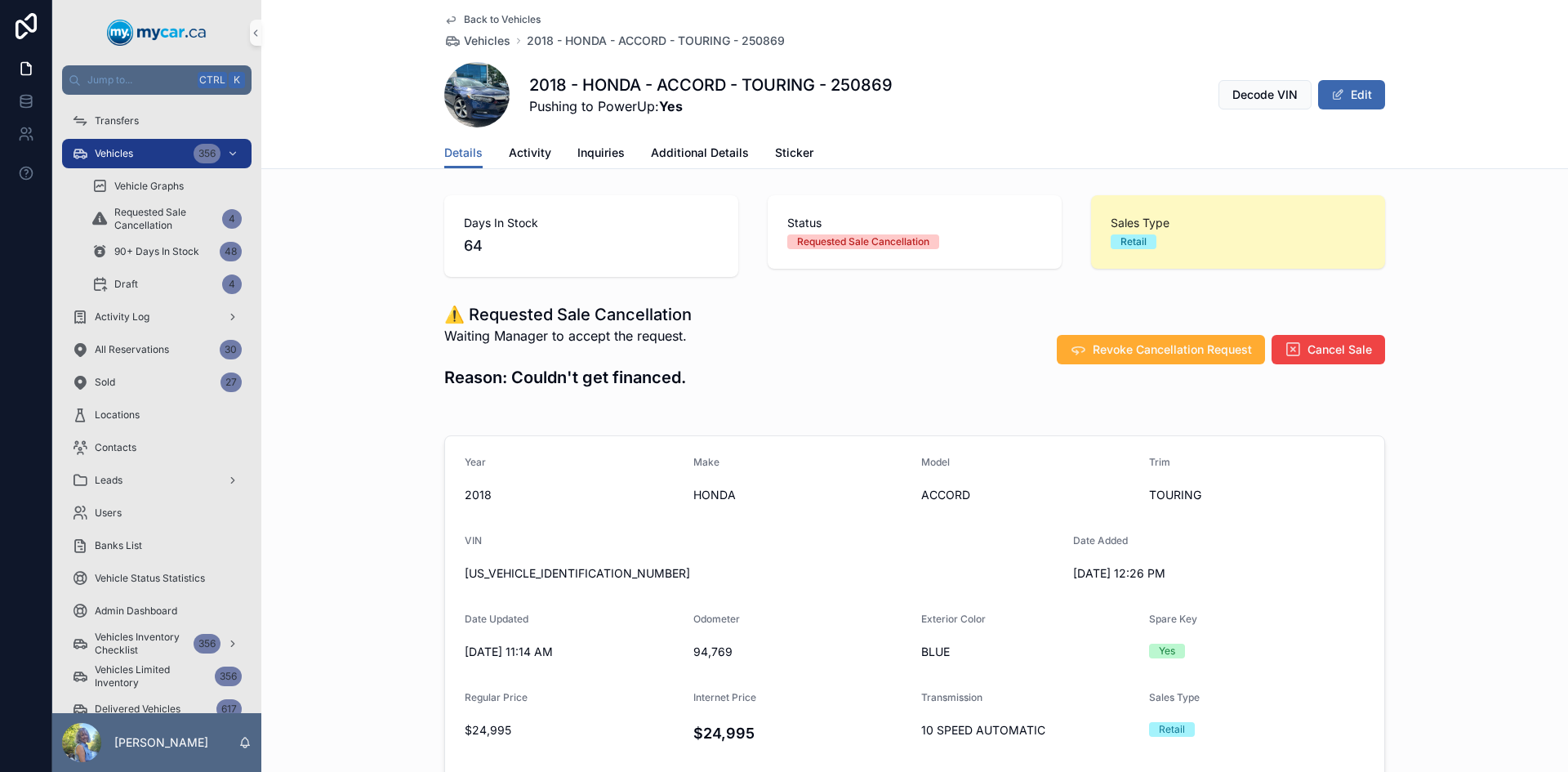
click at [724, 728] on h4 "$24,995" at bounding box center [802, 733] width 215 height 22
copy h4 "24,995"
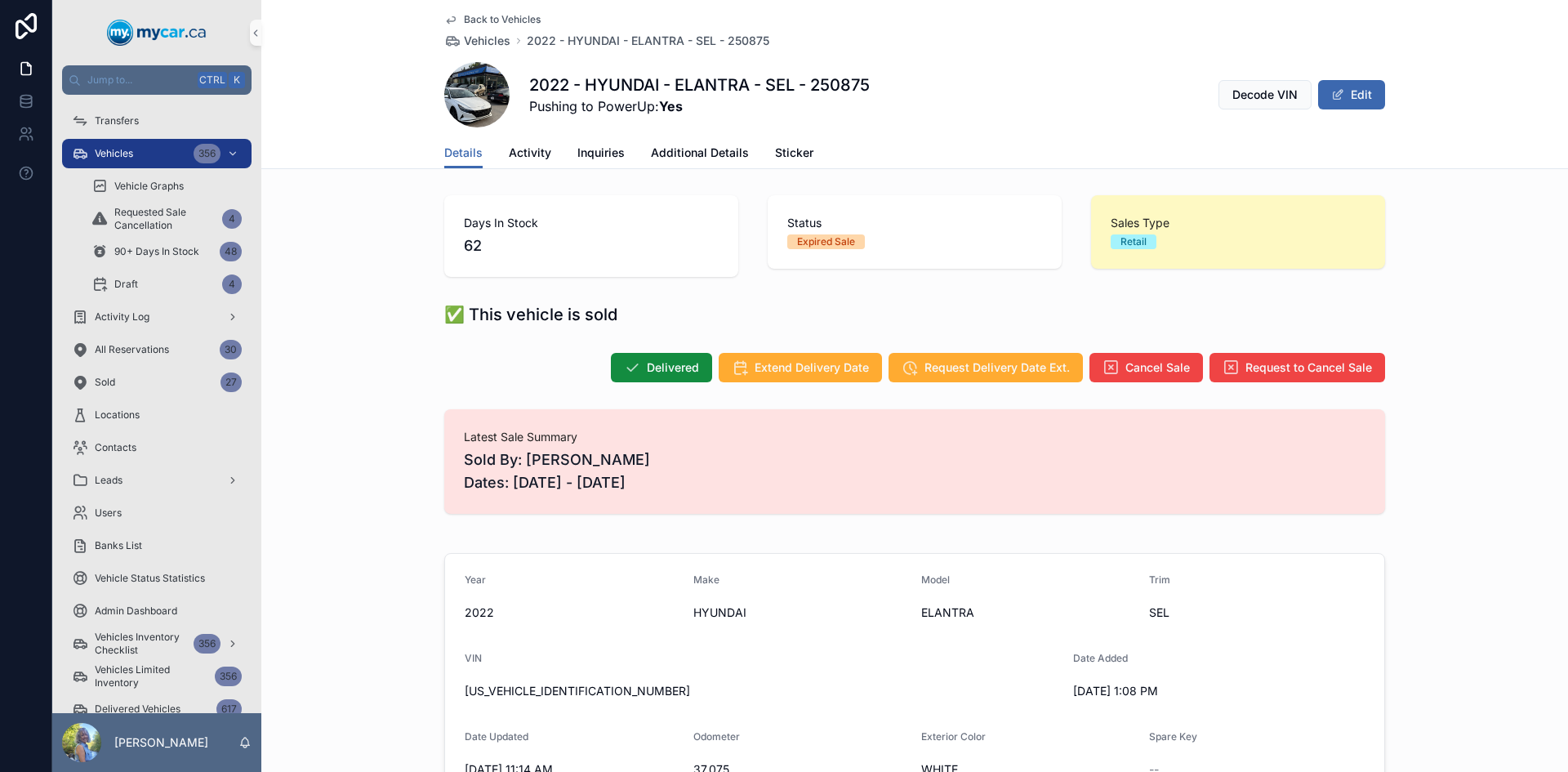
scroll to position [245, 0]
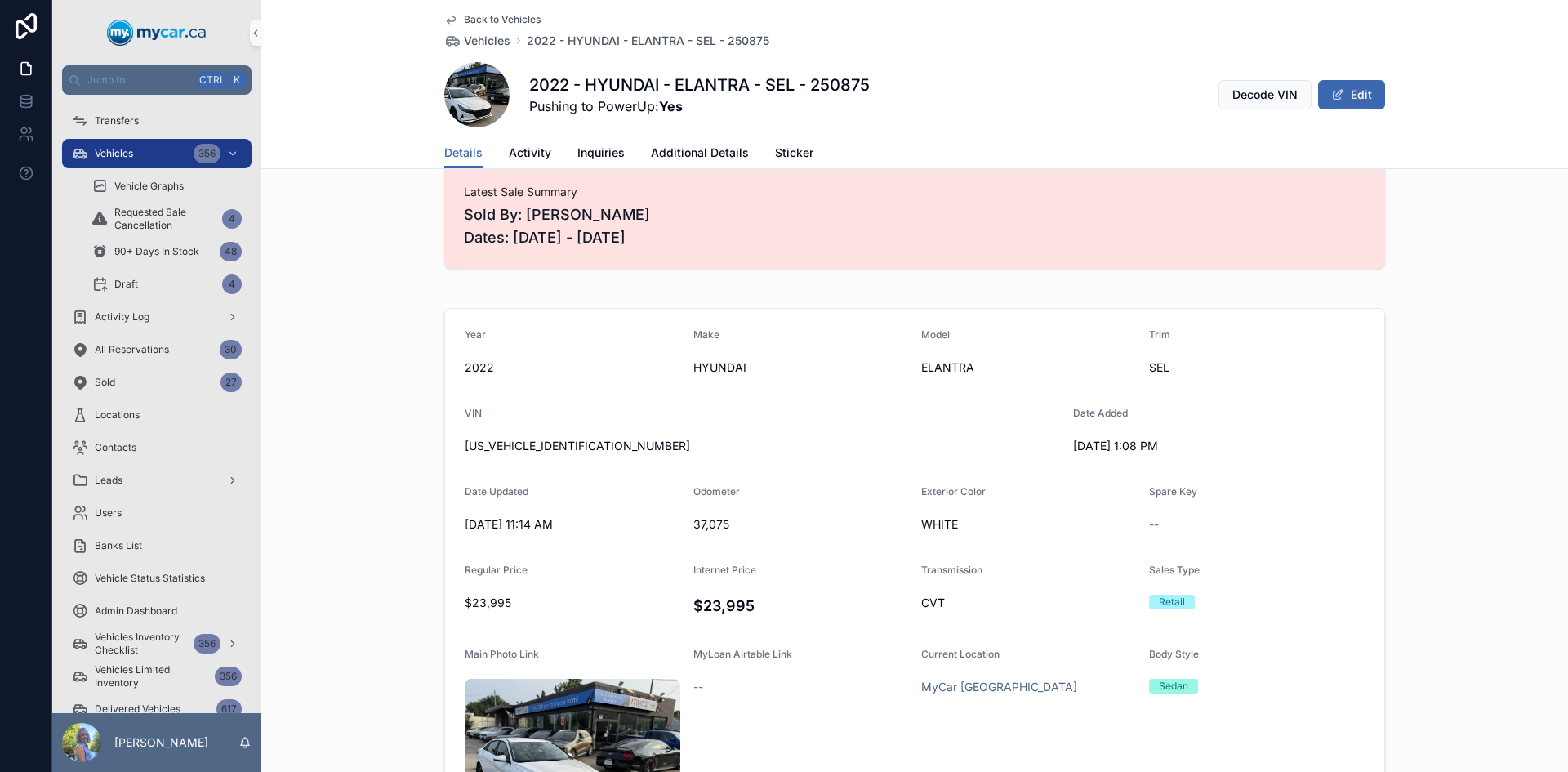
click at [542, 450] on span "KMHLM4AG2NU310988" at bounding box center [763, 445] width 596 height 16
copy span "KMHLM4AG2NU310988"
click at [711, 607] on h4 "$23,995" at bounding box center [802, 605] width 215 height 22
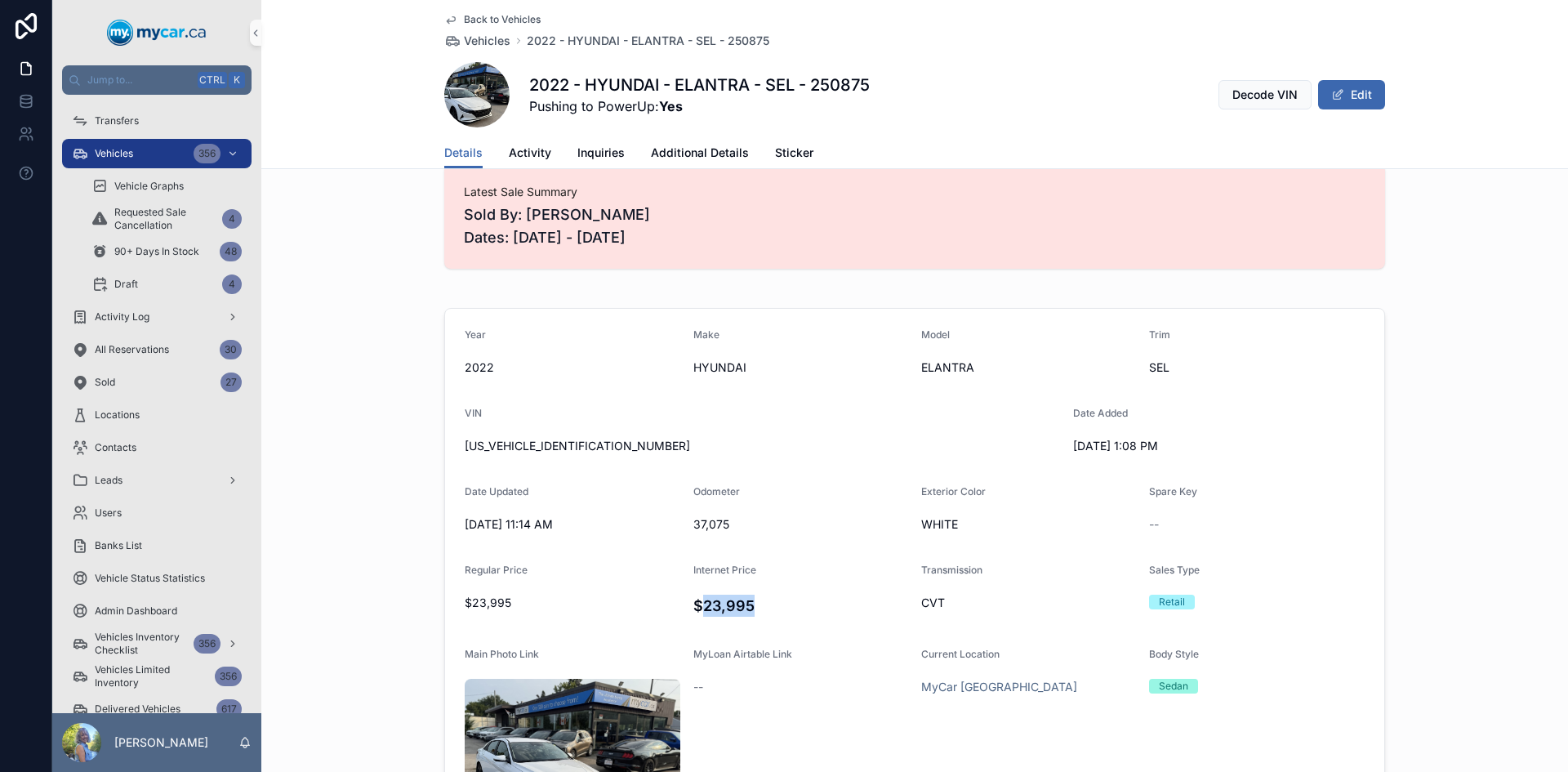
copy h4 "23,995"
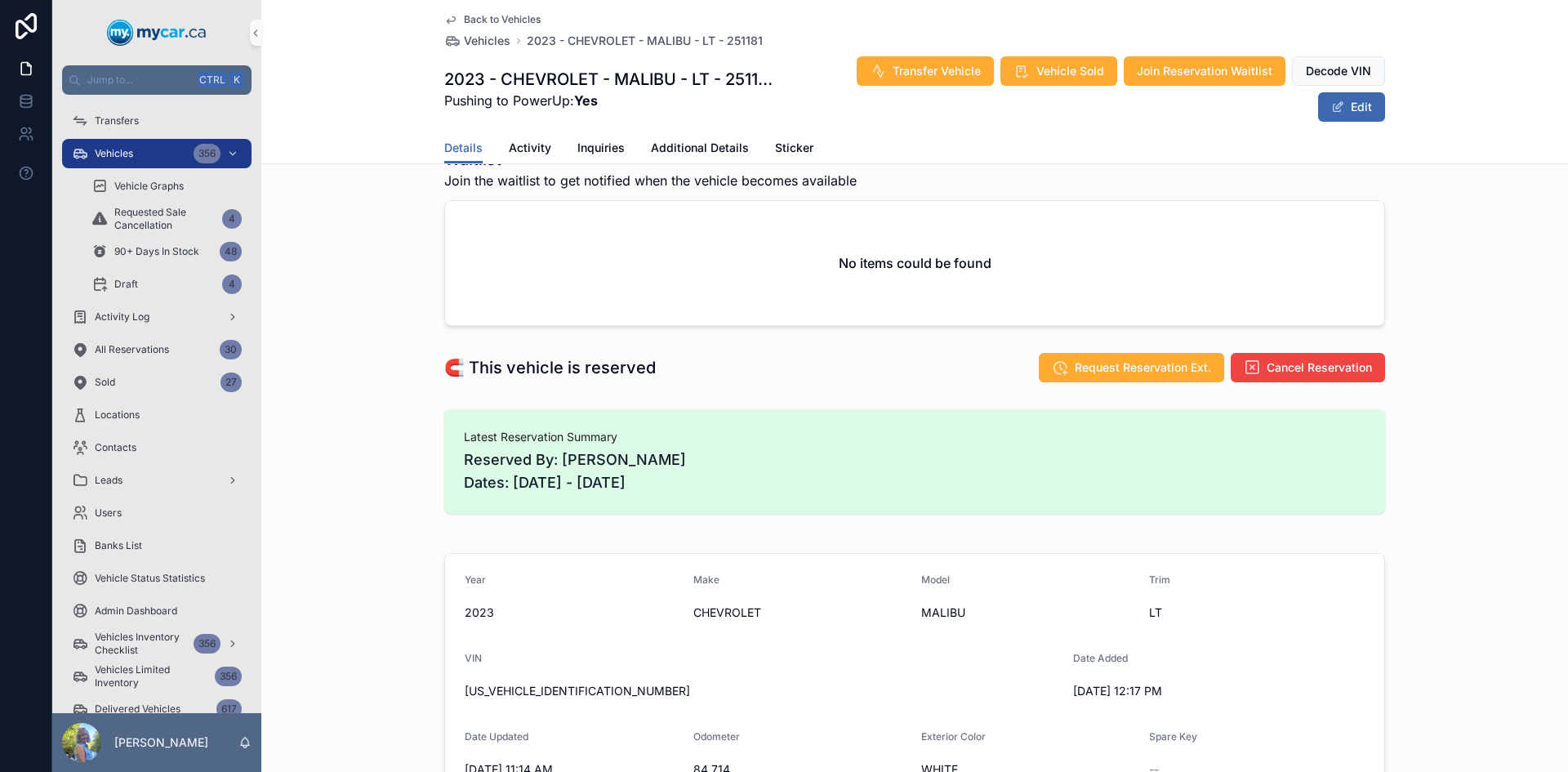
scroll to position [327, 0]
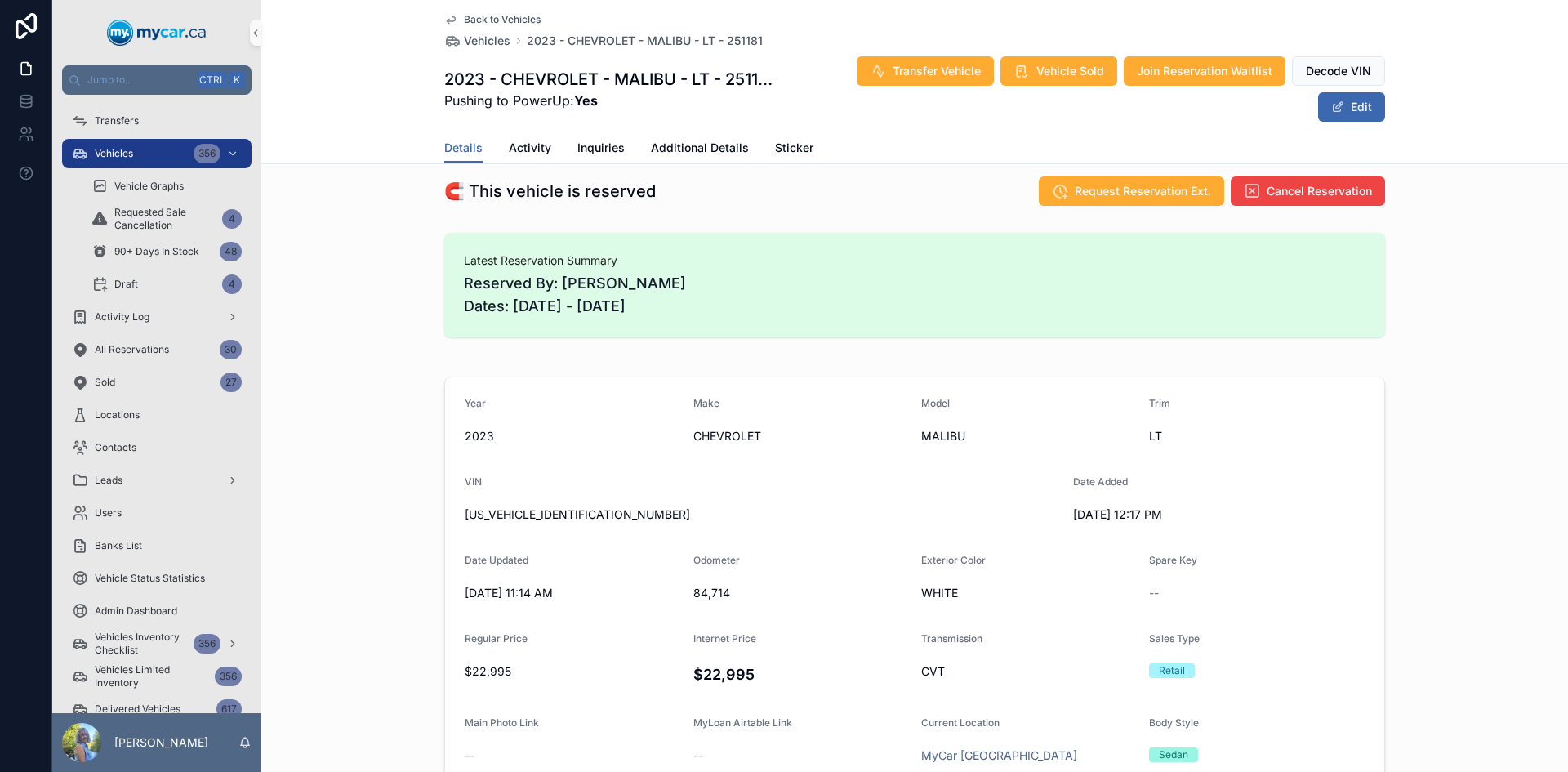
click at [551, 514] on span "[US_VEHICLE_IDENTIFICATION_NUMBER]" at bounding box center [763, 514] width 596 height 16
copy span "[US_VEHICLE_IDENTIFICATION_NUMBER]"
click at [705, 591] on span "84,714" at bounding box center [802, 593] width 215 height 16
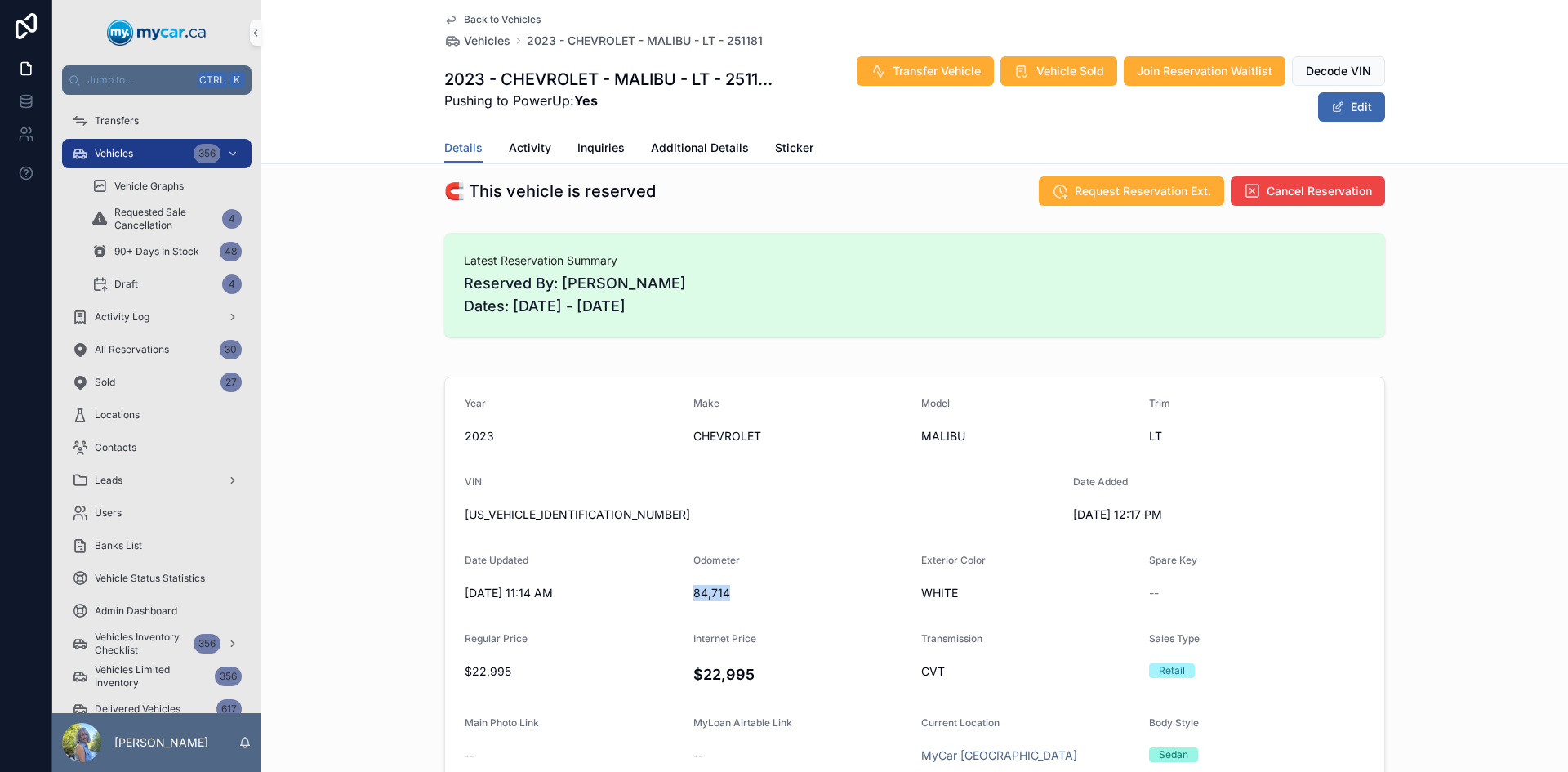
copy span "84,714"
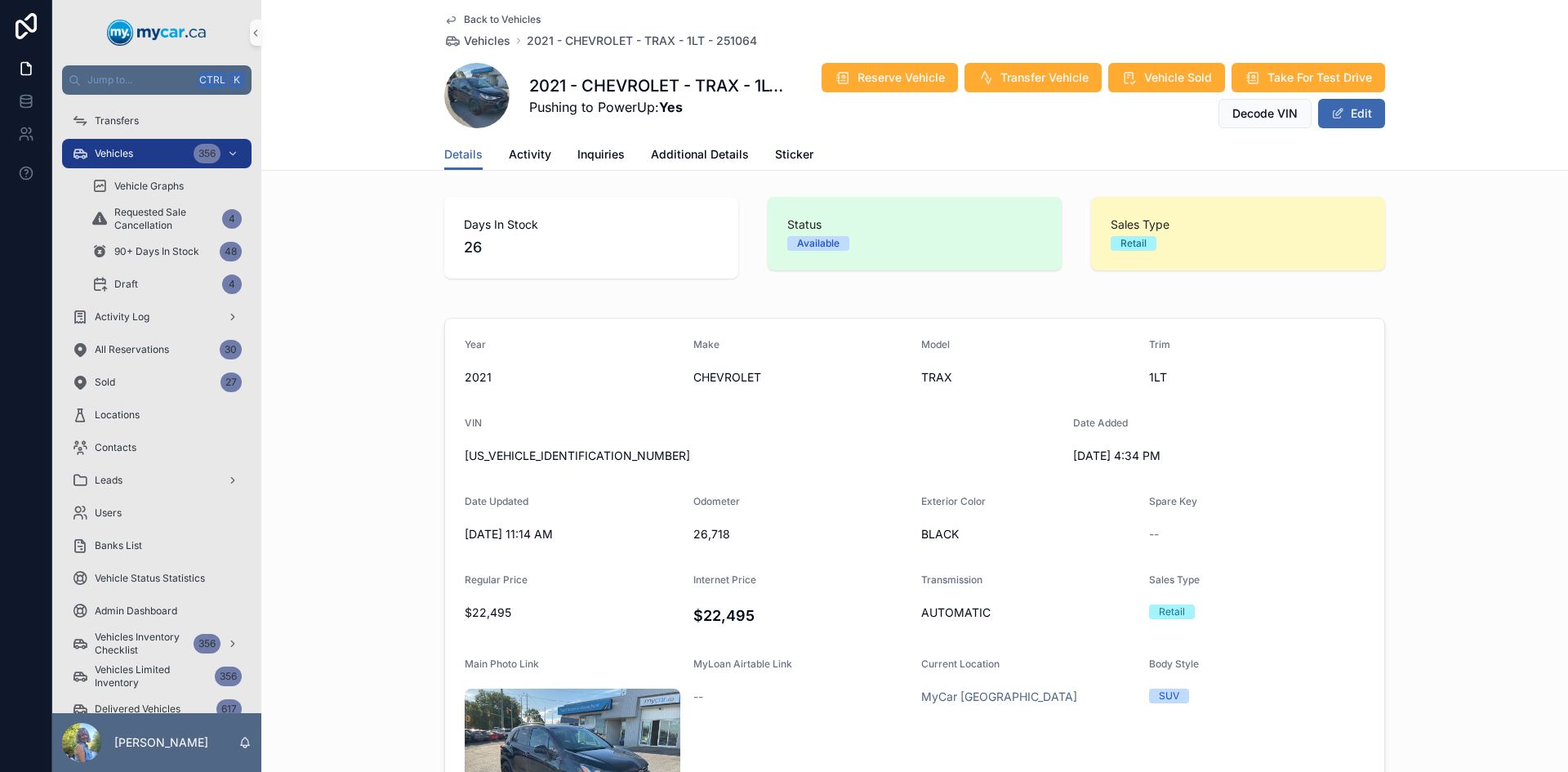
click at [517, 454] on span "KL7CJLSB3MB356850" at bounding box center [763, 456] width 596 height 16
copy span "KL7CJLSB3MB356850"
click at [711, 532] on span "26,718" at bounding box center [802, 534] width 215 height 16
click at [710, 532] on span "26,718" at bounding box center [802, 534] width 215 height 16
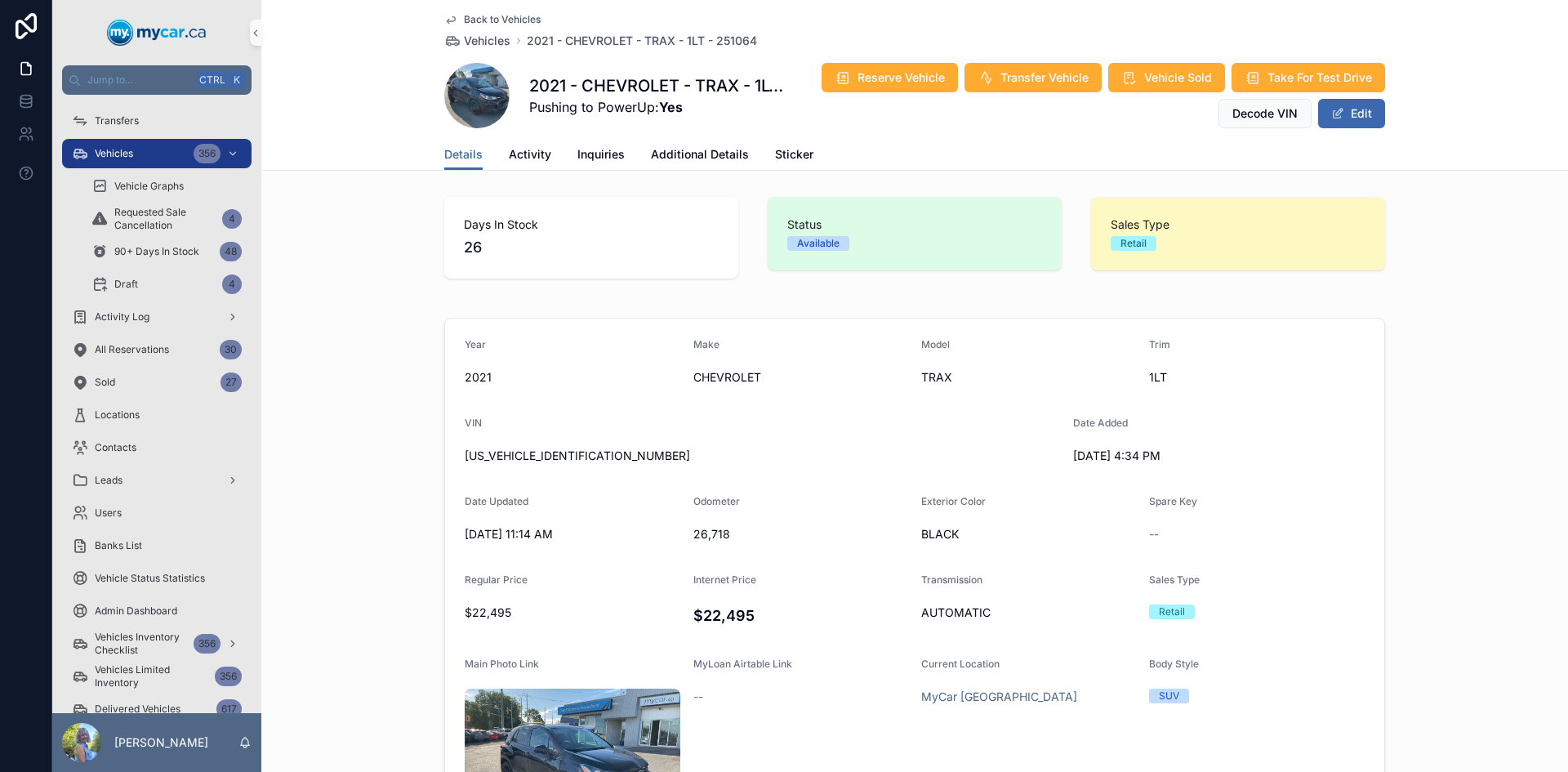
click at [708, 532] on span "26,718" at bounding box center [802, 534] width 215 height 16
copy span "26,718"
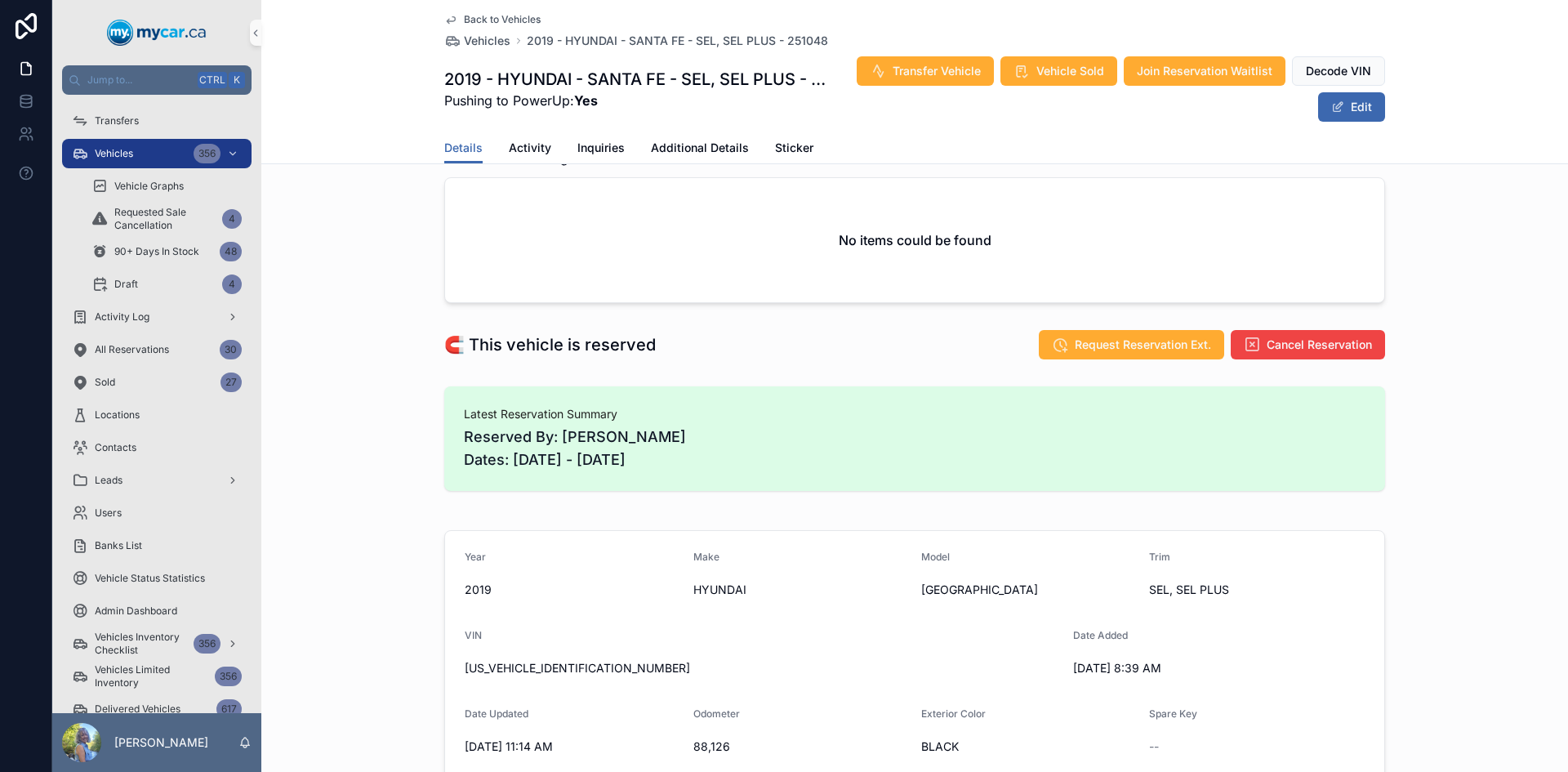
scroll to position [408, 0]
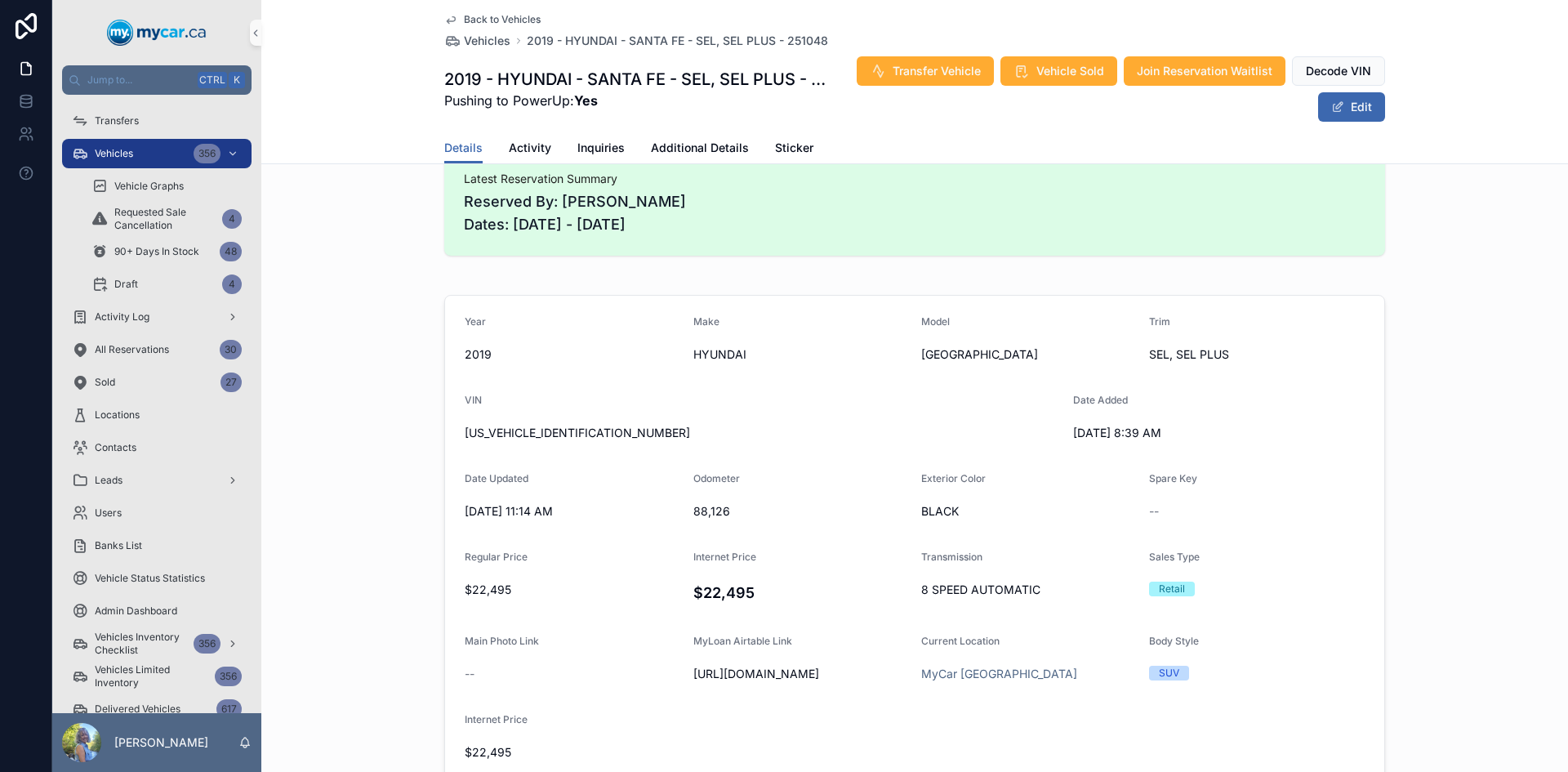
click at [523, 437] on span "[US_VEHICLE_IDENTIFICATION_NUMBER]" at bounding box center [763, 433] width 596 height 16
copy span "[US_VEHICLE_IDENTIFICATION_NUMBER]"
click at [710, 597] on h4 "$22,495" at bounding box center [802, 592] width 215 height 22
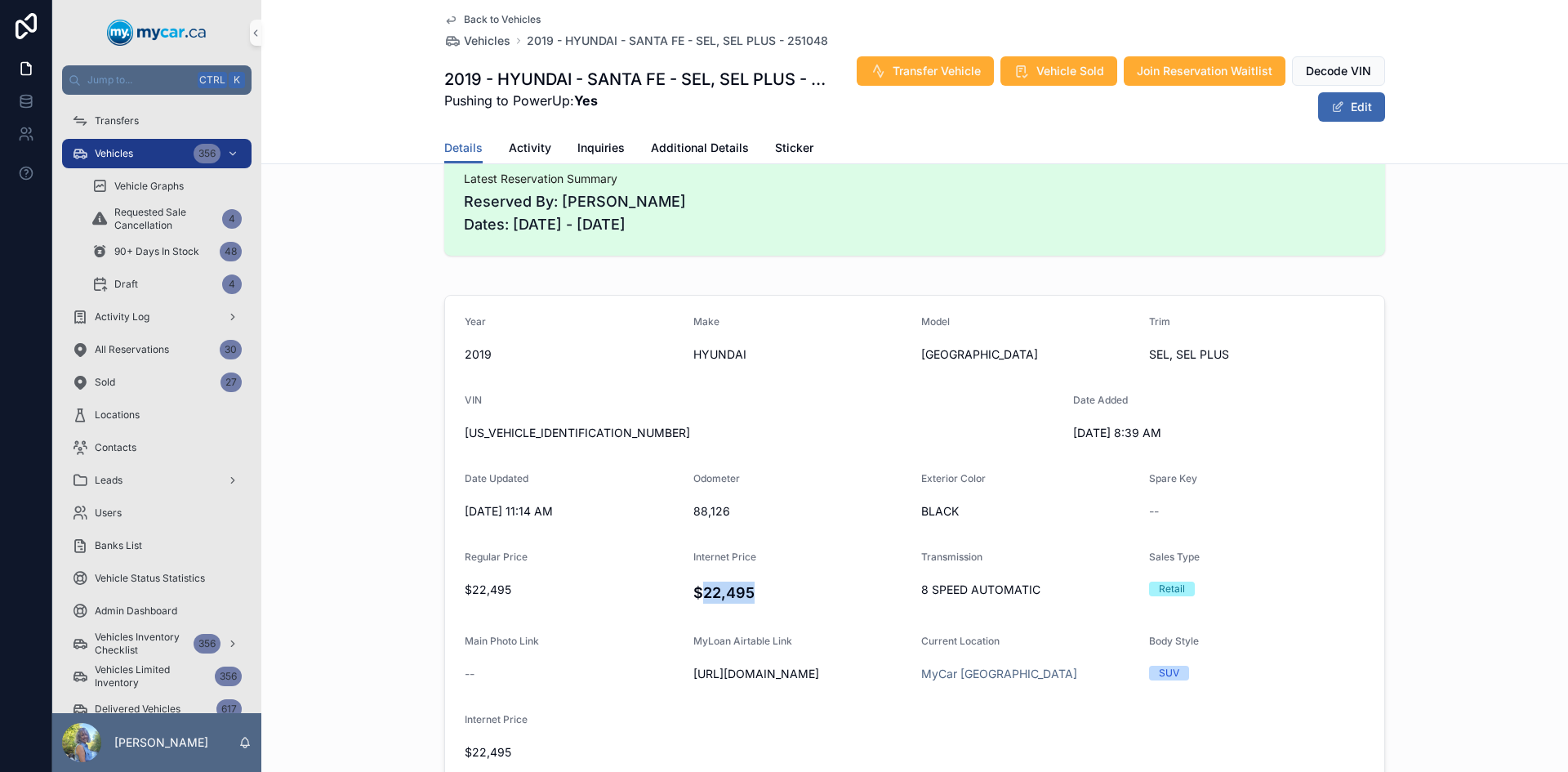
copy h4 "22,495"
click at [529, 436] on span "[US_VEHICLE_IDENTIFICATION_NUMBER]" at bounding box center [763, 433] width 596 height 16
copy span "[US_VEHICLE_IDENTIFICATION_NUMBER]"
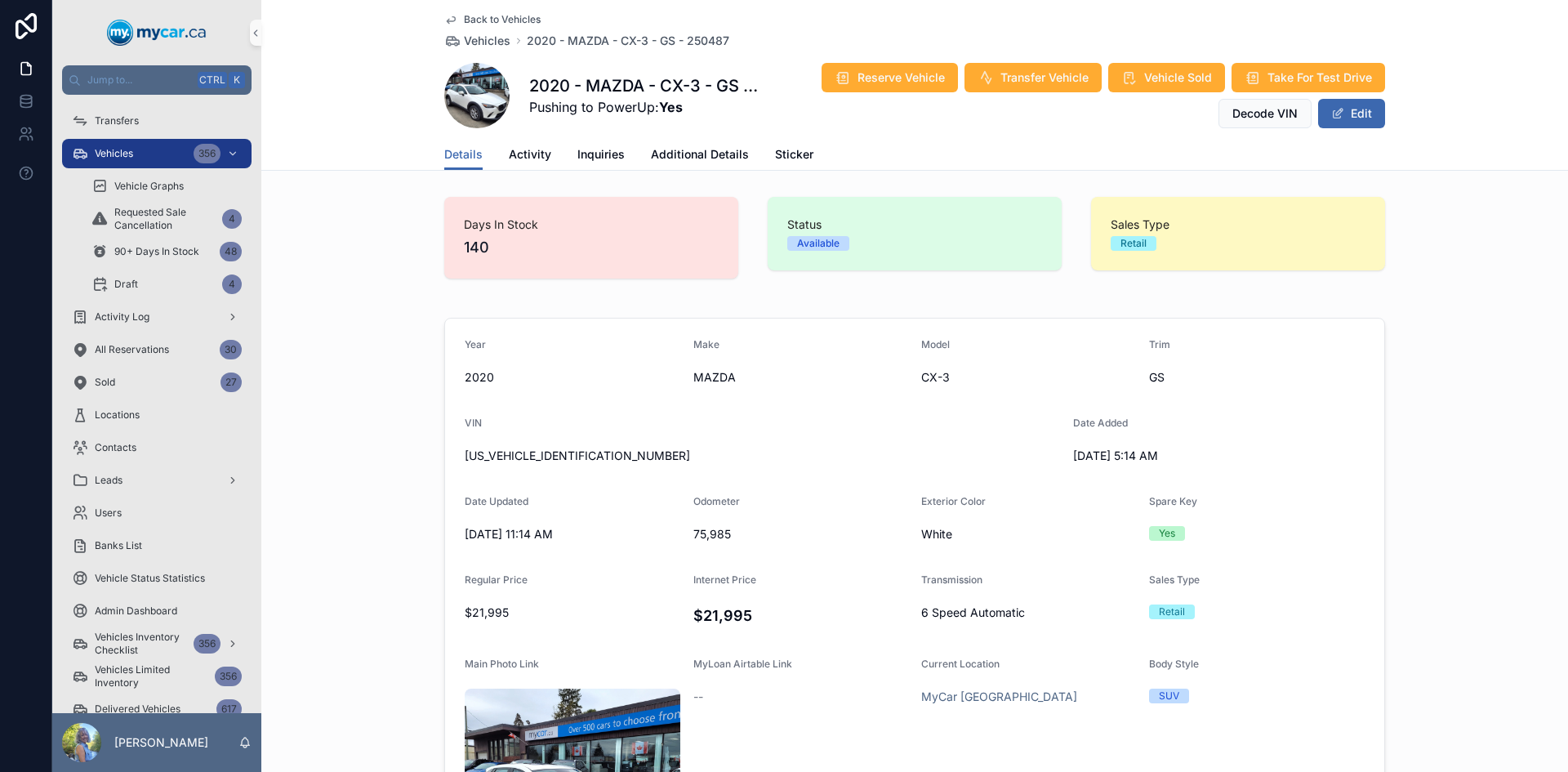
click at [532, 459] on span "[US_VEHICLE_IDENTIFICATION_NUMBER]" at bounding box center [763, 456] width 596 height 16
copy span "[US_VEHICLE_IDENTIFICATION_NUMBER]"
click at [699, 538] on span "75,985" at bounding box center [802, 534] width 215 height 16
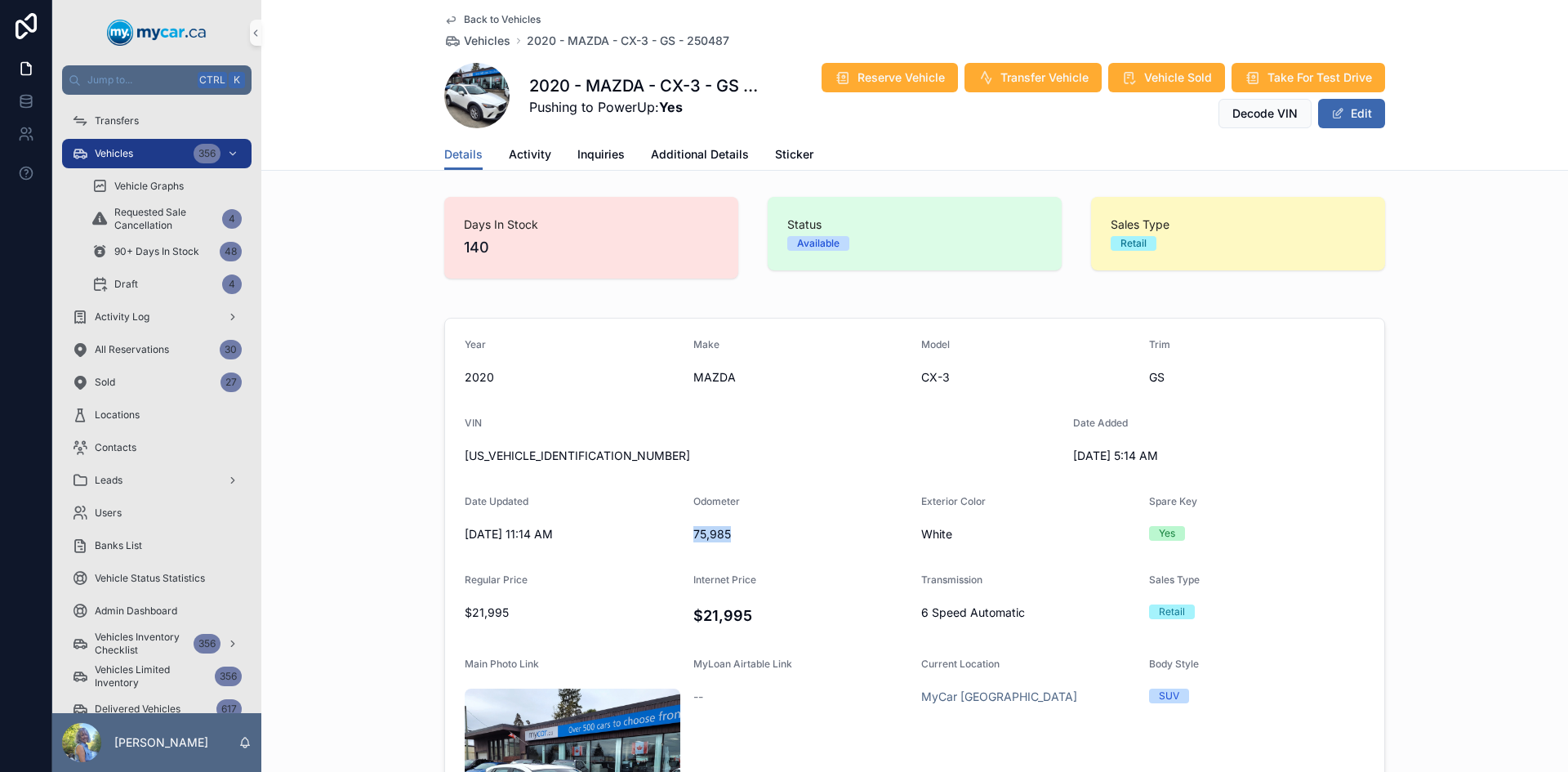
copy span "75,985"
click at [720, 619] on h4 "$21,995" at bounding box center [802, 615] width 215 height 22
copy h4 "21,995"
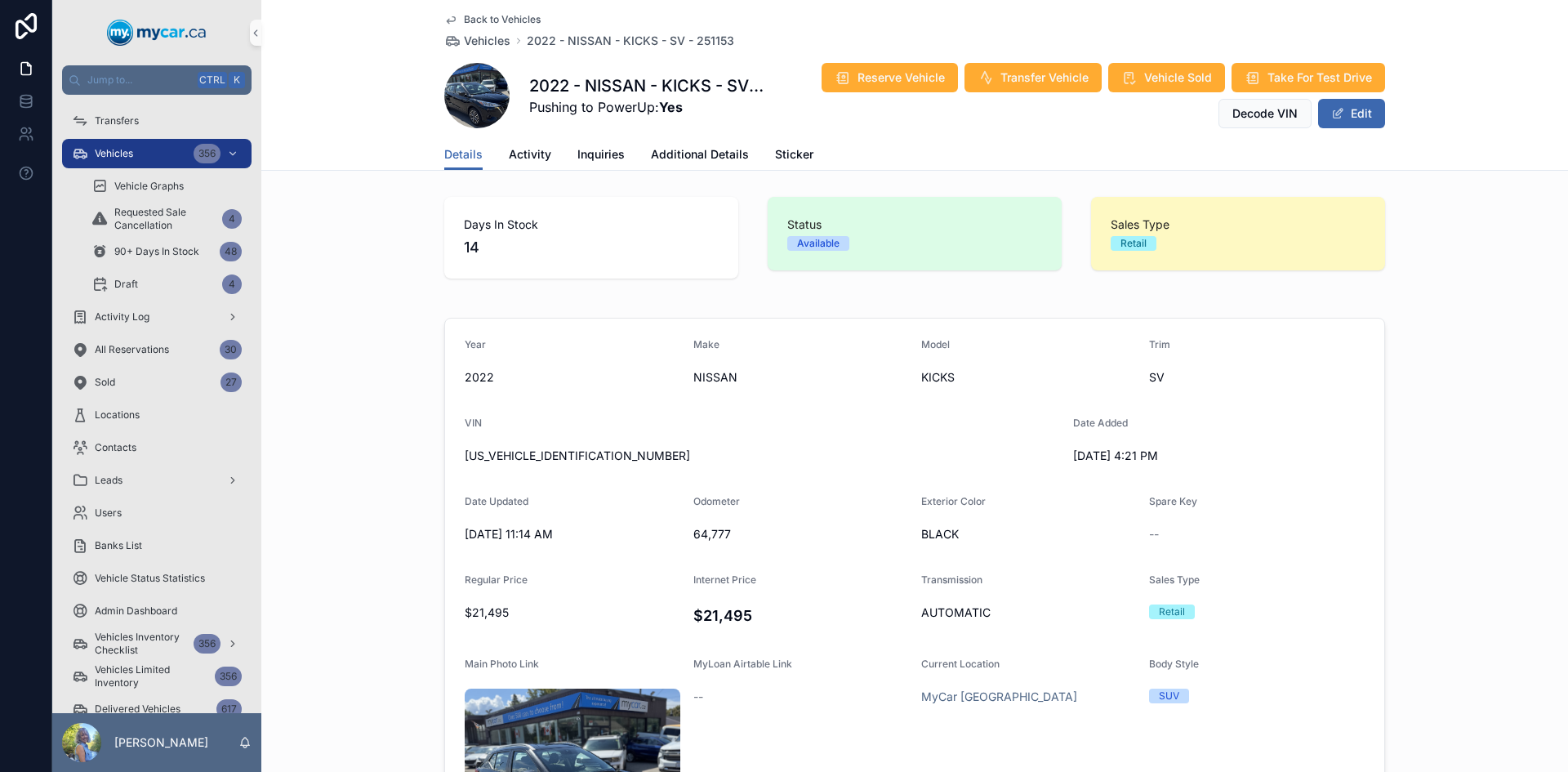
click at [535, 444] on div "3N1CP5CV0NL491972" at bounding box center [763, 455] width 596 height 26
copy span "3N1CP5CV0NL491972"
click at [701, 537] on span "64,777" at bounding box center [802, 534] width 215 height 16
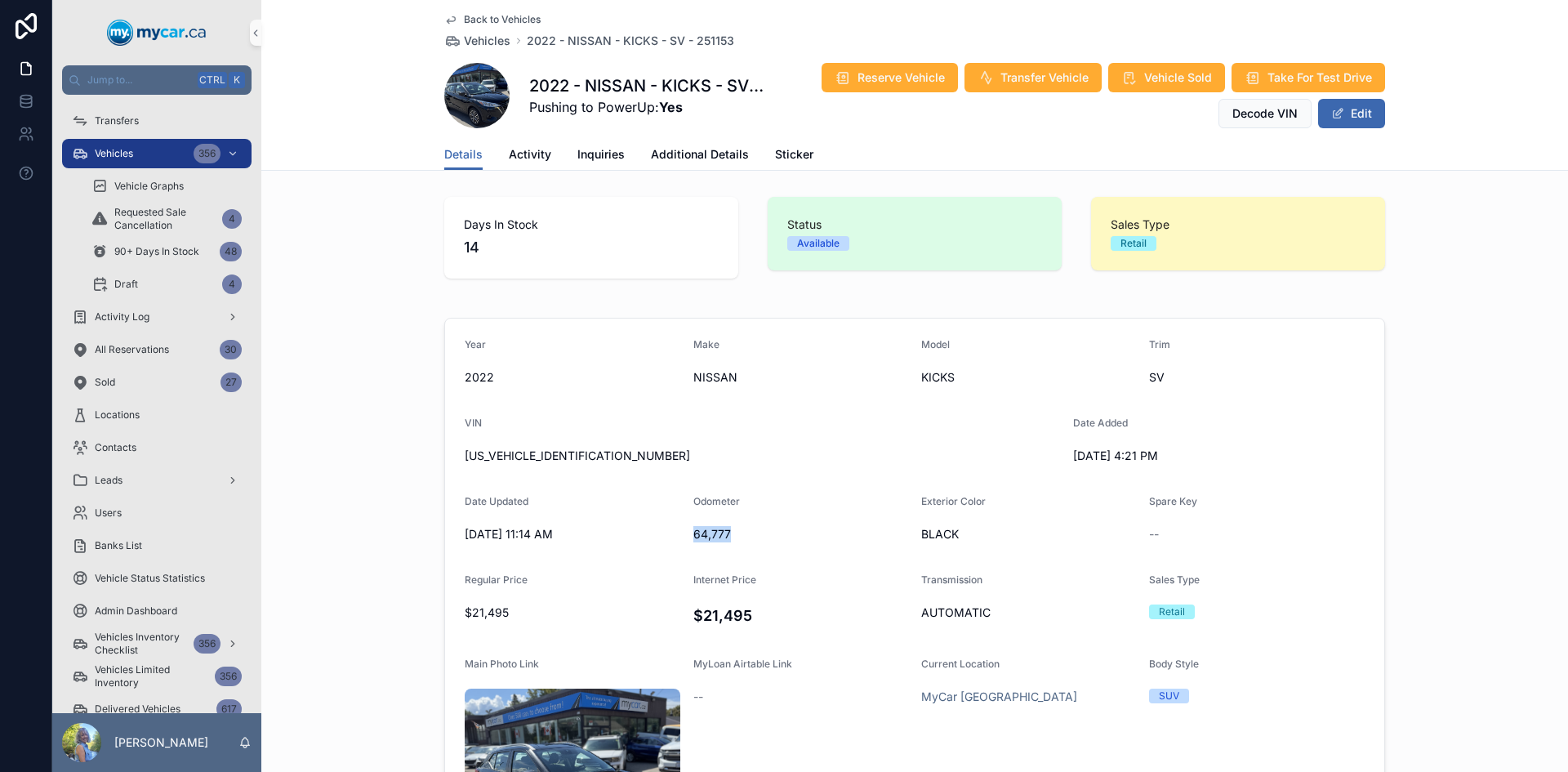
copy span "64,777"
click at [726, 610] on h4 "$21,495" at bounding box center [802, 615] width 215 height 22
copy h4 "21,495"
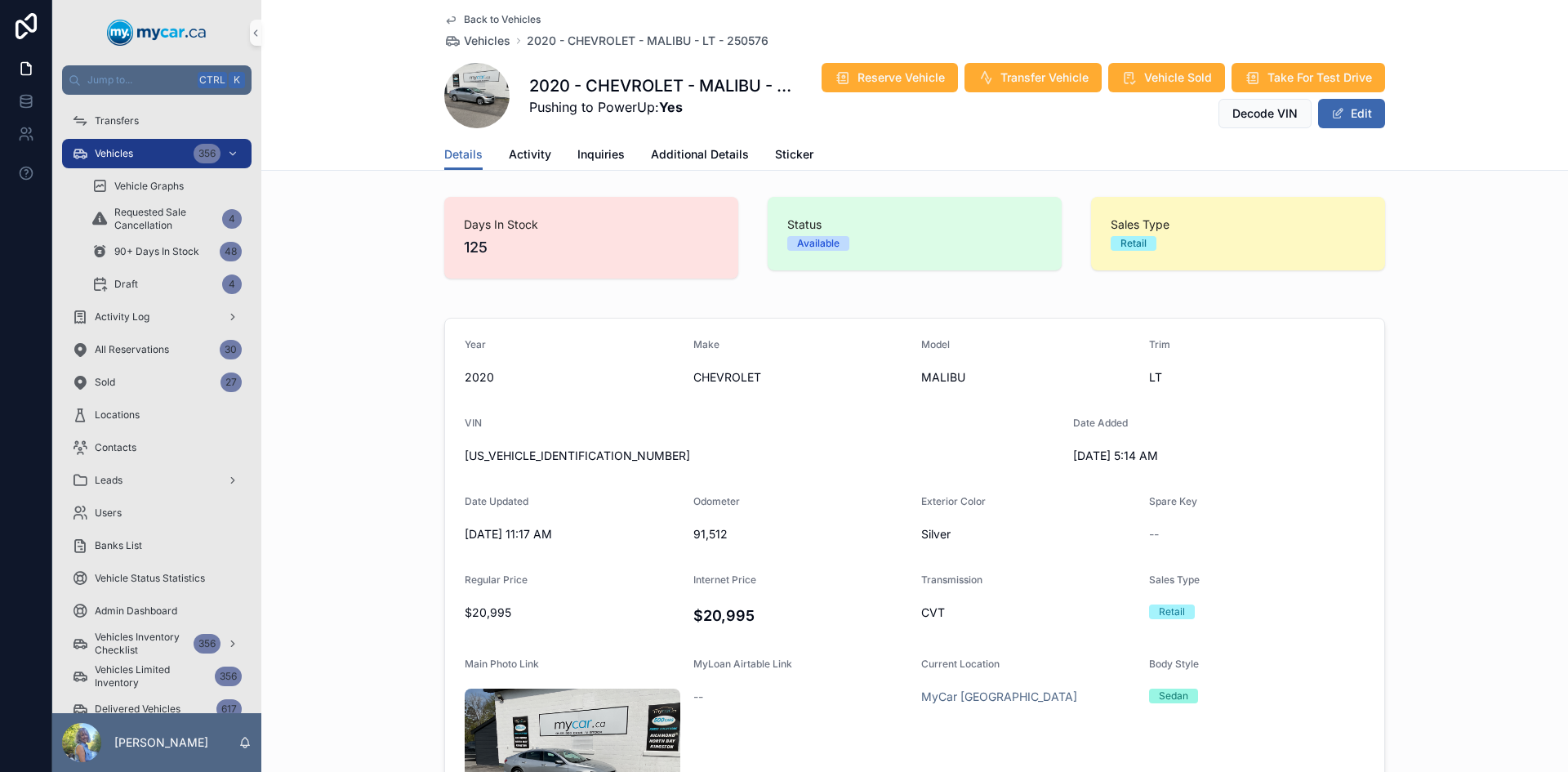
click at [533, 462] on span "1G1ZD5ST7LF125832" at bounding box center [763, 456] width 596 height 16
click at [519, 442] on div "1G1ZD5ST7LF125832" at bounding box center [763, 455] width 596 height 26
click at [706, 535] on span "91,512" at bounding box center [802, 534] width 215 height 16
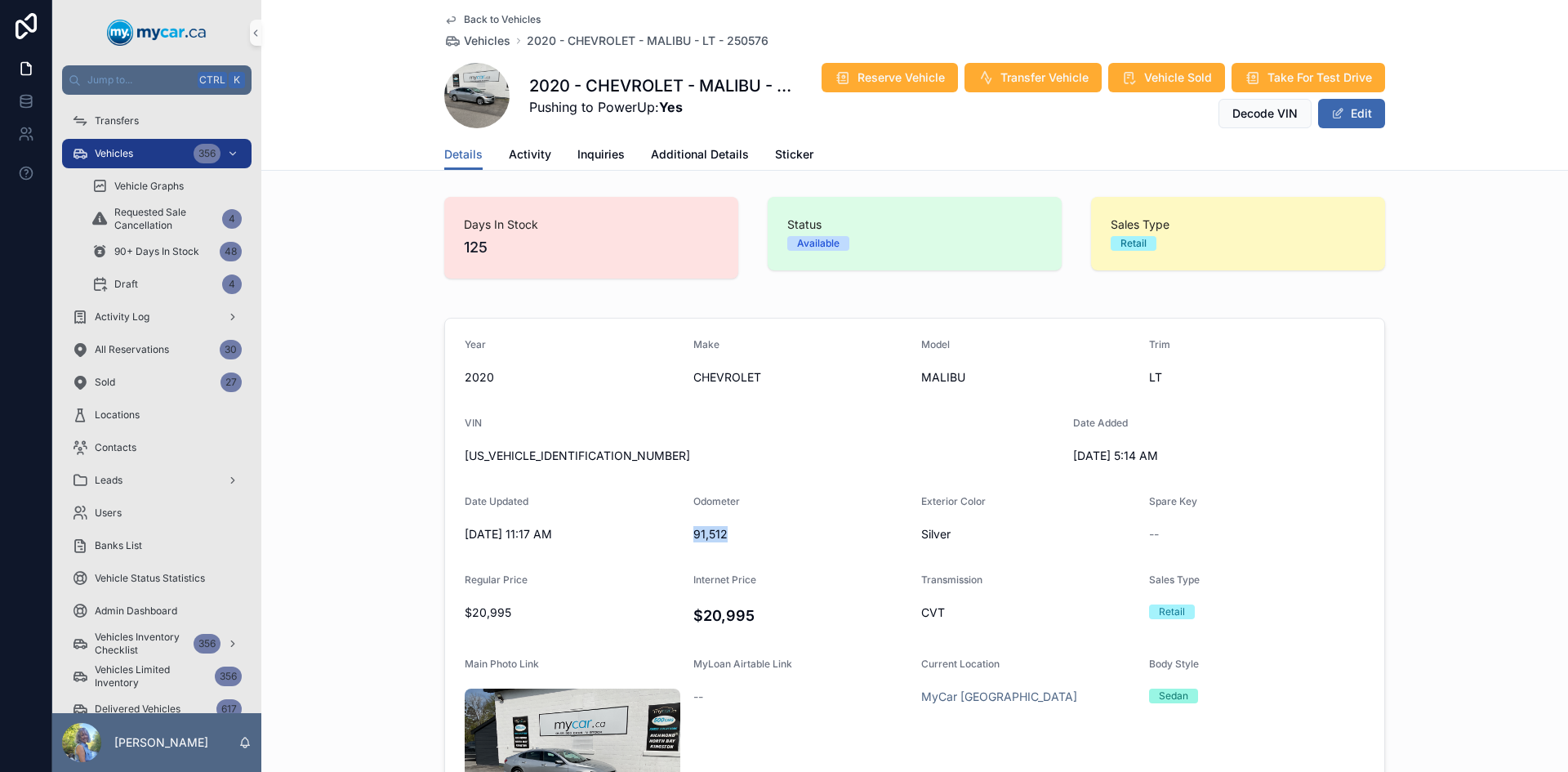
copy span "91,512"
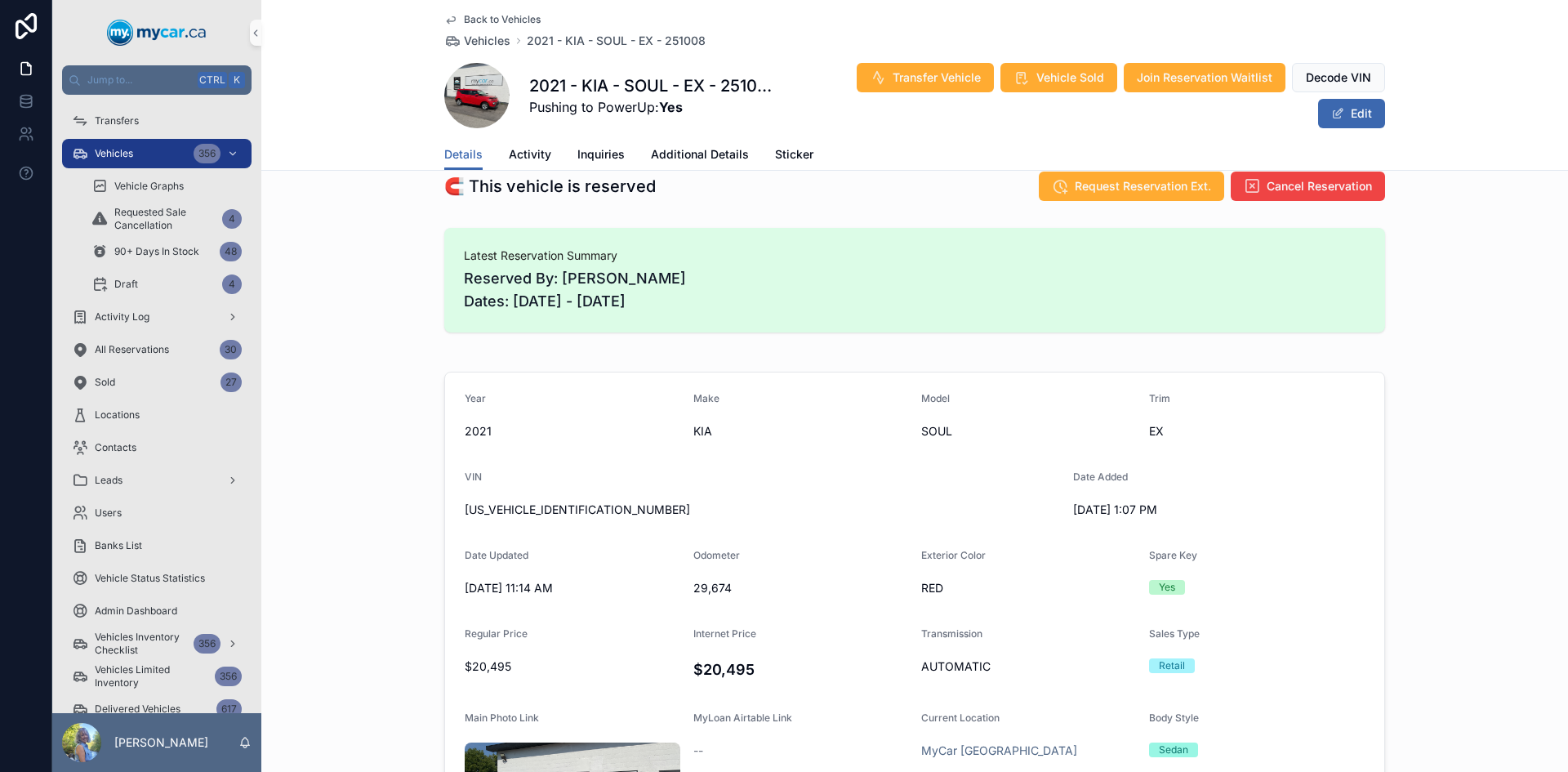
scroll to position [490, 0]
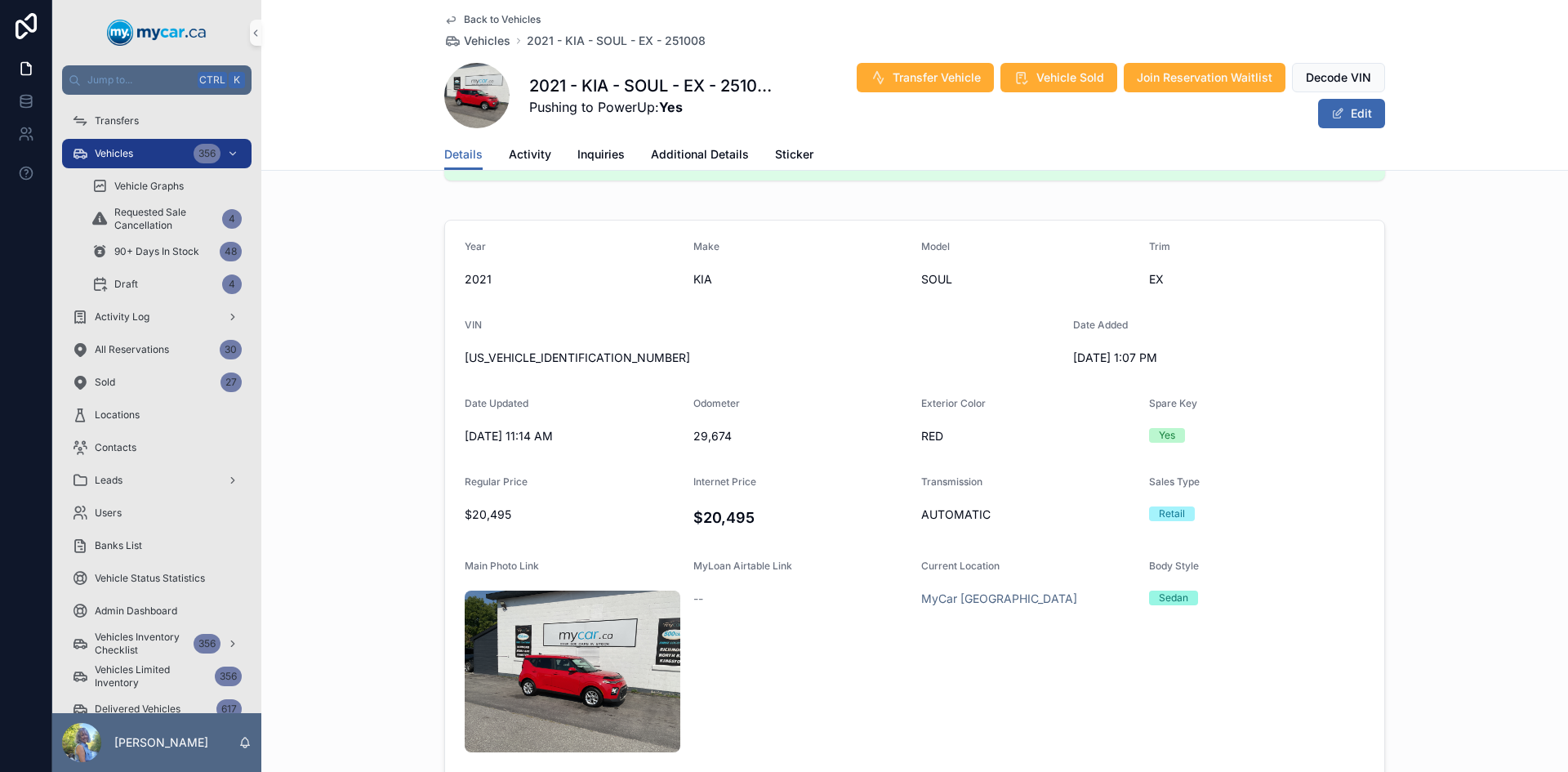
click at [519, 359] on span "[US_VEHICLE_IDENTIFICATION_NUMBER]" at bounding box center [763, 357] width 596 height 16
click at [519, 359] on span "KNDJ33AU4M7750108" at bounding box center [763, 357] width 596 height 16
copy span "KNDJ33AU4M7750108"
click at [705, 438] on span "29,674" at bounding box center [802, 436] width 215 height 16
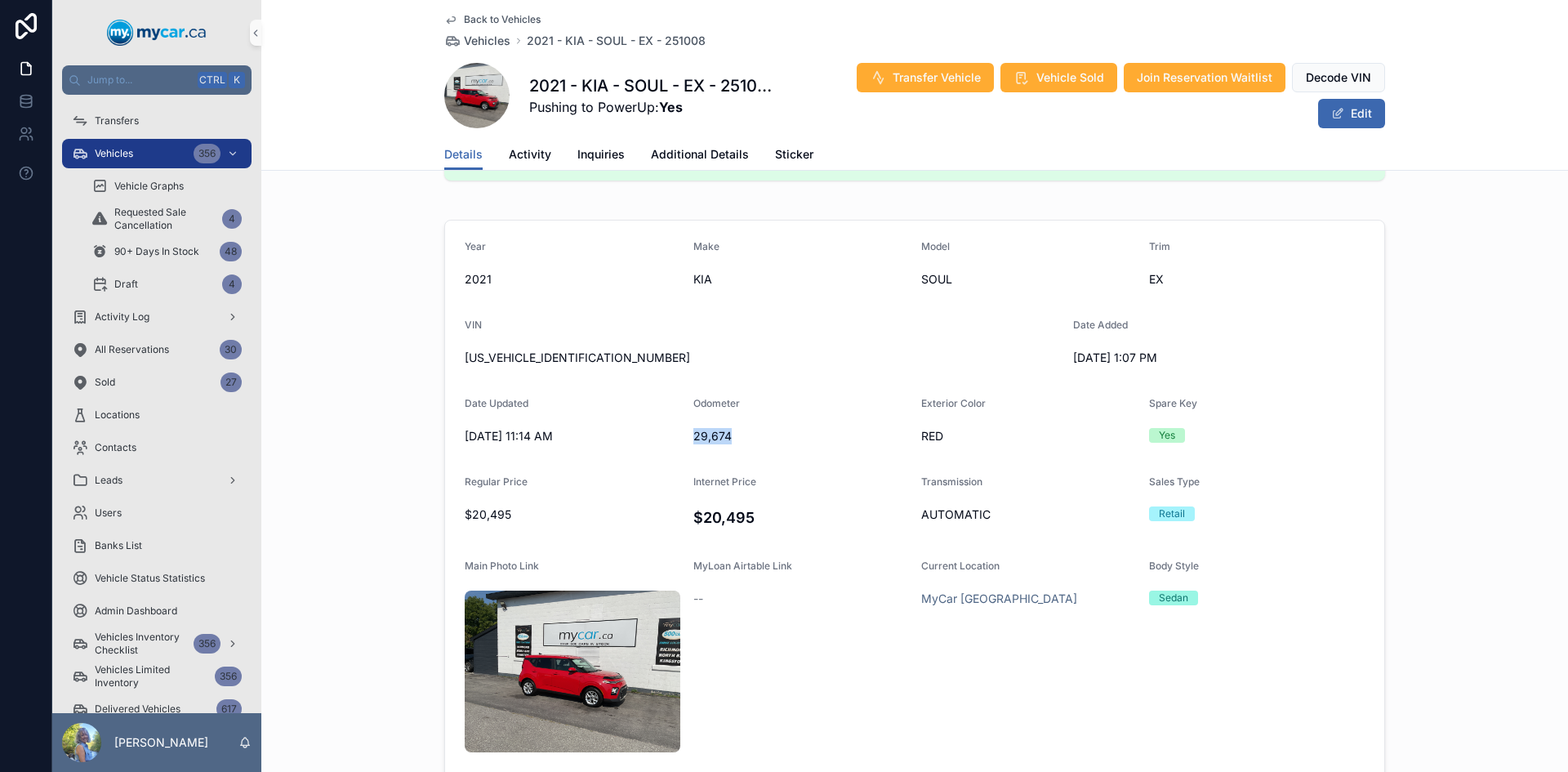
copy span "29,674"
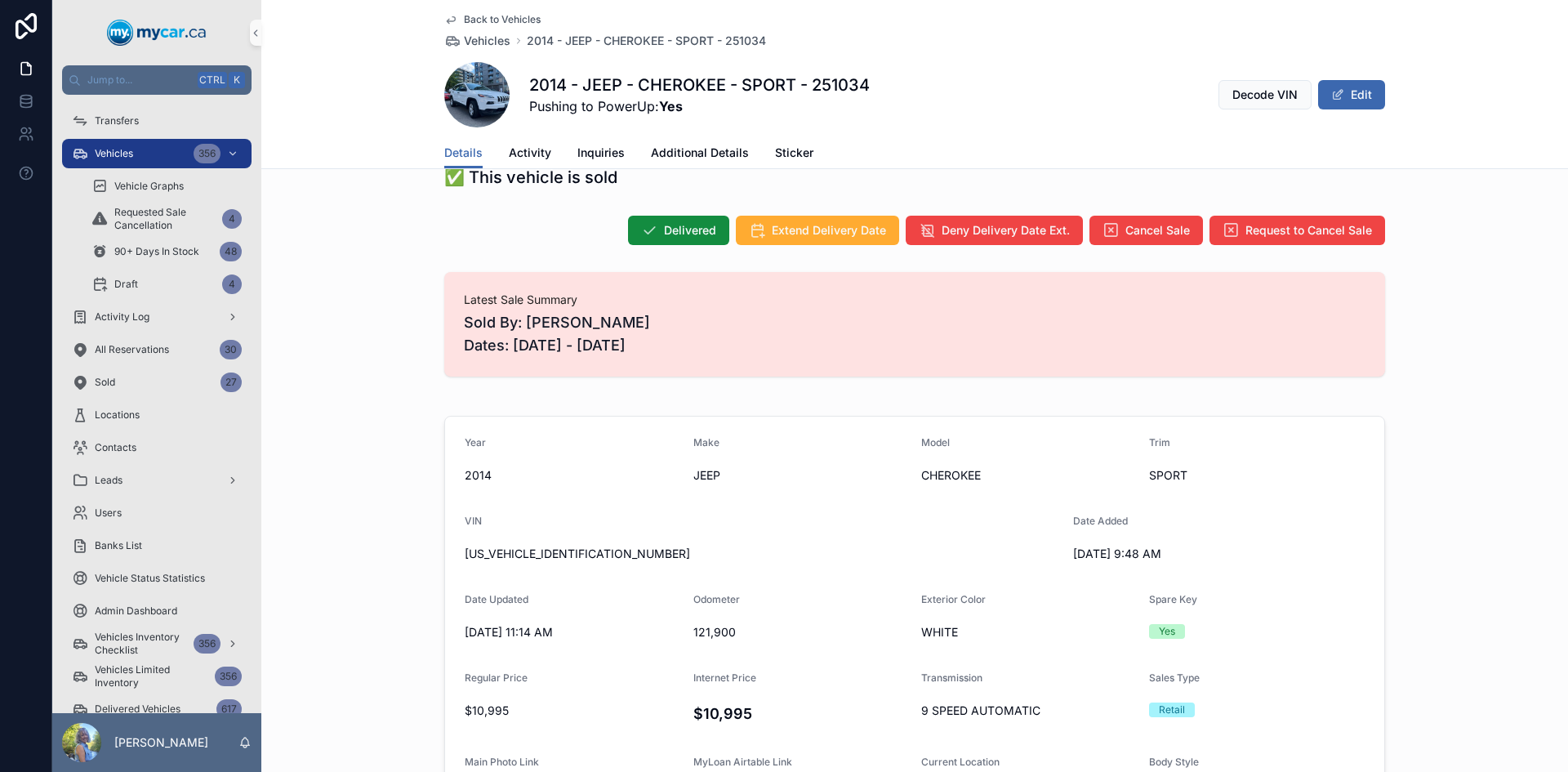
scroll to position [245, 0]
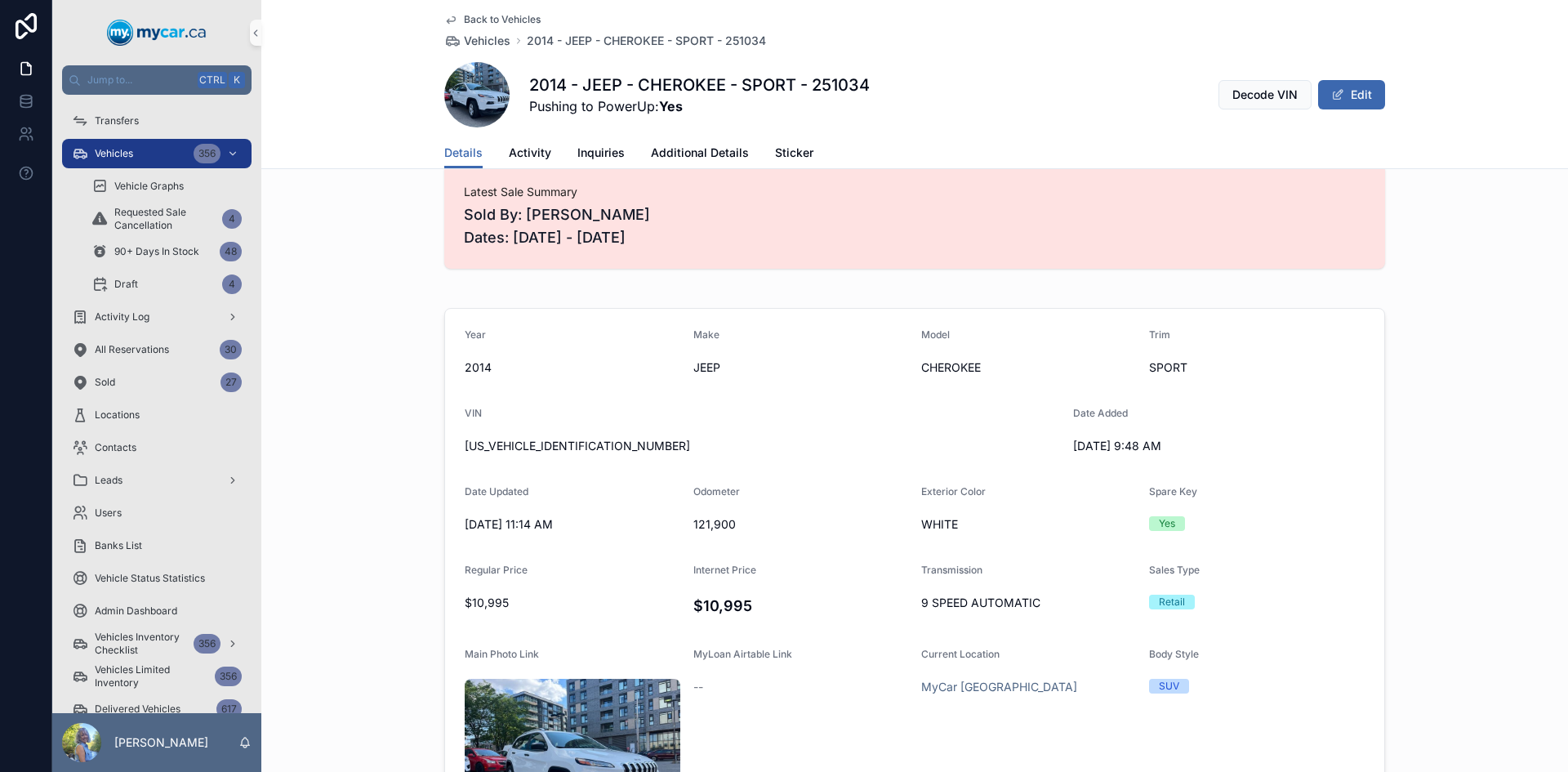
click at [538, 446] on span "[US_VEHICLE_IDENTIFICATION_NUMBER]" at bounding box center [763, 445] width 596 height 16
copy span "[US_VEHICLE_IDENTIFICATION_NUMBER]"
click at [703, 527] on span "121,900" at bounding box center [802, 524] width 215 height 16
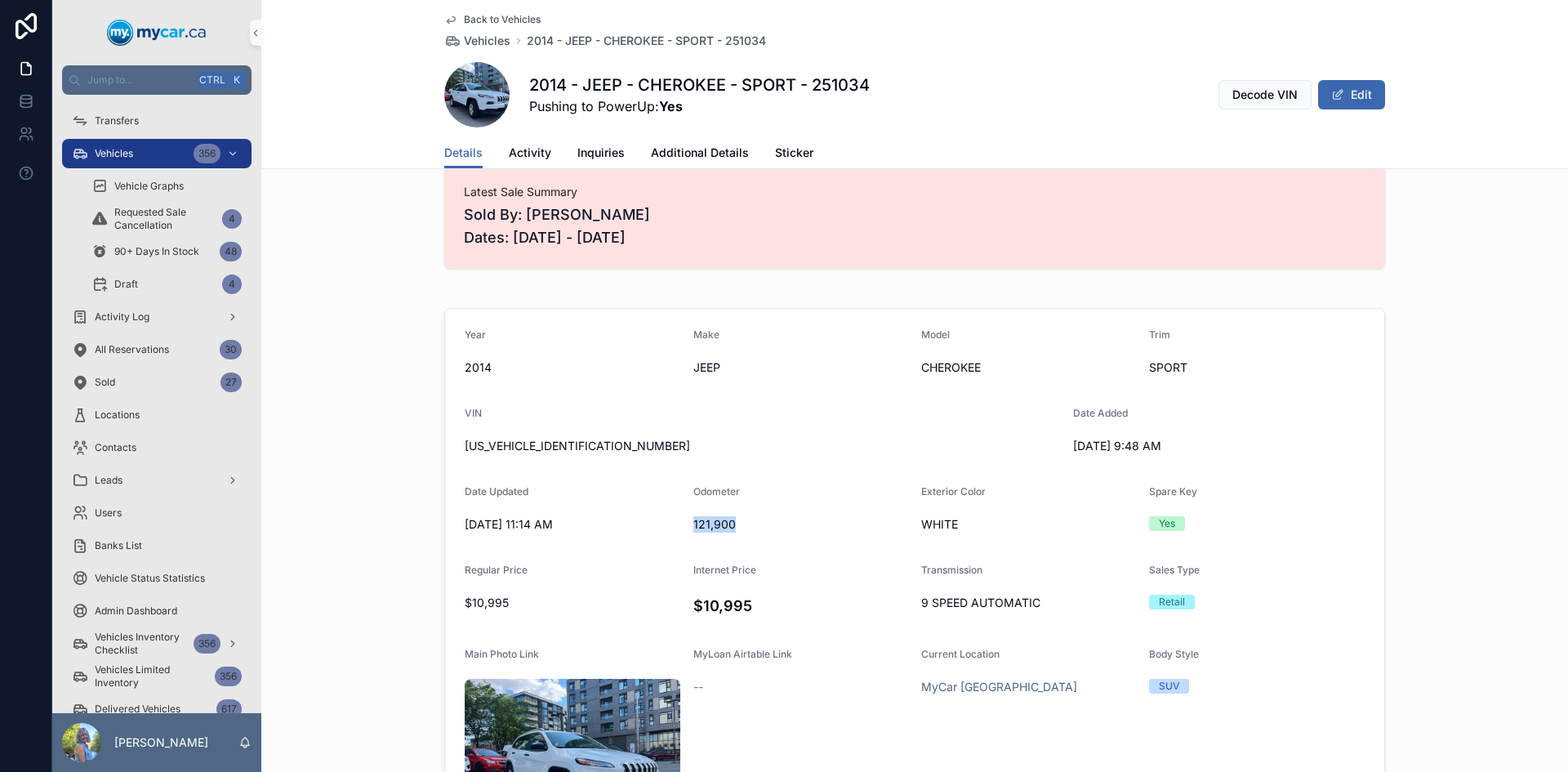
copy span "121,900"
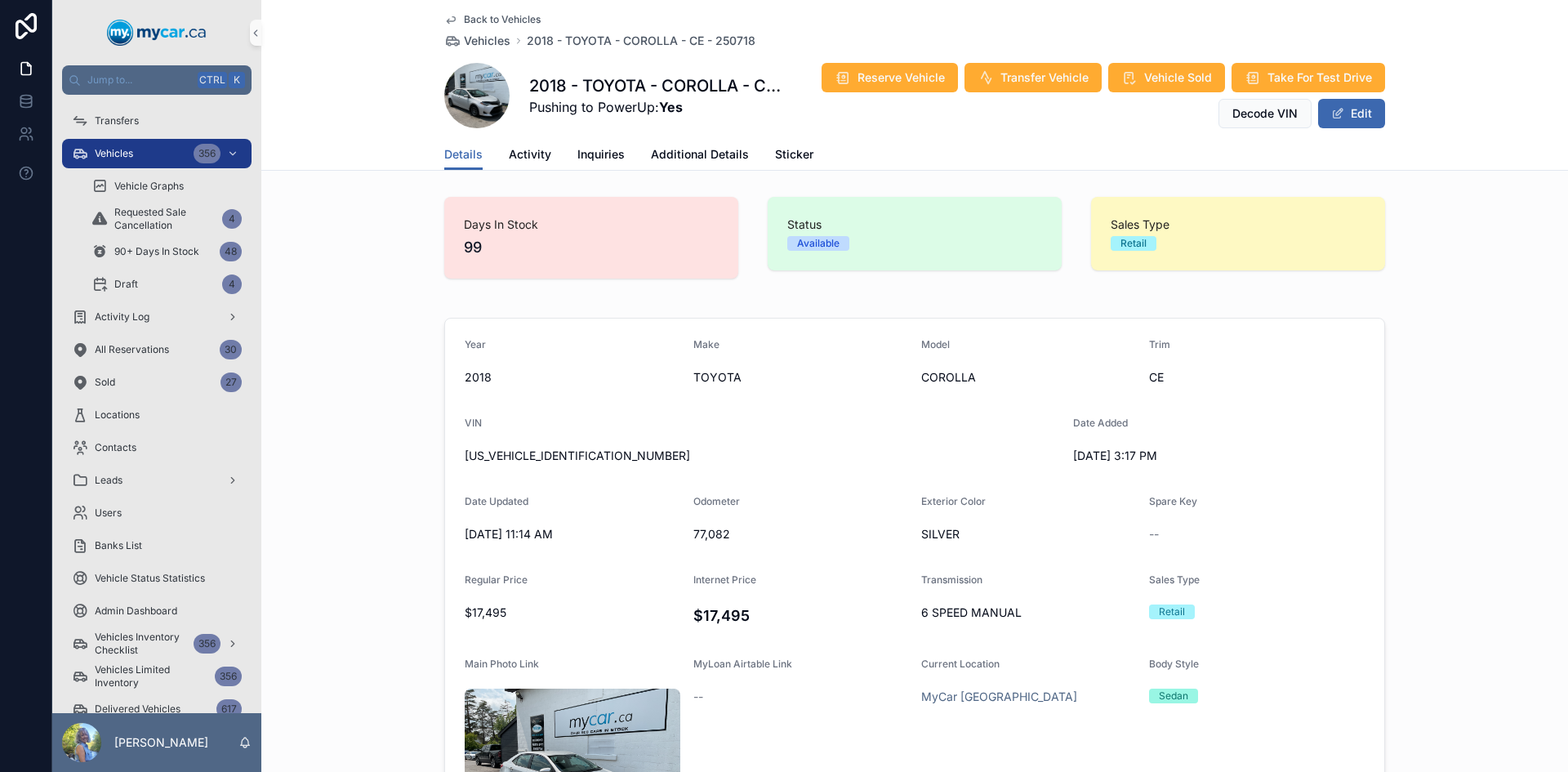
click at [543, 455] on span "2T1BURHEXJC992883" at bounding box center [763, 456] width 596 height 16
copy span "2T1BURHEXJC992883"
click at [701, 539] on span "77,082" at bounding box center [802, 534] width 215 height 16
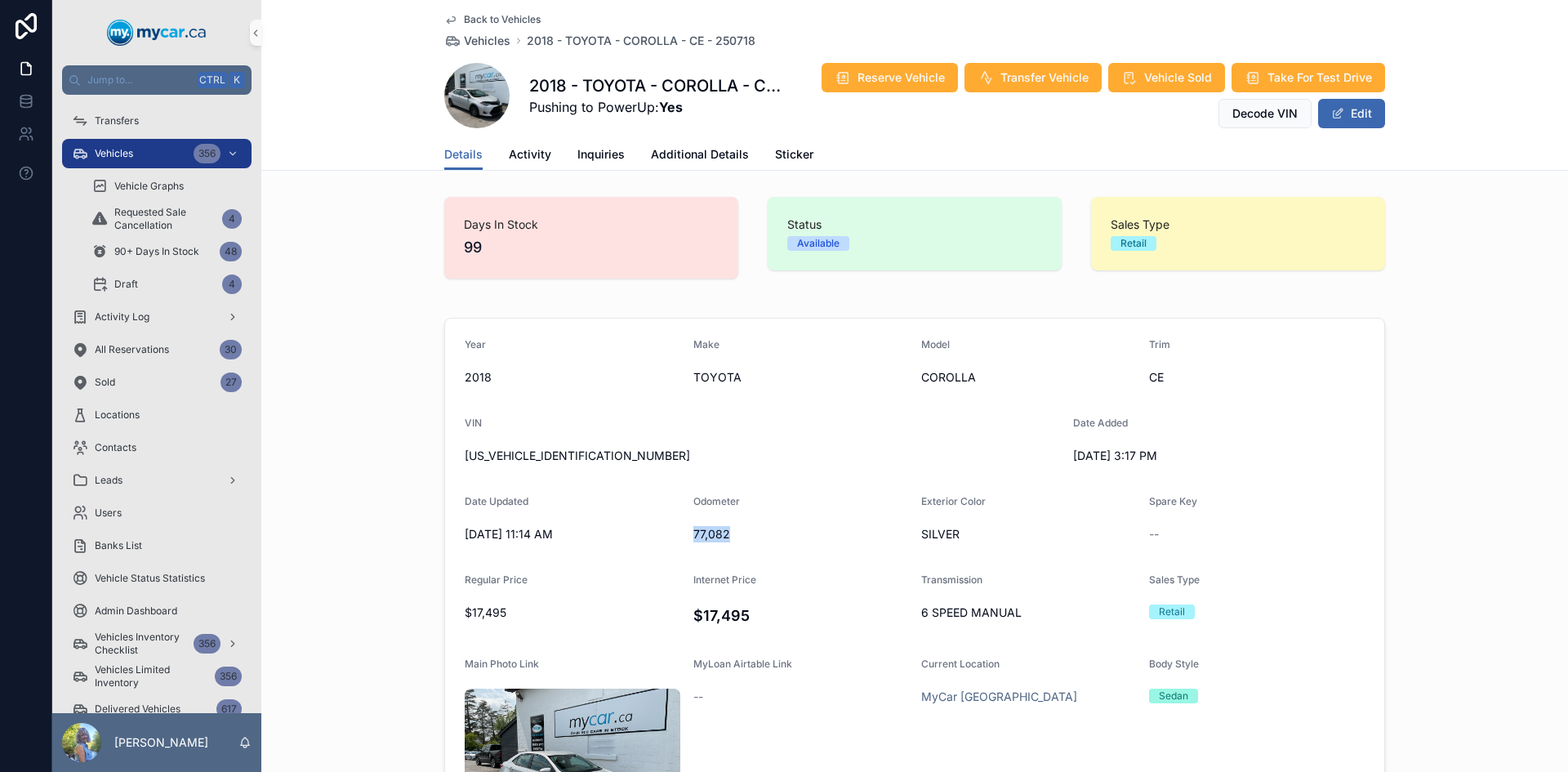
copy span "77,082"
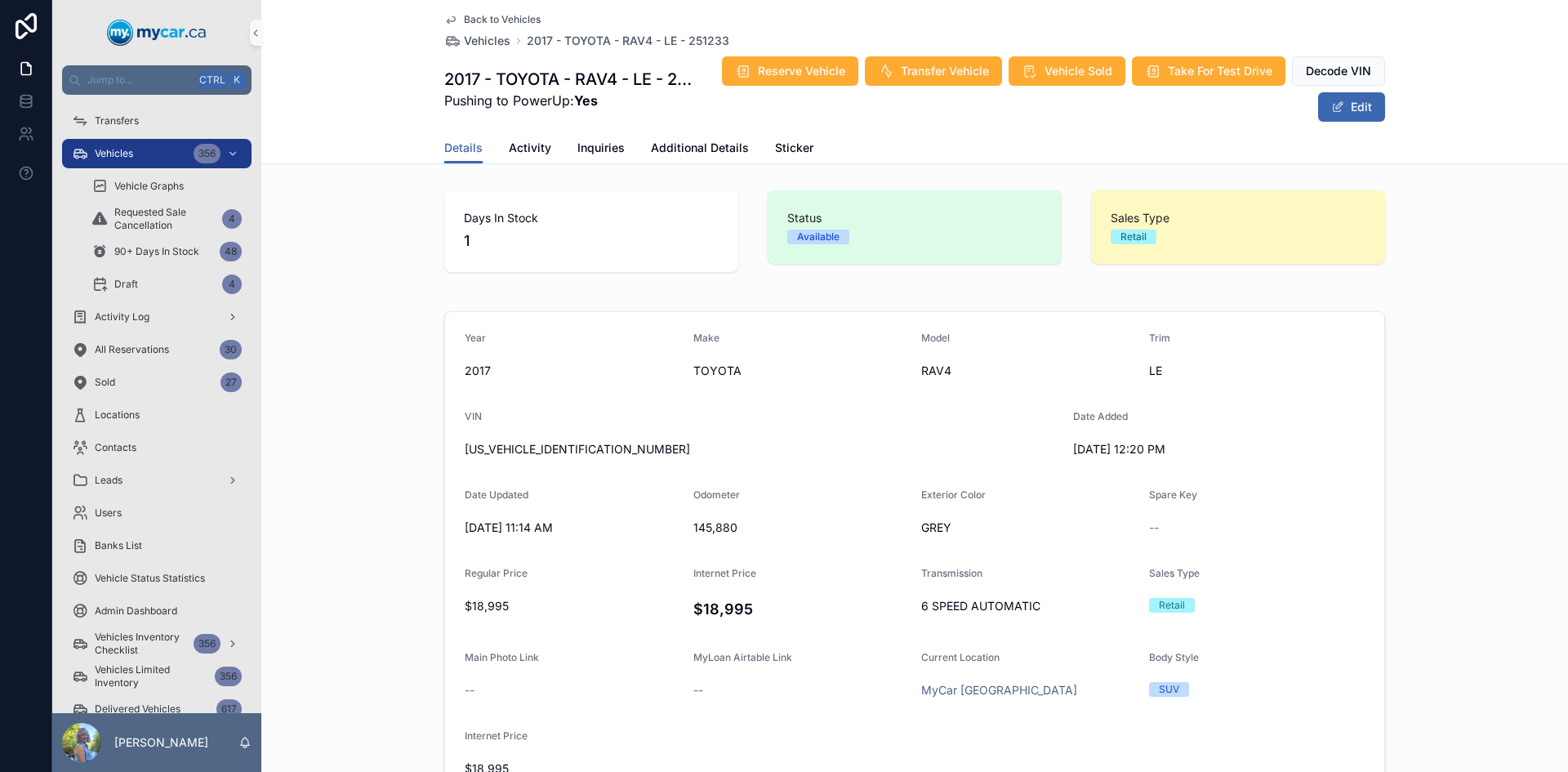
click at [533, 452] on span "2T3ZFREV9HW336462" at bounding box center [763, 449] width 596 height 16
click at [531, 451] on span "2T3ZFREV9HW336462" at bounding box center [763, 449] width 596 height 16
copy span "2T3ZFREV9HW336462"
click at [722, 605] on h4 "$18,995" at bounding box center [802, 608] width 215 height 22
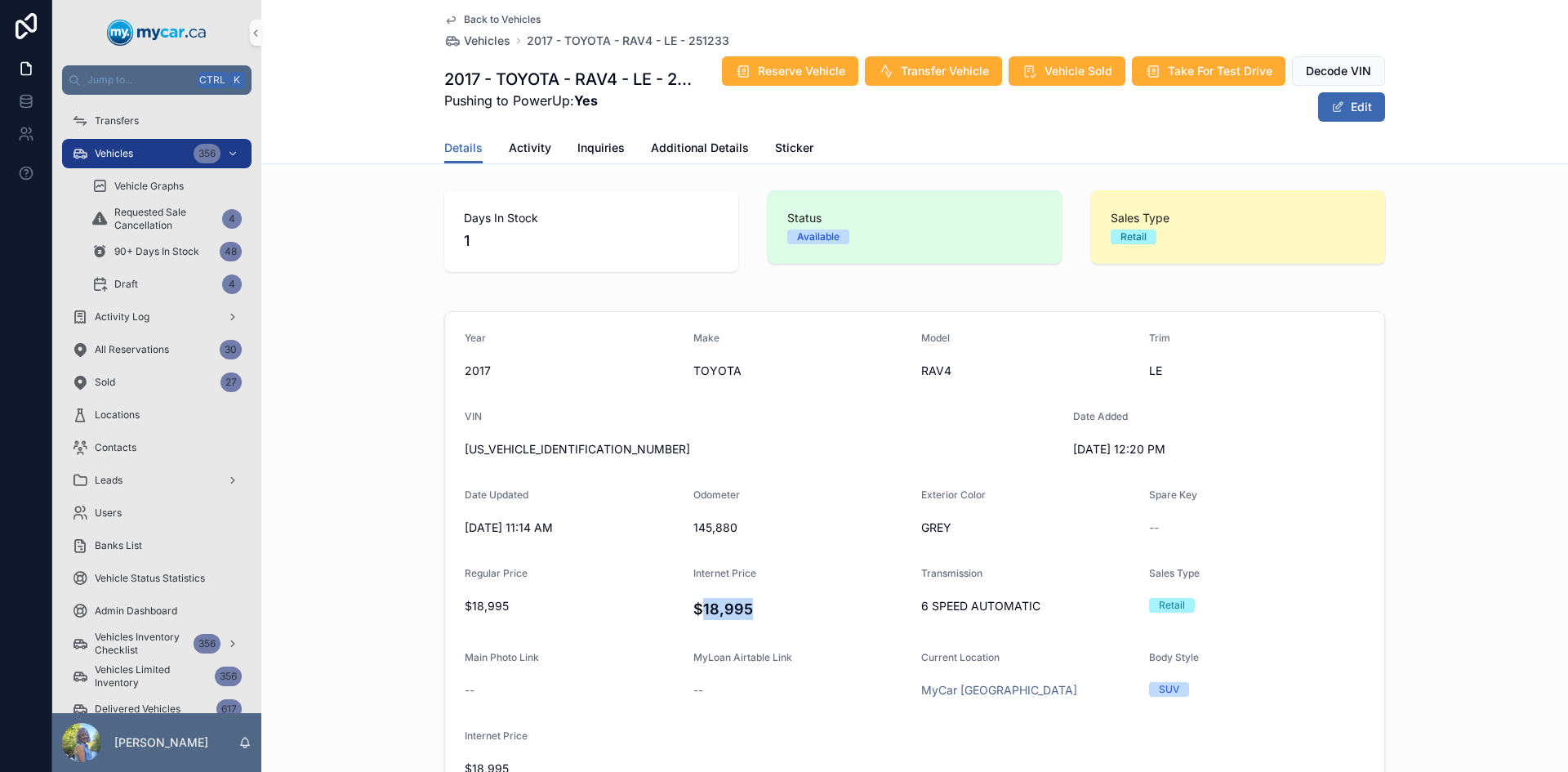
copy h4 "18,995"
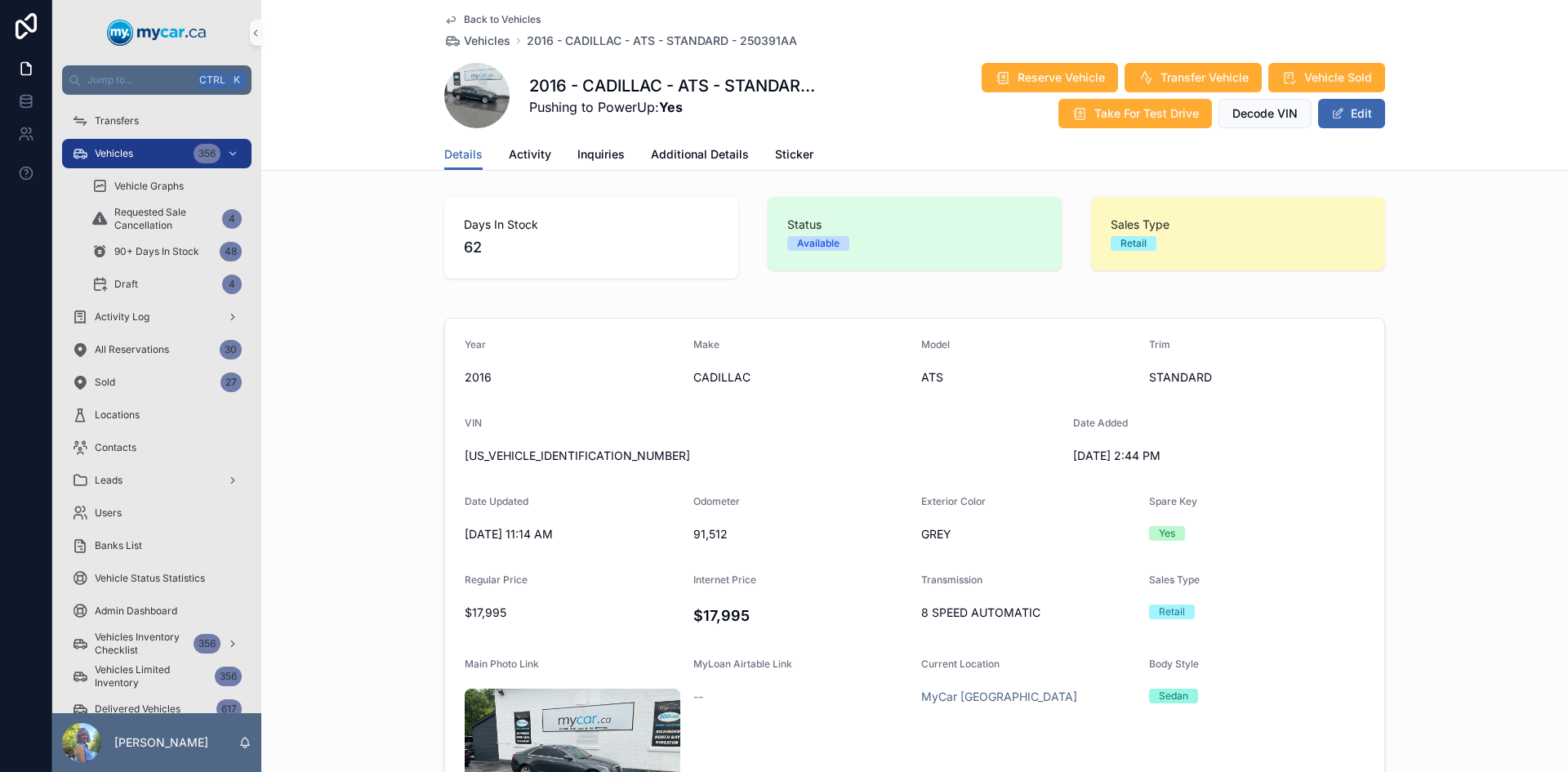
click at [519, 446] on div "[US_VEHICLE_IDENTIFICATION_NUMBER]" at bounding box center [763, 455] width 596 height 26
click at [520, 452] on span "[US_VEHICLE_IDENTIFICATION_NUMBER]" at bounding box center [763, 456] width 596 height 16
copy span "[US_VEHICLE_IDENTIFICATION_NUMBER]"
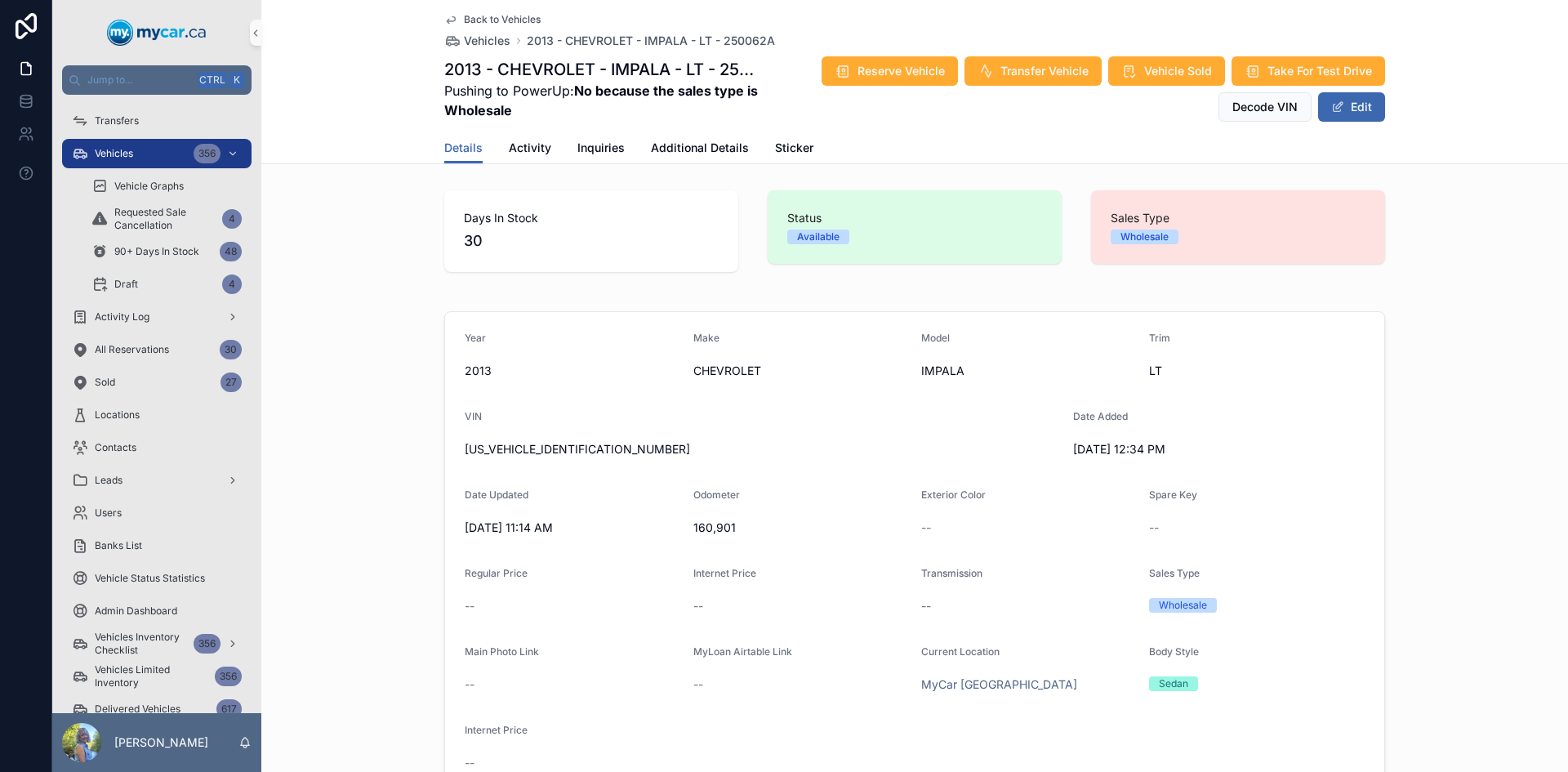
click at [536, 447] on span "[US_VEHICLE_IDENTIFICATION_NUMBER]" at bounding box center [763, 449] width 596 height 16
copy span "[US_VEHICLE_IDENTIFICATION_NUMBER]"
click at [709, 532] on span "160,901" at bounding box center [802, 527] width 215 height 16
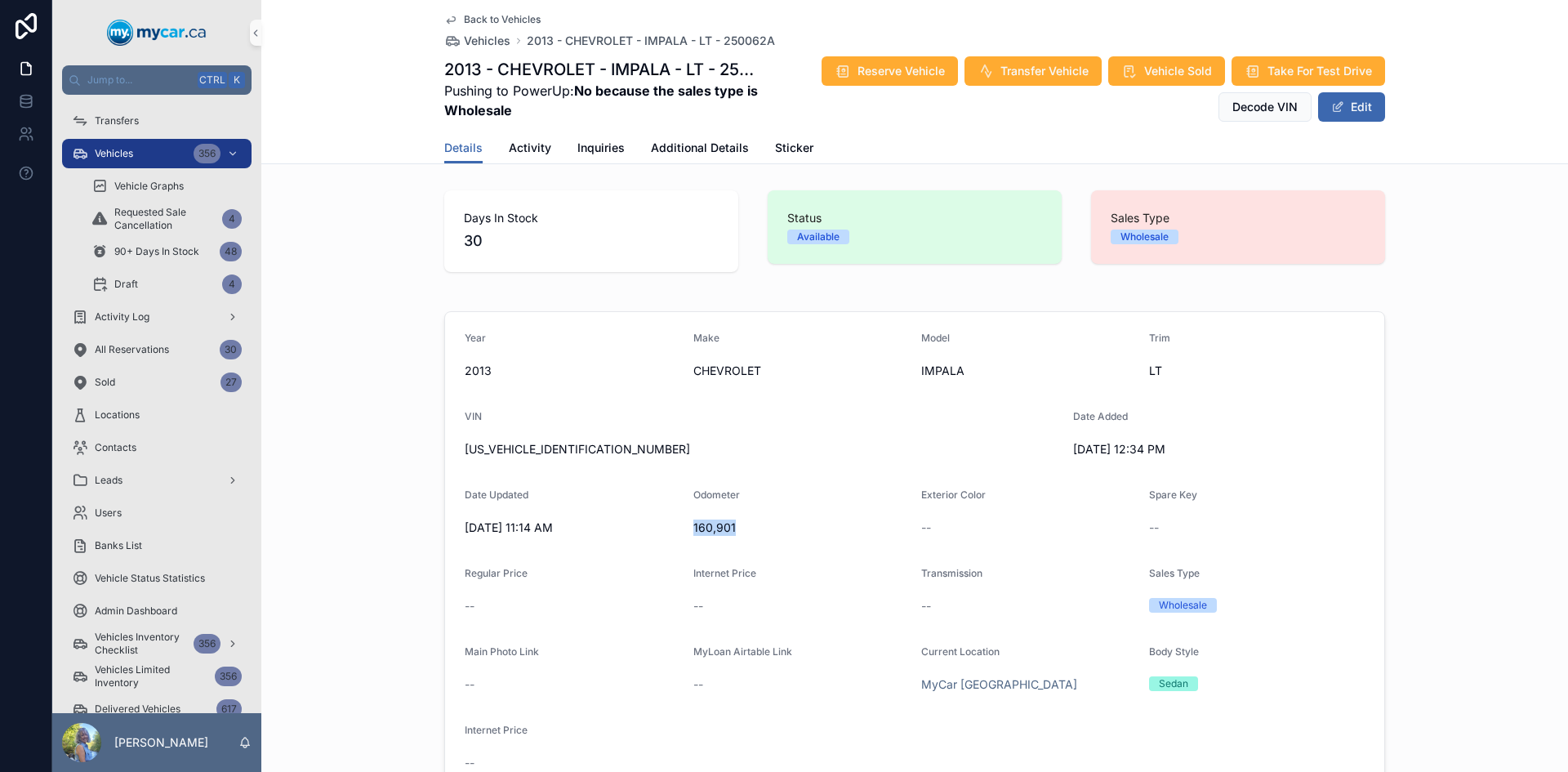
copy span "160,901"
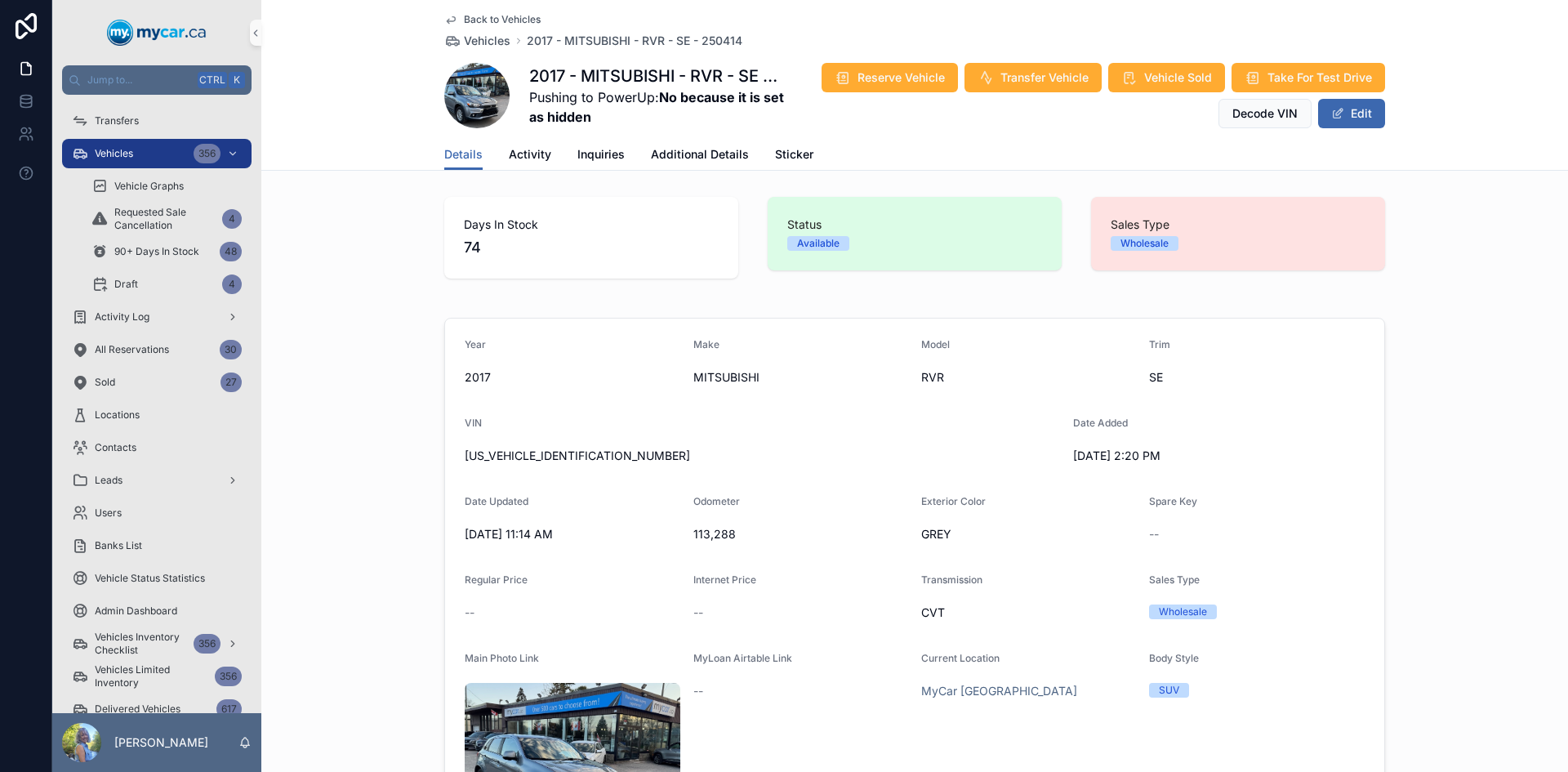
click at [539, 461] on span "JA4AJ3AU1HZ605358" at bounding box center [763, 456] width 596 height 16
copy span "JA4AJ3AU1HZ605358"
click at [702, 538] on span "113,288" at bounding box center [802, 534] width 215 height 16
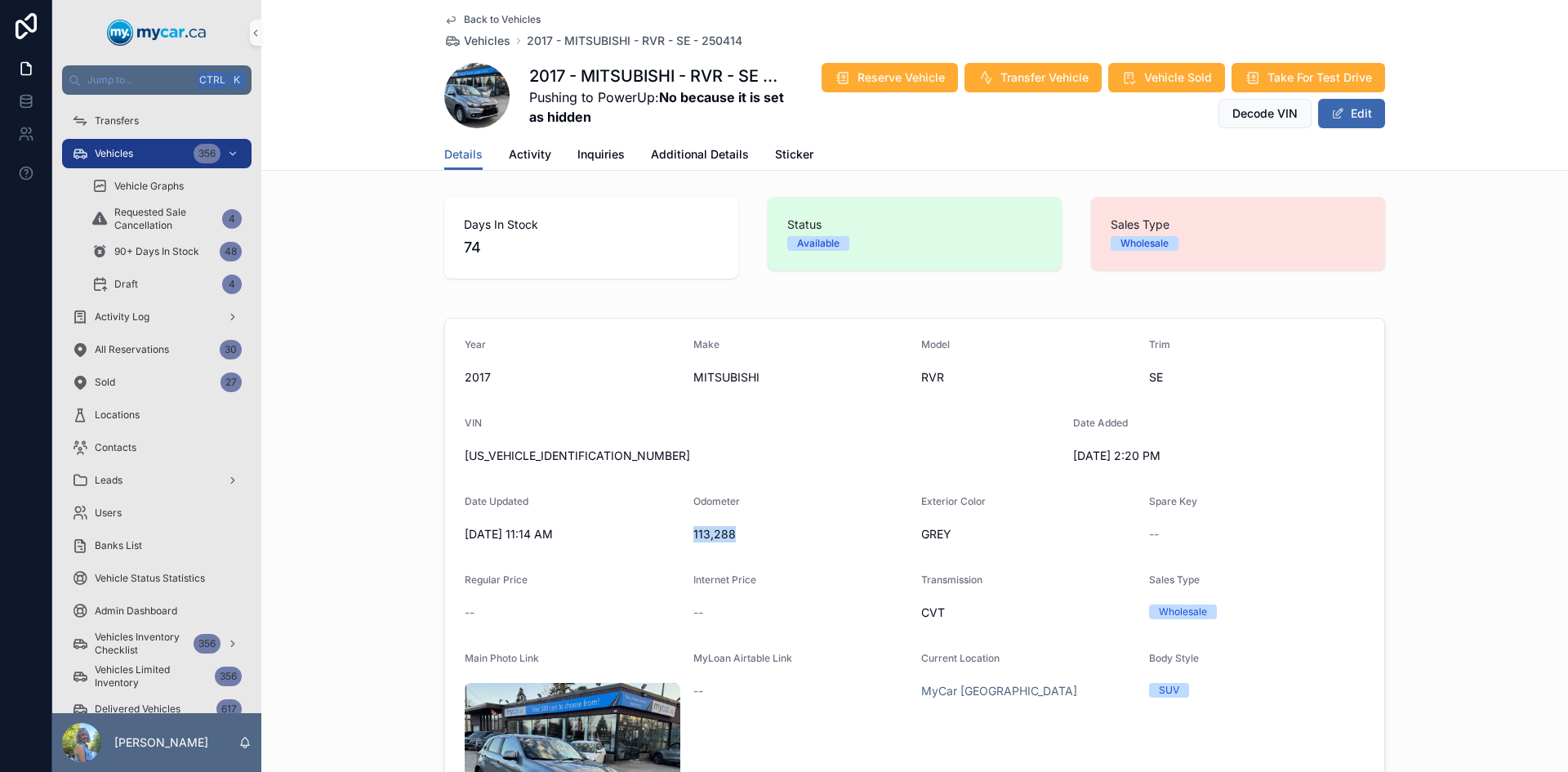
copy span "113,288"
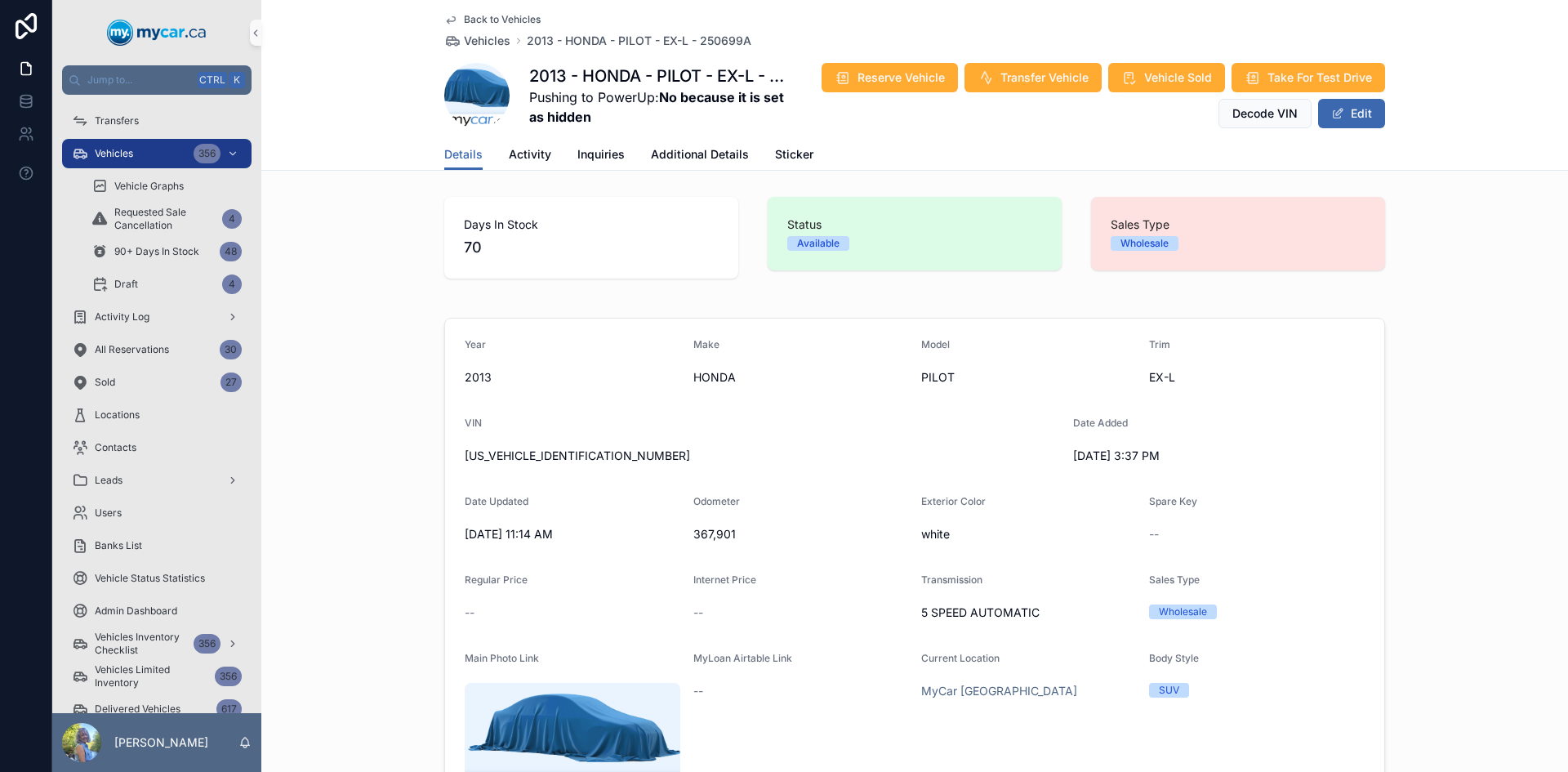
click at [548, 456] on span "5FNYF4H57DB506201" at bounding box center [763, 456] width 596 height 16
copy span "5FNYF4H57DB506201"
click at [717, 529] on span "367,901" at bounding box center [802, 534] width 215 height 16
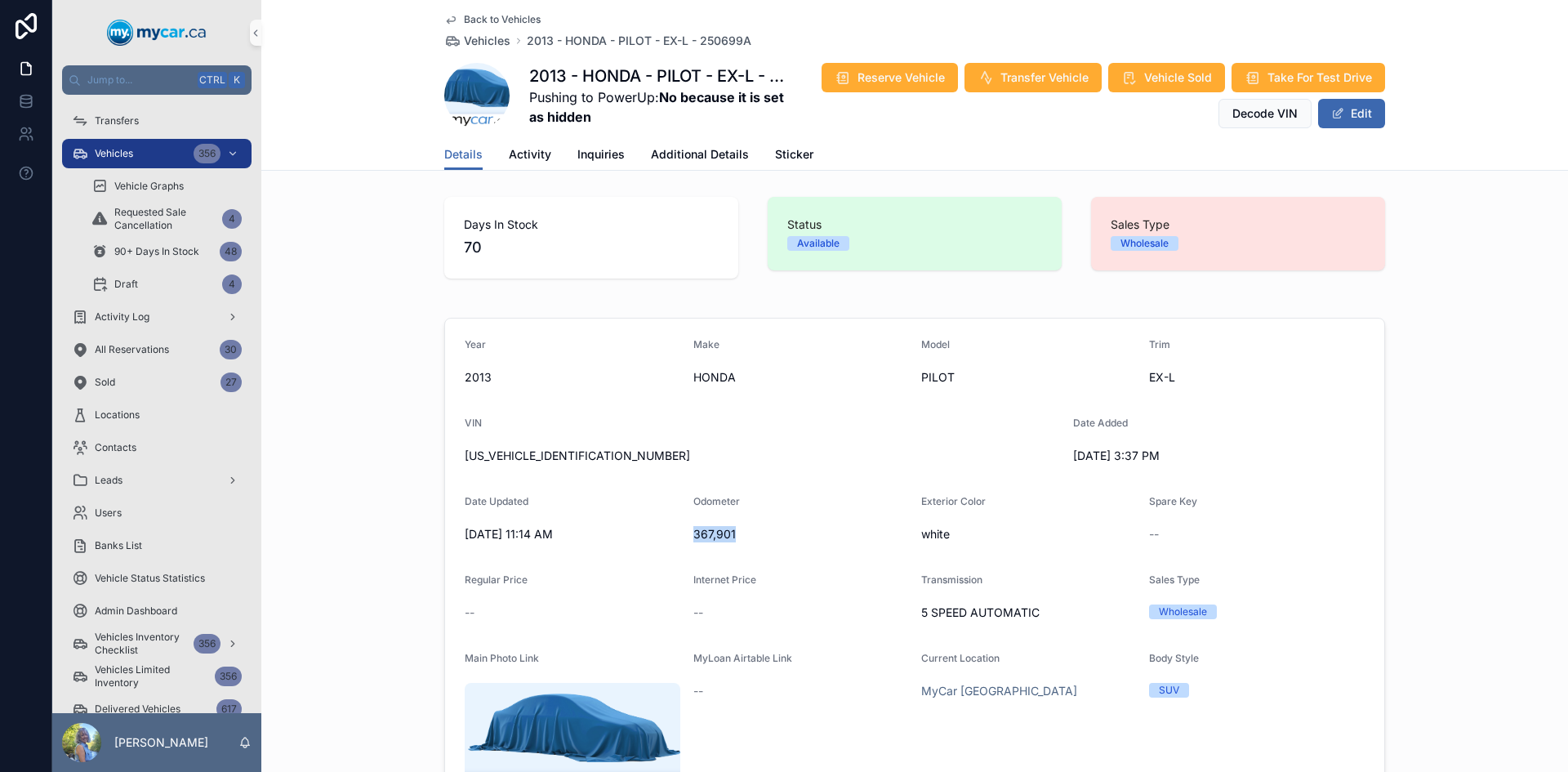
copy span "367,901"
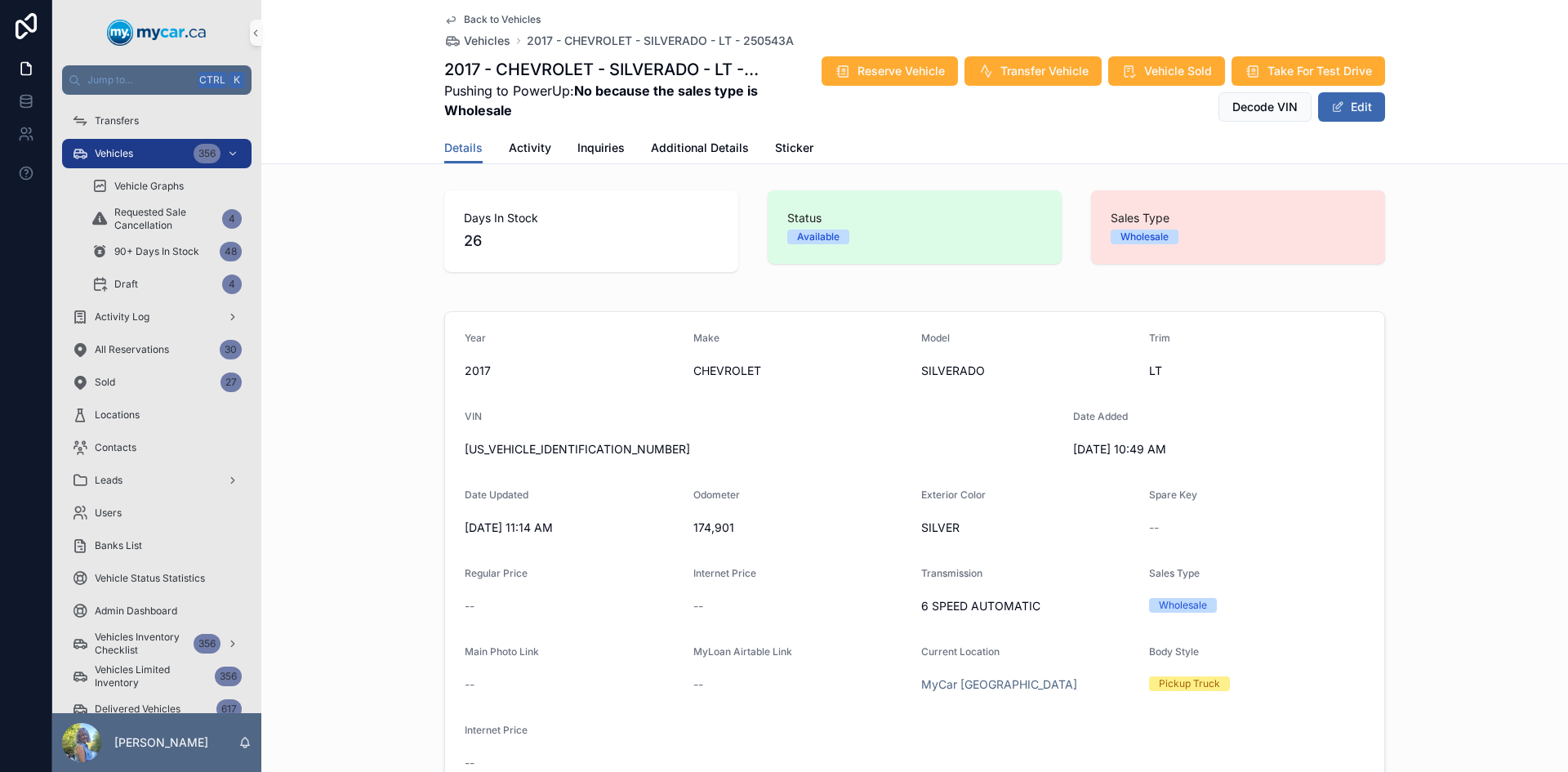
click at [509, 449] on span "[US_VEHICLE_IDENTIFICATION_NUMBER]" at bounding box center [763, 449] width 596 height 16
copy span "[US_VEHICLE_IDENTIFICATION_NUMBER]"
click at [714, 526] on span "174,901" at bounding box center [802, 527] width 215 height 16
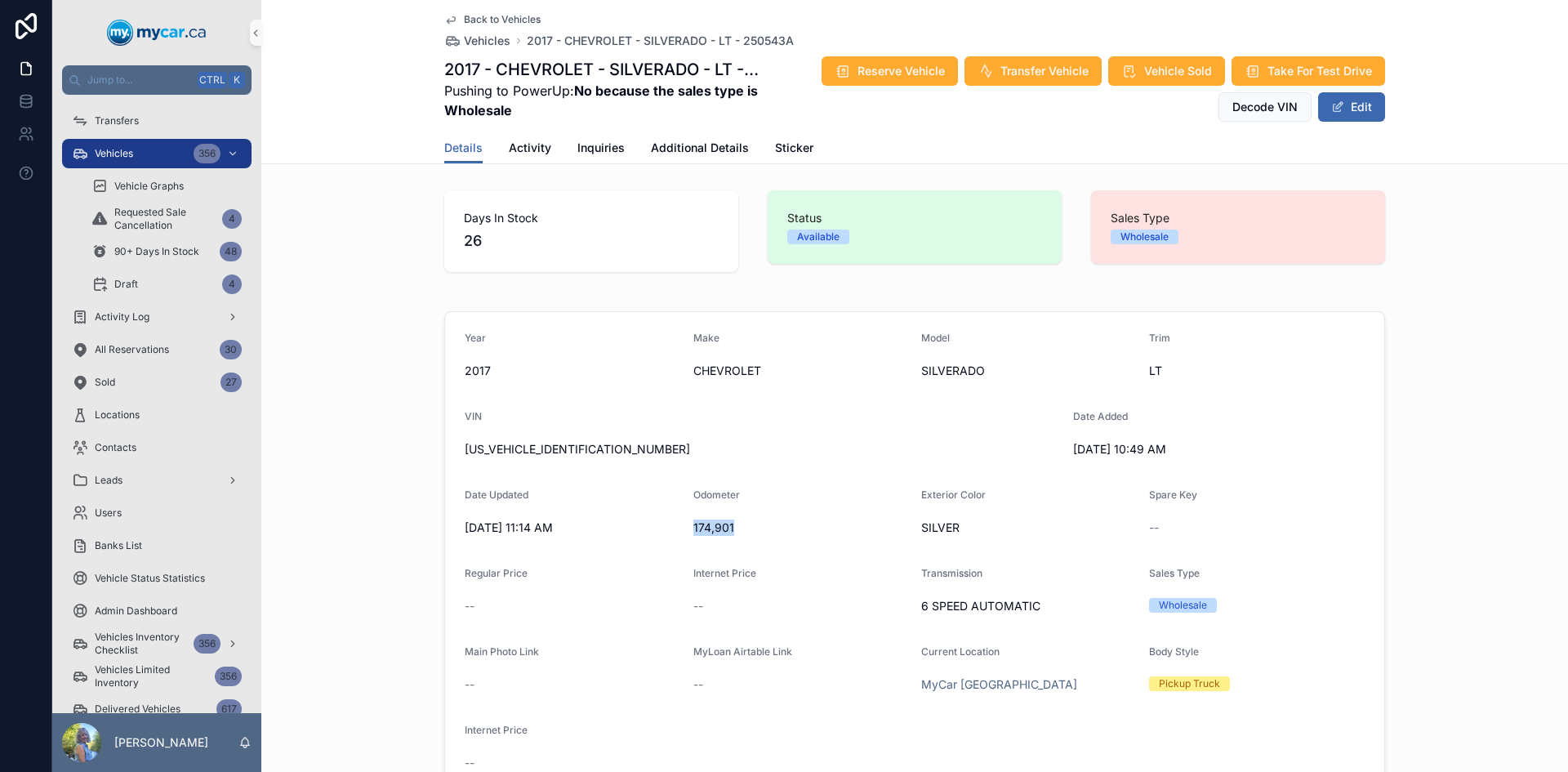
copy span "174,901"
drag, startPoint x: 1120, startPoint y: 448, endPoint x: 1056, endPoint y: 443, distance: 64.2
click at [1056, 443] on form "Year 2017 Make CHEVROLET Model SILVERADO Trim LT VIN 3GCUKREC7HG109551 Date Add…" at bounding box center [914, 553] width 939 height 483
copy form "Date Added 8/9/2025"
click at [785, 151] on span "Sticker" at bounding box center [794, 148] width 38 height 16
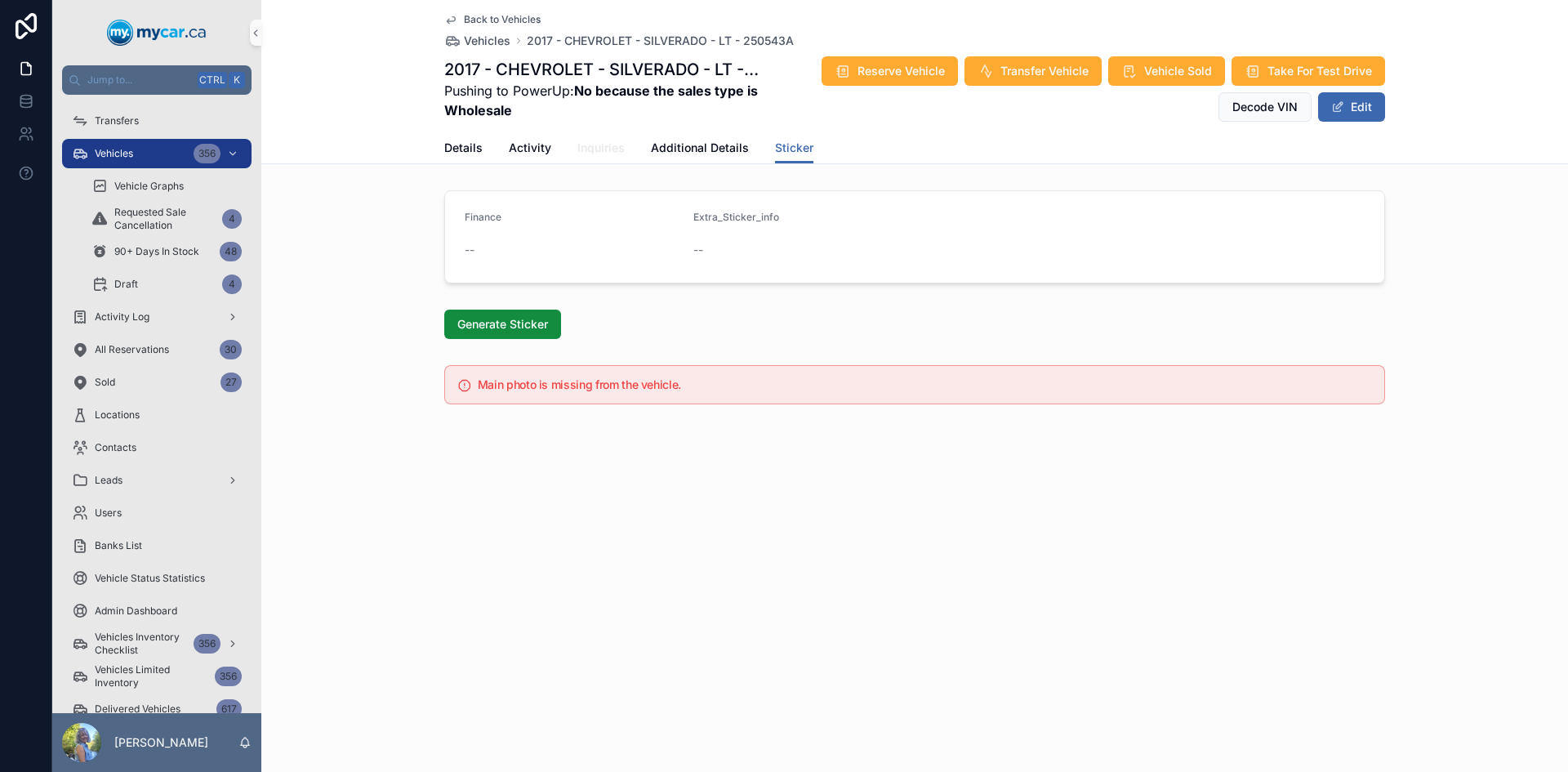
click at [589, 143] on span "Inquiries" at bounding box center [601, 148] width 48 height 16
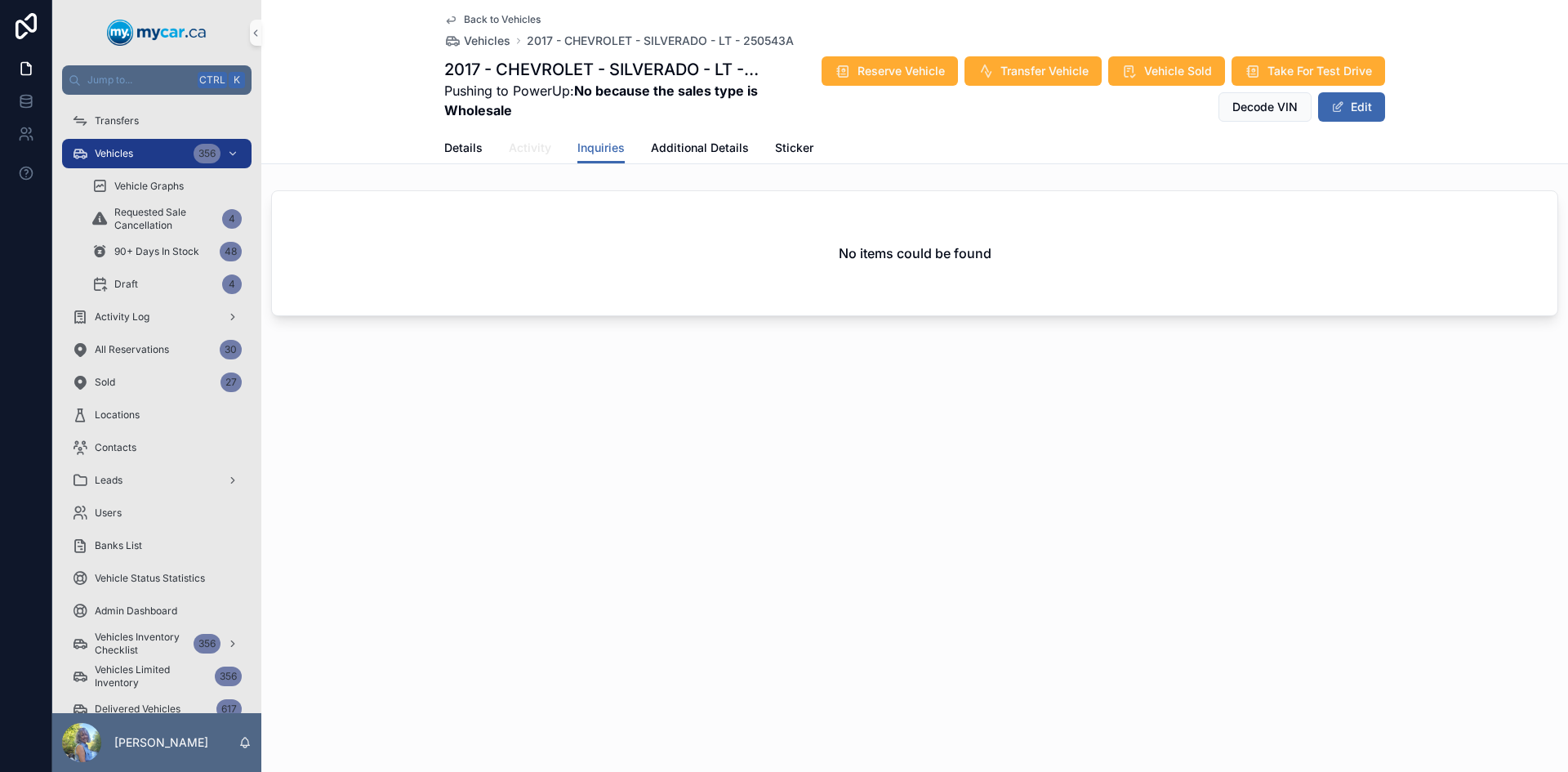
click at [522, 147] on span "Activity" at bounding box center [530, 148] width 43 height 16
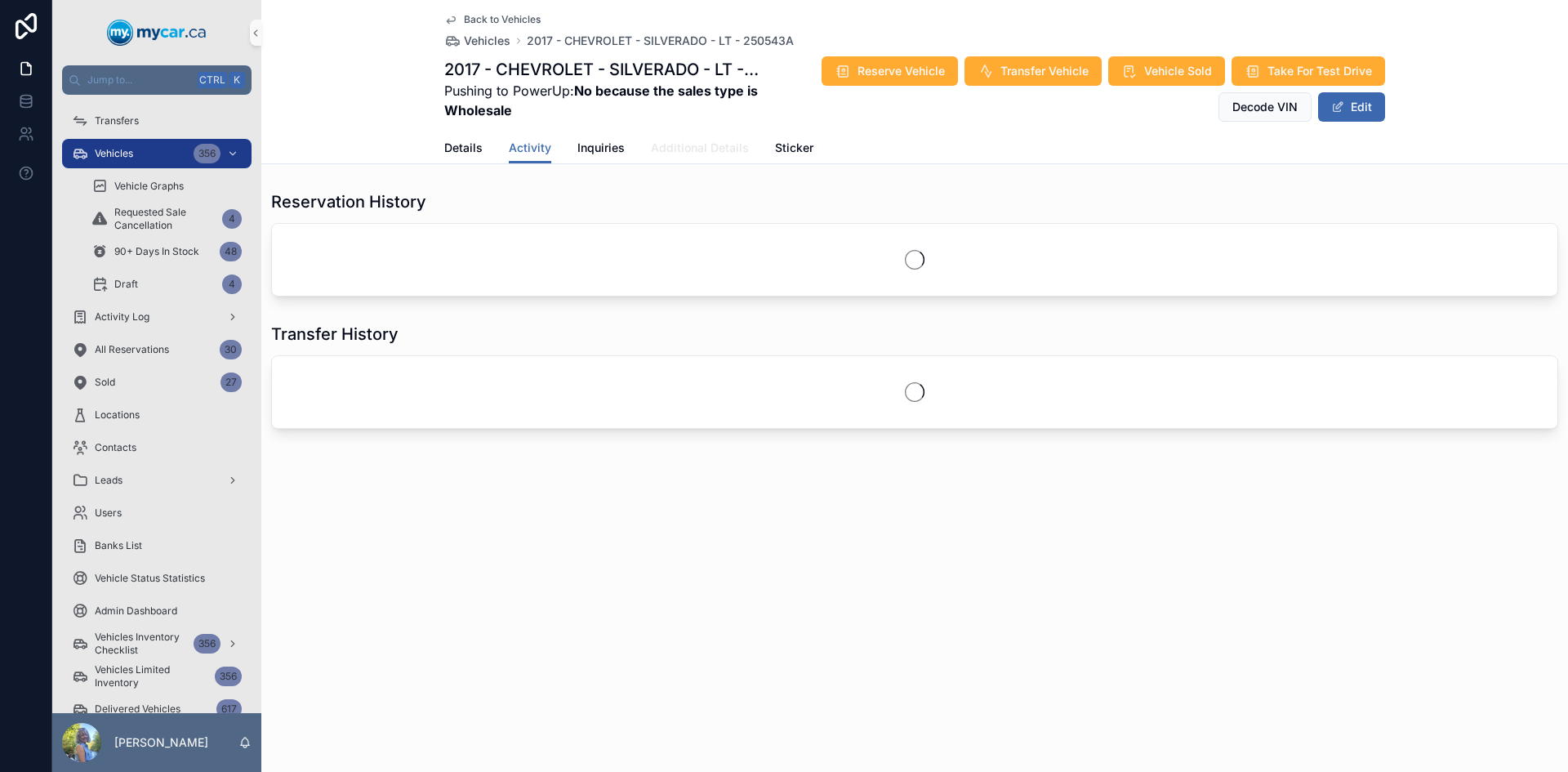
click at [696, 146] on span "Additional Details" at bounding box center [700, 148] width 98 height 16
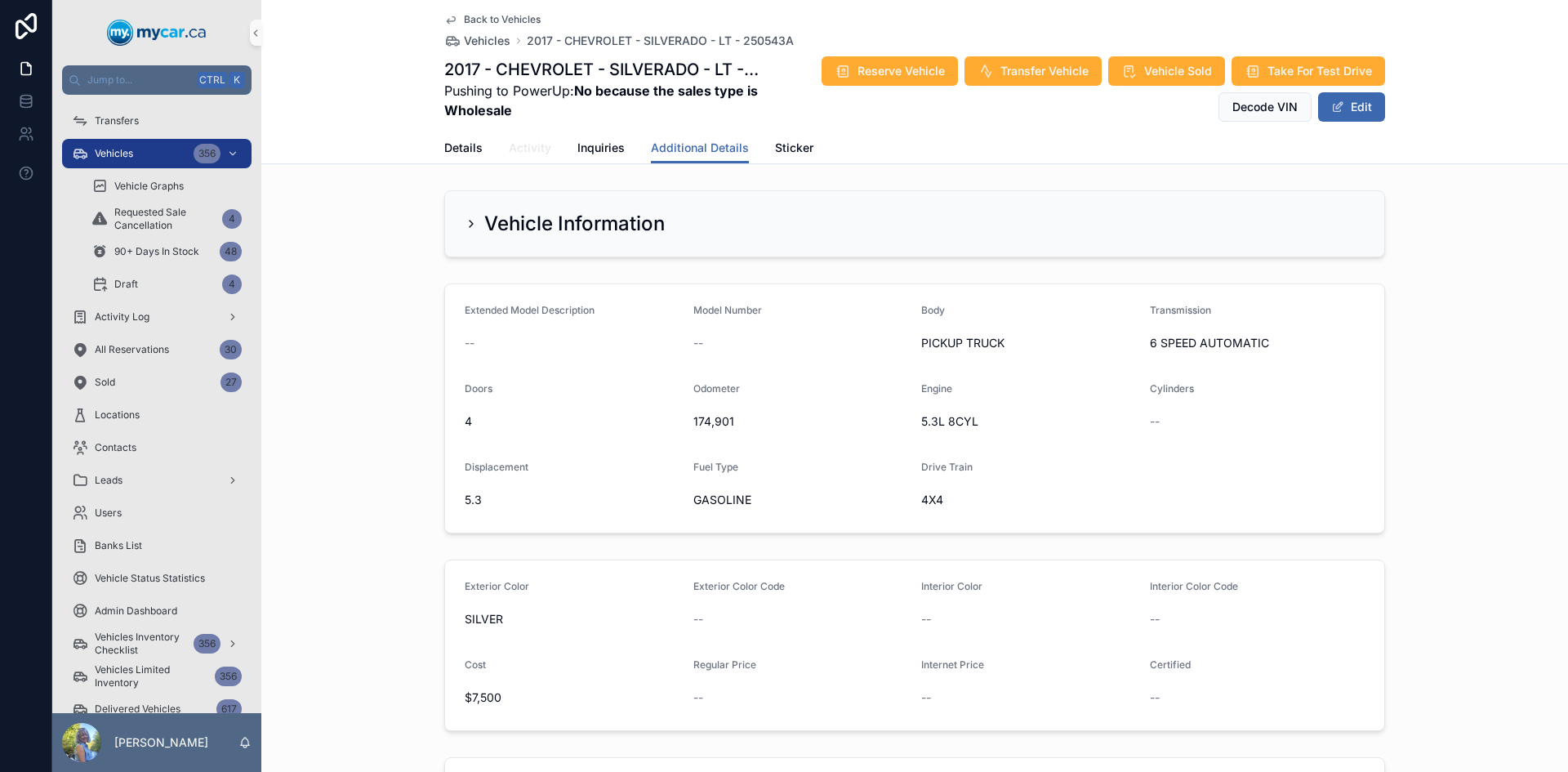
click at [525, 144] on span "Activity" at bounding box center [530, 148] width 43 height 16
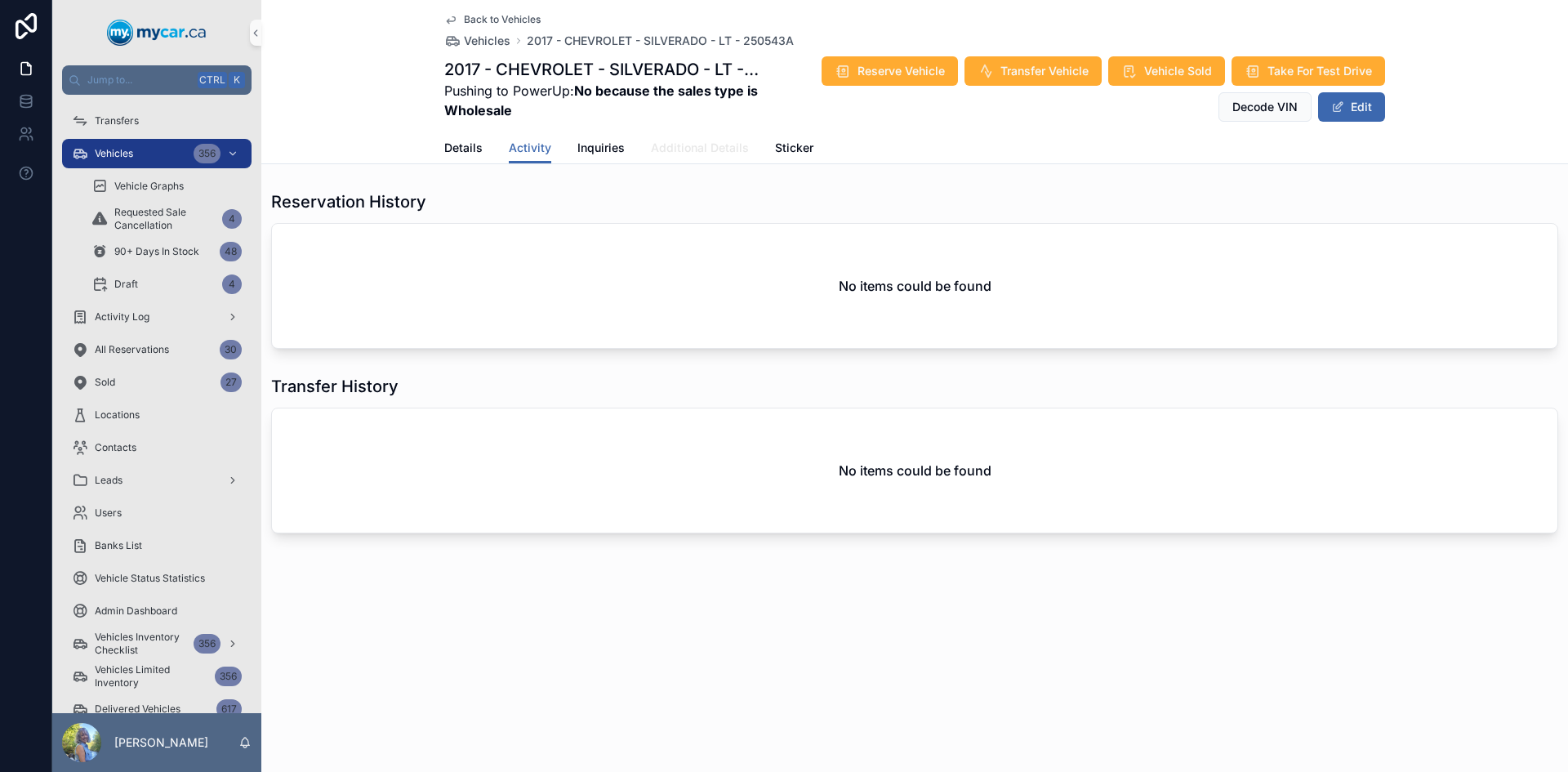
click at [715, 147] on span "Additional Details" at bounding box center [700, 148] width 98 height 16
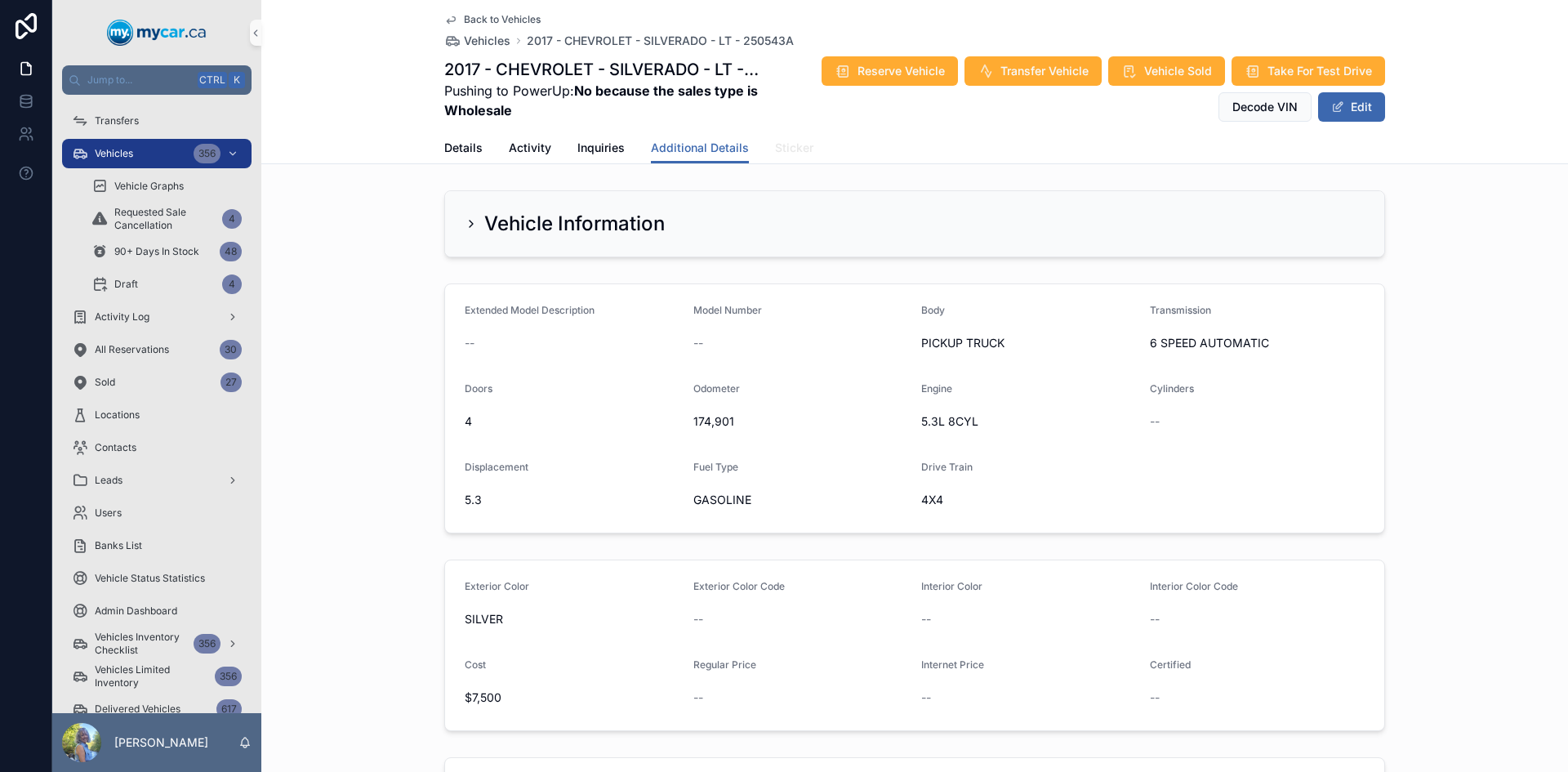
click at [791, 145] on span "Sticker" at bounding box center [794, 148] width 38 height 16
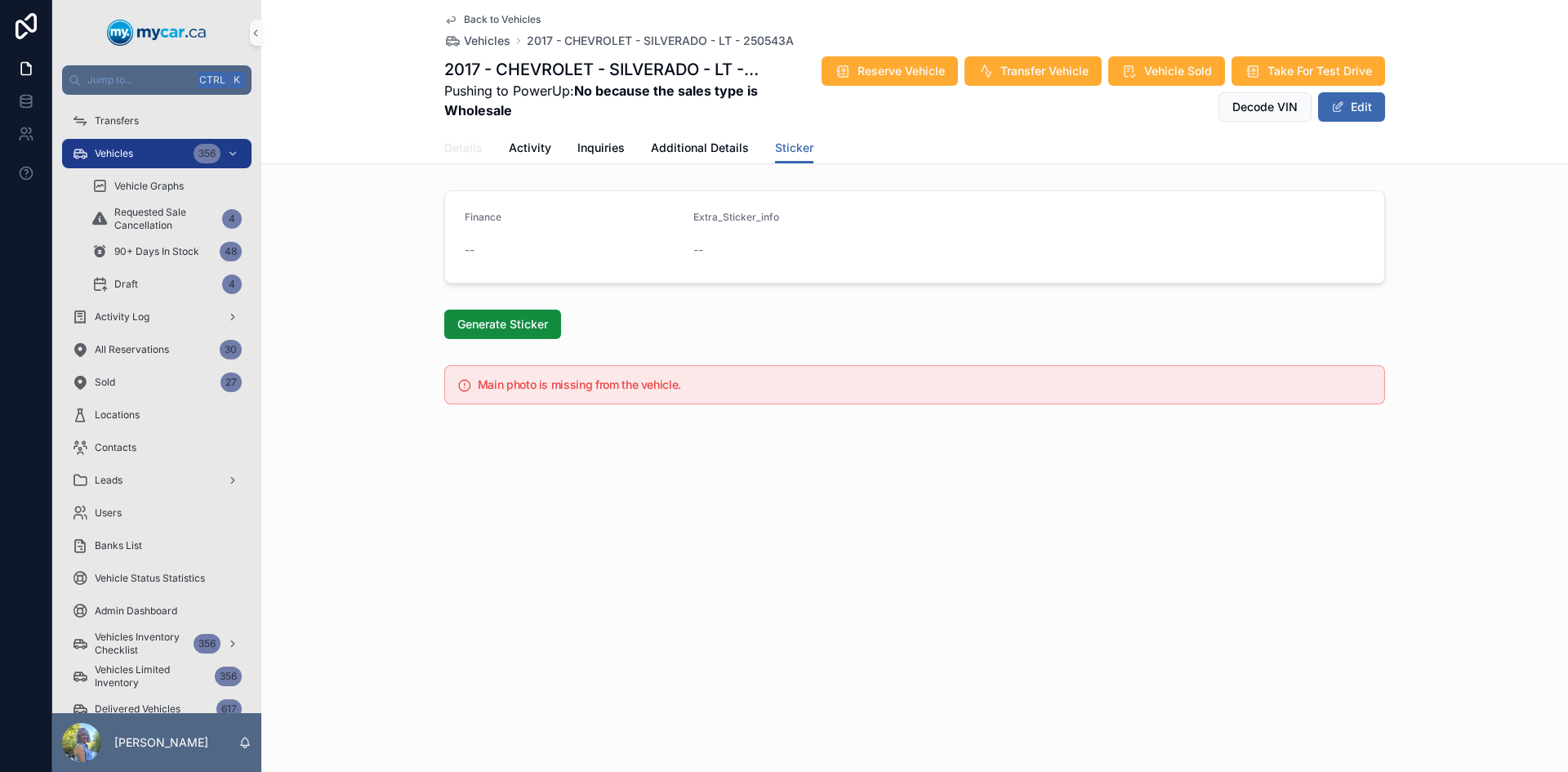
click at [458, 142] on span "Details" at bounding box center [463, 148] width 38 height 16
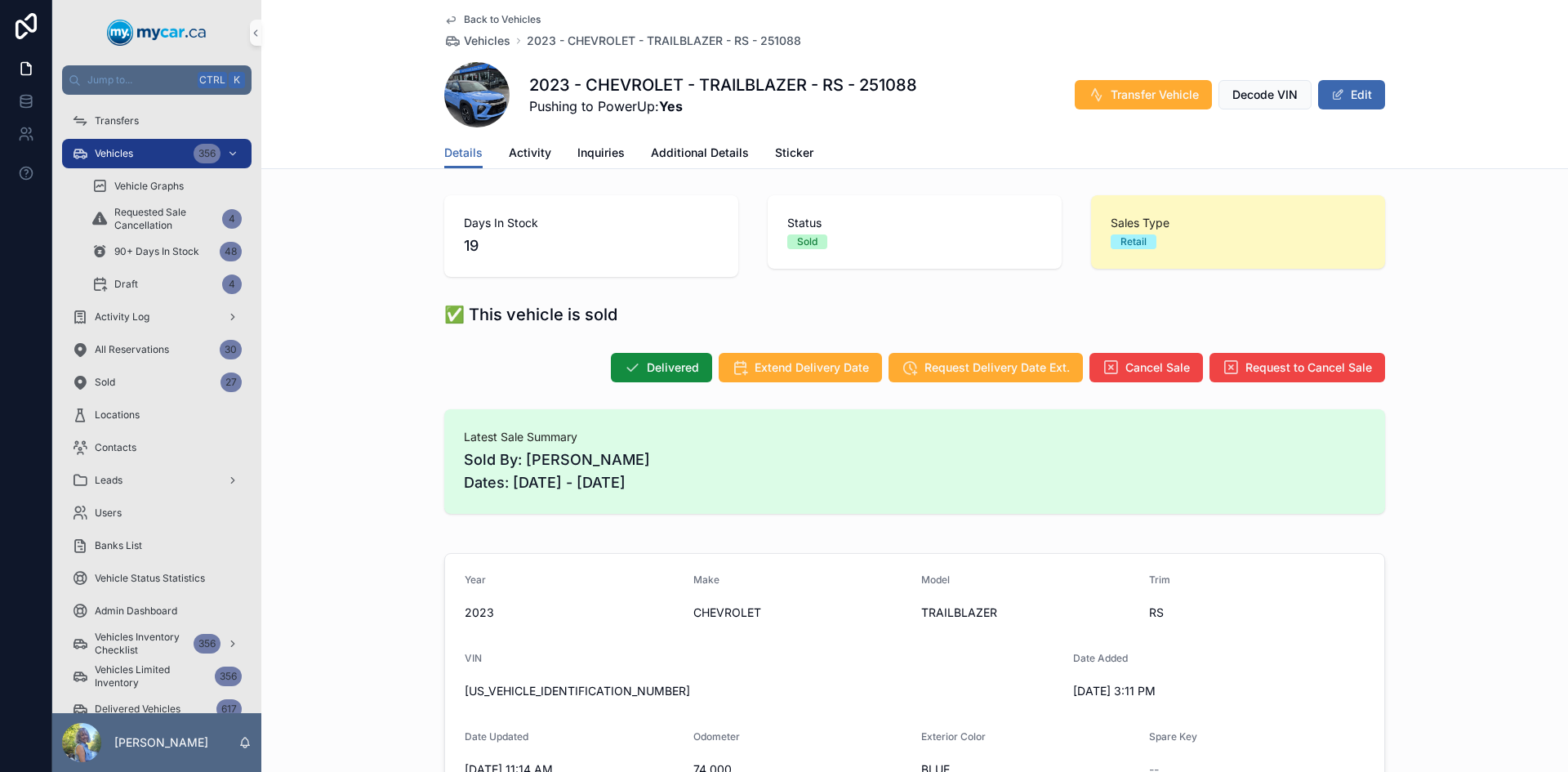
click at [514, 693] on span "KL79MUSL9PB039336" at bounding box center [763, 690] width 596 height 16
copy span "KL79MUSL9PB039336"
